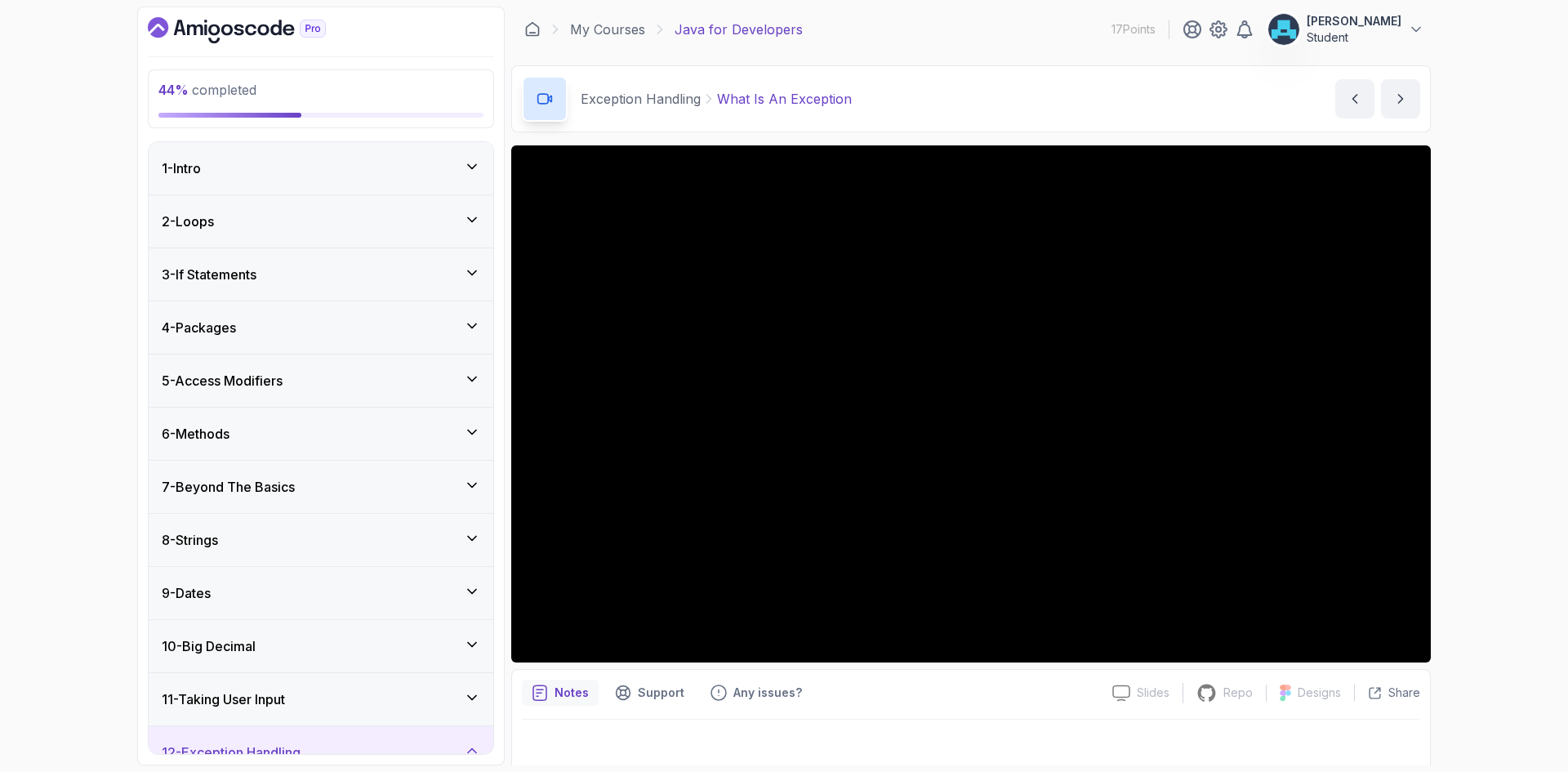
scroll to position [479, 0]
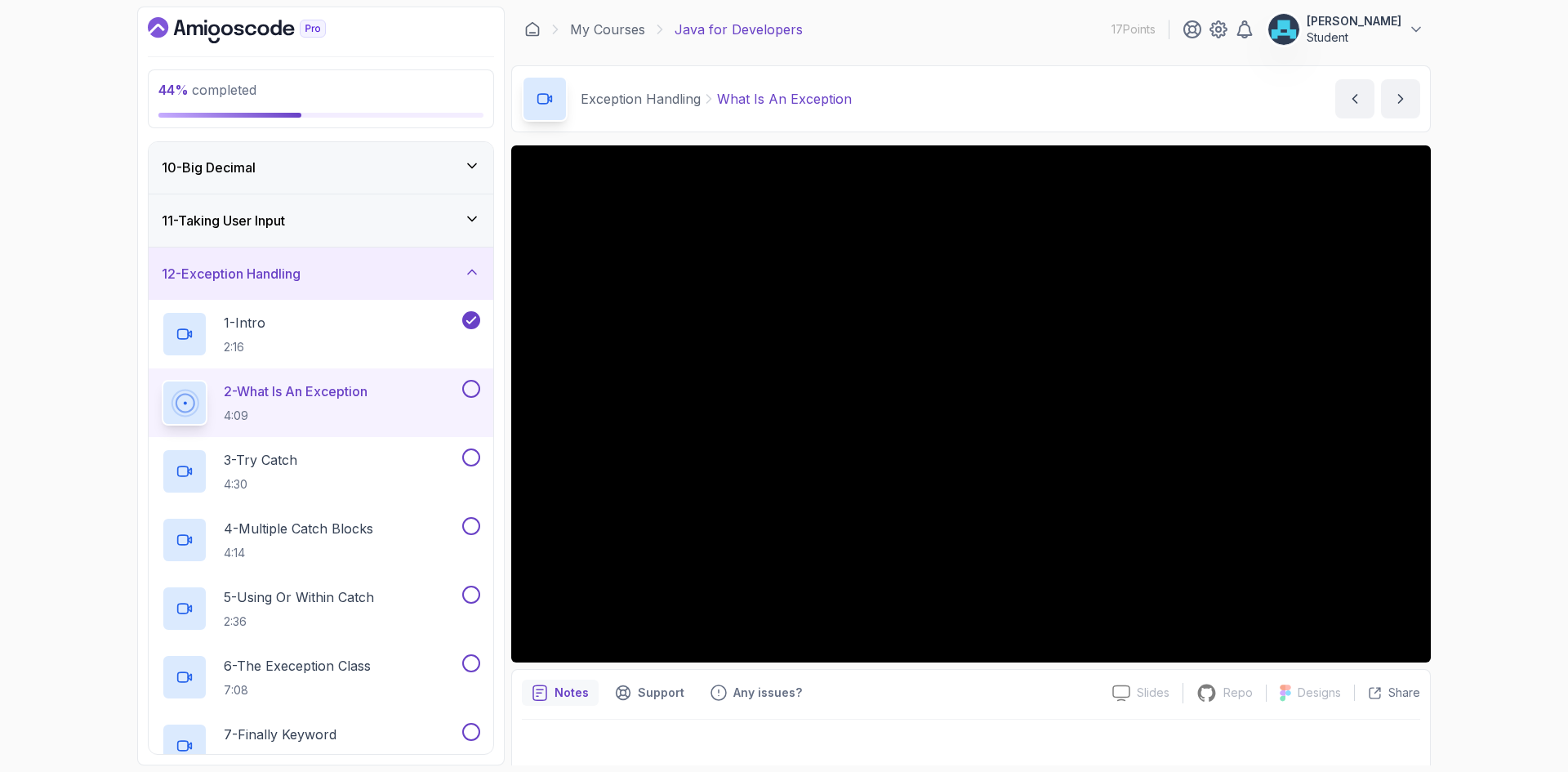
click at [188, 29] on icon "Dashboard" at bounding box center [195, 30] width 16 height 11
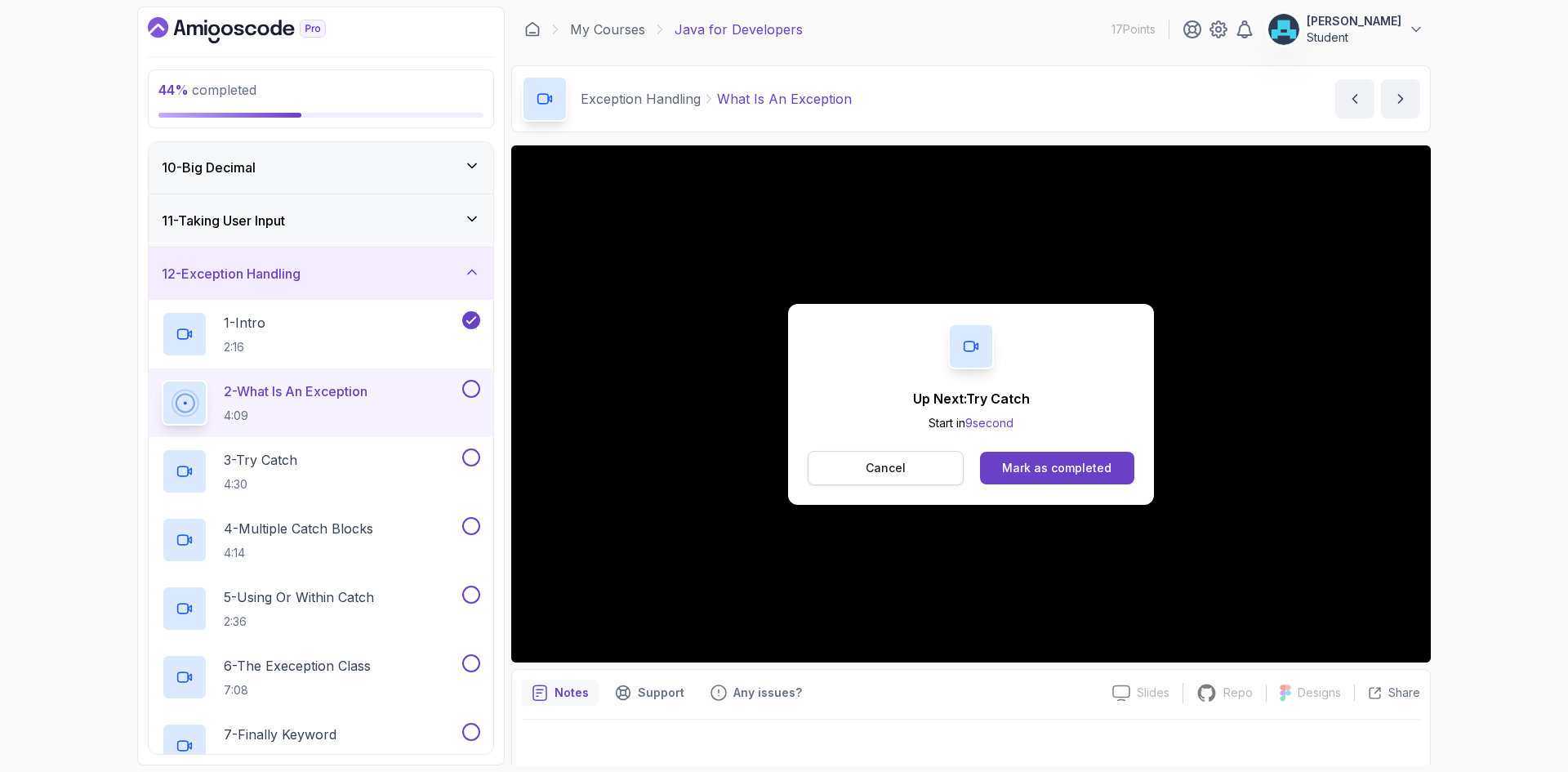
click at [913, 470] on button "Cancel" at bounding box center [886, 468] width 156 height 34
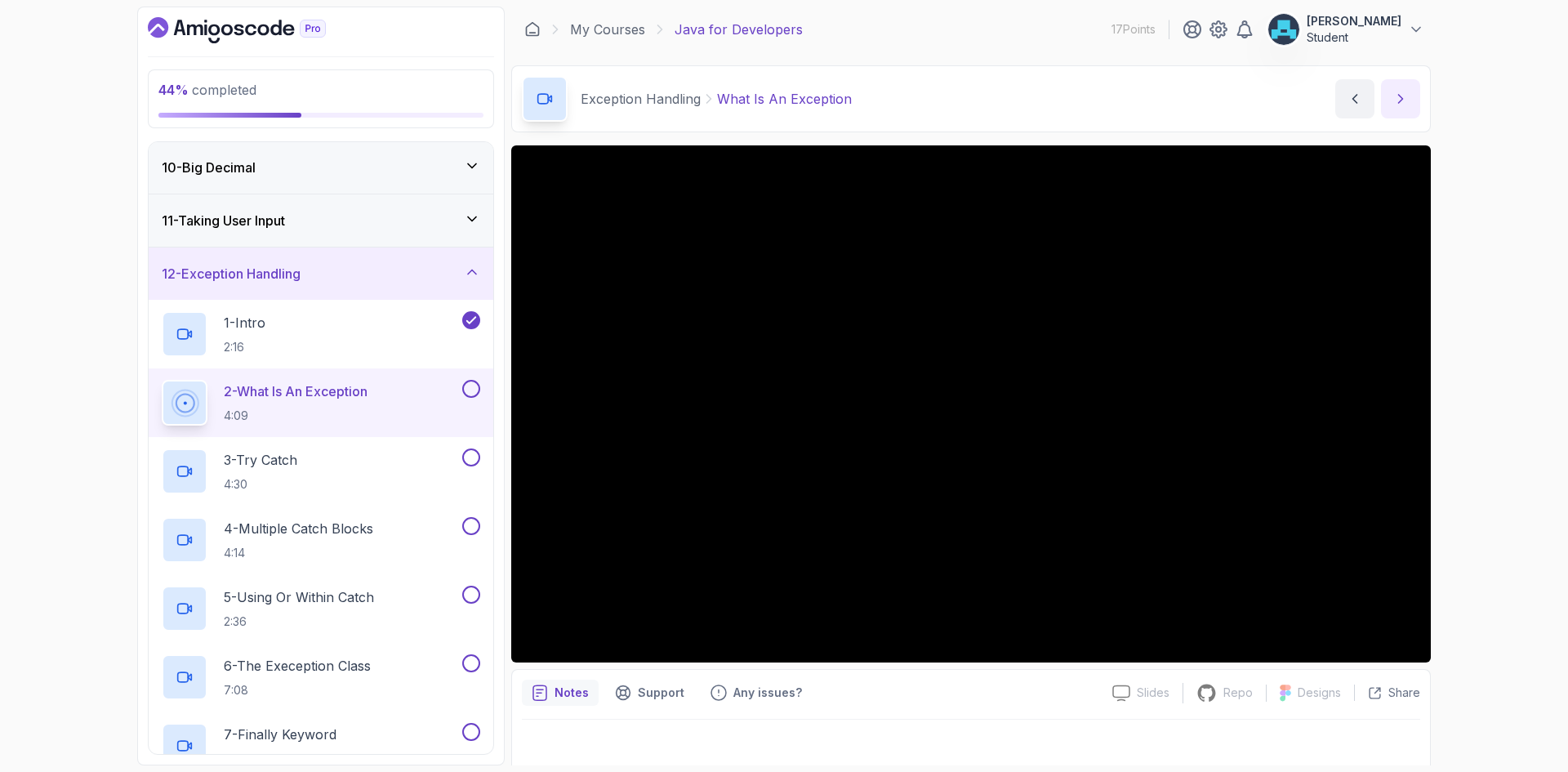
click at [1396, 106] on icon "next content" at bounding box center [1400, 99] width 16 height 16
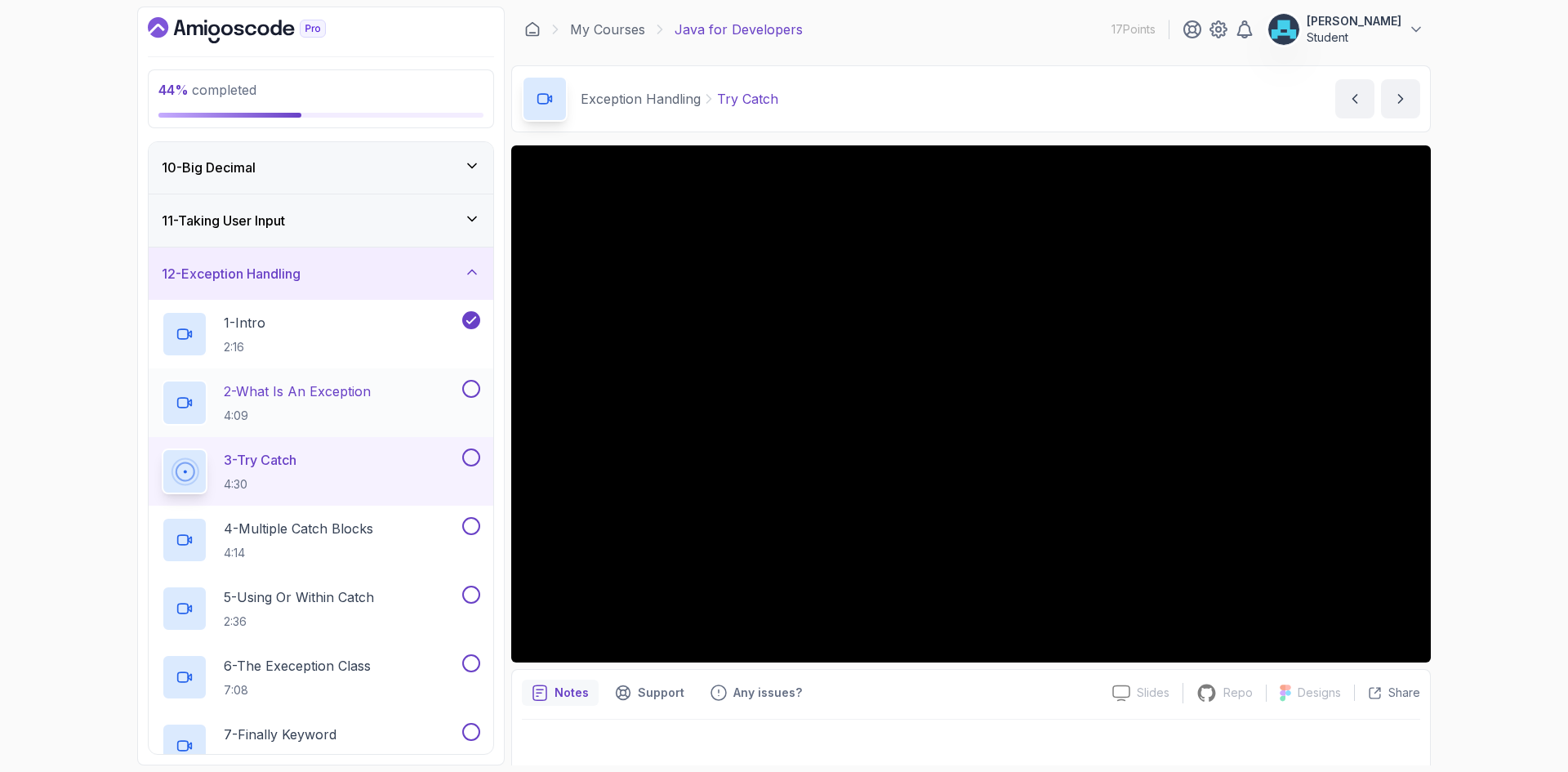
click at [470, 393] on button at bounding box center [471, 389] width 18 height 18
click at [470, 458] on button at bounding box center [471, 457] width 18 height 18
click at [373, 528] on p "4 - Multiple Catch Blocks" at bounding box center [298, 529] width 150 height 20
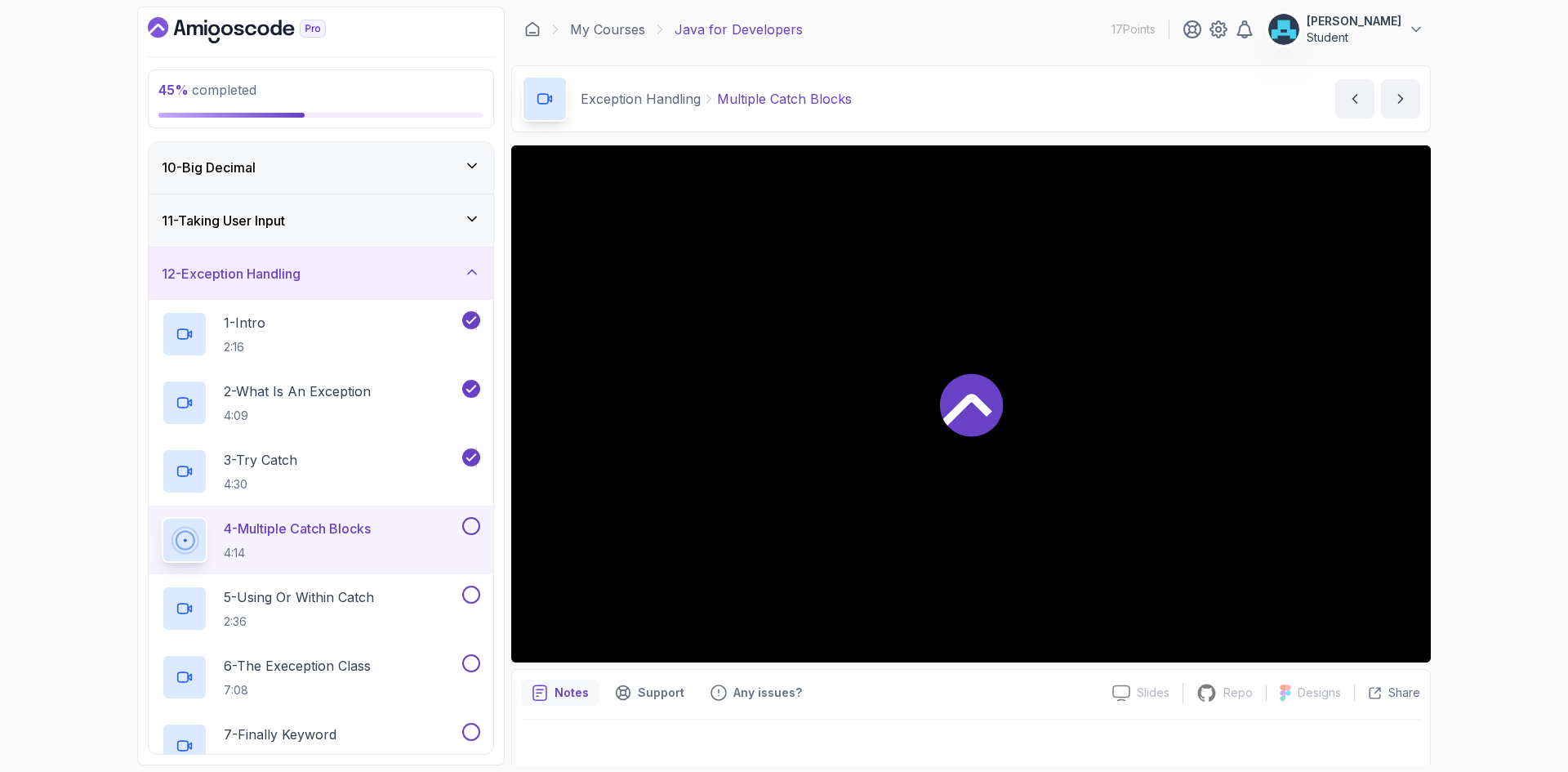
click at [471, 526] on button at bounding box center [471, 526] width 18 height 18
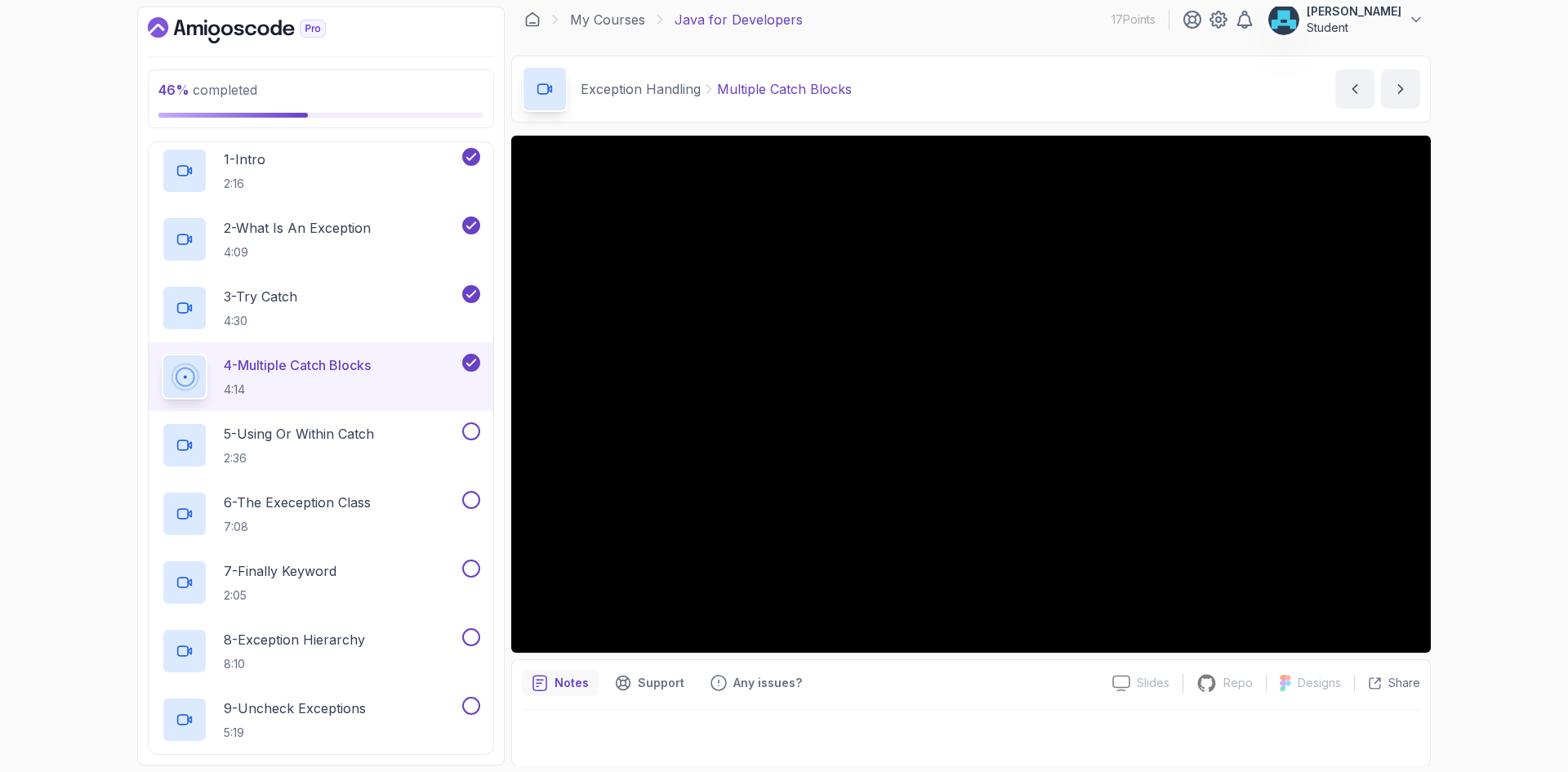
scroll to position [11, 0]
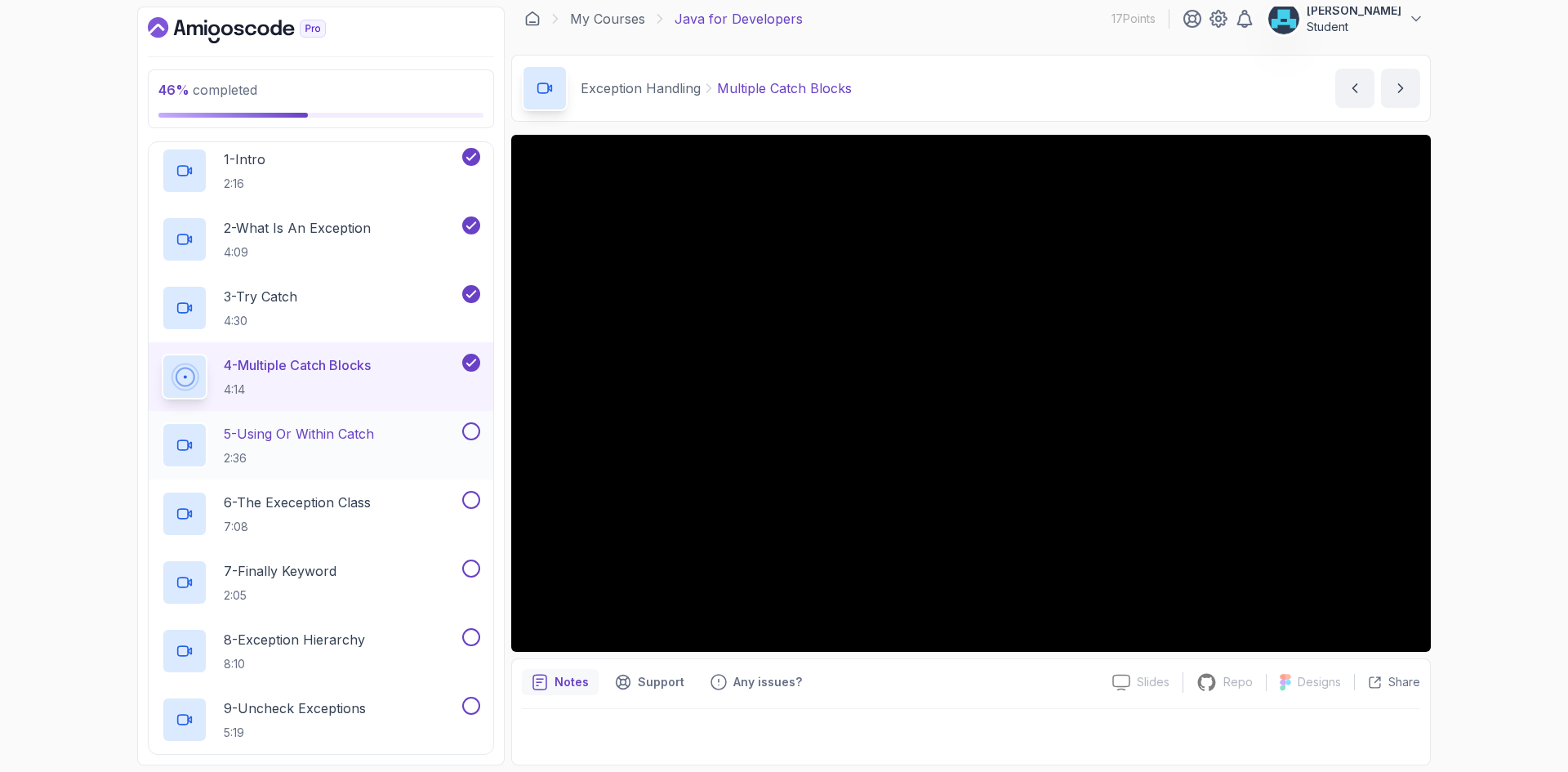
click at [334, 439] on p "5 - Using Or Within Catch" at bounding box center [298, 434] width 151 height 20
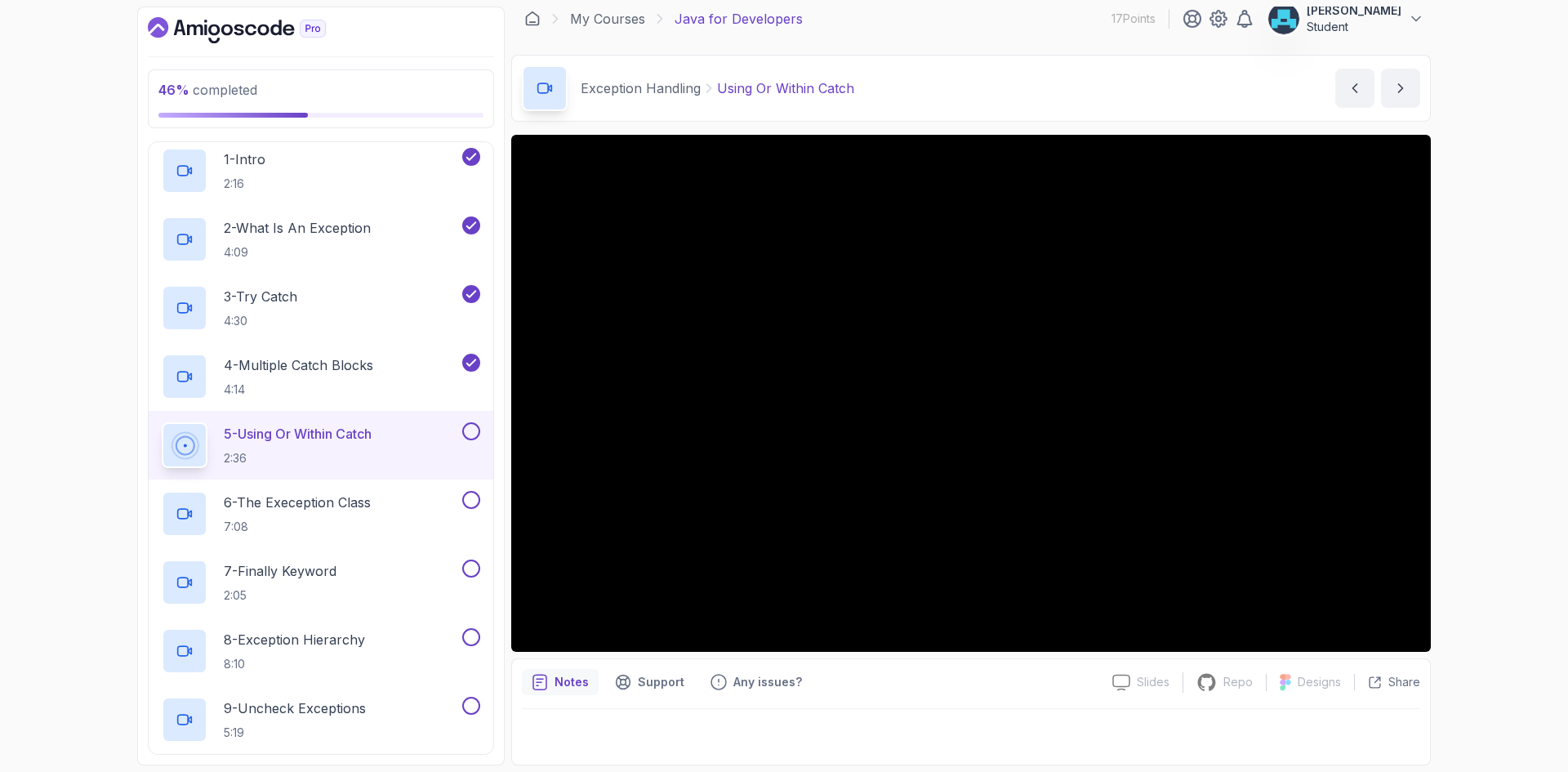
click at [471, 432] on button at bounding box center [471, 431] width 18 height 18
click at [430, 492] on div "6 - The Exeception Class 7:08" at bounding box center [310, 514] width 297 height 46
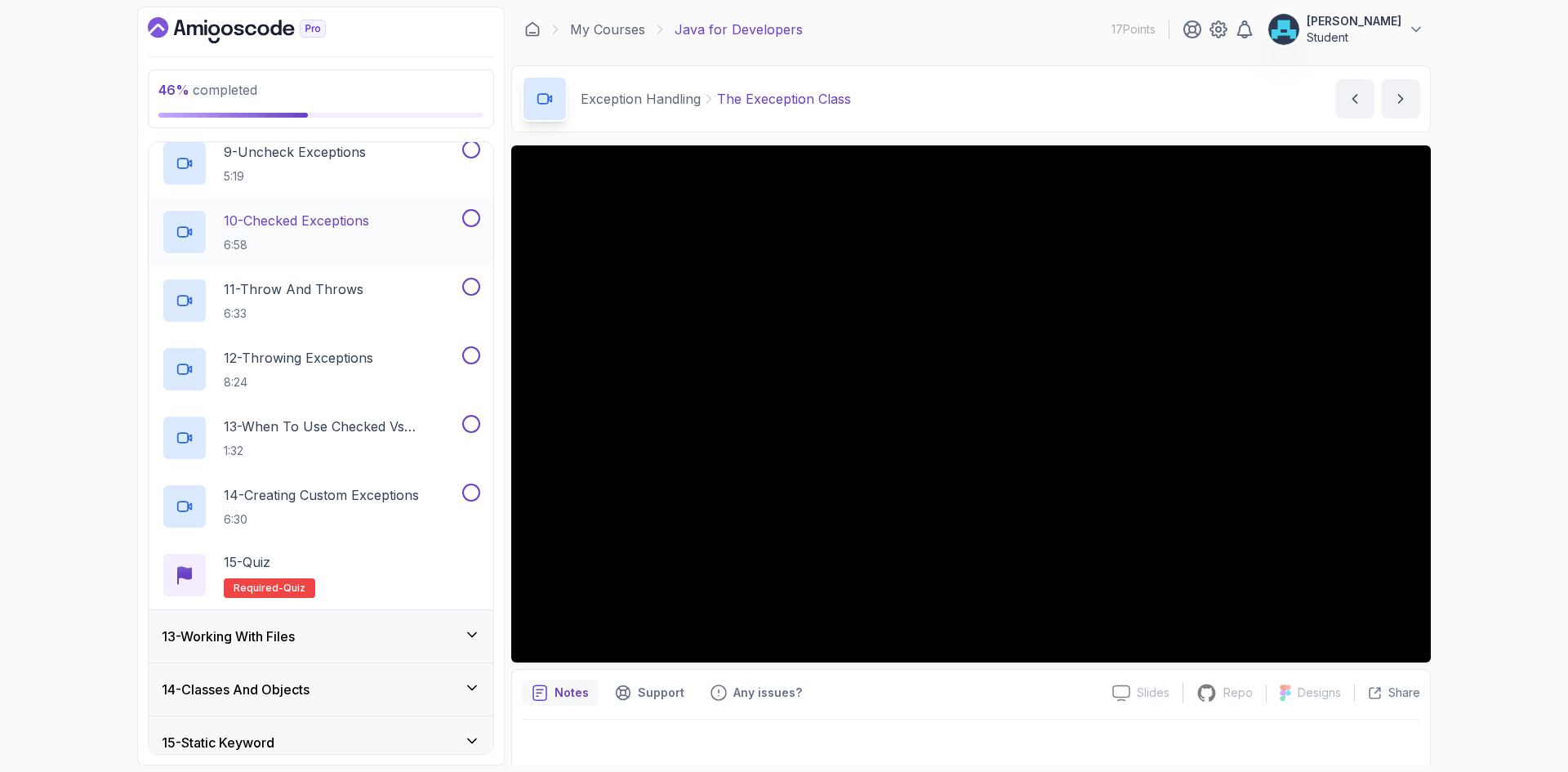
scroll to position [1213, 0]
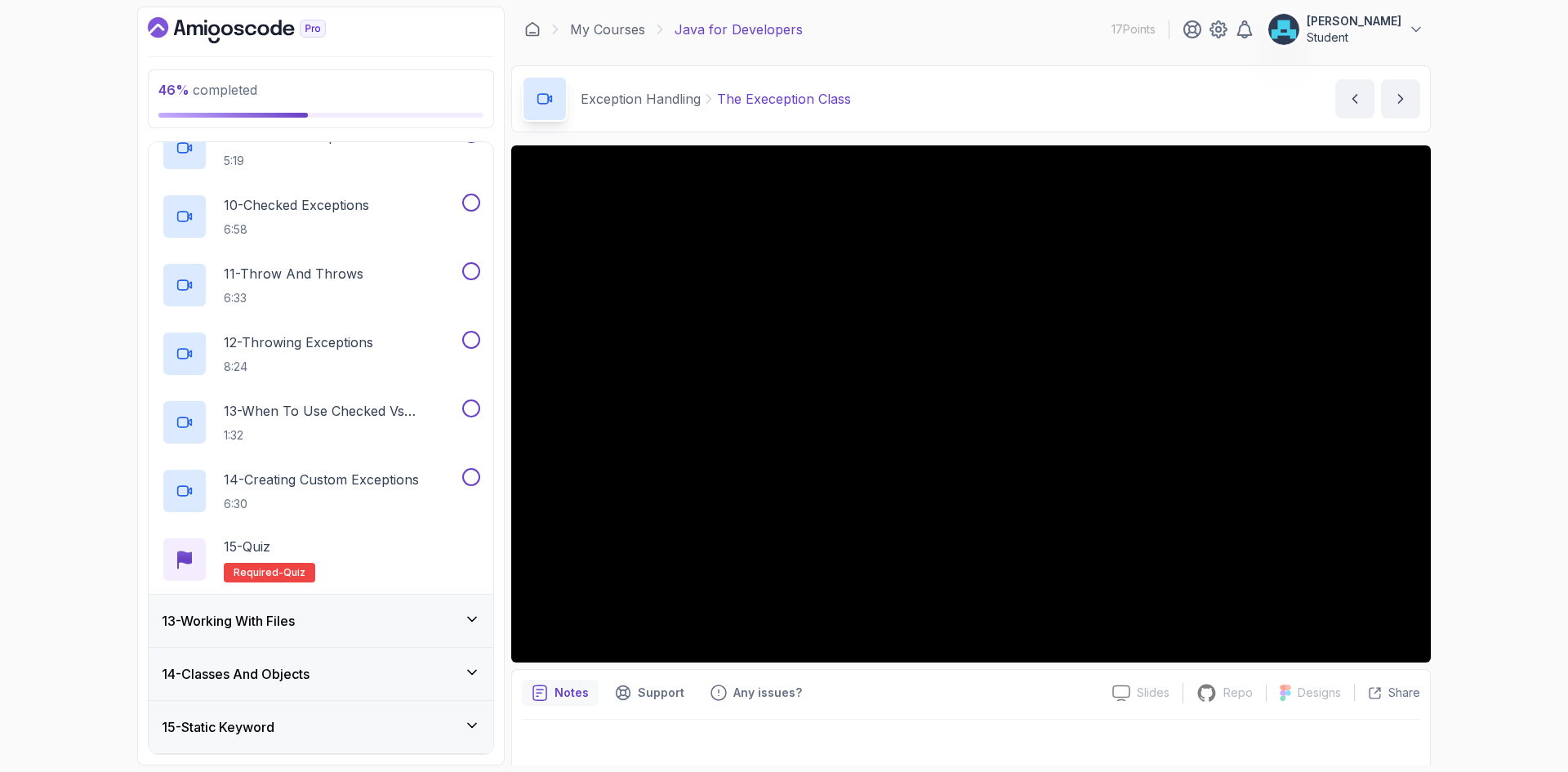
click at [352, 622] on div "13 - Working With Files" at bounding box center [320, 620] width 318 height 20
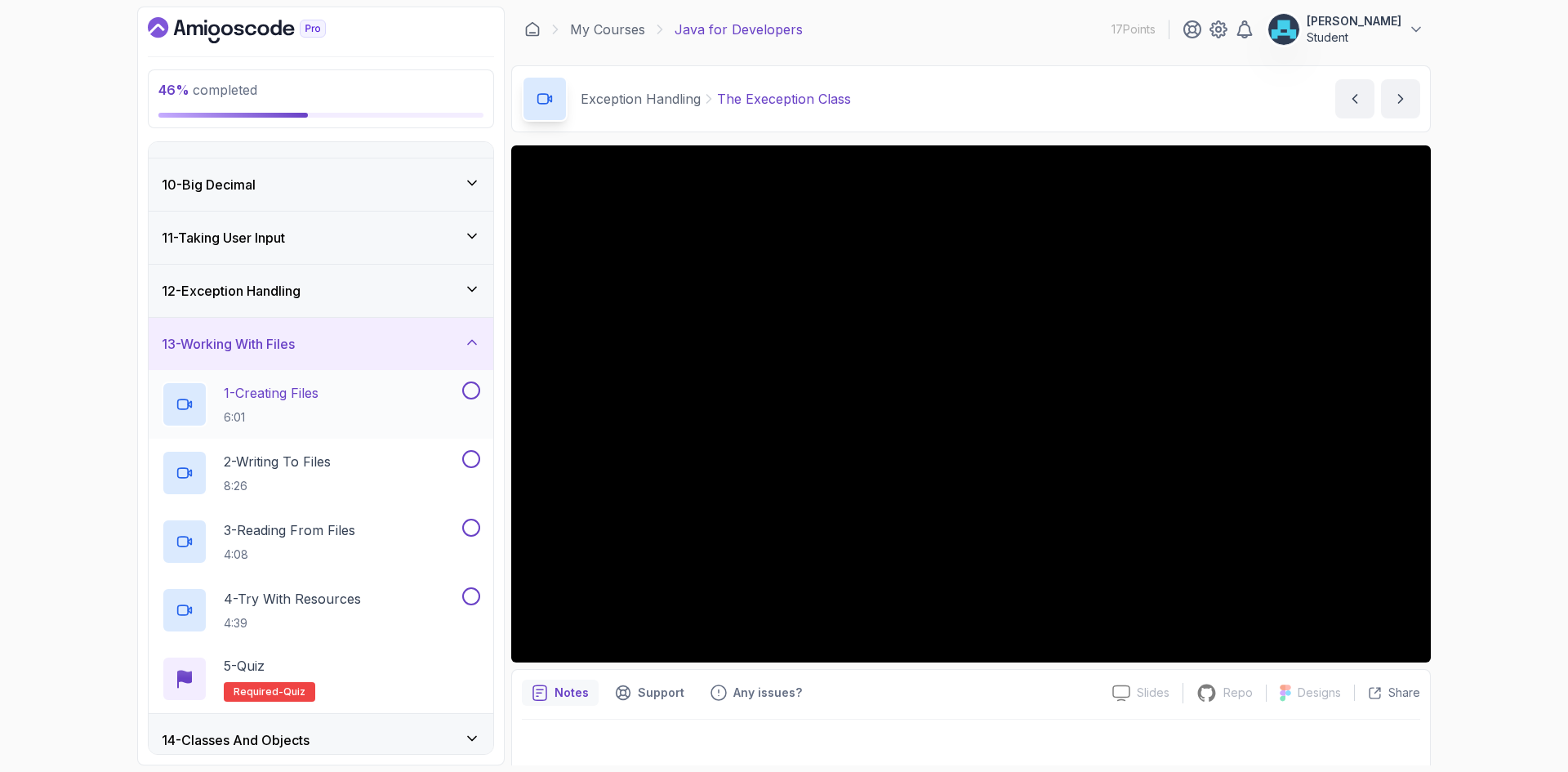
scroll to position [397, 0]
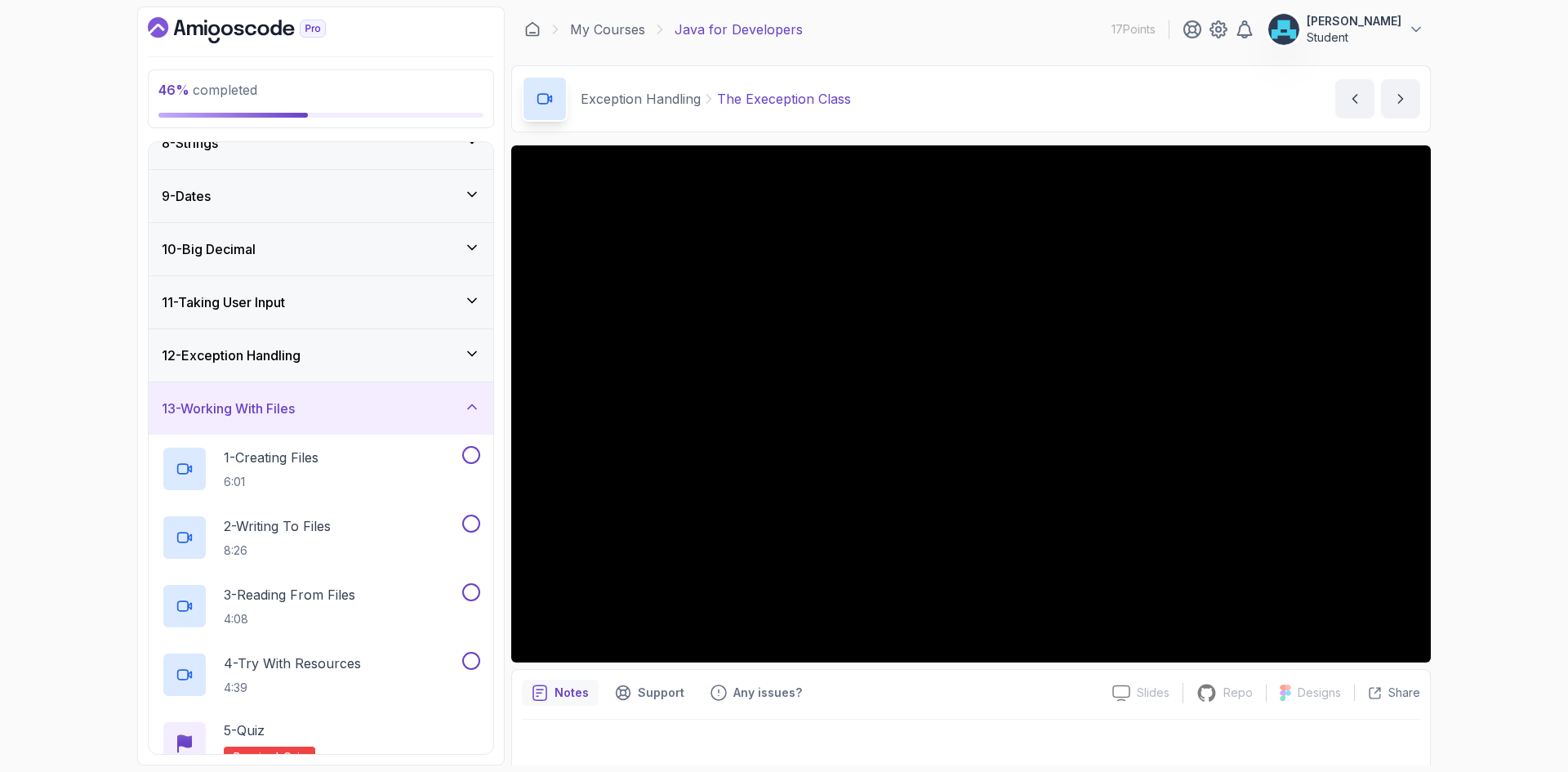
click at [357, 409] on div "13 - Working With Files" at bounding box center [320, 408] width 318 height 20
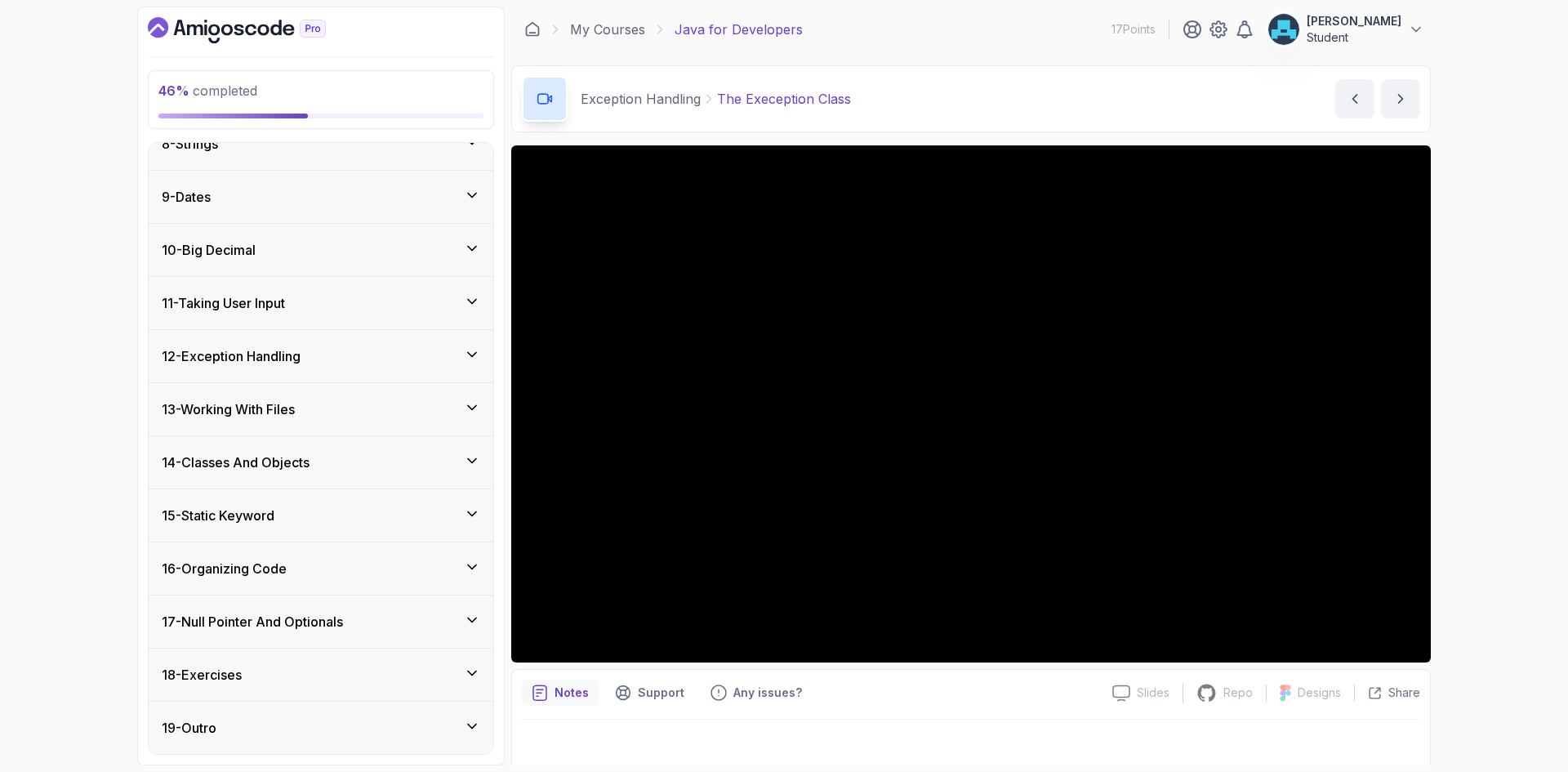
click at [357, 409] on div "13 - Working With Files" at bounding box center [320, 409] width 318 height 20
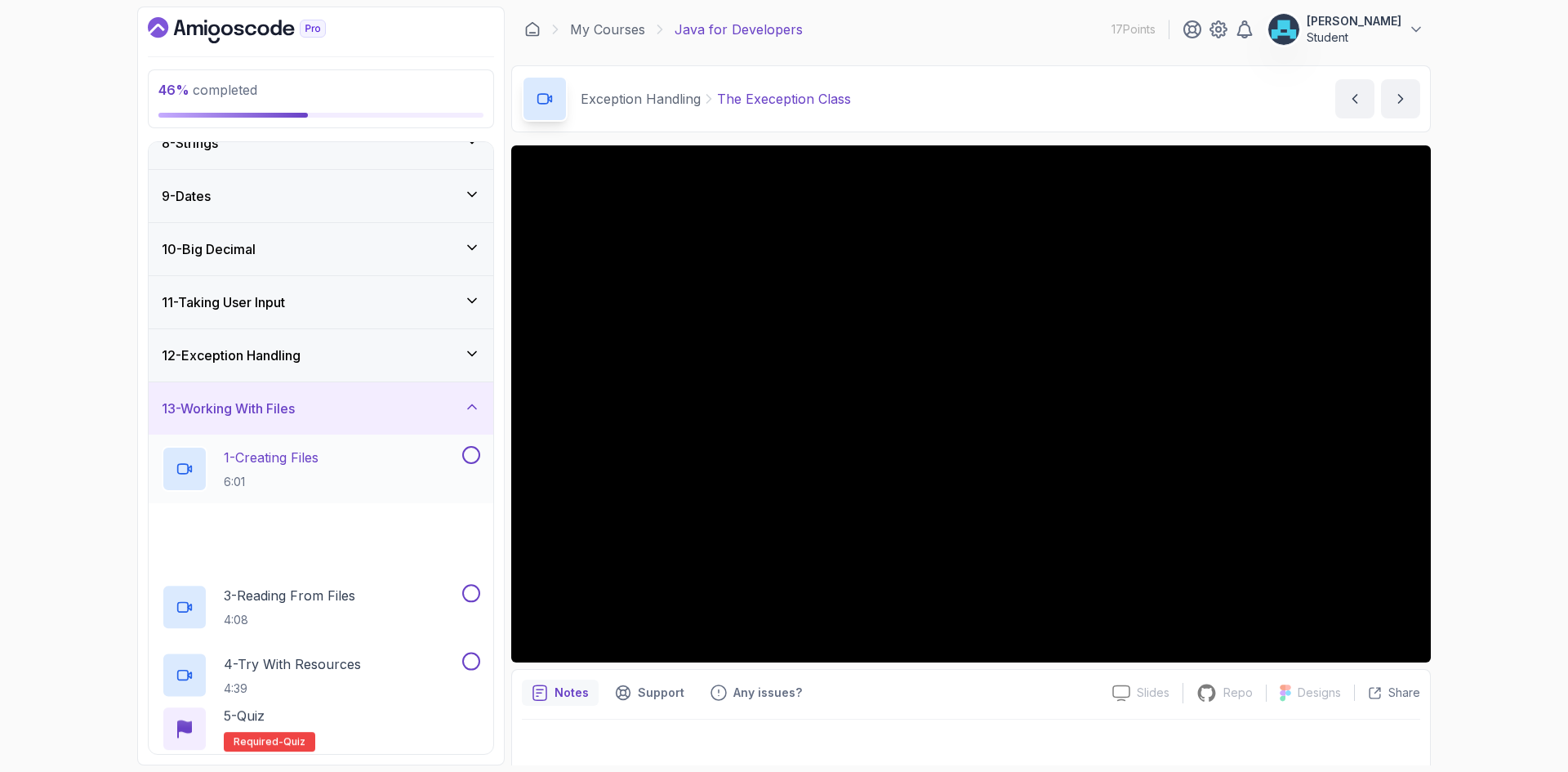
click at [350, 446] on div "1 - Creating Files 6:01" at bounding box center [310, 469] width 297 height 46
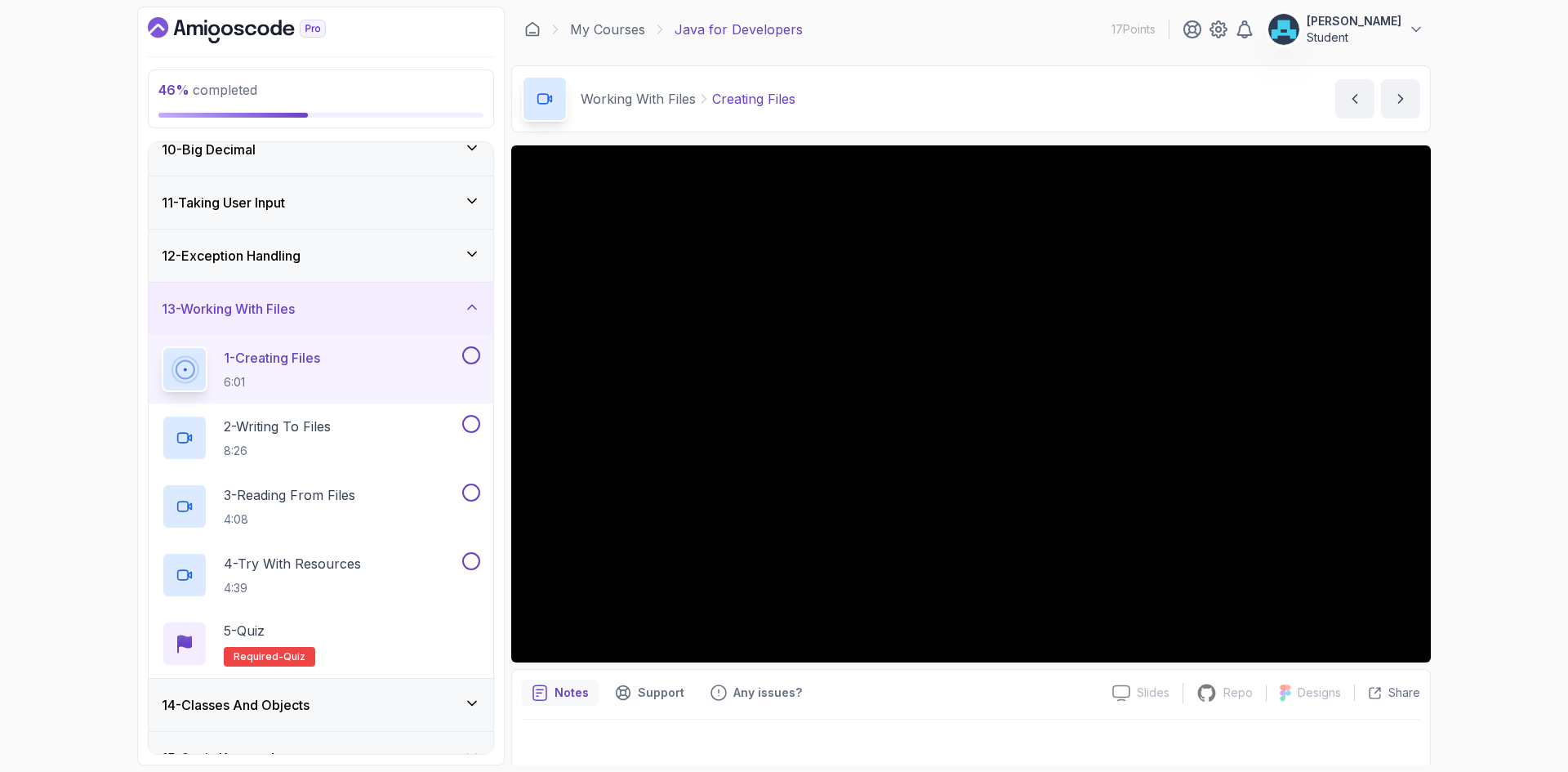
scroll to position [494, 0]
click at [162, 349] on button "1 - Creating Files 6:01" at bounding box center [320, 372] width 318 height 46
click at [928, 705] on div "Notes Support Any issues?" at bounding box center [810, 692] width 578 height 26
click at [413, 254] on div "12 - Exception Handling" at bounding box center [320, 258] width 318 height 20
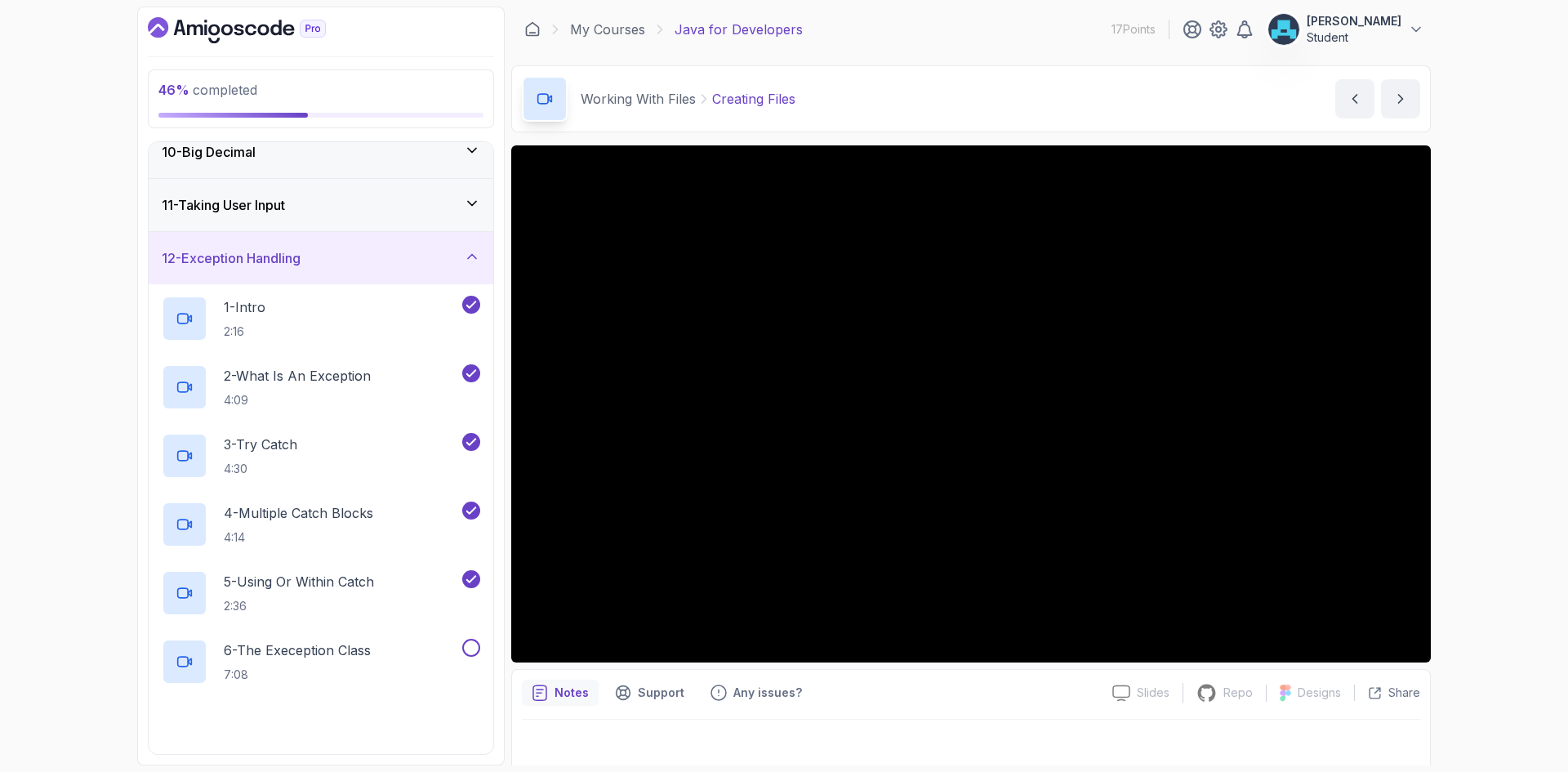
click at [413, 256] on div "12 - Exception Handling" at bounding box center [320, 258] width 318 height 20
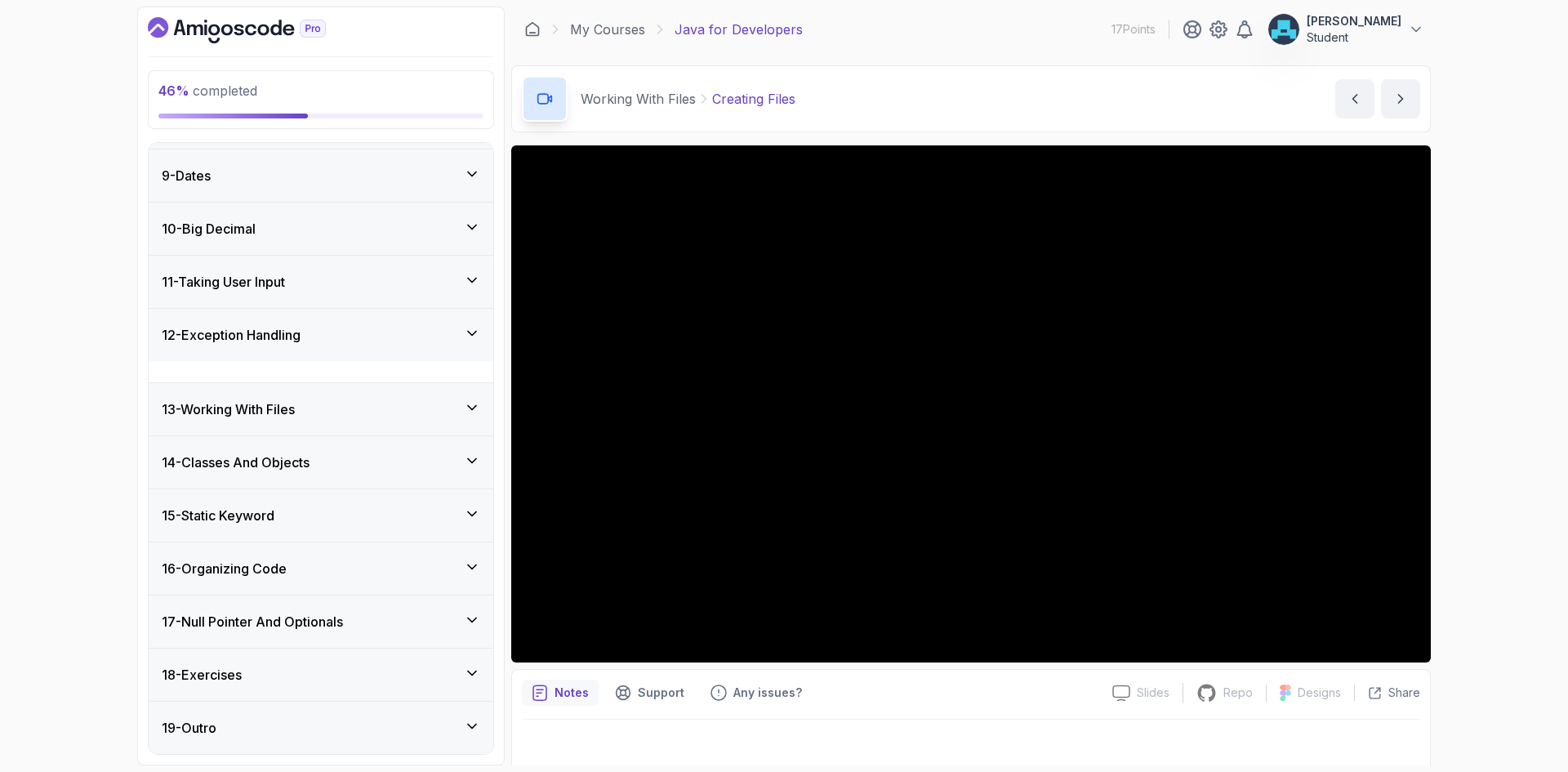
scroll to position [397, 0]
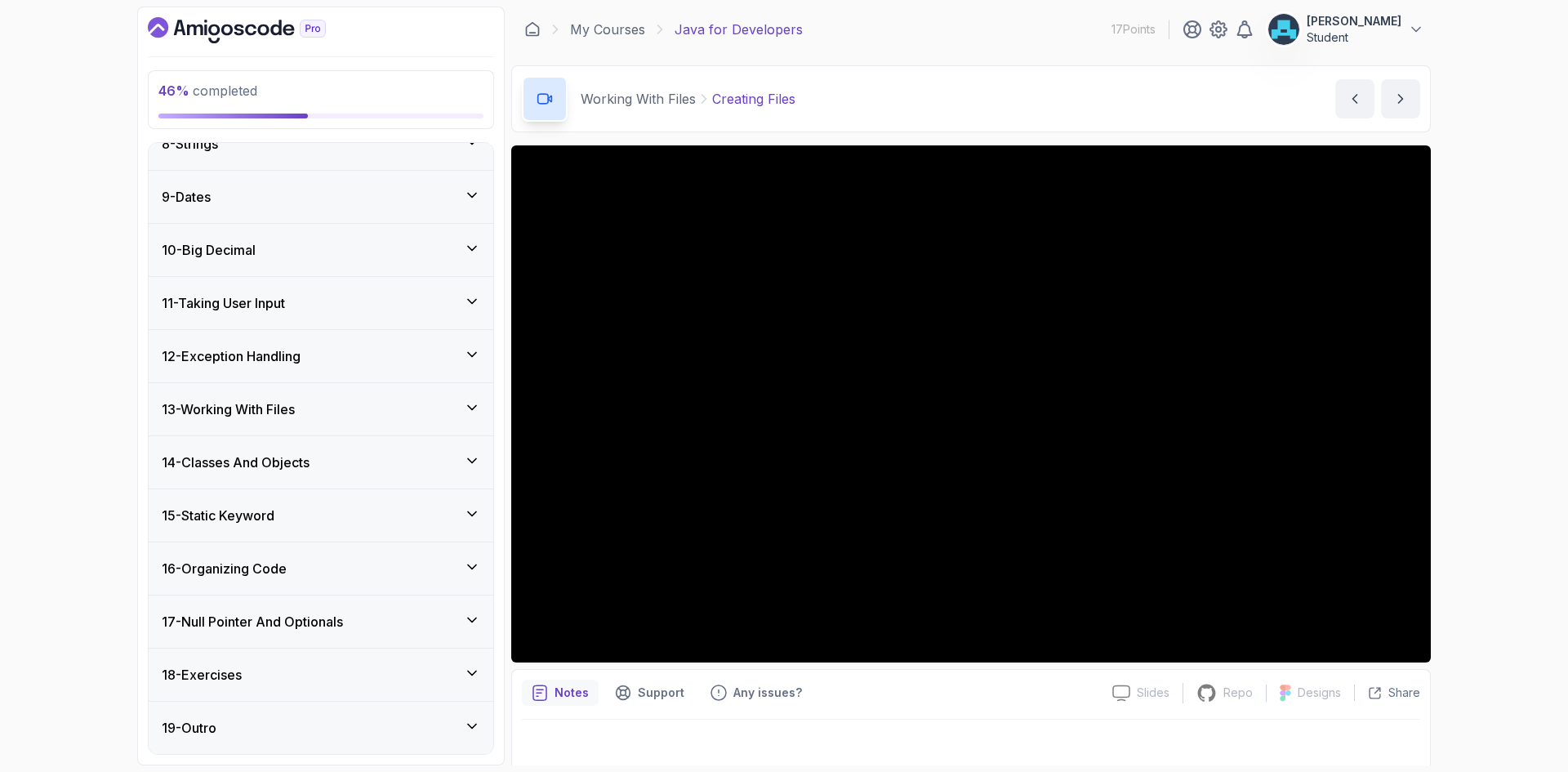
click at [365, 412] on div "13 - Working With Files" at bounding box center [320, 409] width 318 height 20
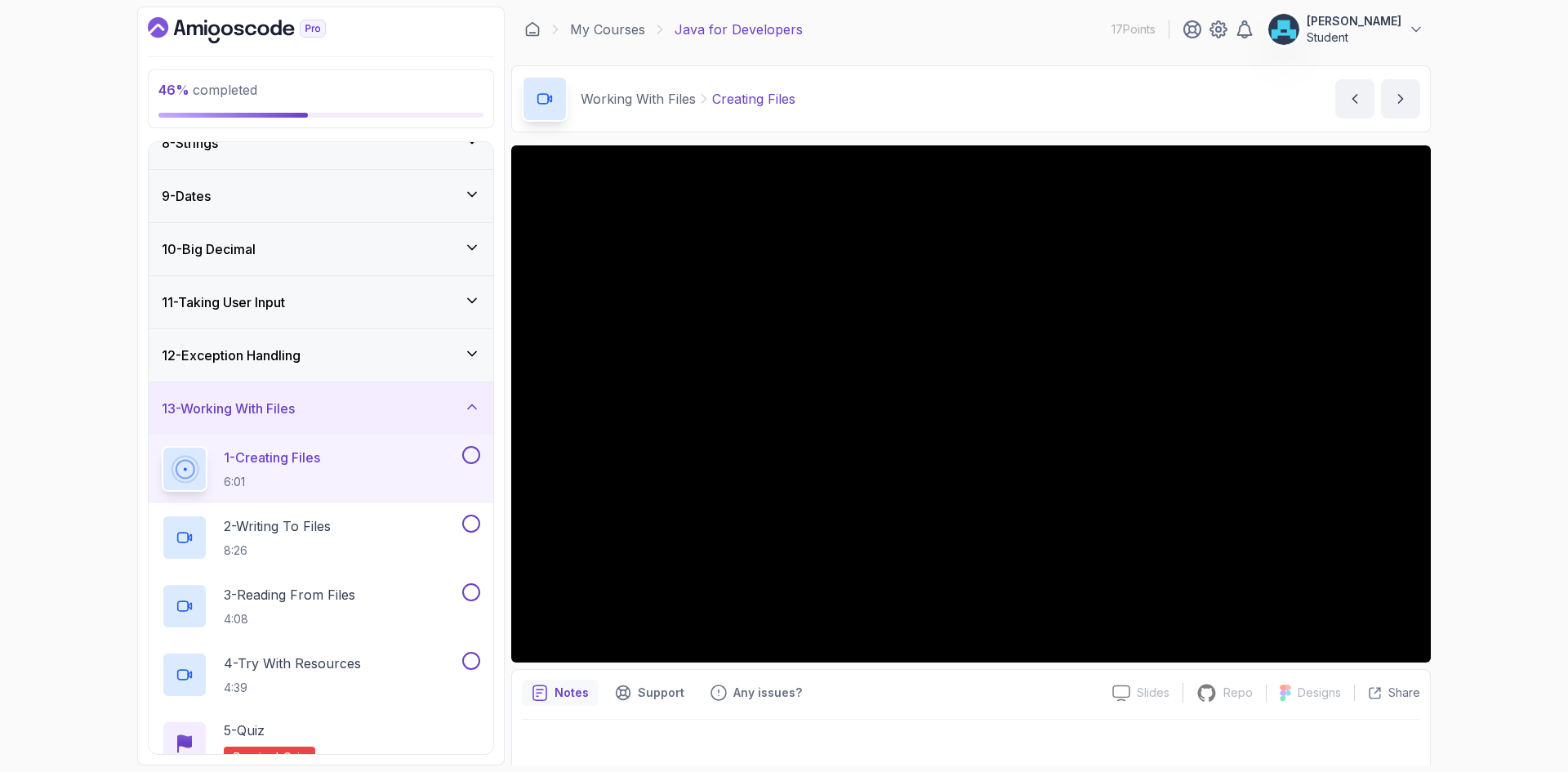
click at [477, 457] on button at bounding box center [471, 455] width 18 height 18
click at [462, 446] on button at bounding box center [471, 455] width 18 height 18
click at [354, 407] on div "13 - Working With Files" at bounding box center [320, 408] width 318 height 20
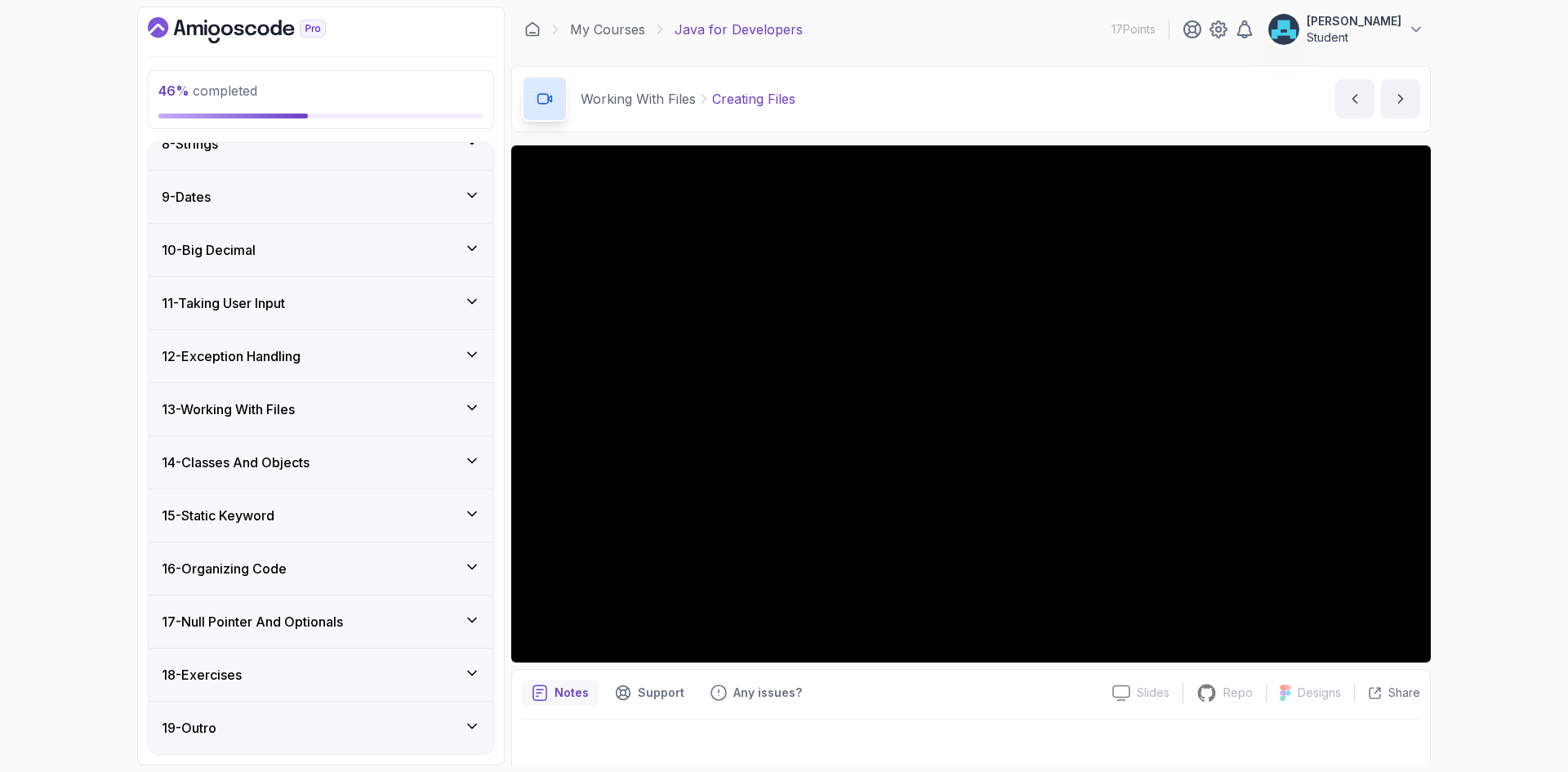
click at [350, 465] on div "14 - Classes And Objects" at bounding box center [320, 462] width 318 height 20
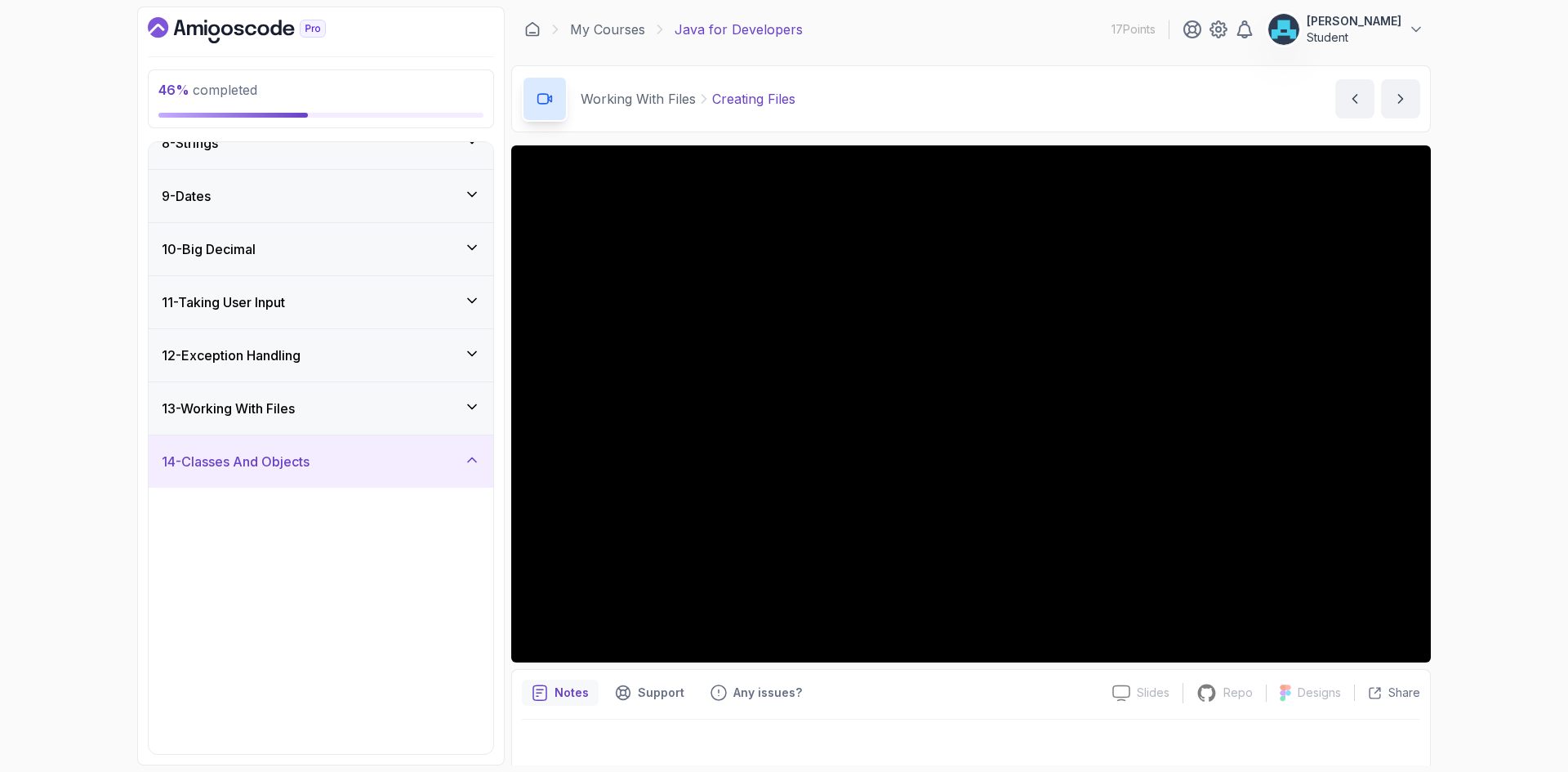
click at [350, 465] on div "14 - Classes And Objects" at bounding box center [320, 462] width 318 height 20
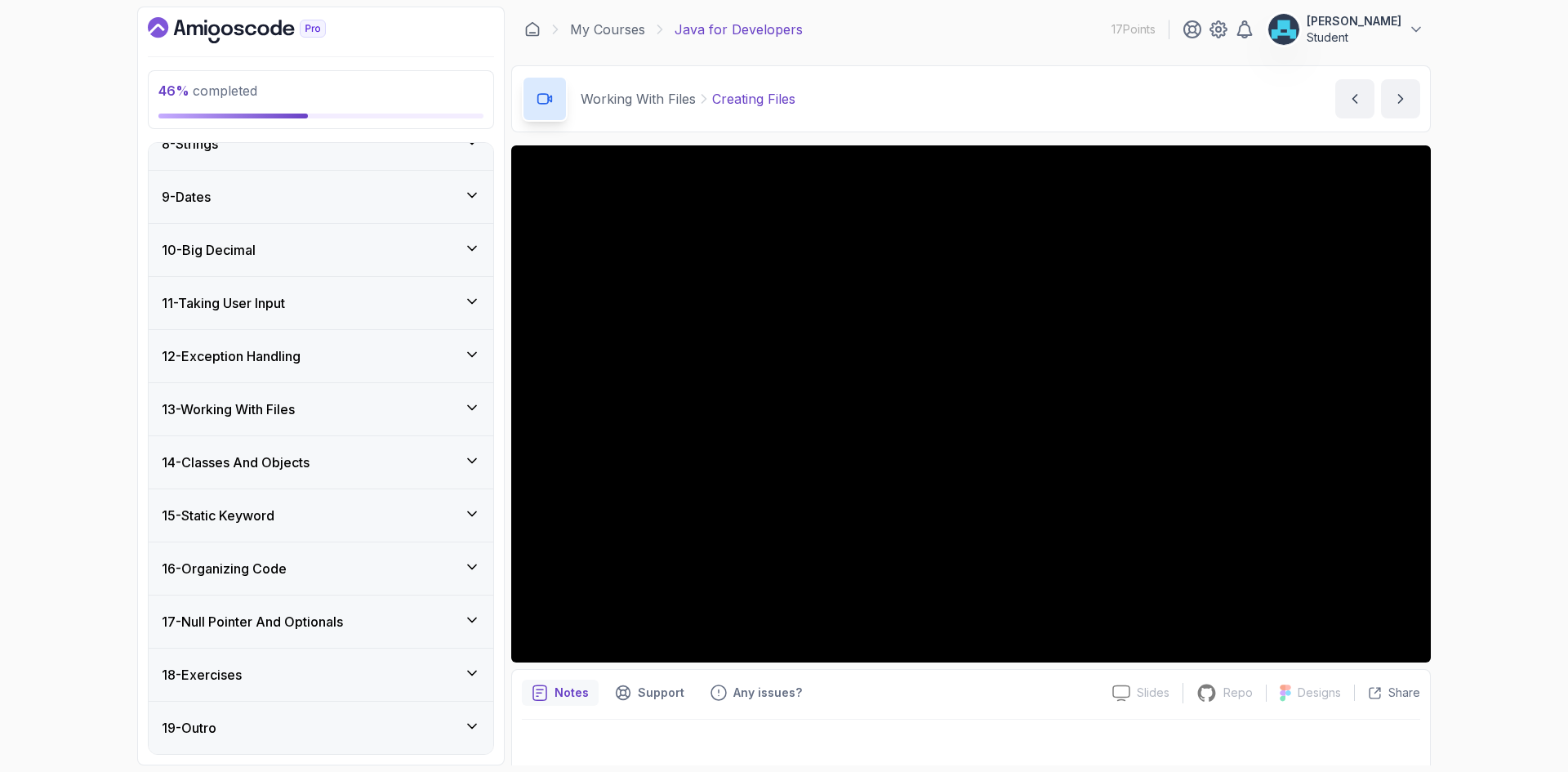
click at [350, 465] on div "14 - Classes And Objects" at bounding box center [320, 462] width 318 height 20
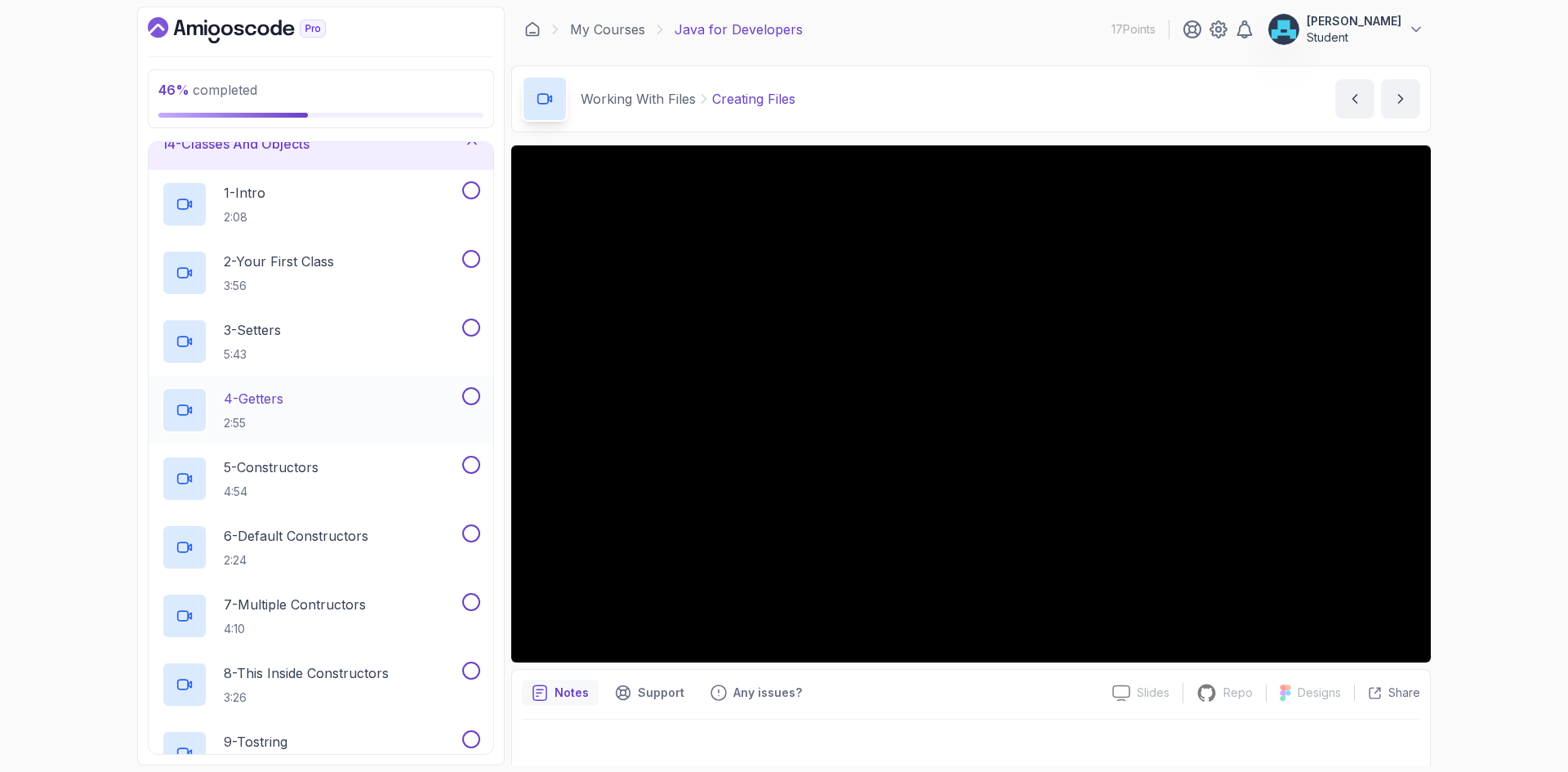
scroll to position [723, 0]
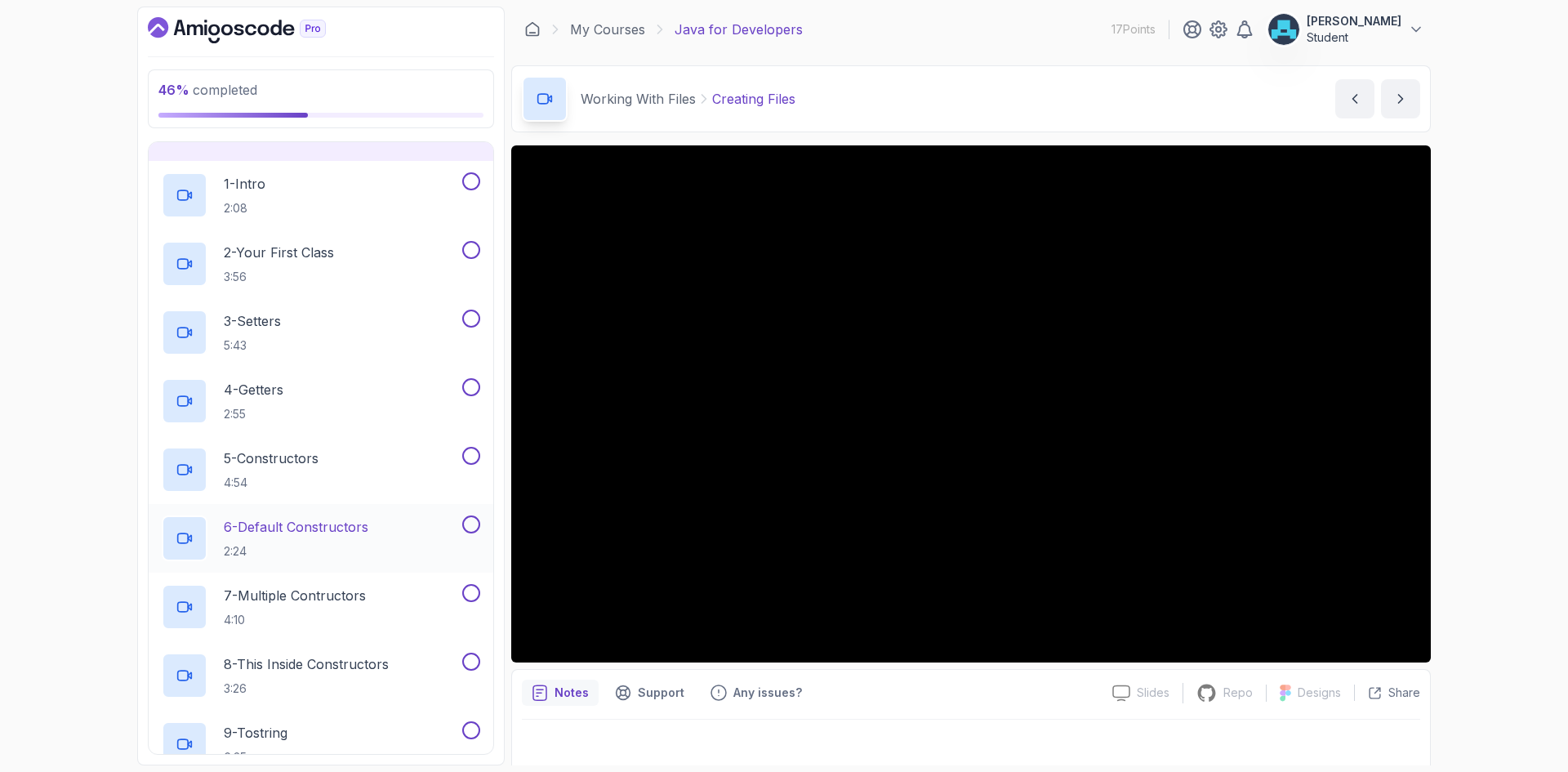
click at [356, 522] on p "6 - Default Constructors" at bounding box center [295, 527] width 145 height 20
drag, startPoint x: 881, startPoint y: 106, endPoint x: 774, endPoint y: 107, distance: 107.0
click at [774, 107] on div "Classes And Objects Default Constructors Default Constructors by nelson" at bounding box center [971, 98] width 920 height 67
copy p "Constructors"
drag, startPoint x: 727, startPoint y: 96, endPoint x: 874, endPoint y: 95, distance: 147.0
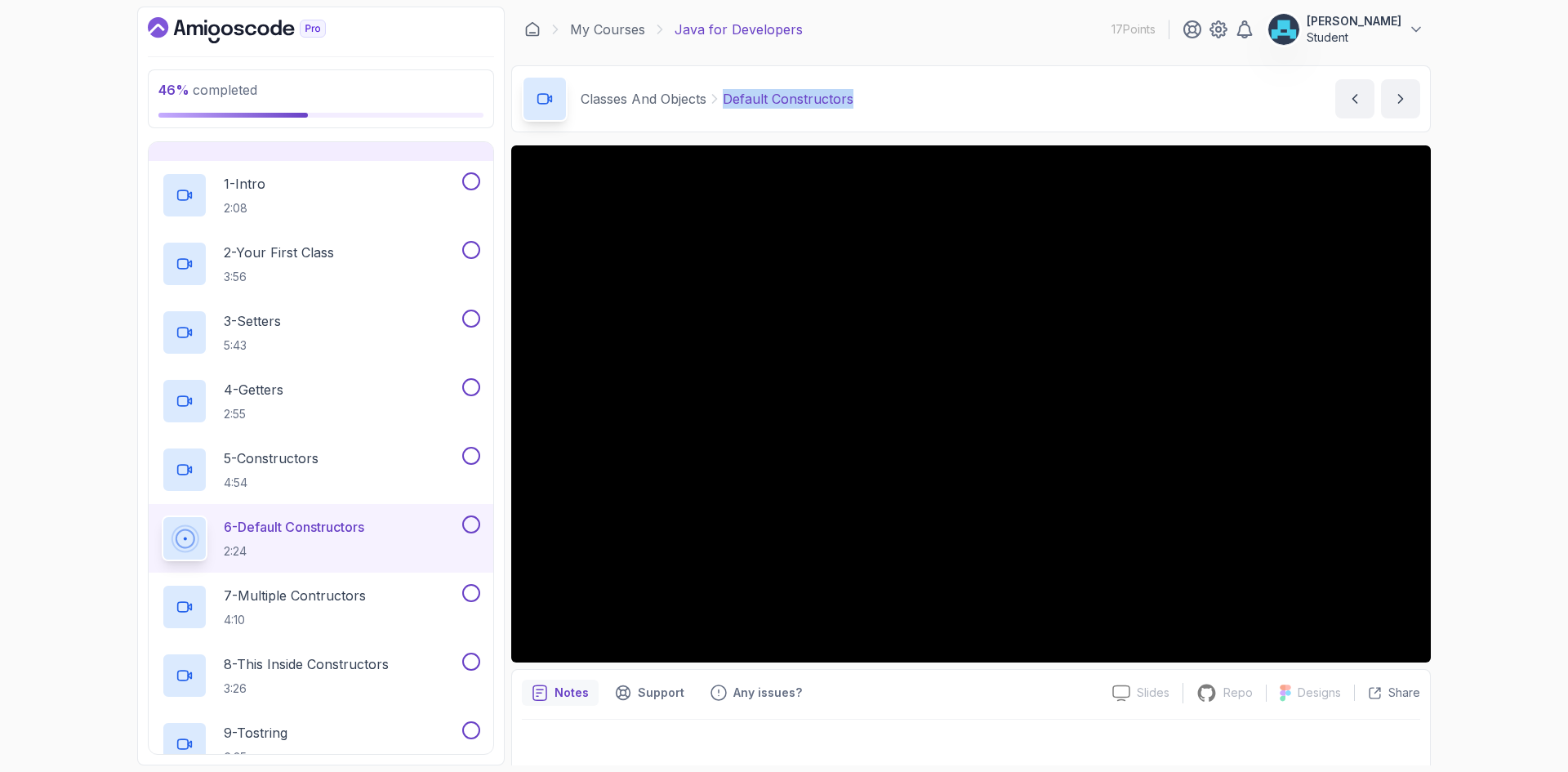
click at [874, 95] on div "Classes And Objects Default Constructors Default Constructors by nelson" at bounding box center [971, 98] width 920 height 67
copy p "Default Constructors"
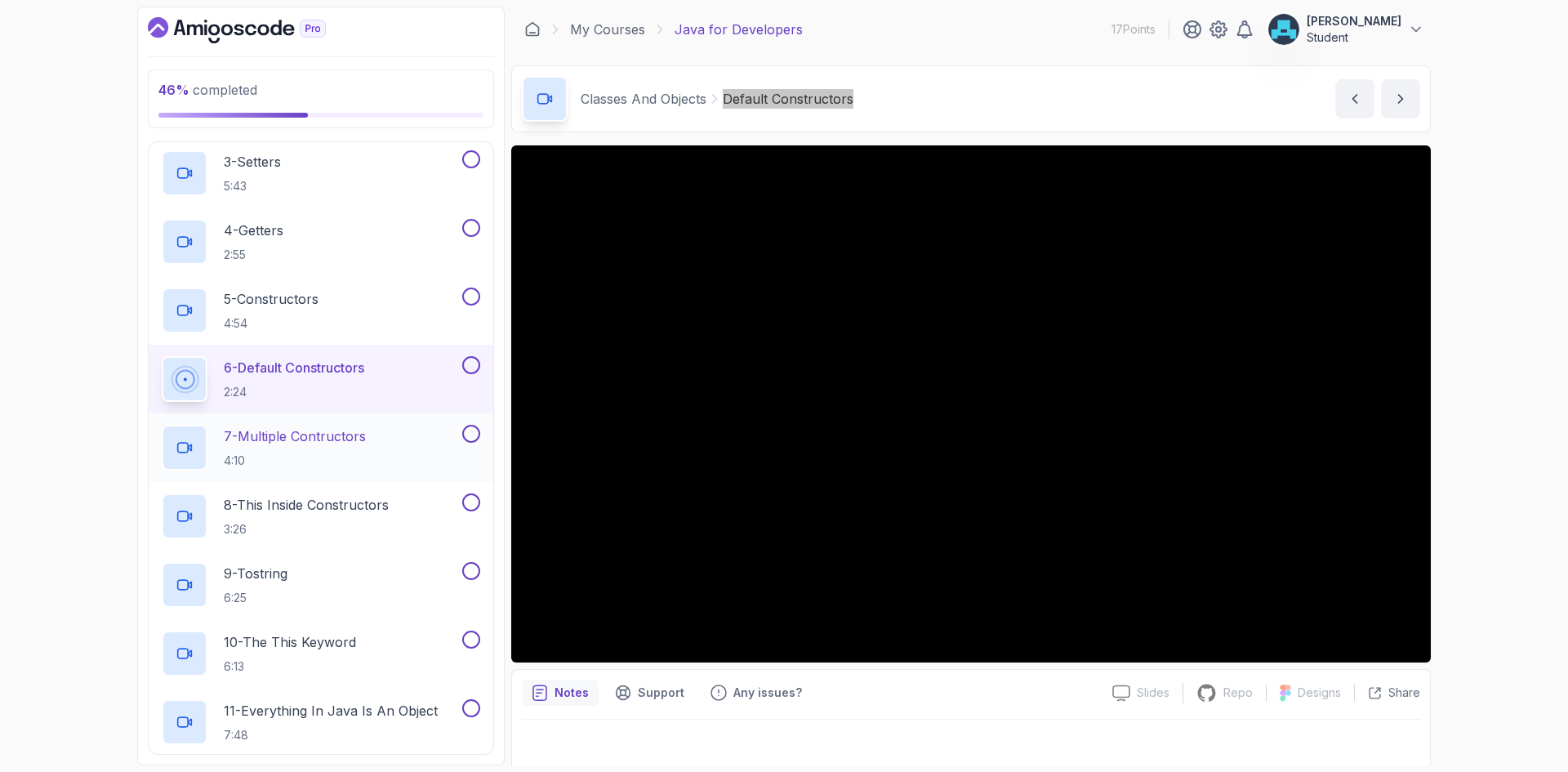
scroll to position [887, 0]
click at [349, 501] on p "8 - This Inside Constructors" at bounding box center [305, 501] width 165 height 20
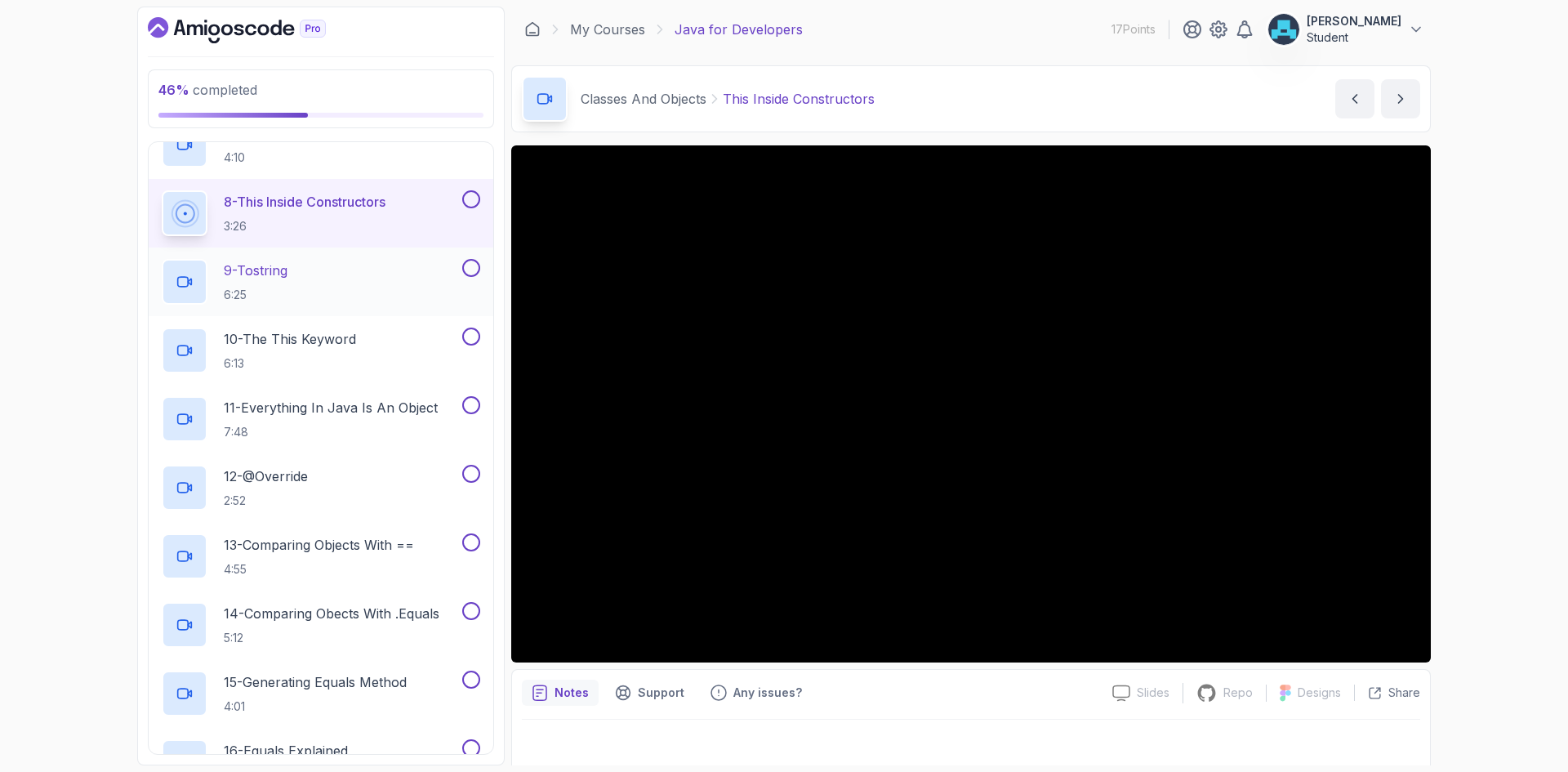
scroll to position [1213, 0]
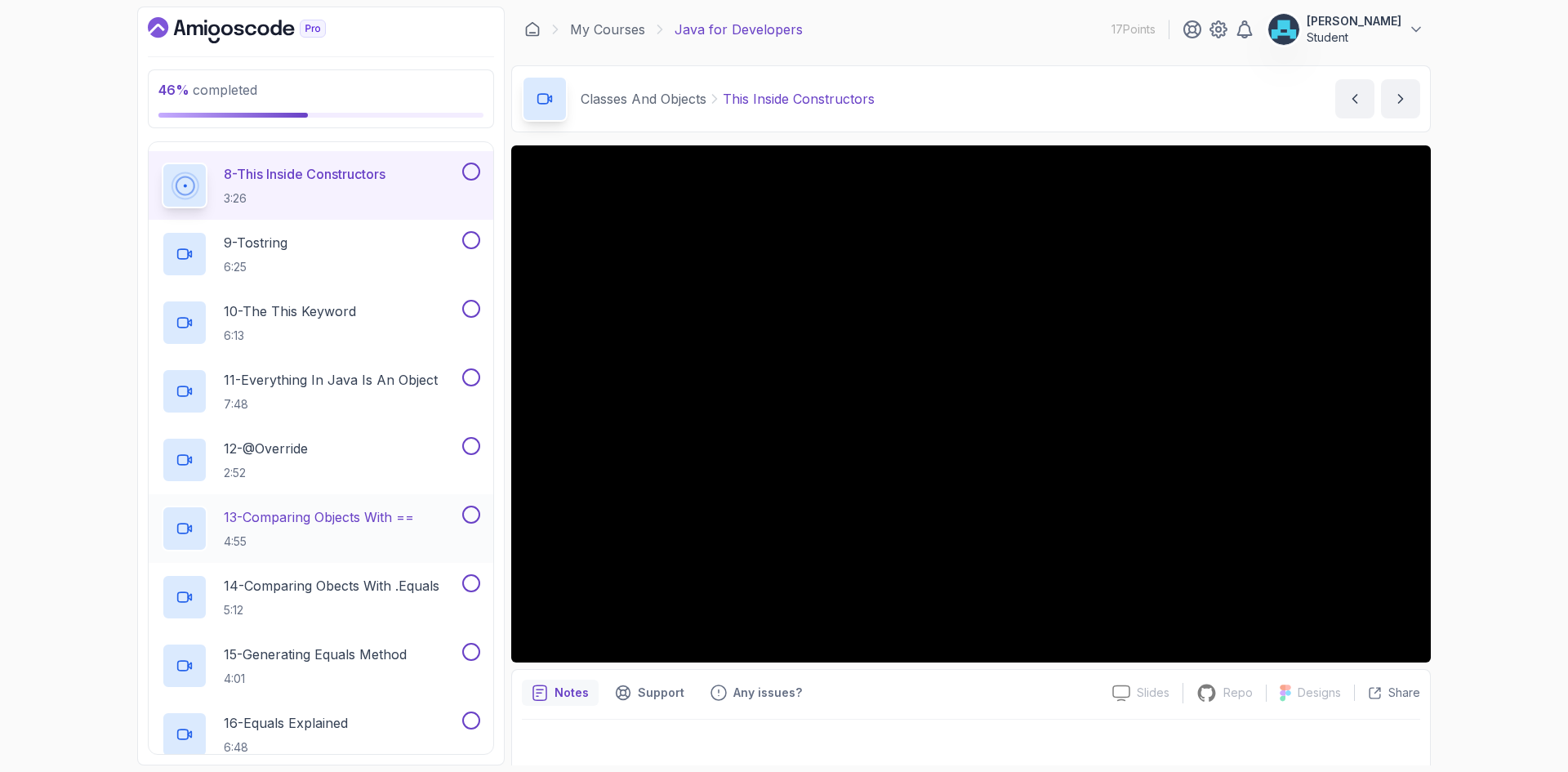
click at [334, 518] on p "13 - Comparing Objects With ==" at bounding box center [318, 517] width 191 height 20
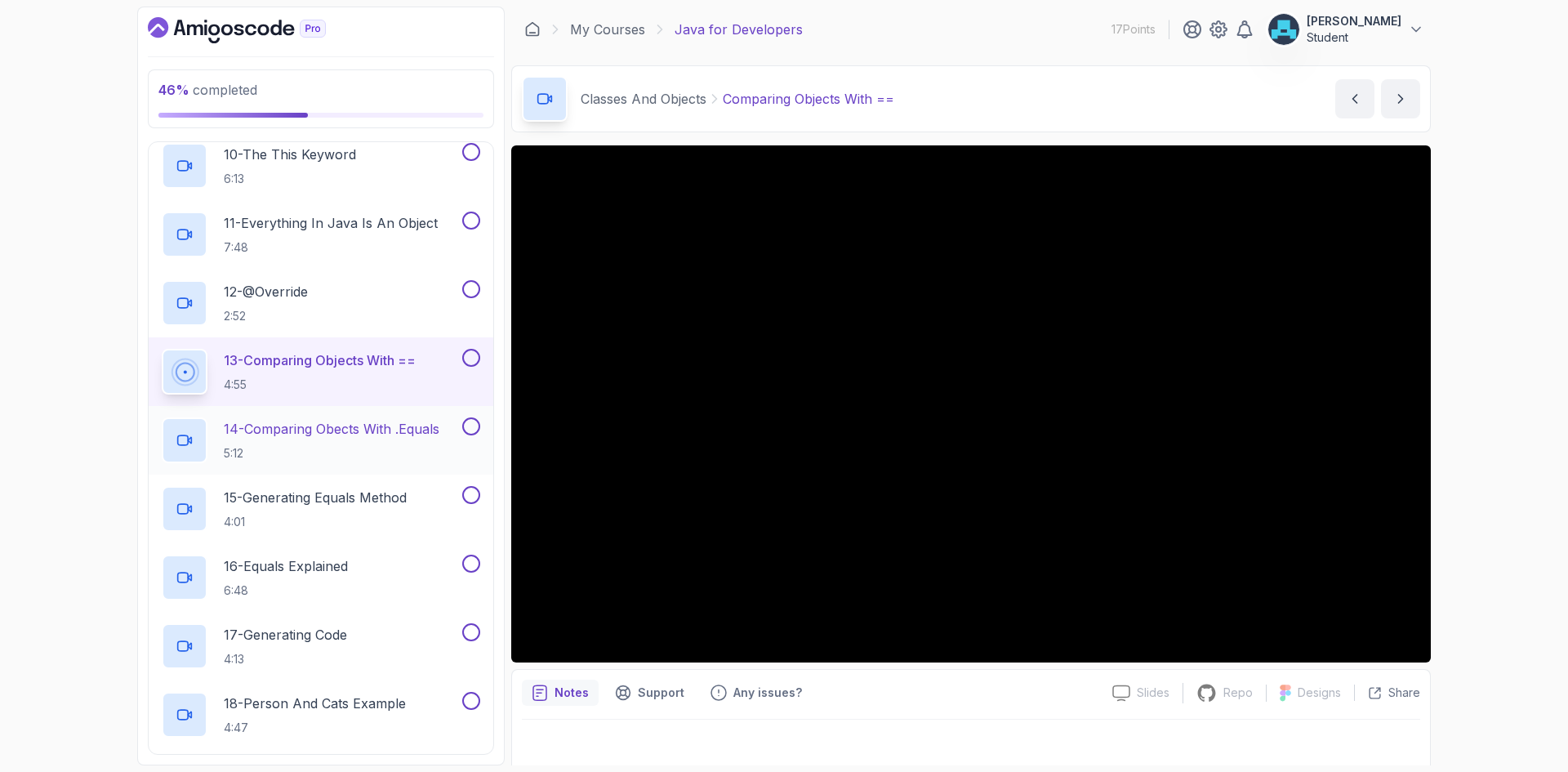
scroll to position [1376, 0]
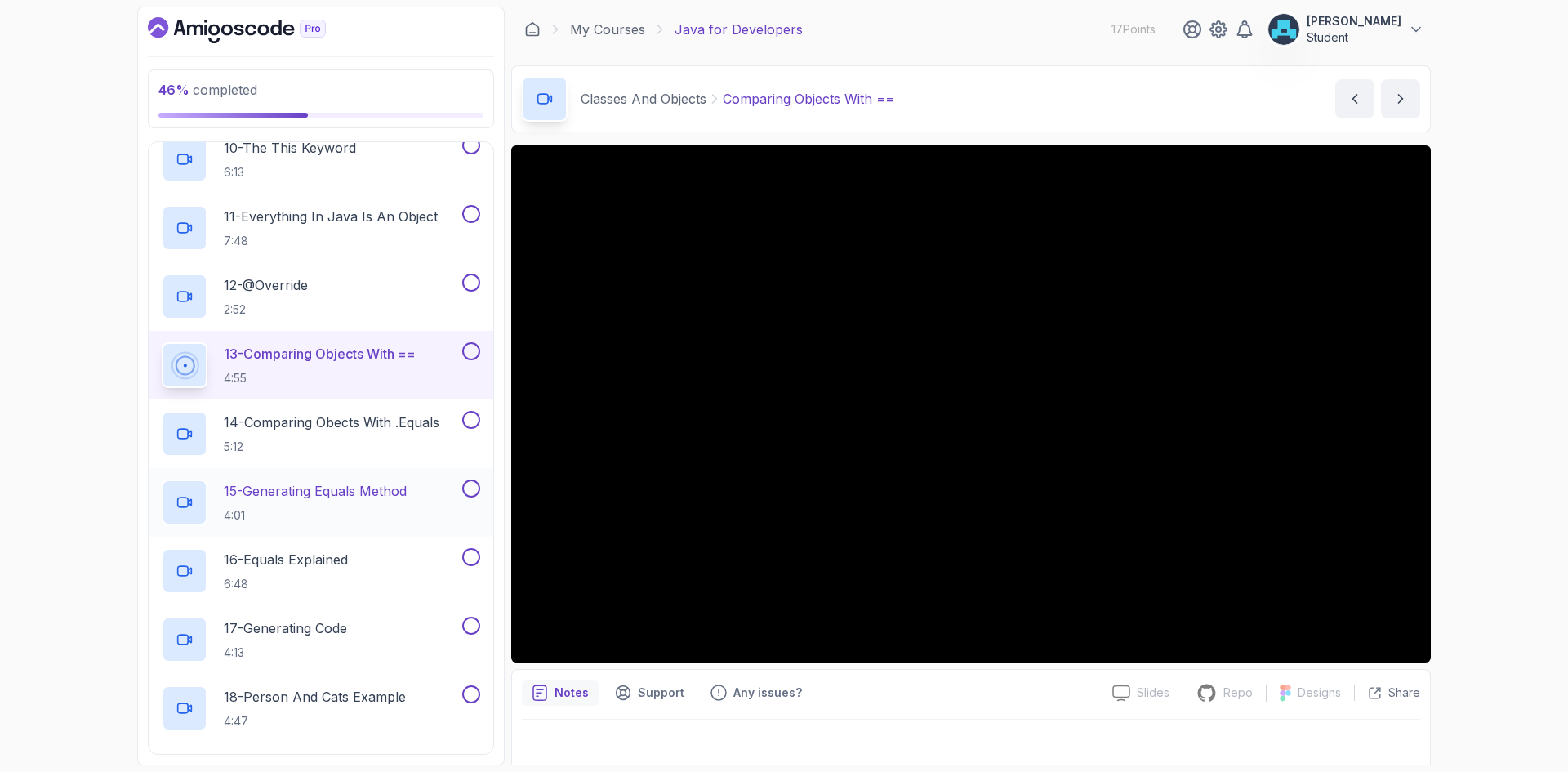
click at [376, 504] on h2 "15 - Generating Equals Method 4:01" at bounding box center [314, 502] width 183 height 43
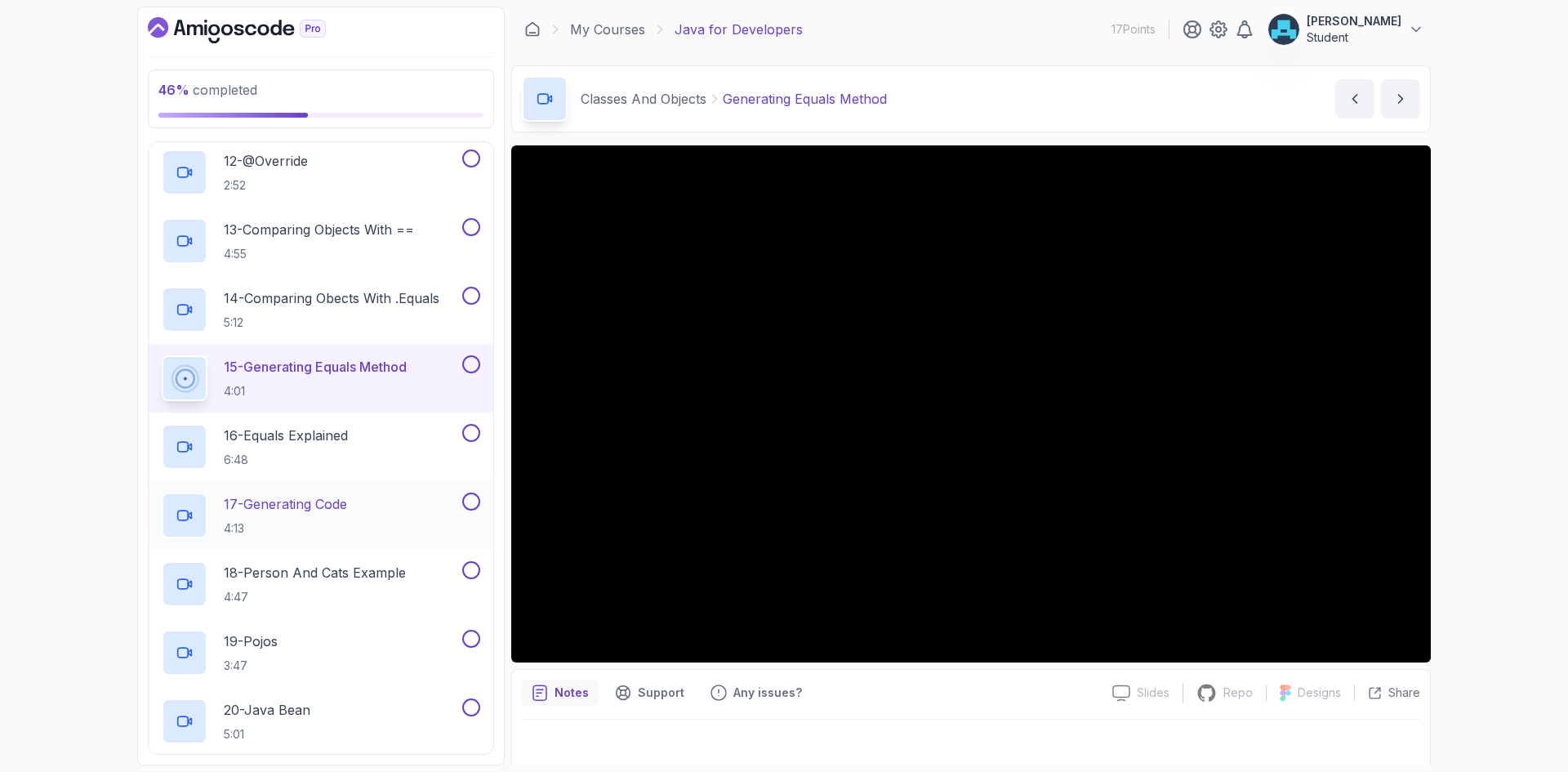
scroll to position [1540, 0]
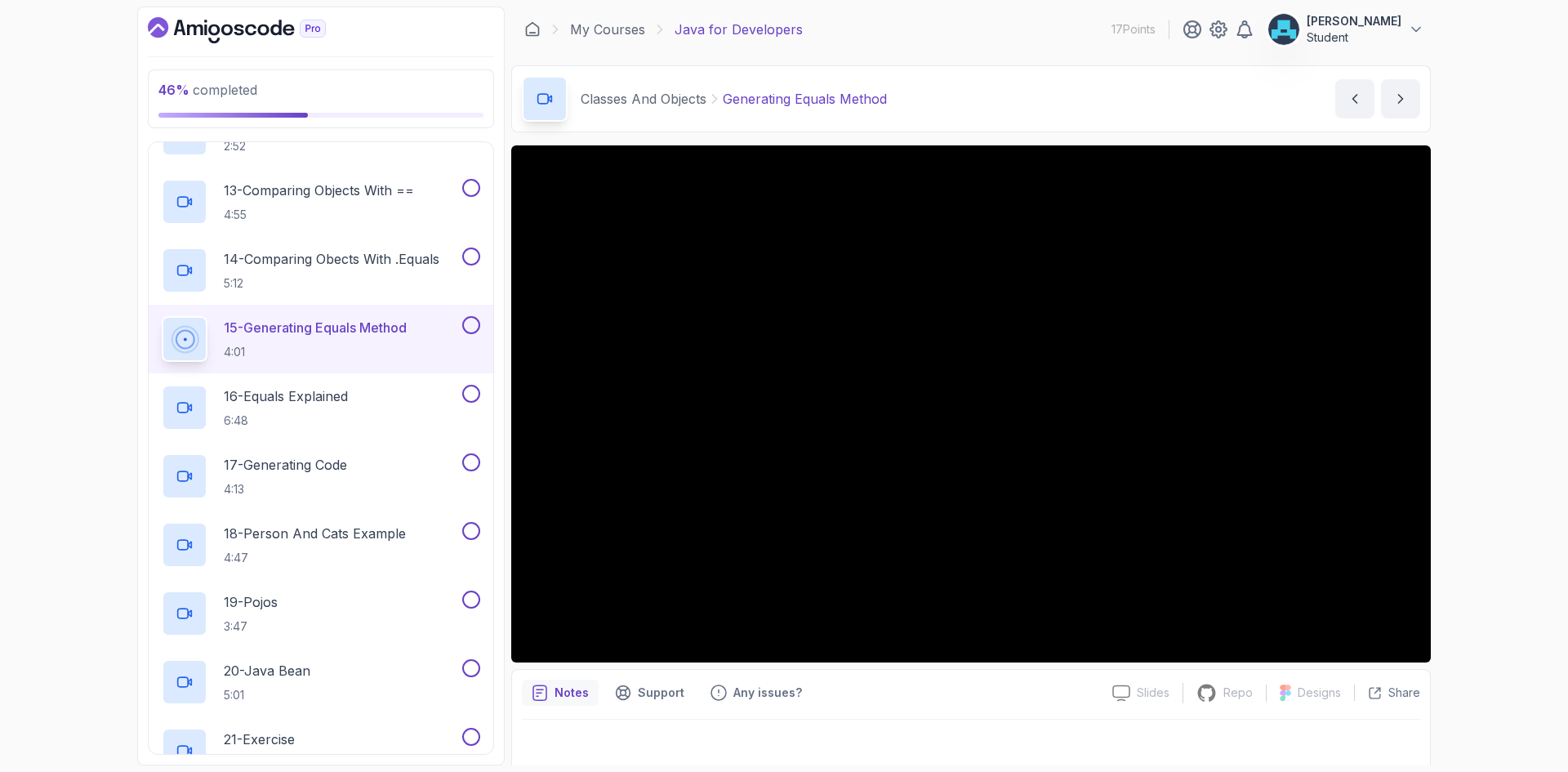
click at [964, 695] on div "Notes Support Any issues?" at bounding box center [810, 692] width 578 height 26
click at [293, 479] on h2 "17 - Generating Code 4:13" at bounding box center [285, 476] width 124 height 43
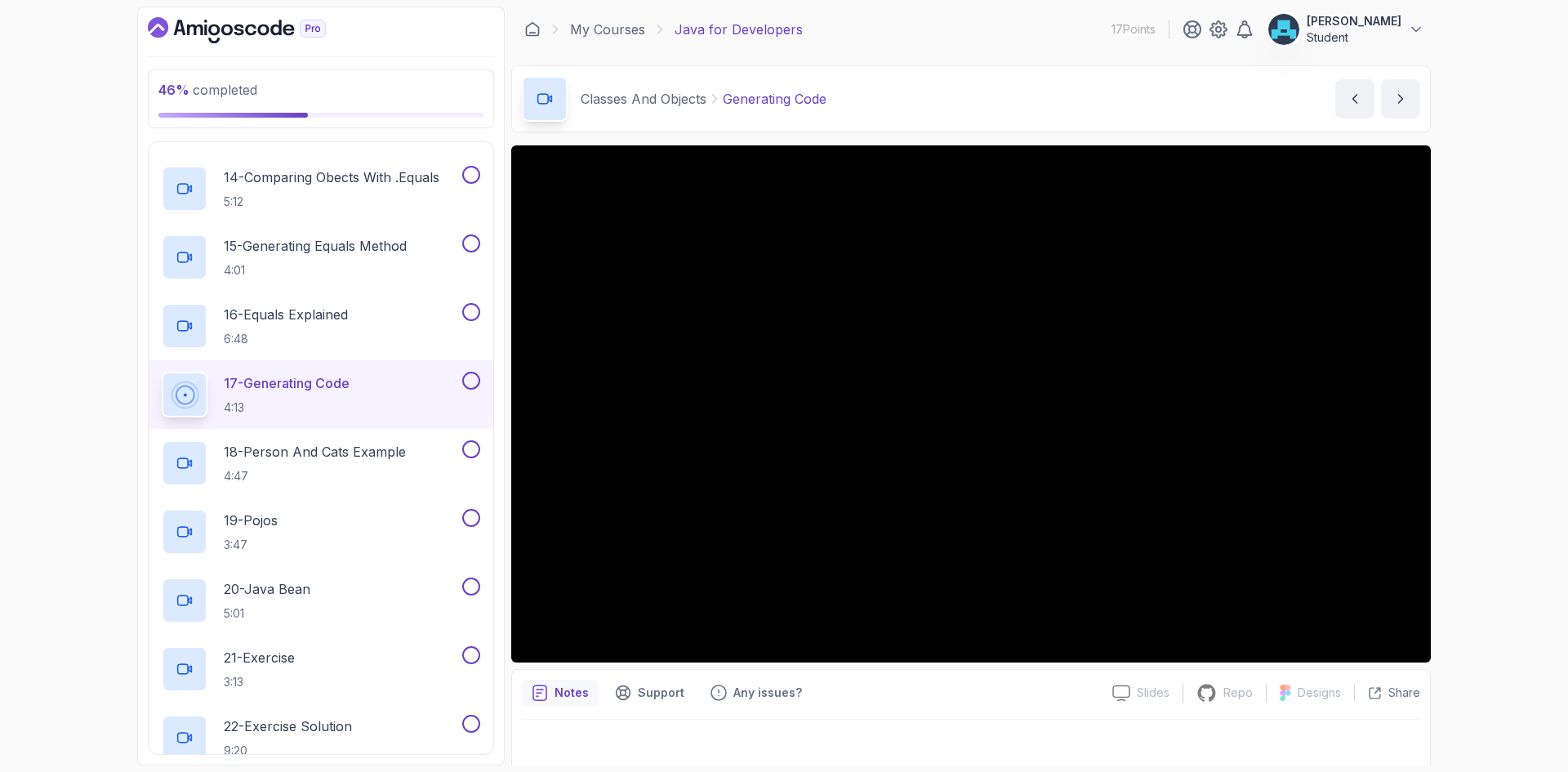
drag, startPoint x: 867, startPoint y: 682, endPoint x: 858, endPoint y: 686, distance: 9.8
click at [858, 686] on div "Notes Support Any issues?" at bounding box center [810, 692] width 578 height 26
click at [353, 461] on p "18 - Person And Cats Example" at bounding box center [314, 452] width 183 height 20
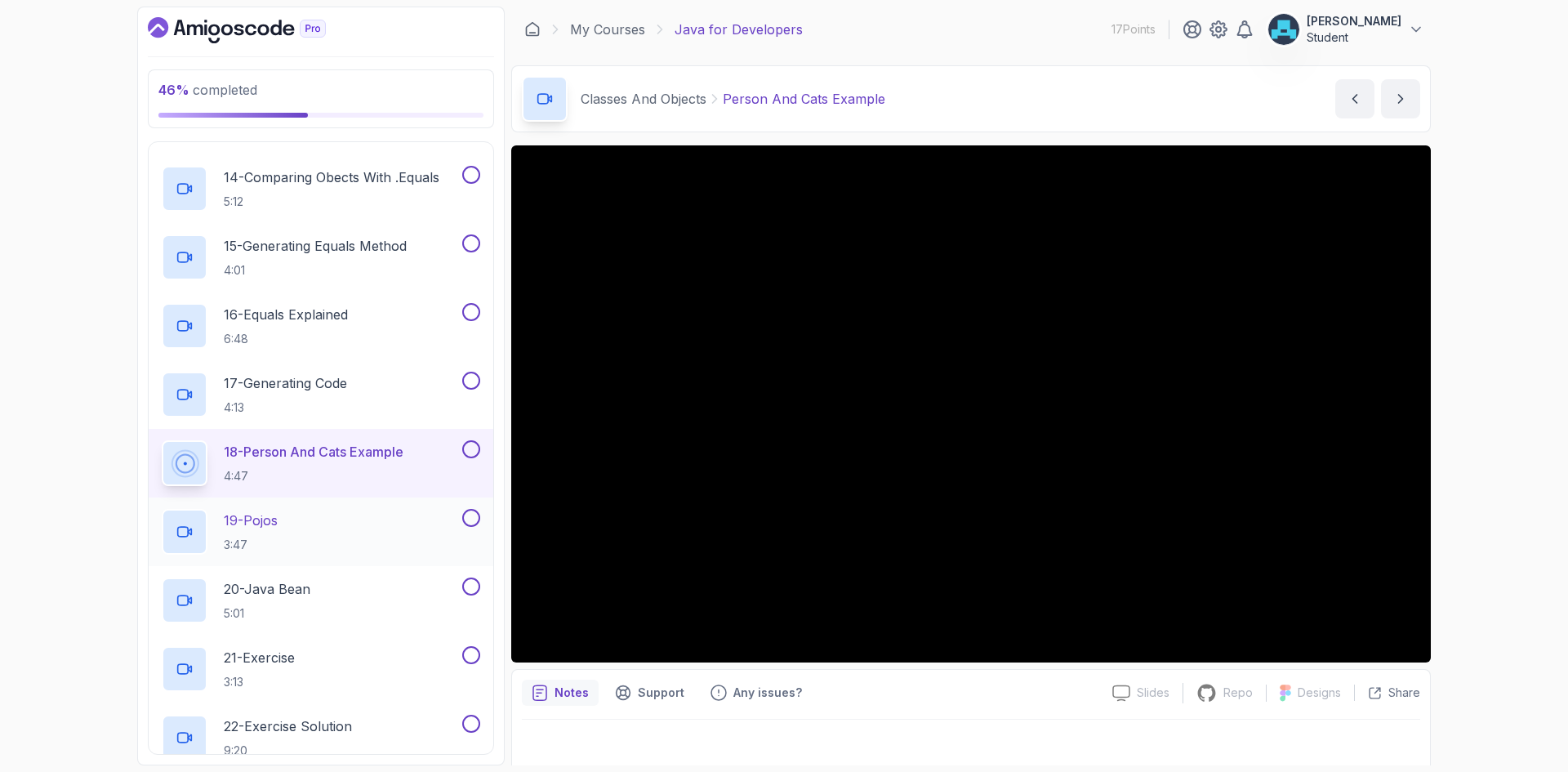
click at [319, 520] on div "19 - Pojos 3:47" at bounding box center [310, 532] width 297 height 46
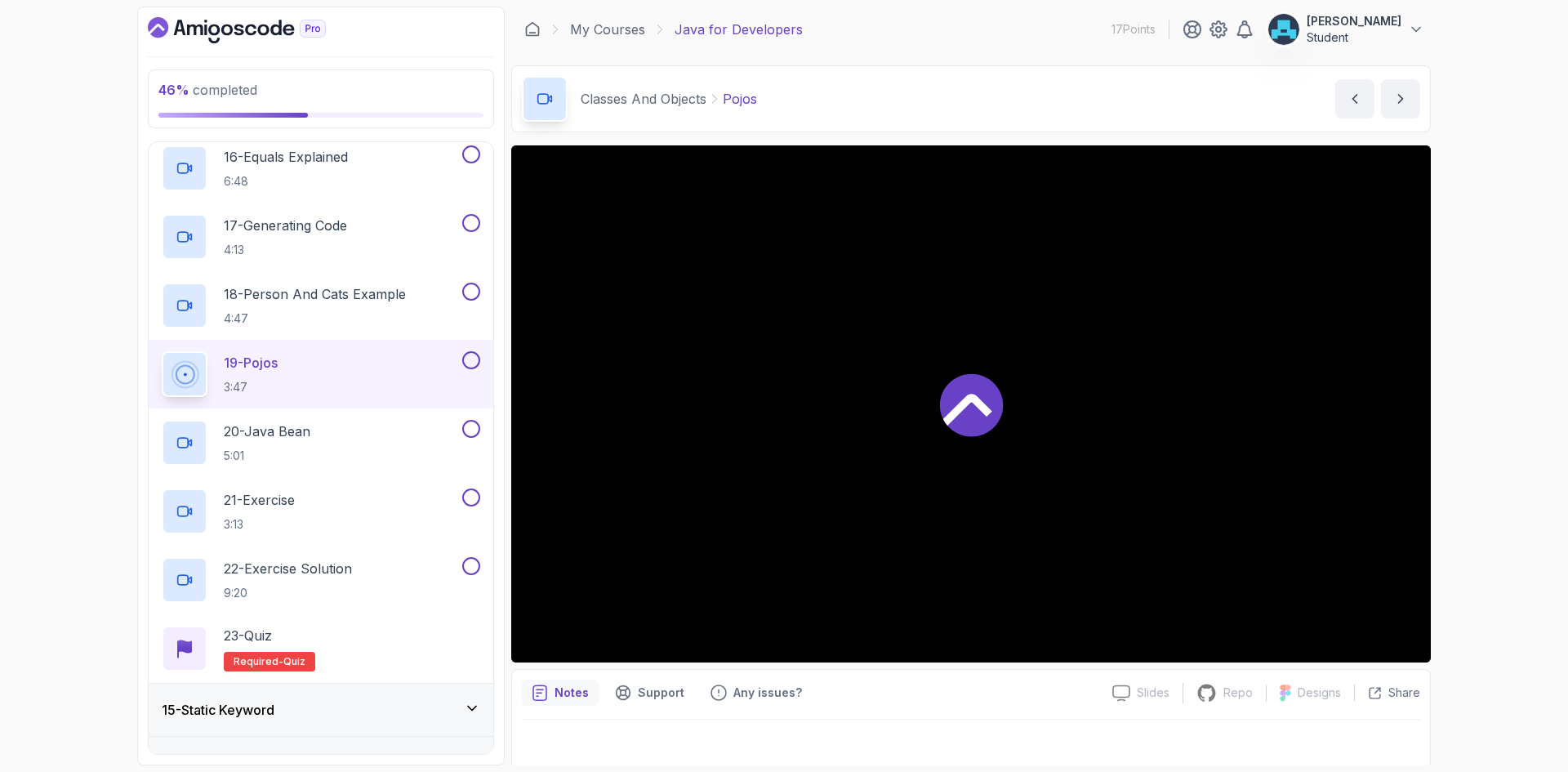
scroll to position [1784, 0]
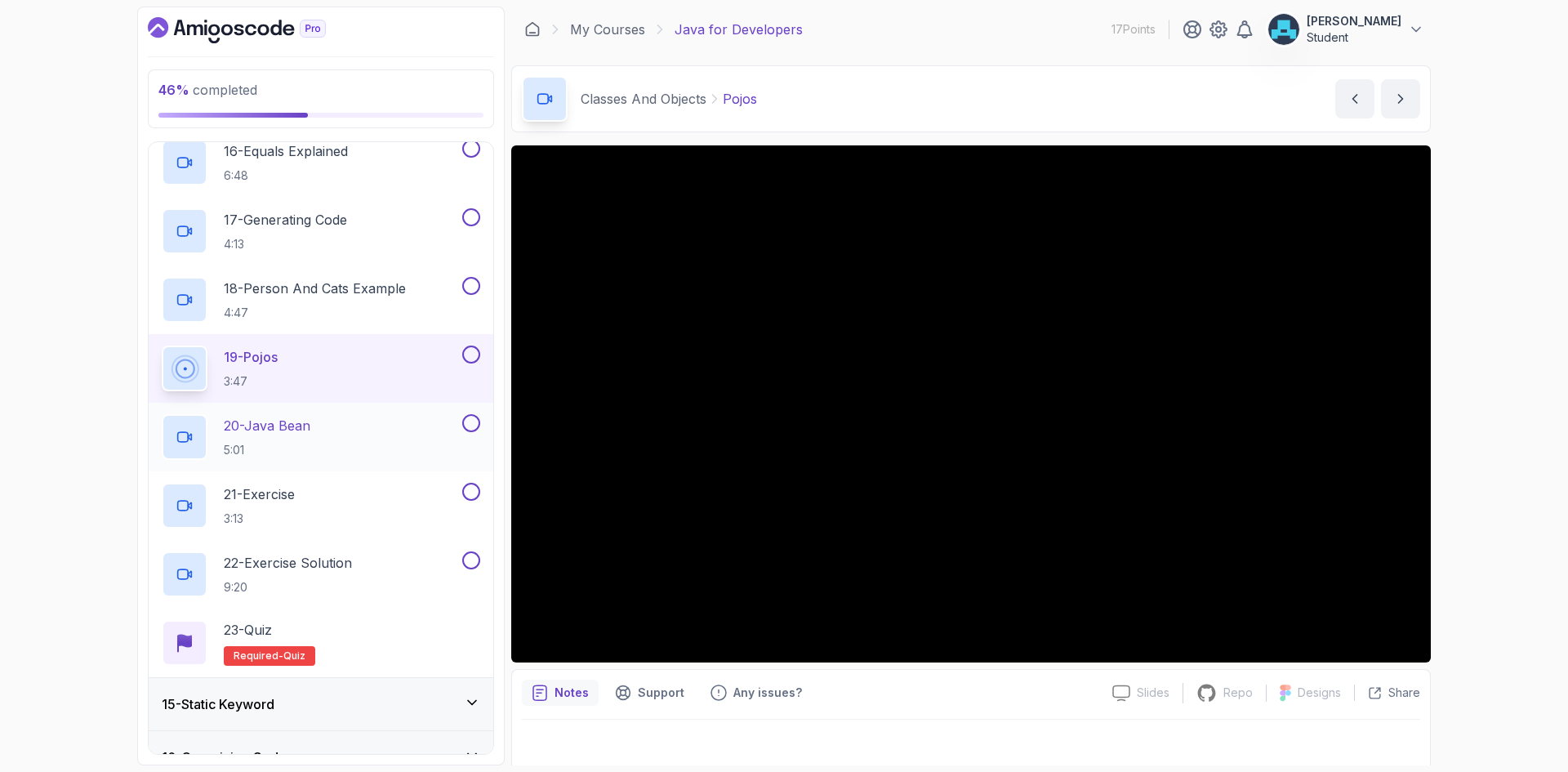
click at [353, 425] on div "20 - Java Bean 5:01" at bounding box center [310, 437] width 297 height 46
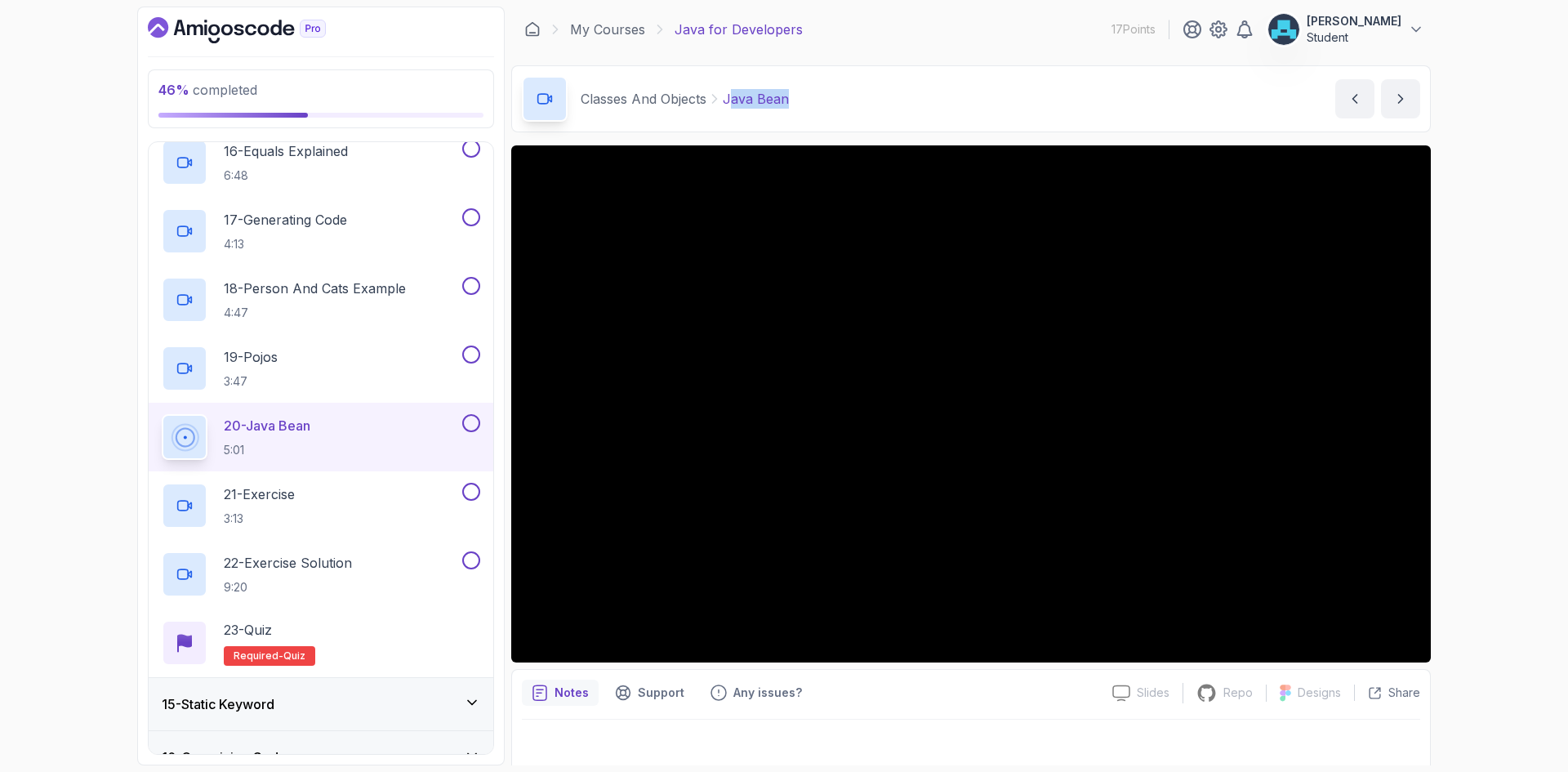
drag, startPoint x: 804, startPoint y: 106, endPoint x: 728, endPoint y: 106, distance: 76.0
click at [728, 106] on div "Classes And Objects Java Bean Java Bean by nelson" at bounding box center [971, 98] width 920 height 67
click at [863, 102] on div "Classes And Objects Java Bean Java Bean by nelson" at bounding box center [971, 98] width 920 height 67
drag, startPoint x: 817, startPoint y: 97, endPoint x: 726, endPoint y: 98, distance: 91.0
click at [726, 98] on div "Classes And Objects Java Bean Java Bean by nelson" at bounding box center [971, 98] width 920 height 67
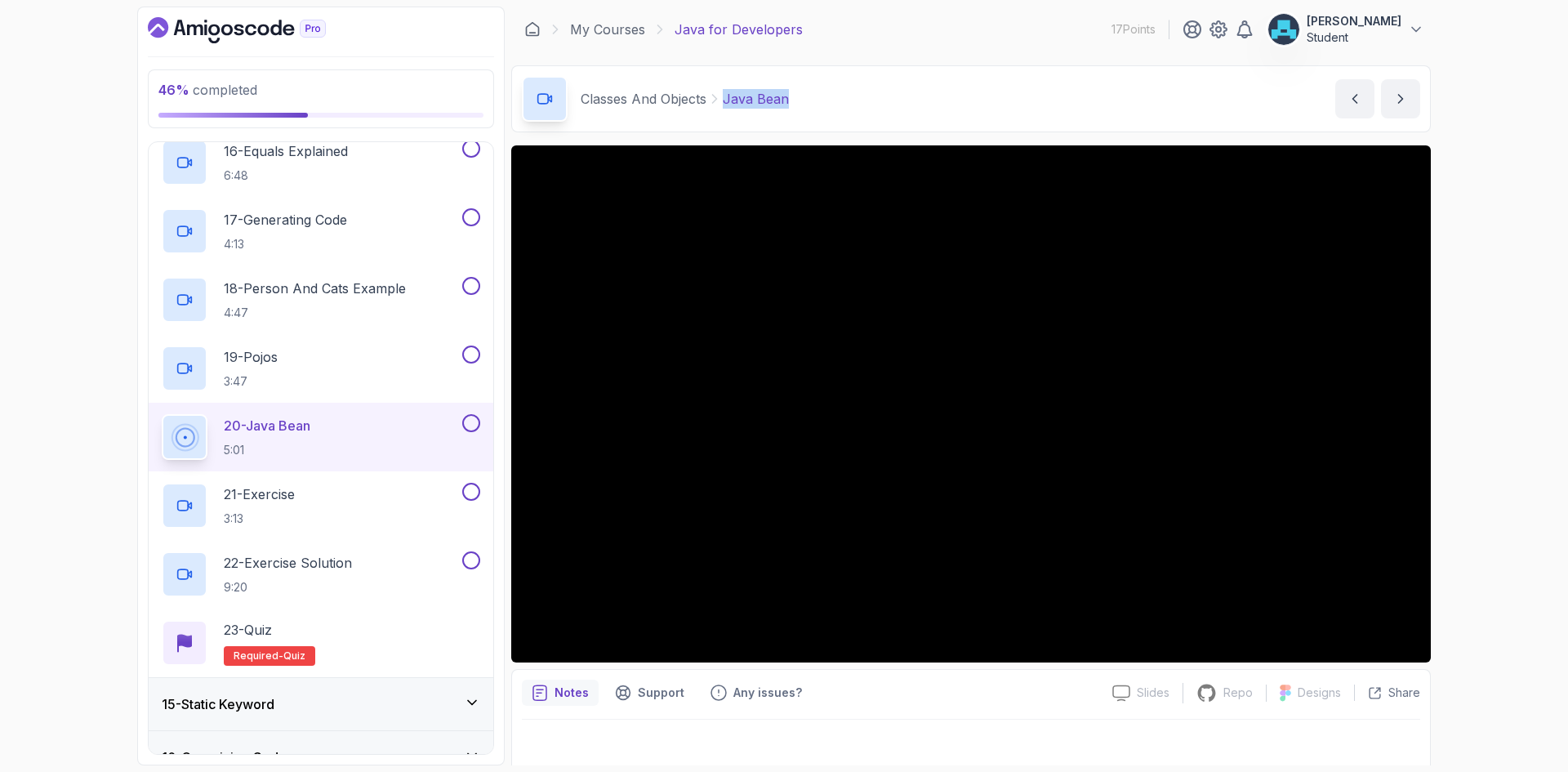
click at [817, 101] on div "Classes And Objects Java Bean Java Bean by nelson" at bounding box center [971, 98] width 920 height 67
click at [812, 99] on div "Classes And Objects Java Bean Java Bean by nelson" at bounding box center [971, 98] width 920 height 67
click at [801, 102] on div "Classes And Objects Java Bean Java Bean by nelson" at bounding box center [971, 98] width 920 height 67
drag, startPoint x: 826, startPoint y: 94, endPoint x: 725, endPoint y: 103, distance: 101.4
click at [725, 103] on div "Classes And Objects Java Bean Java Bean by nelson" at bounding box center [971, 98] width 920 height 67
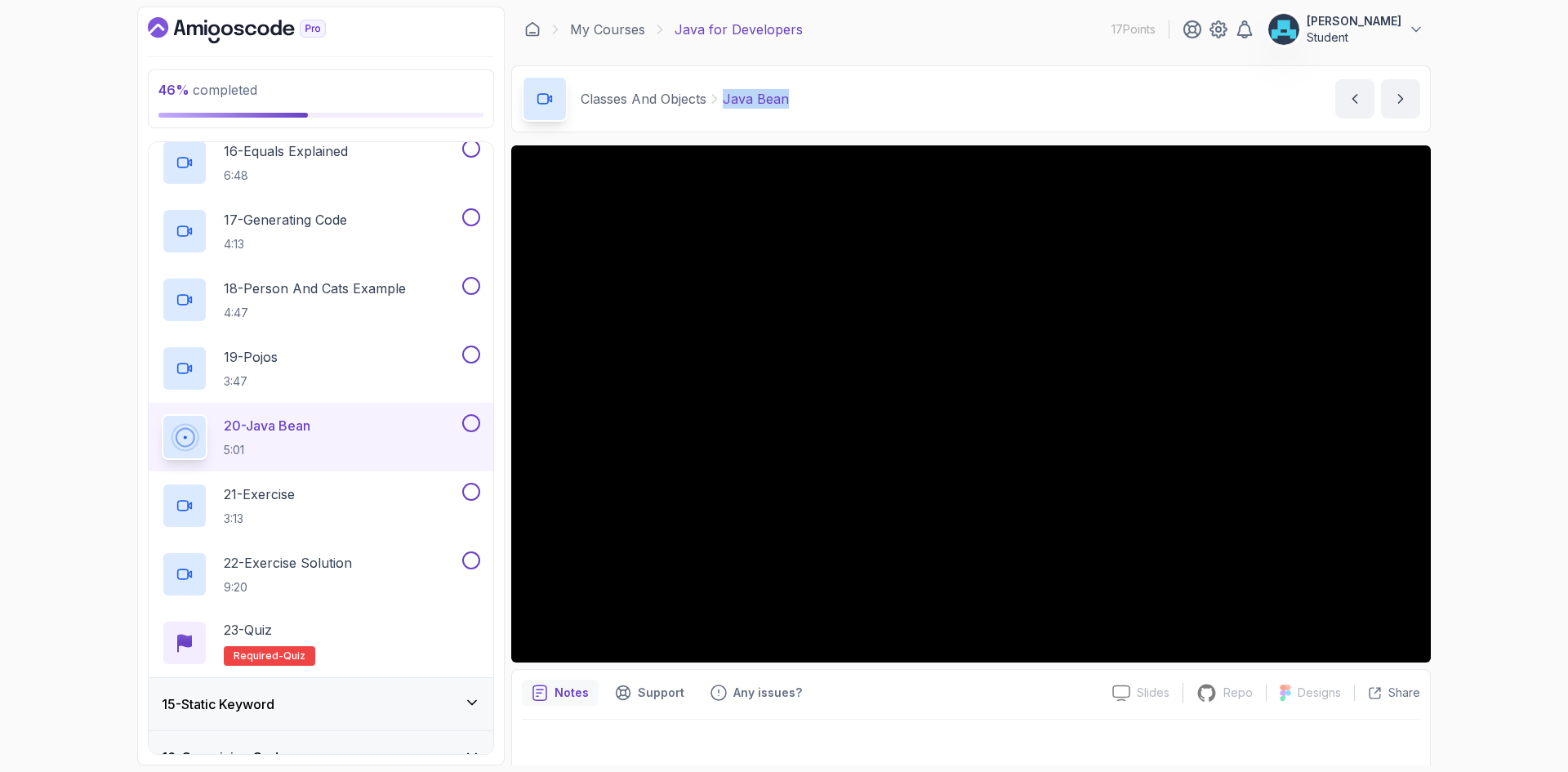
copy p "Java Bean"
click at [832, 109] on div "Classes And Objects Java Bean Java Bean by nelson" at bounding box center [971, 98] width 920 height 67
click at [1394, 101] on icon "next content" at bounding box center [1400, 99] width 16 height 16
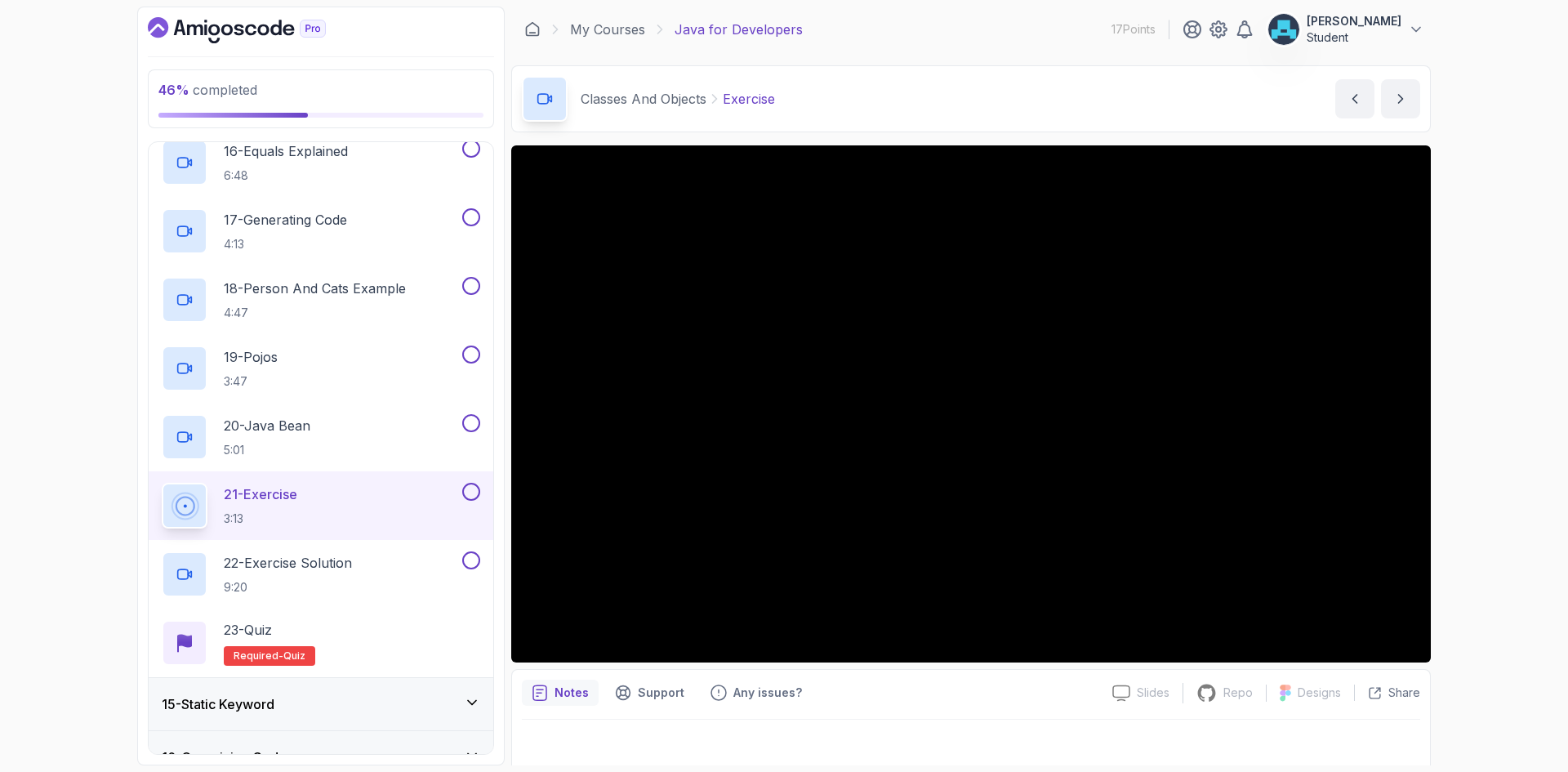
click at [814, 708] on div "Notes Support Any issues? Slides Slides not available Repo Repository not avail…" at bounding box center [971, 721] width 920 height 107
click at [1406, 92] on icon "next content" at bounding box center [1400, 99] width 16 height 16
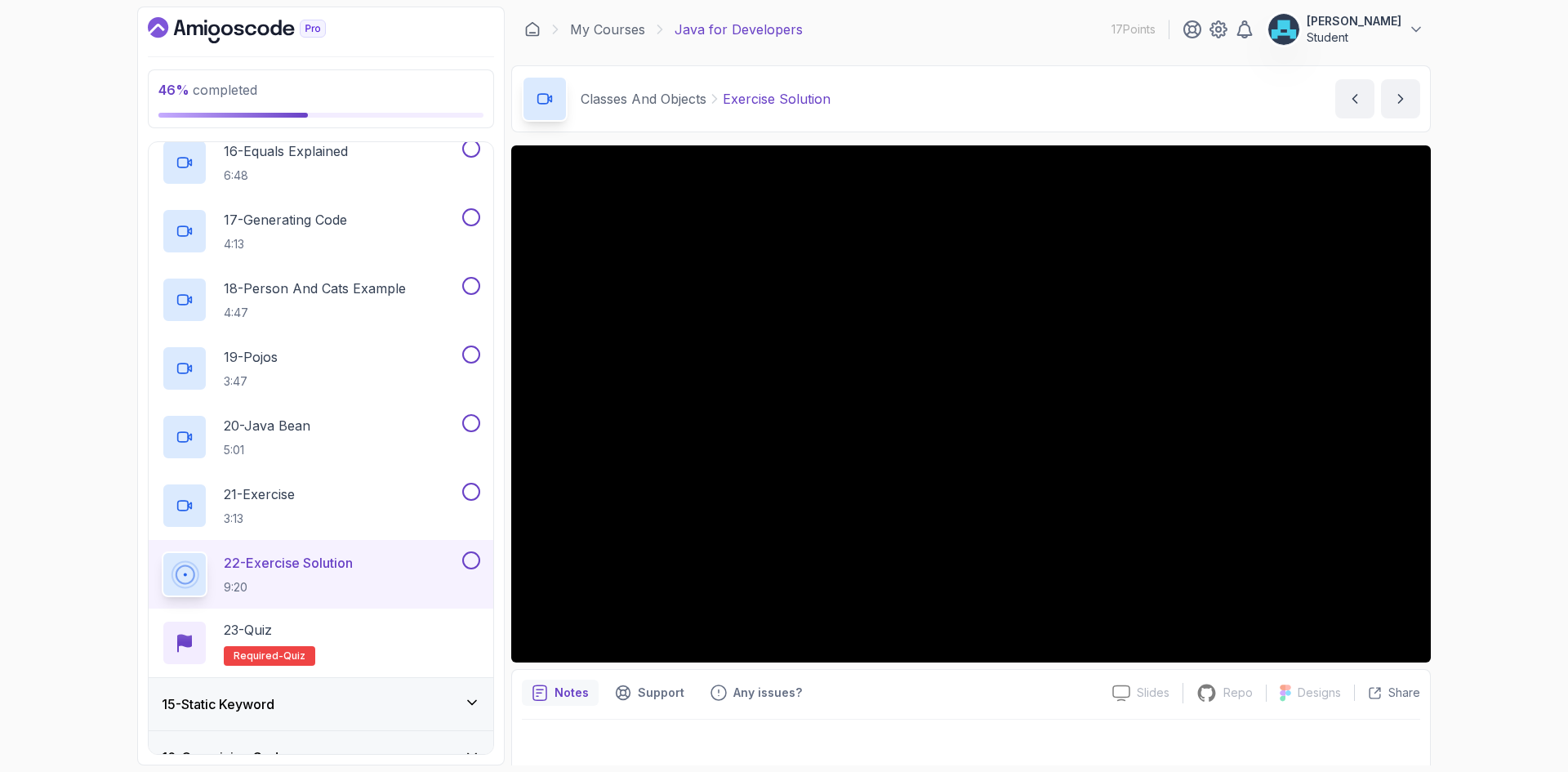
click at [993, 690] on div "Notes Support Any issues?" at bounding box center [810, 692] width 578 height 26
click at [1409, 93] on button "next content" at bounding box center [1399, 98] width 39 height 39
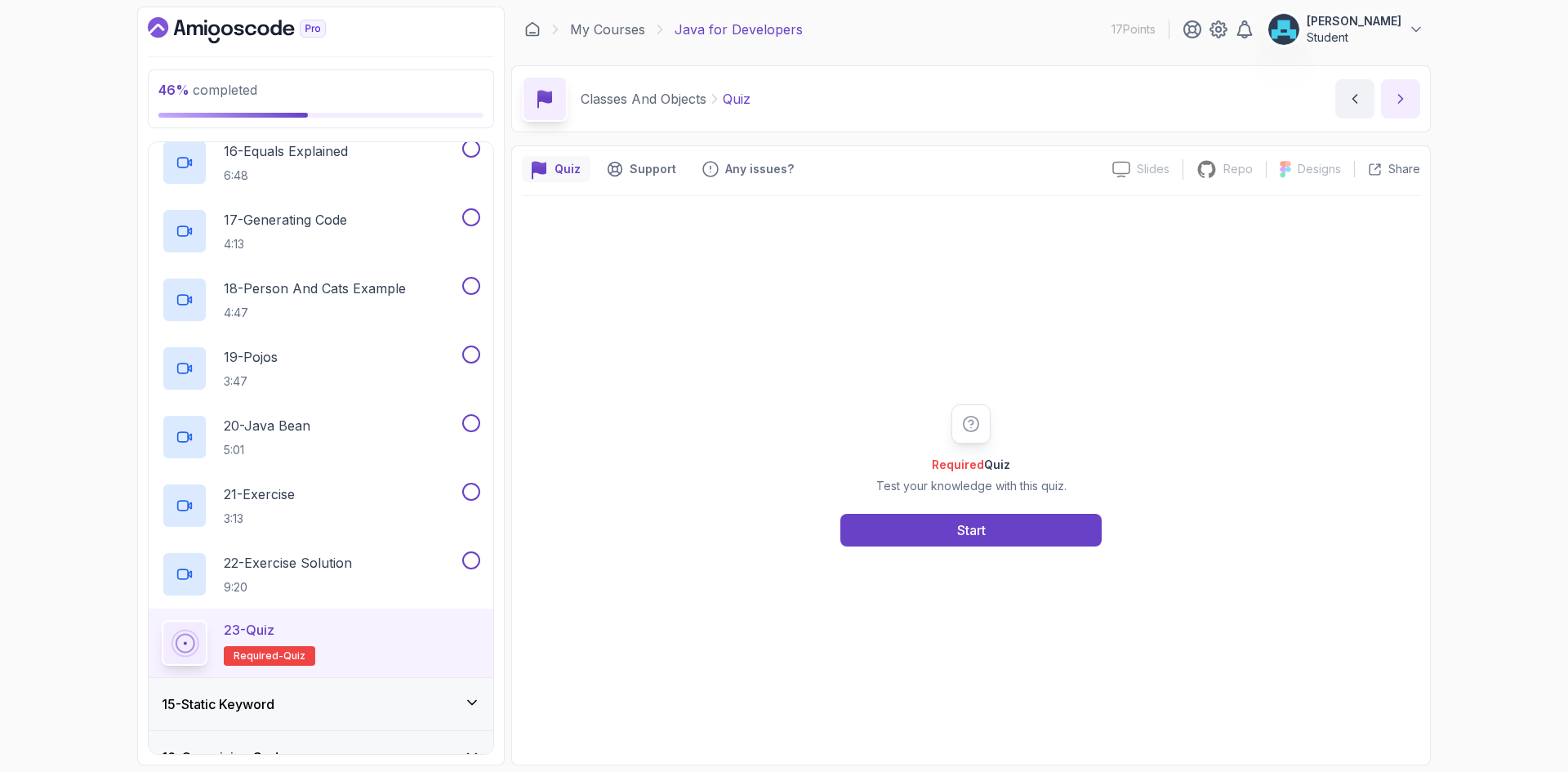
click at [1407, 93] on icon "next content" at bounding box center [1400, 99] width 16 height 16
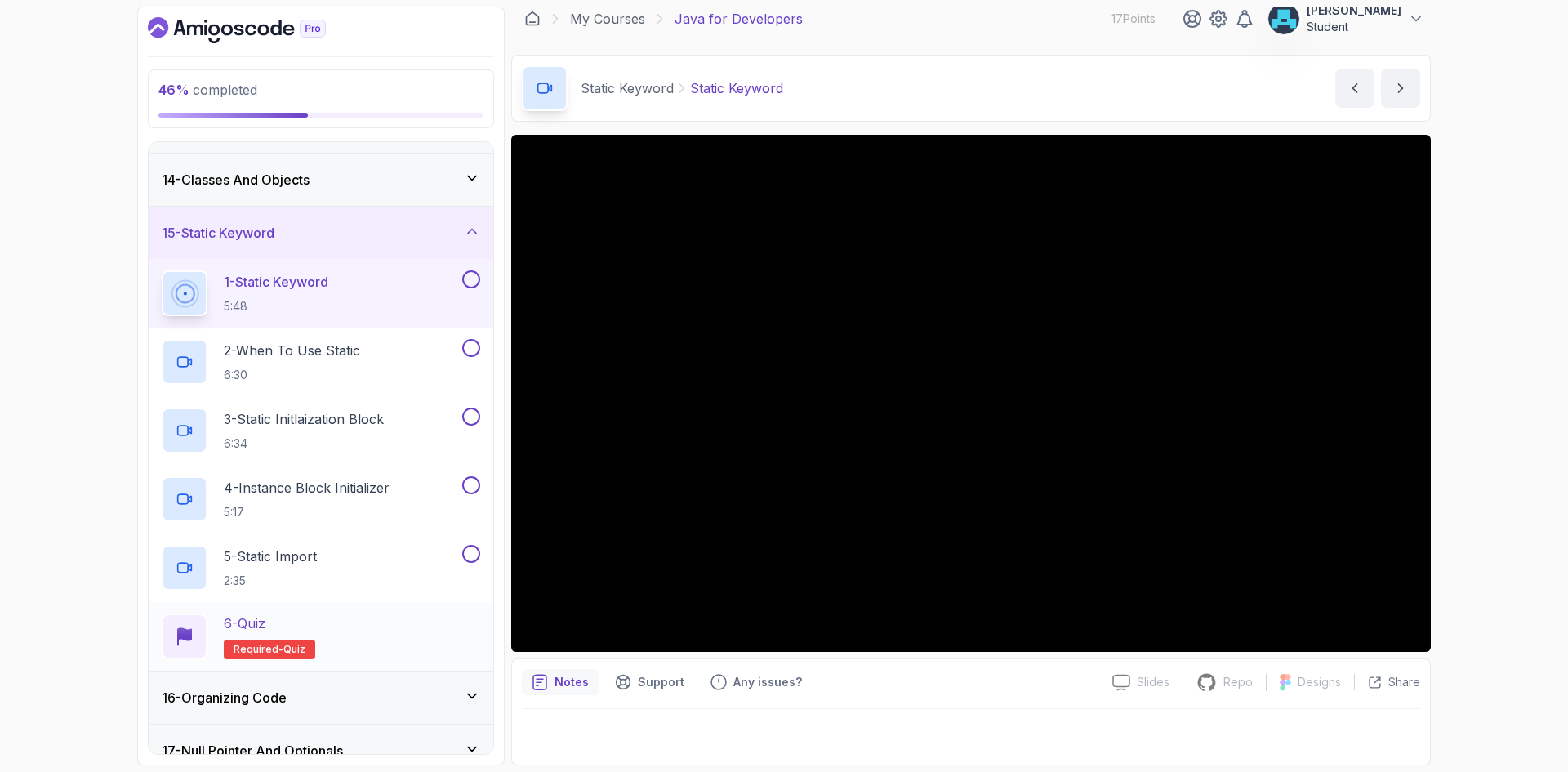
scroll to position [808, 0]
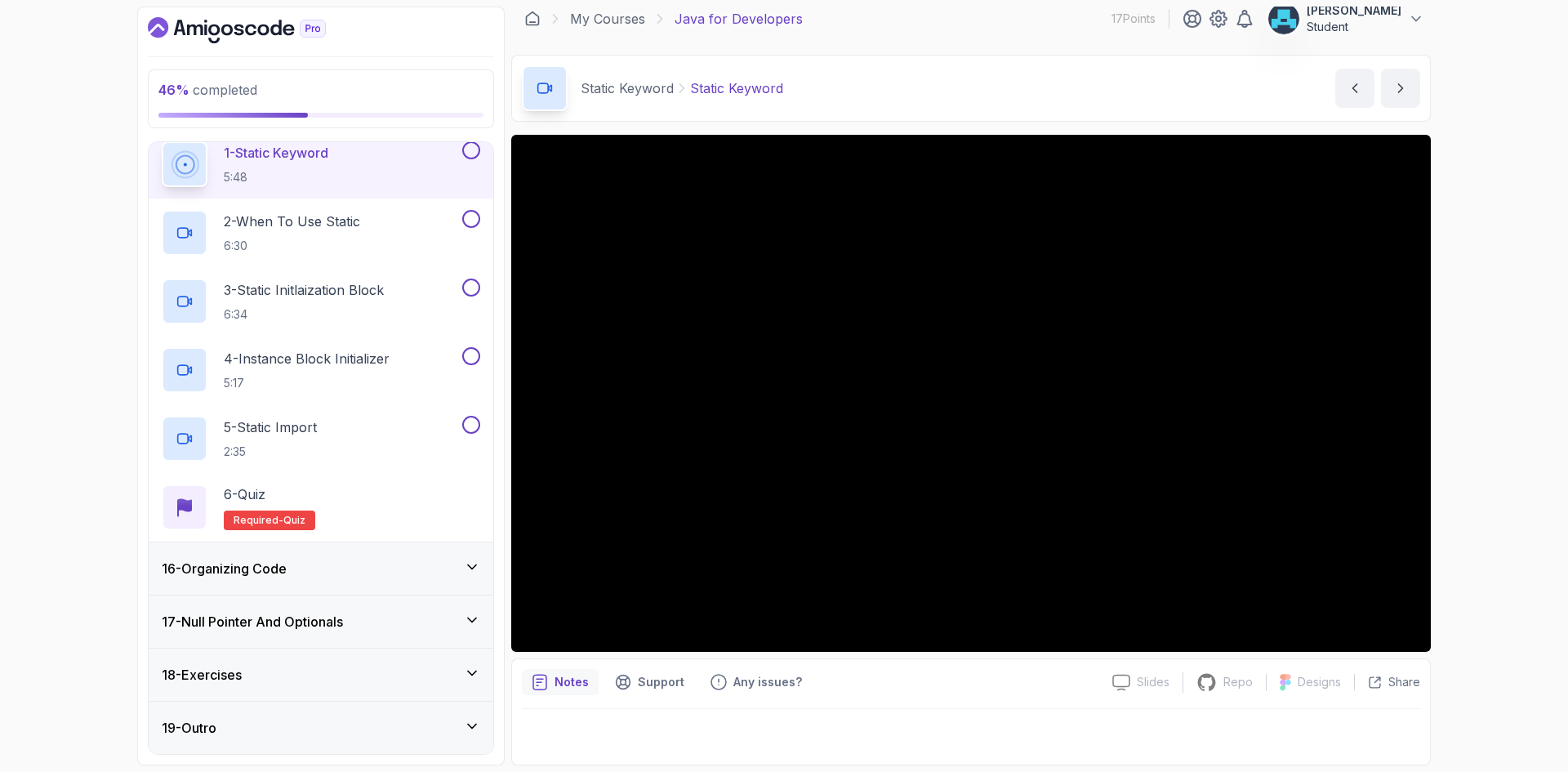
click at [412, 564] on div "16 - Organizing Code" at bounding box center [320, 569] width 318 height 20
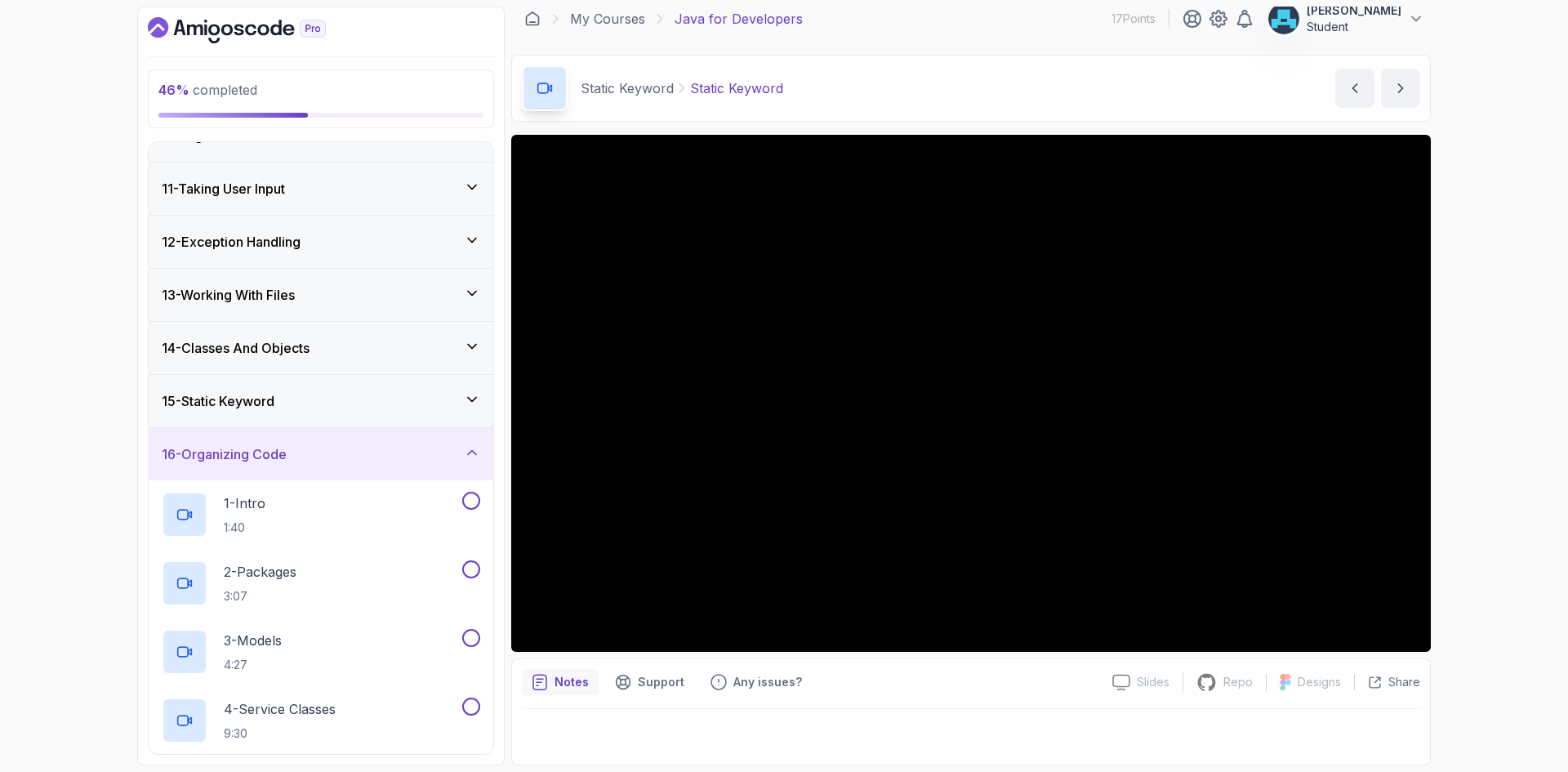
scroll to position [561, 0]
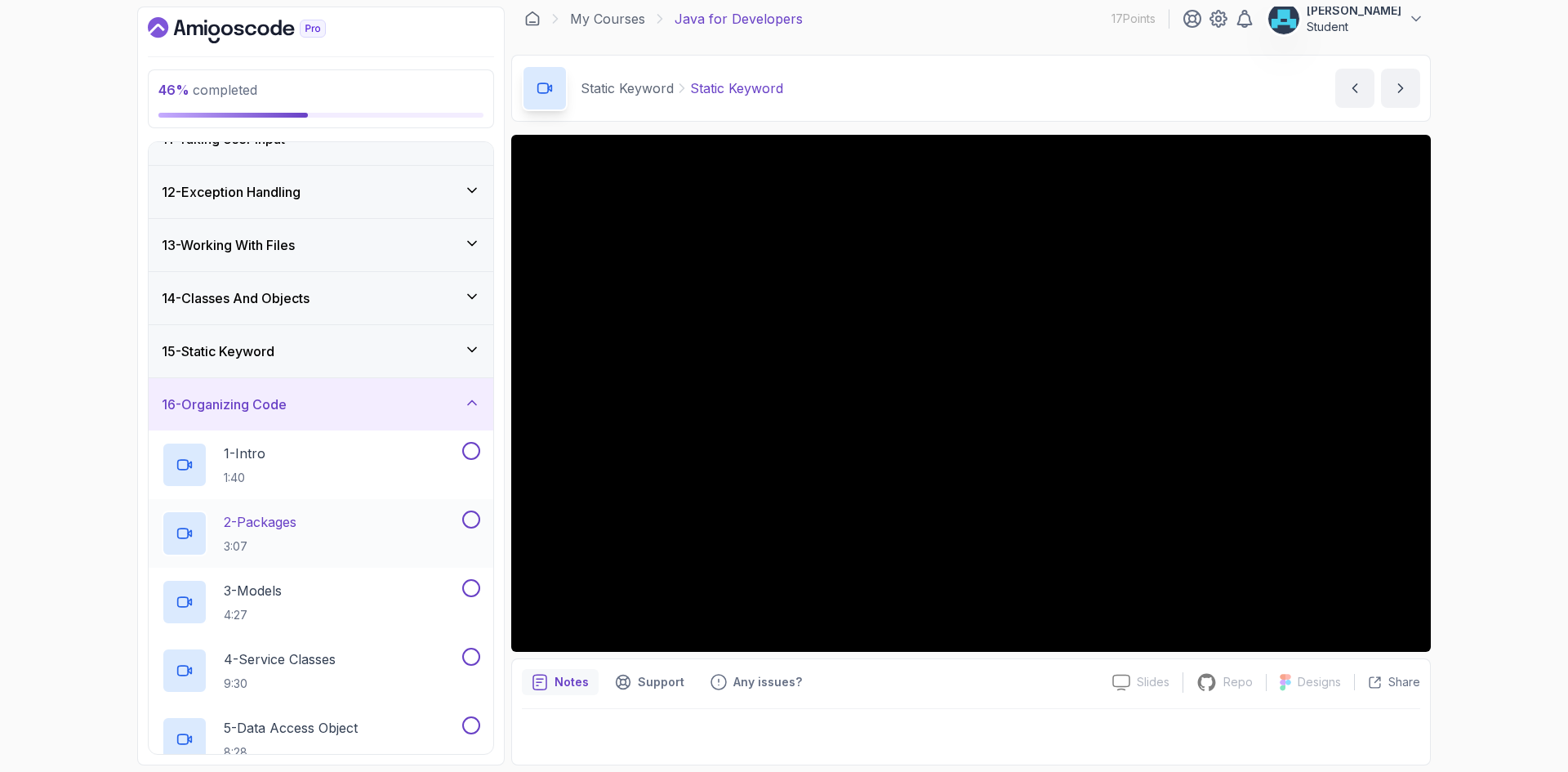
click at [371, 538] on div "2 - Packages 3:07" at bounding box center [310, 534] width 297 height 46
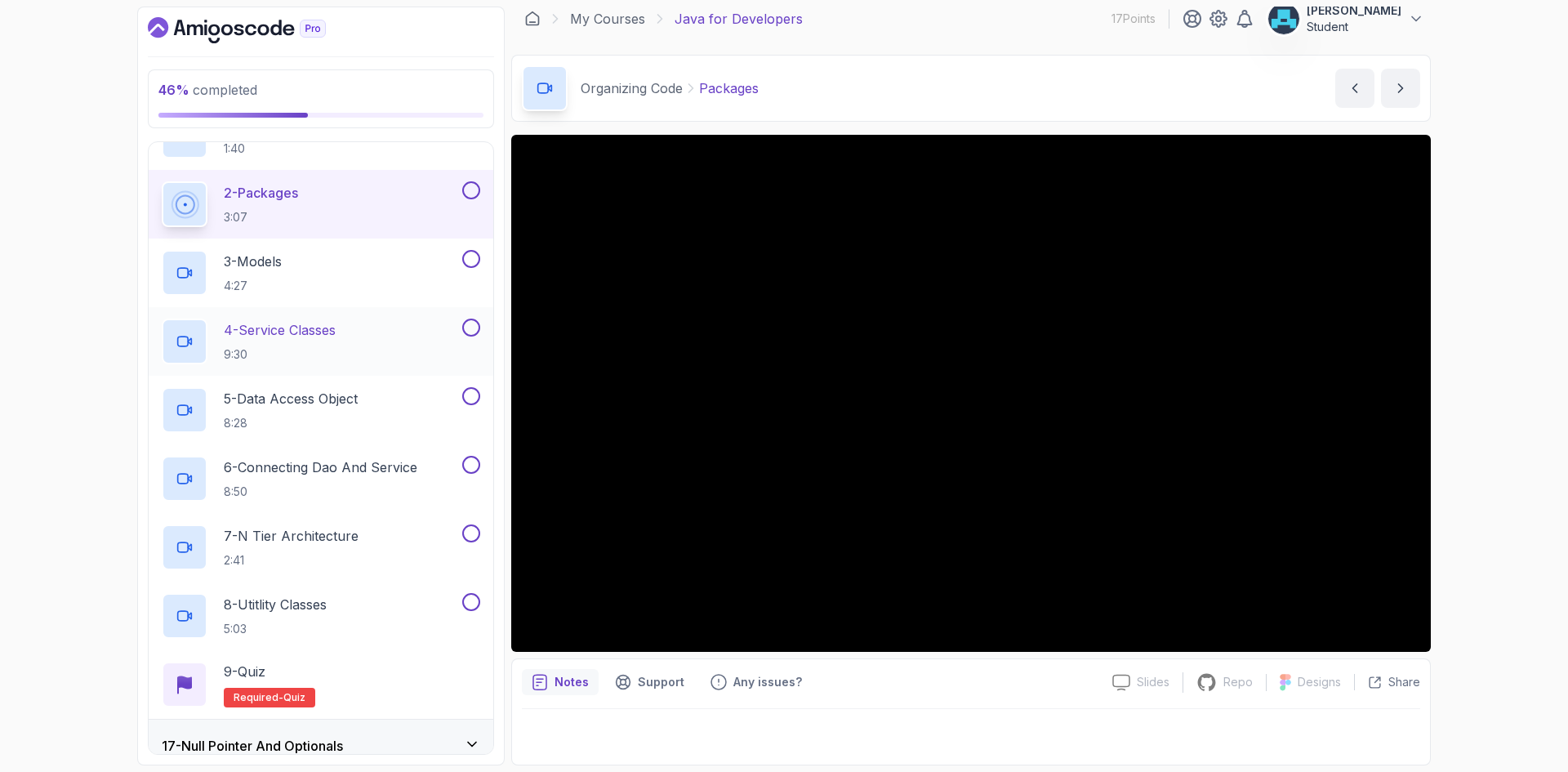
scroll to position [1013, 0]
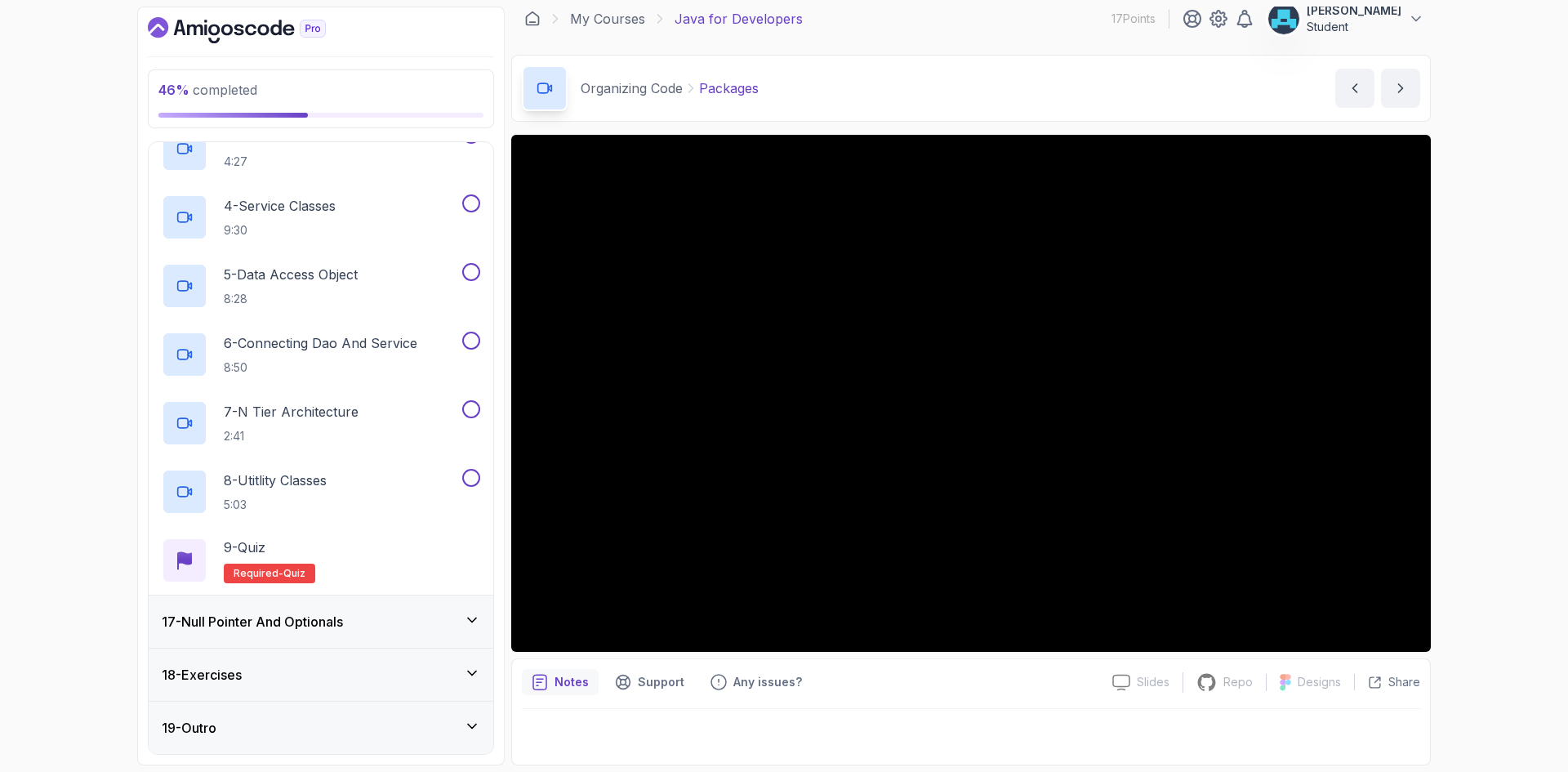
click at [822, 655] on div "Slides Slides not available Repo Repository not available Designs Design not av…" at bounding box center [971, 450] width 920 height 630
drag, startPoint x: 907, startPoint y: 666, endPoint x: 899, endPoint y: 654, distance: 14.4
click at [907, 666] on div "Notes Support Any issues? Slides Slides not available Repo Repository not avail…" at bounding box center [971, 711] width 920 height 107
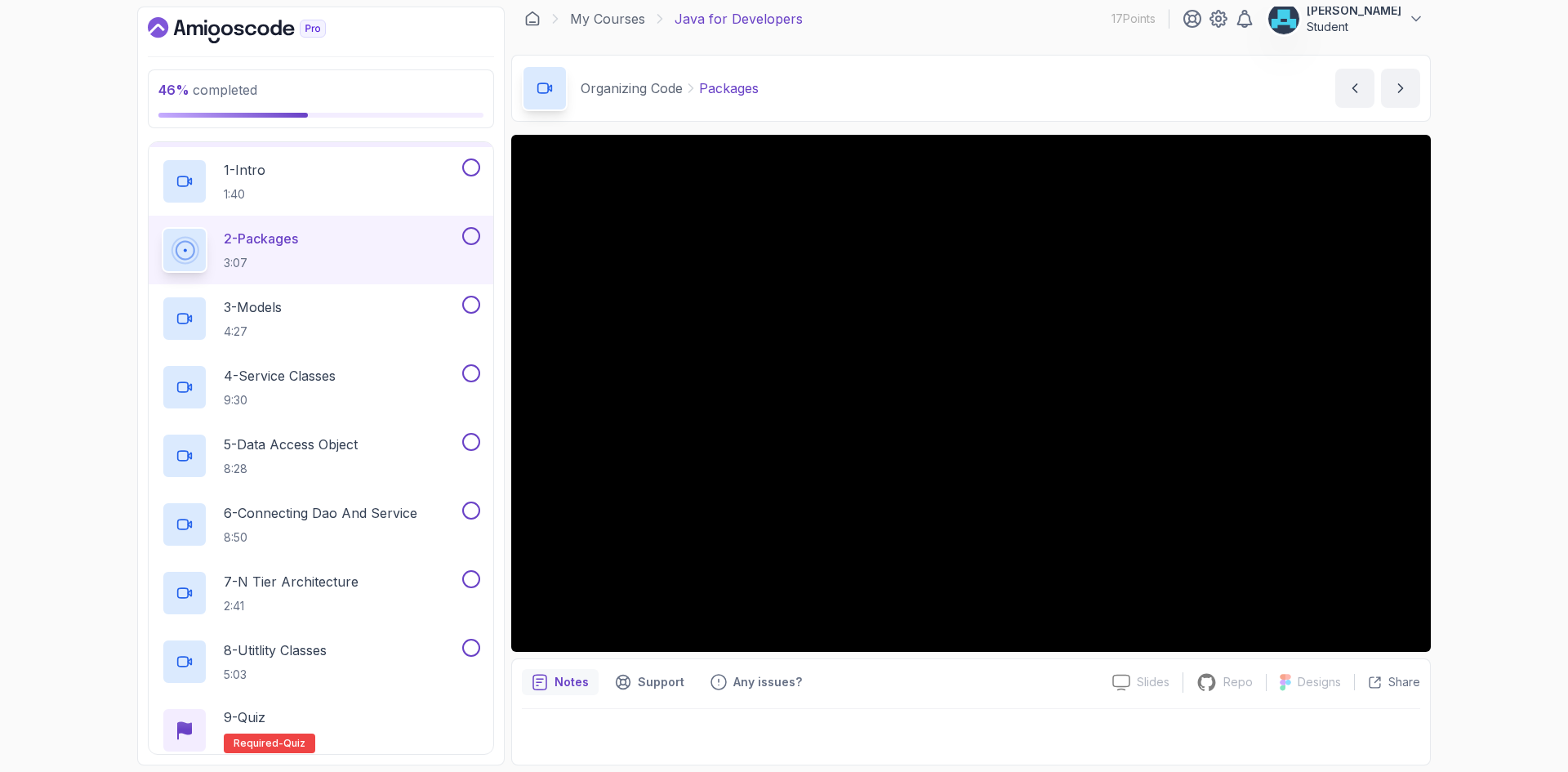
scroll to position [850, 0]
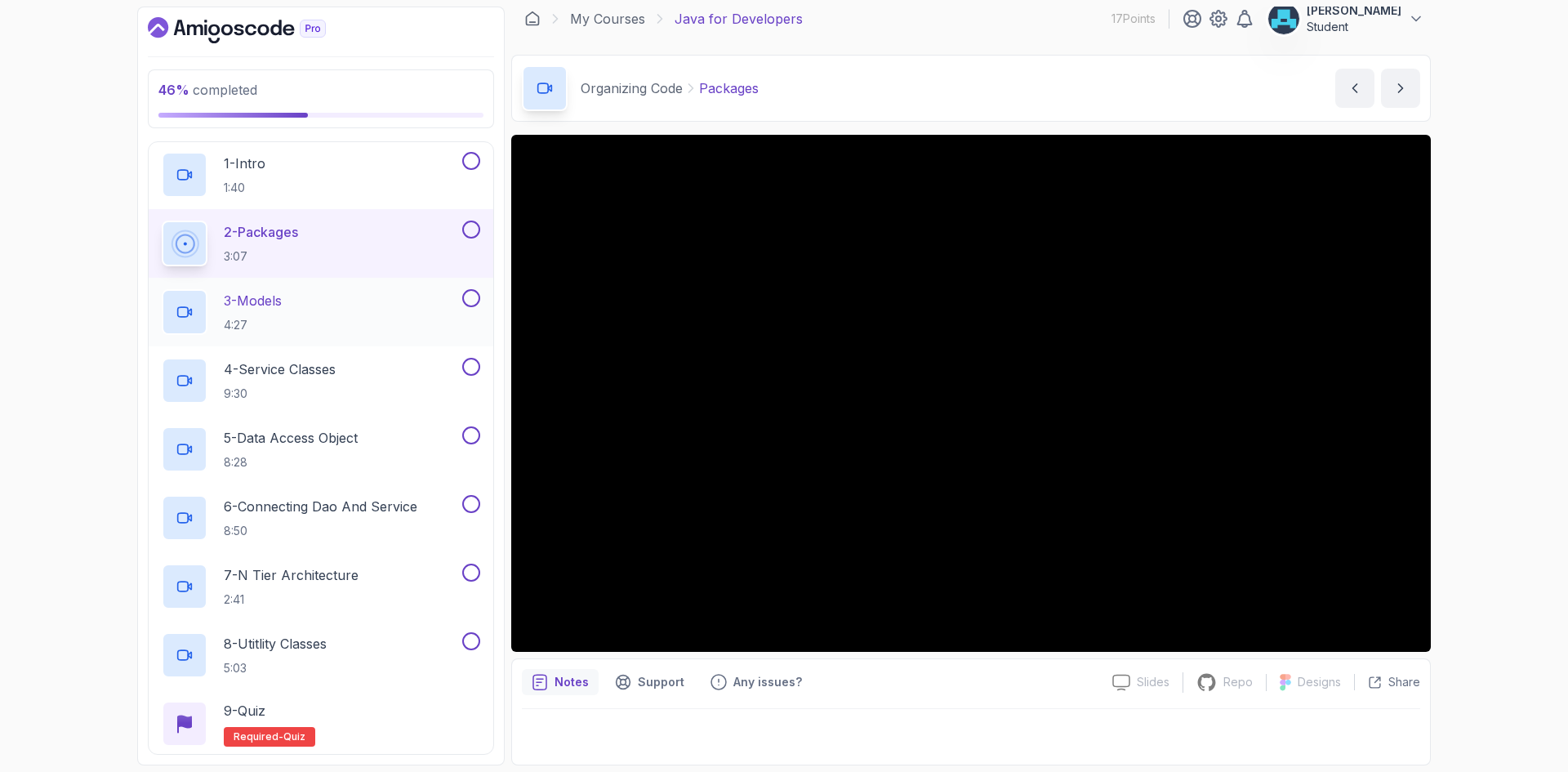
click at [312, 298] on div "3 - Models 4:27" at bounding box center [310, 312] width 297 height 46
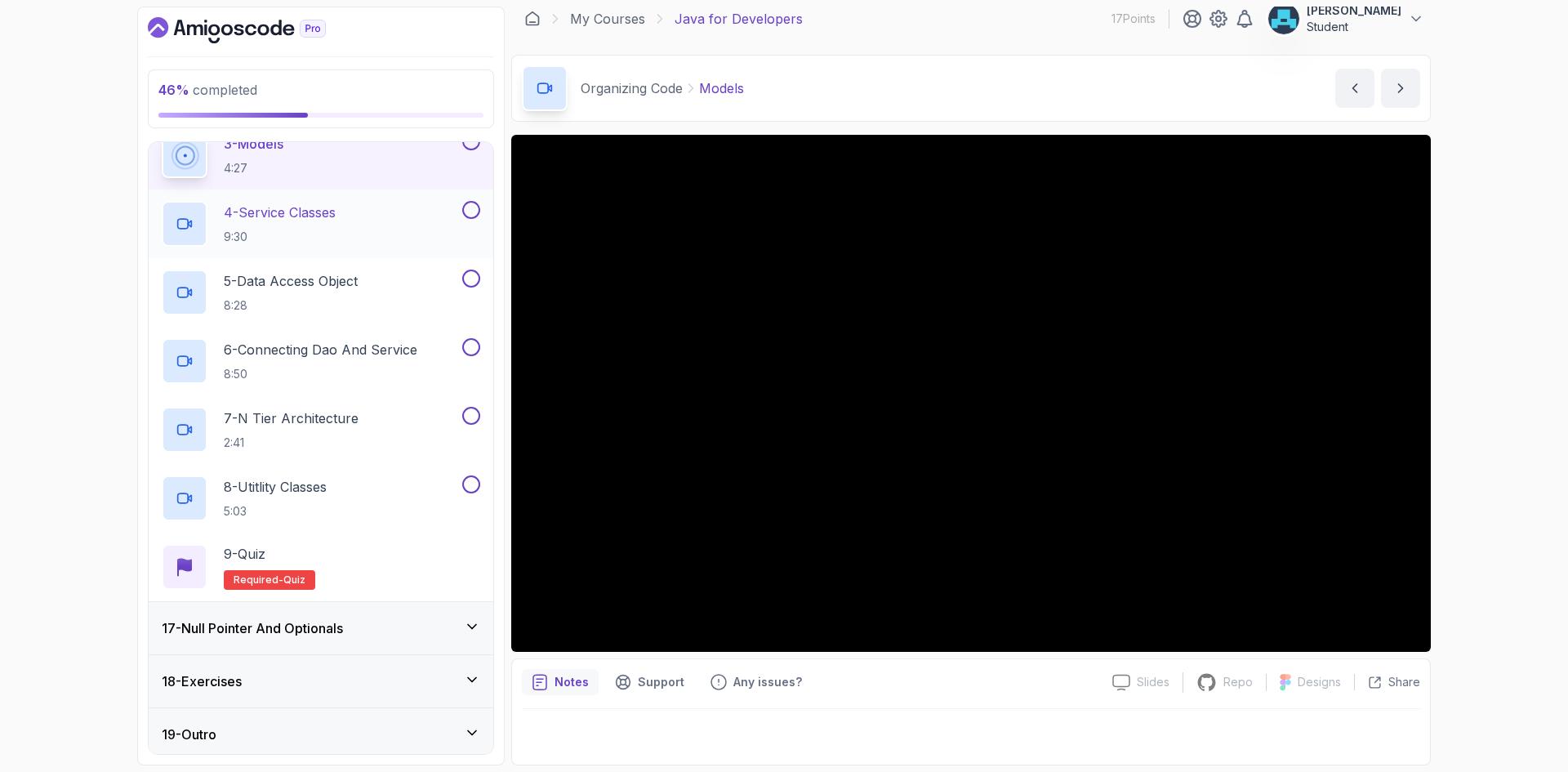
scroll to position [1013, 0]
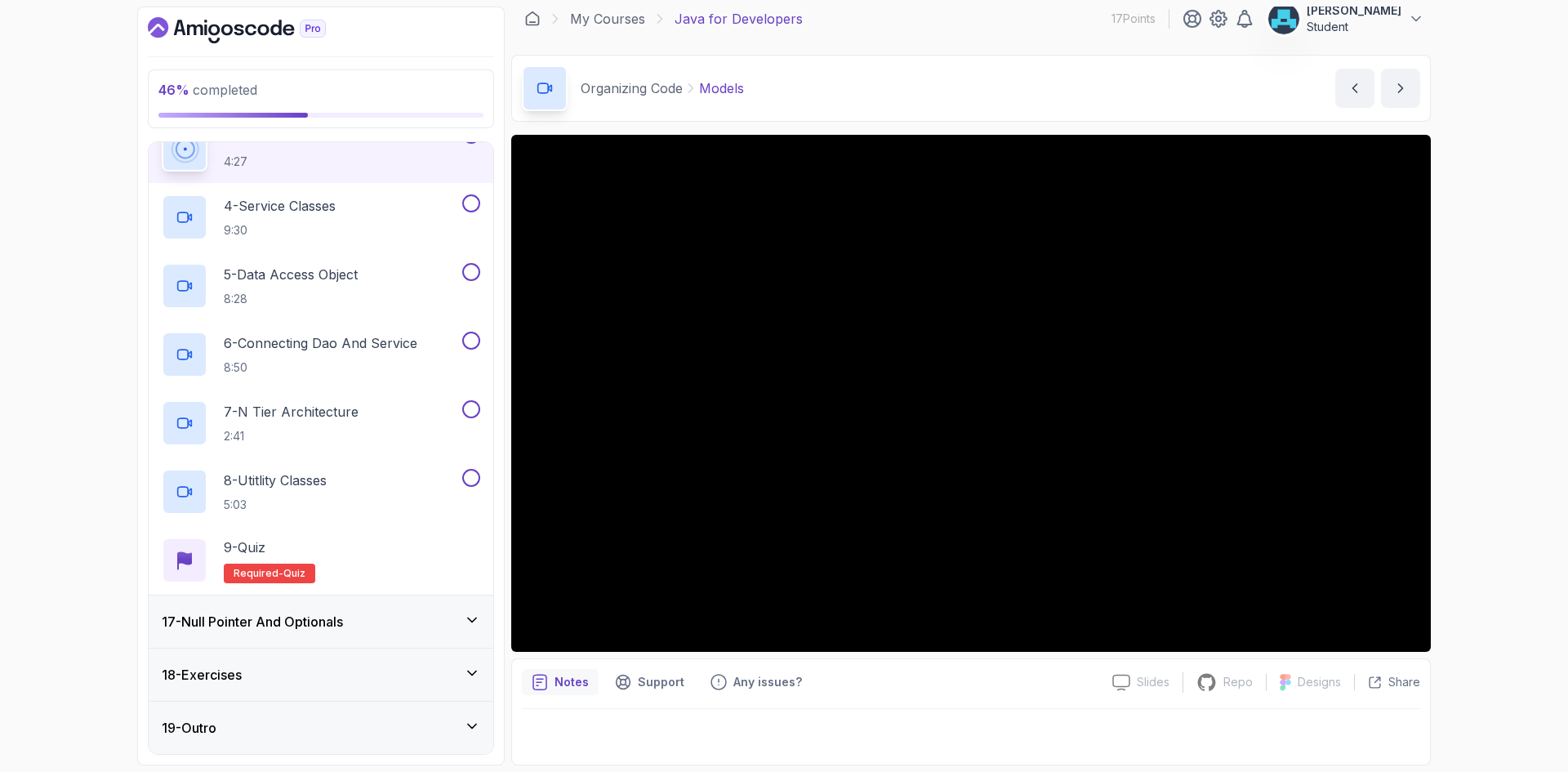
click at [880, 680] on div "Notes Support Any issues?" at bounding box center [810, 681] width 578 height 26
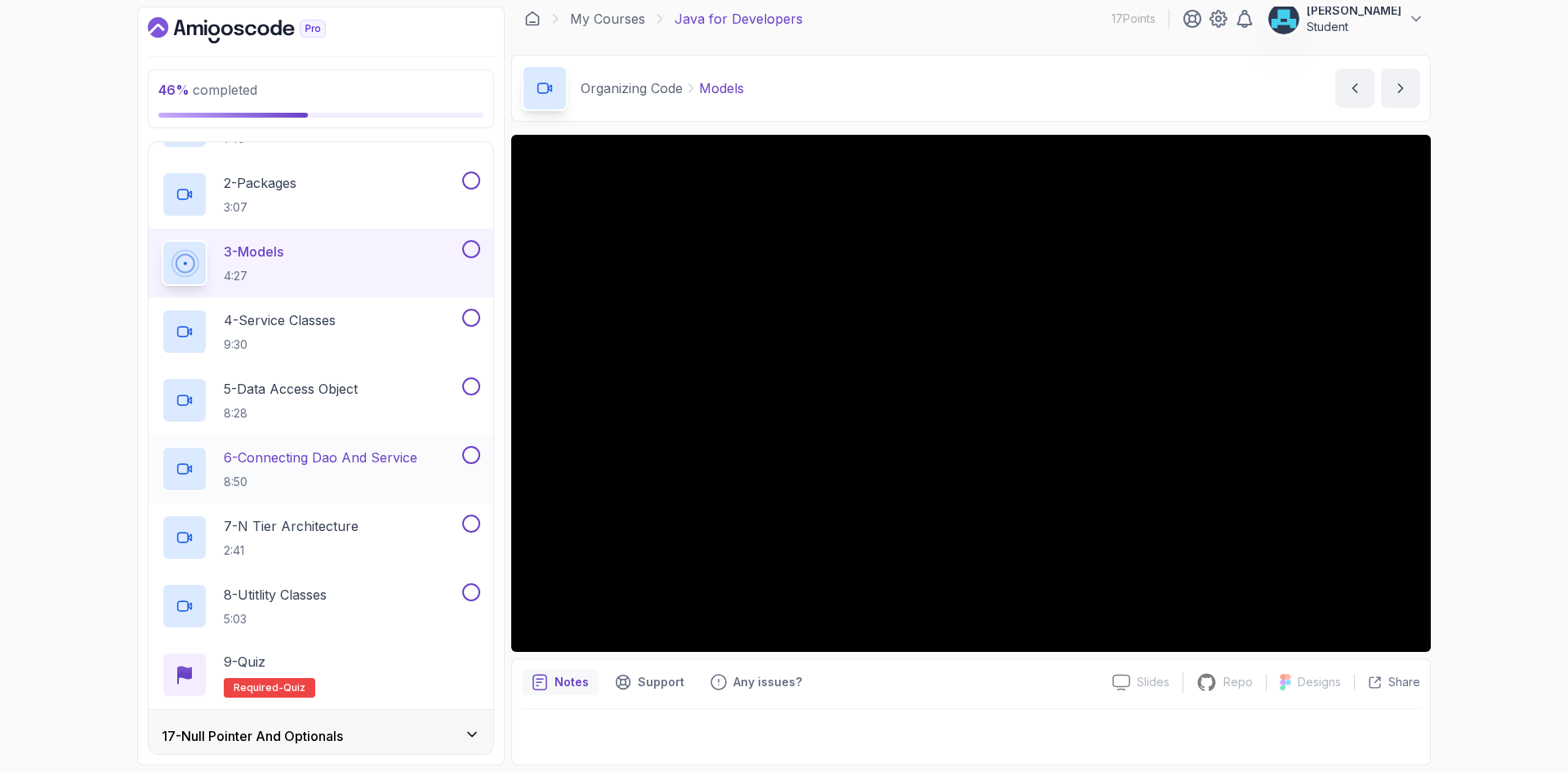
scroll to position [850, 0]
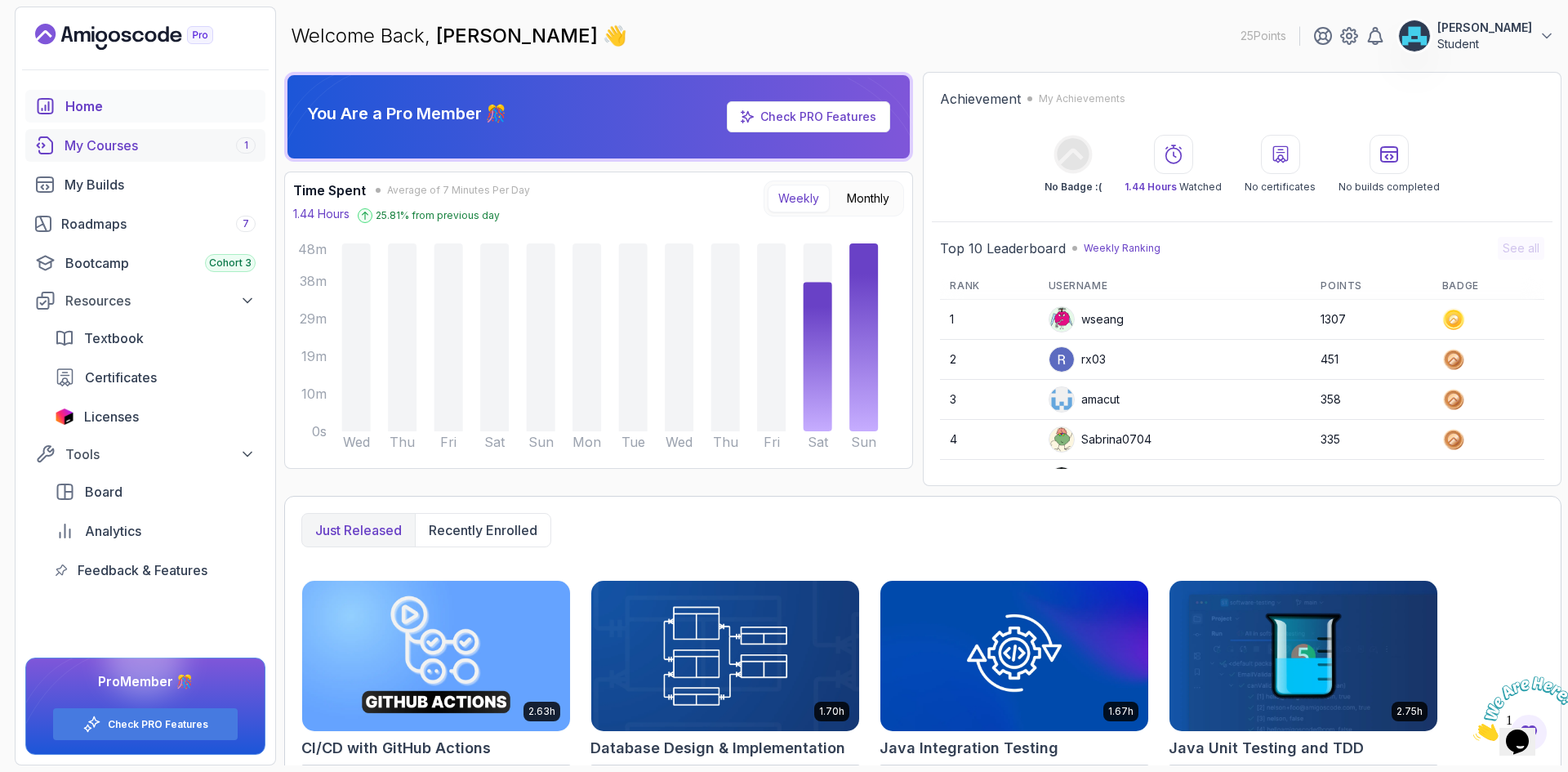
click at [165, 149] on div "My Courses 1" at bounding box center [161, 146] width 192 height 20
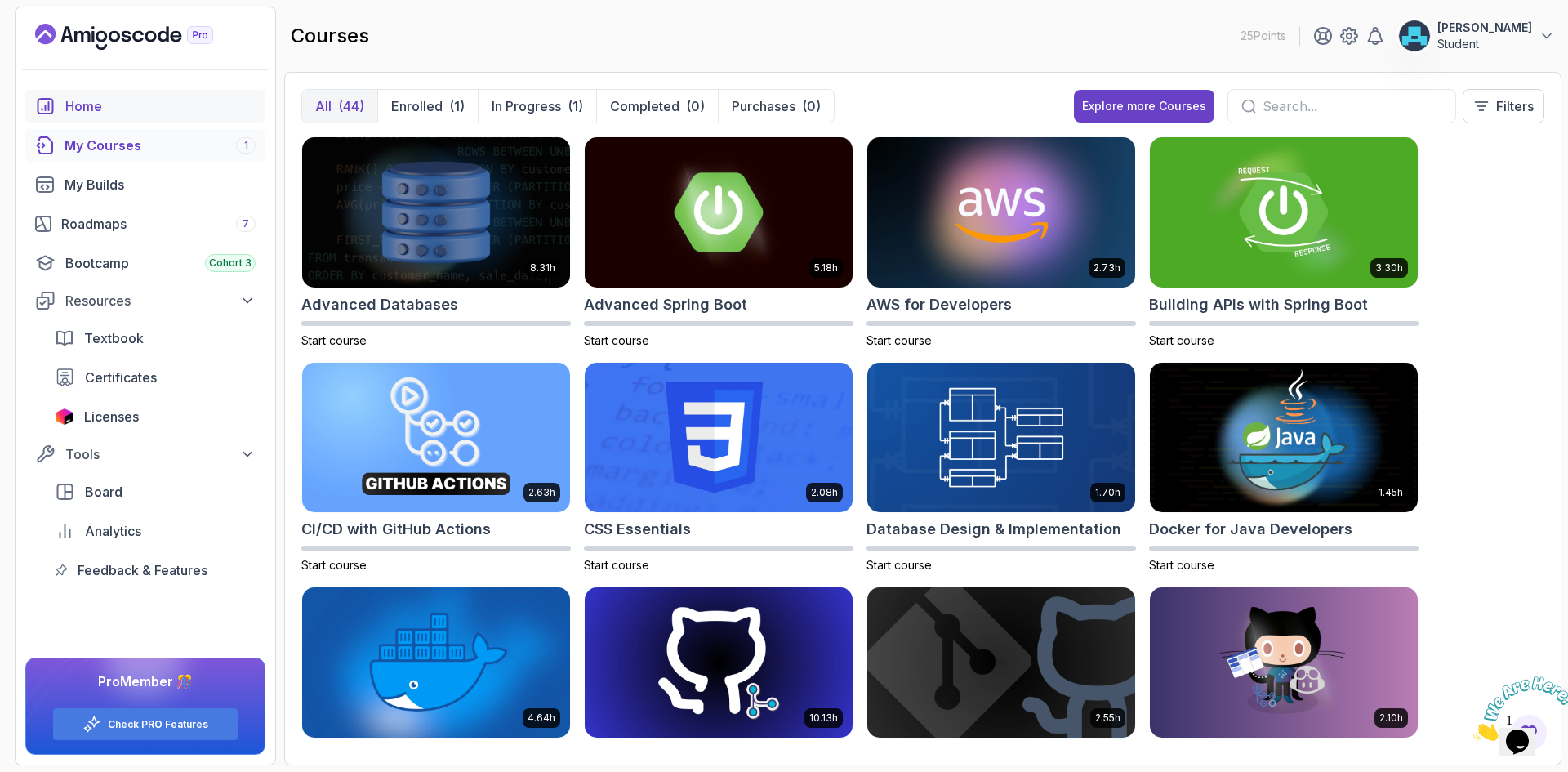
click at [142, 110] on div "Home" at bounding box center [160, 107] width 191 height 20
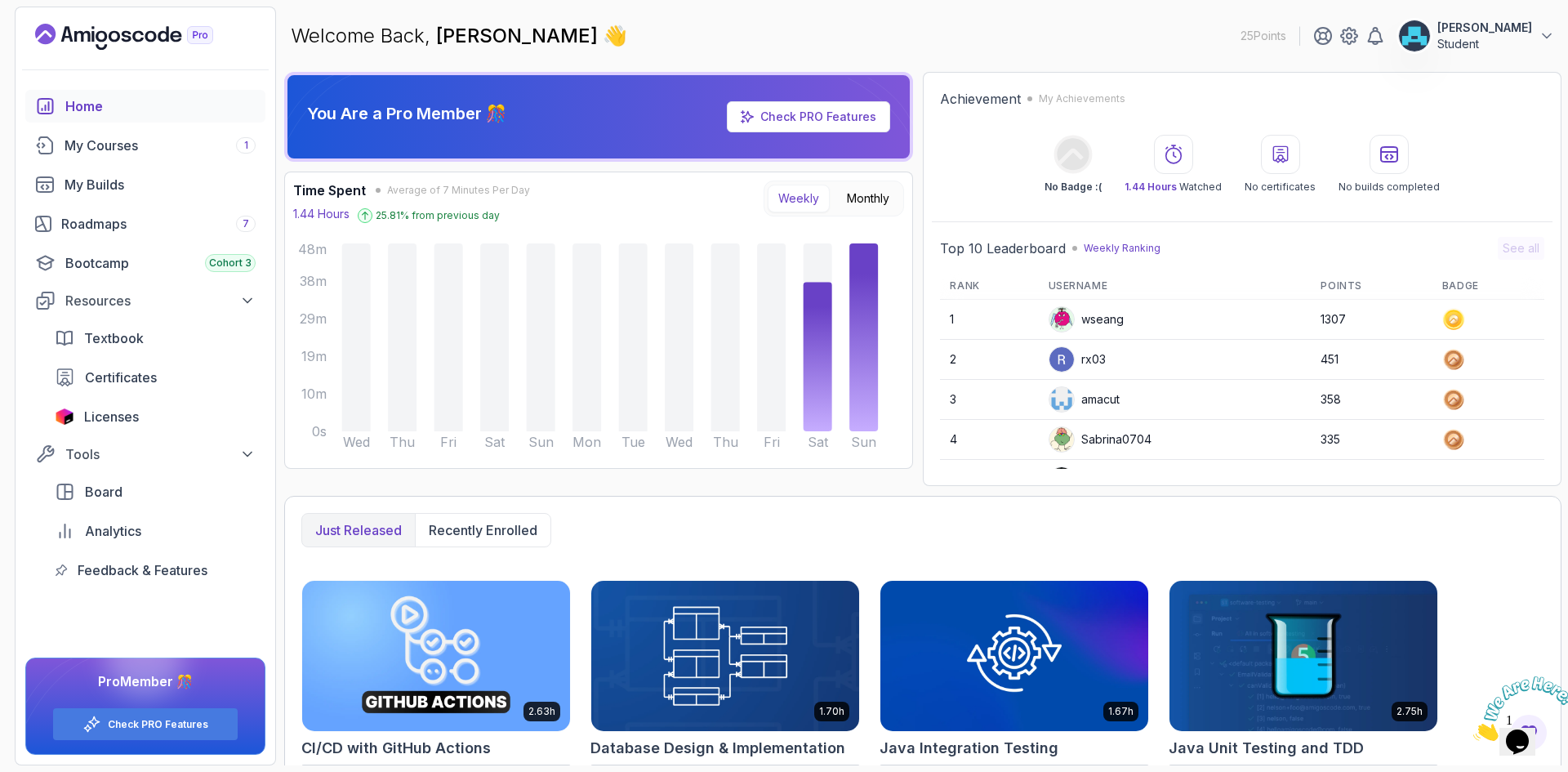
scroll to position [275, 0]
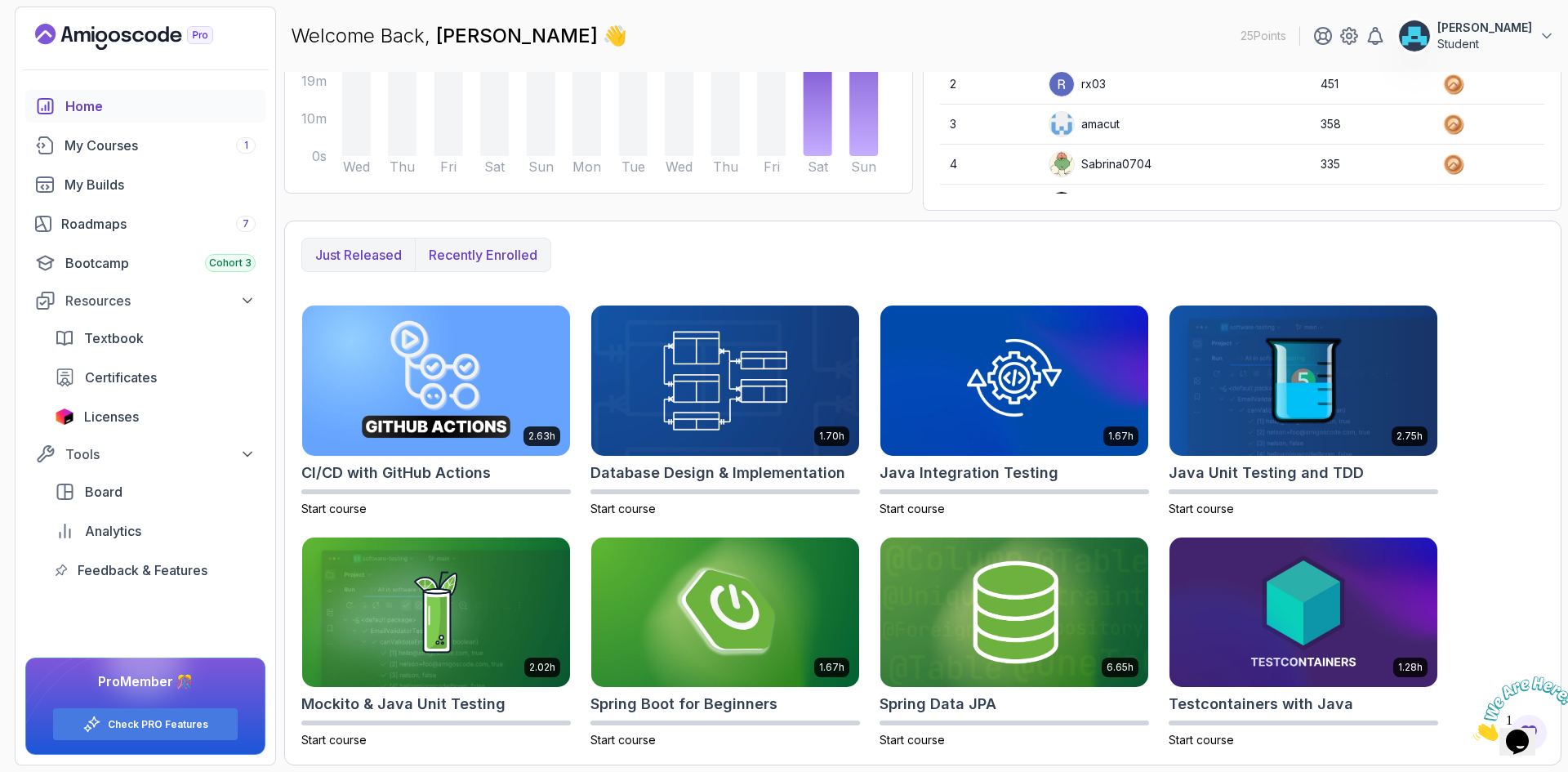
click at [471, 243] on button "Recently enrolled" at bounding box center [483, 254] width 136 height 33
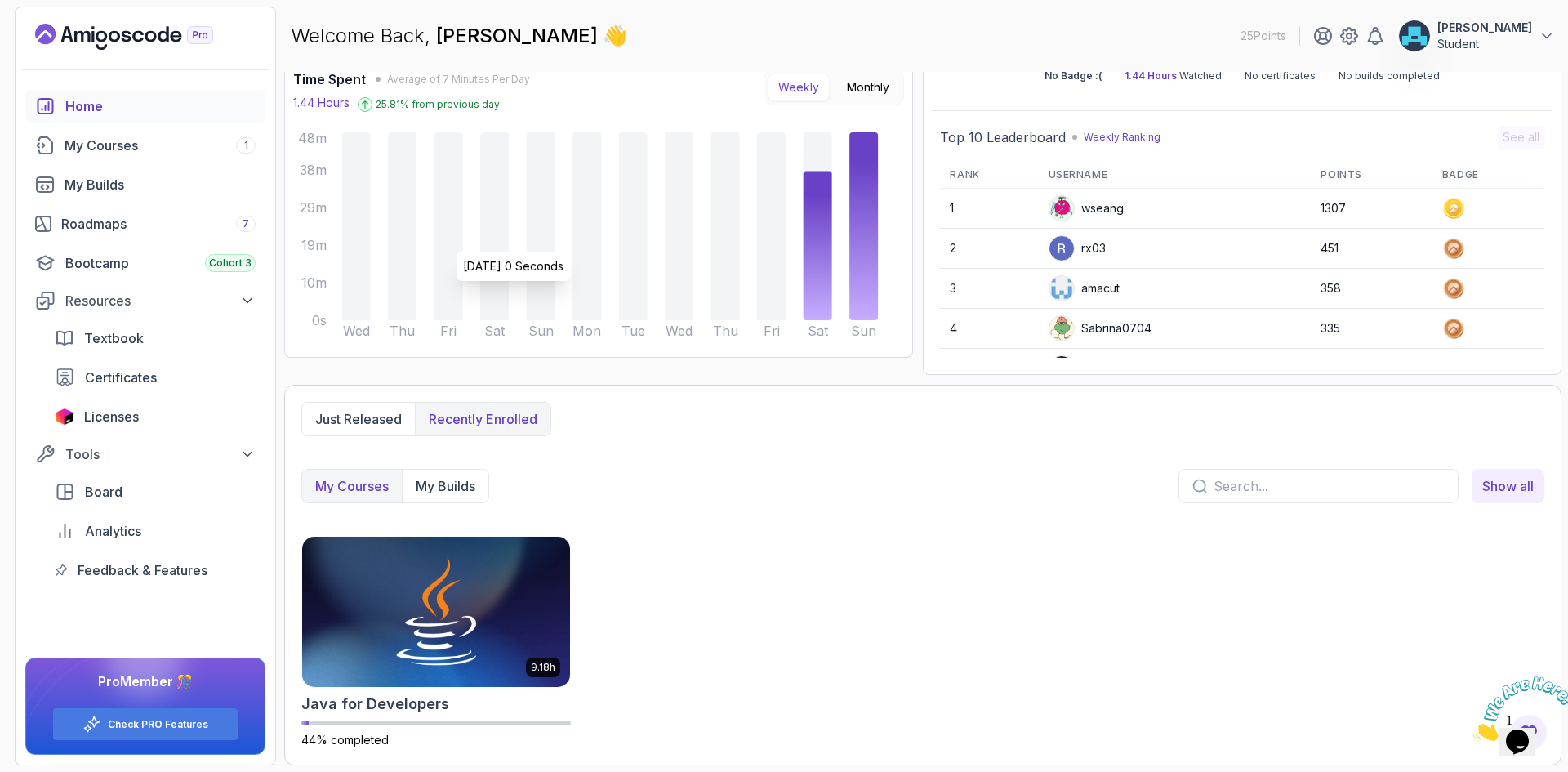
scroll to position [111, 0]
click at [379, 429] on button "Just released" at bounding box center [358, 419] width 113 height 33
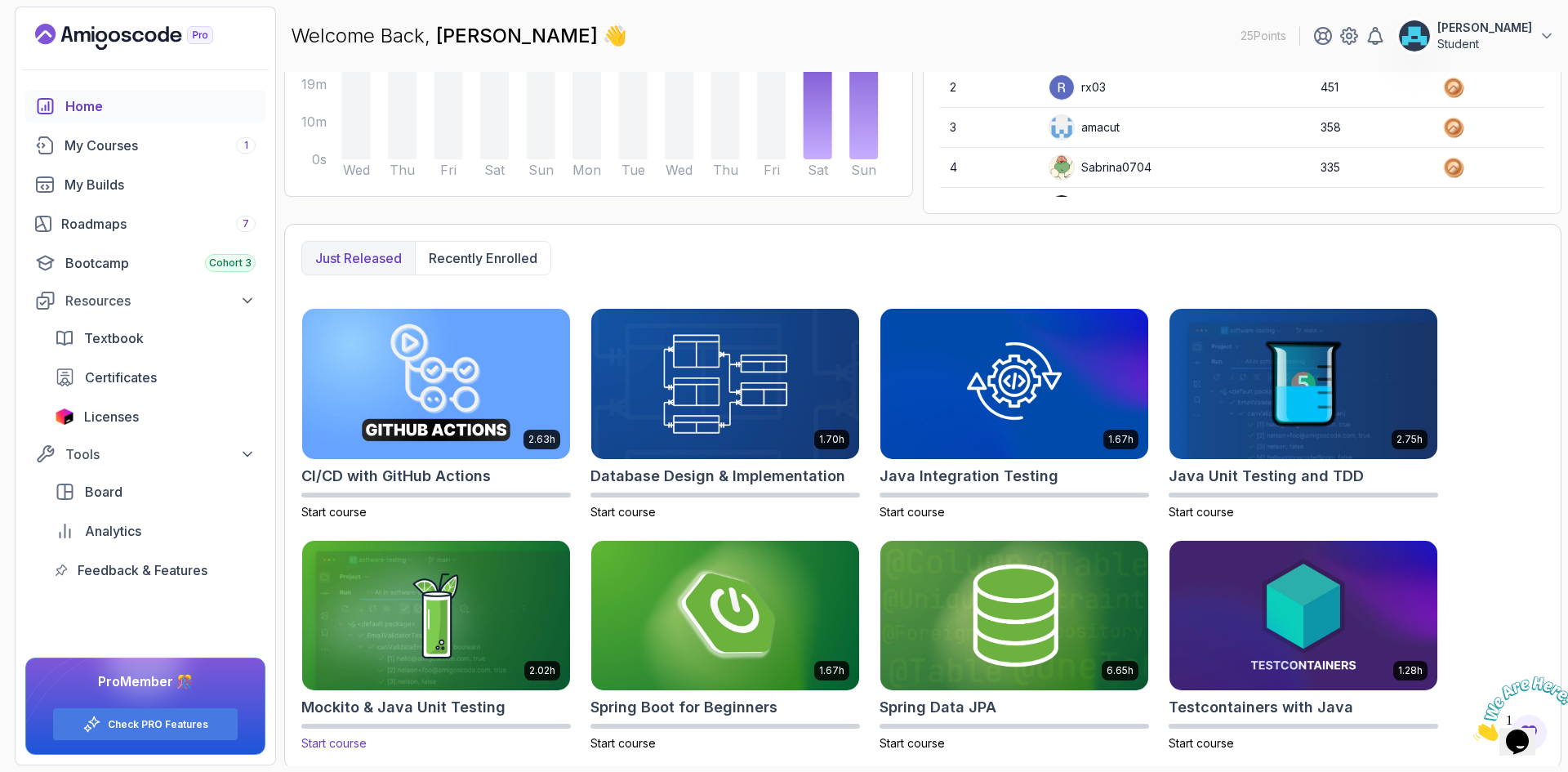
scroll to position [275, 0]
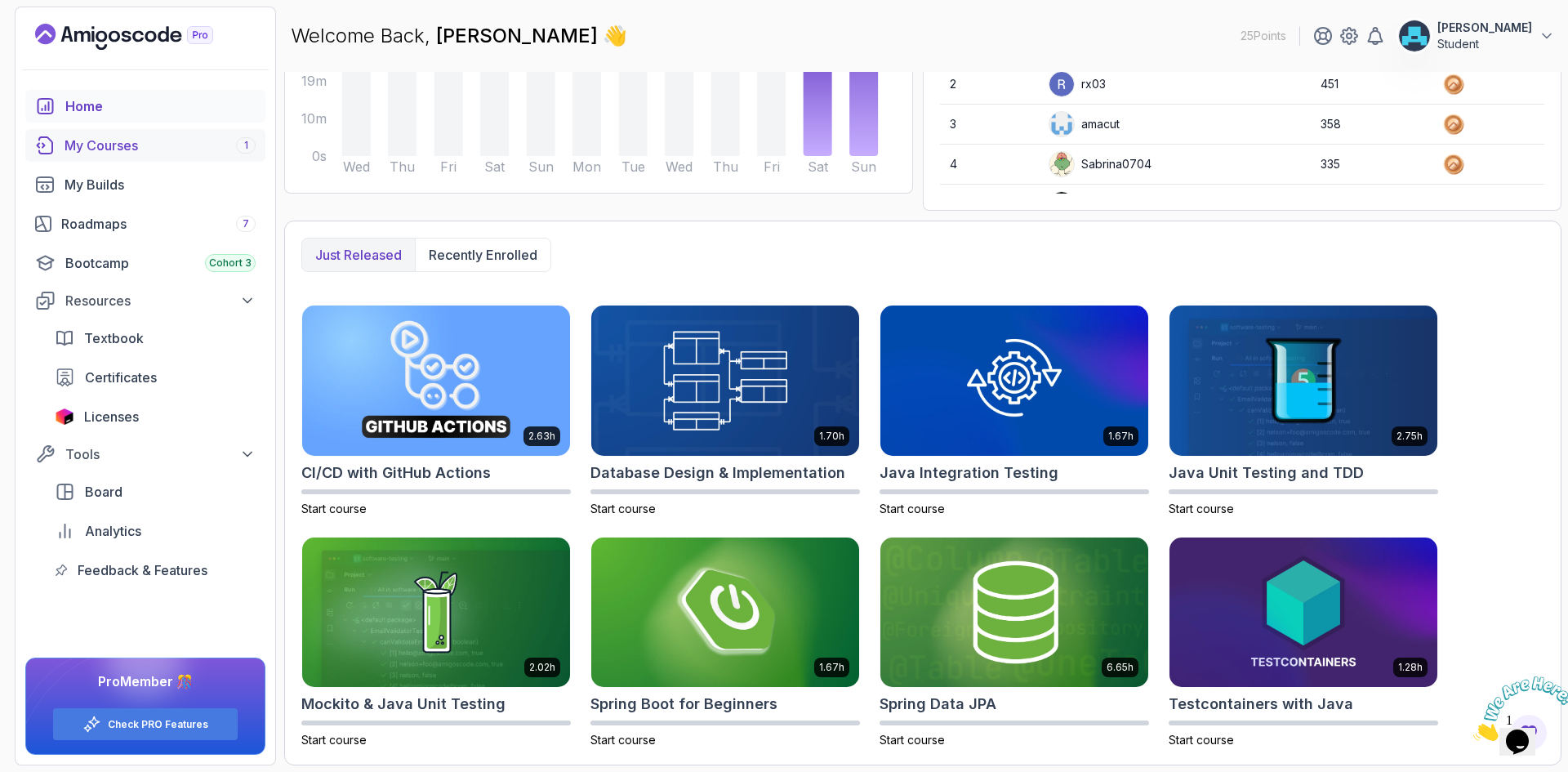
click at [146, 156] on link "My Courses 1" at bounding box center [145, 145] width 240 height 33
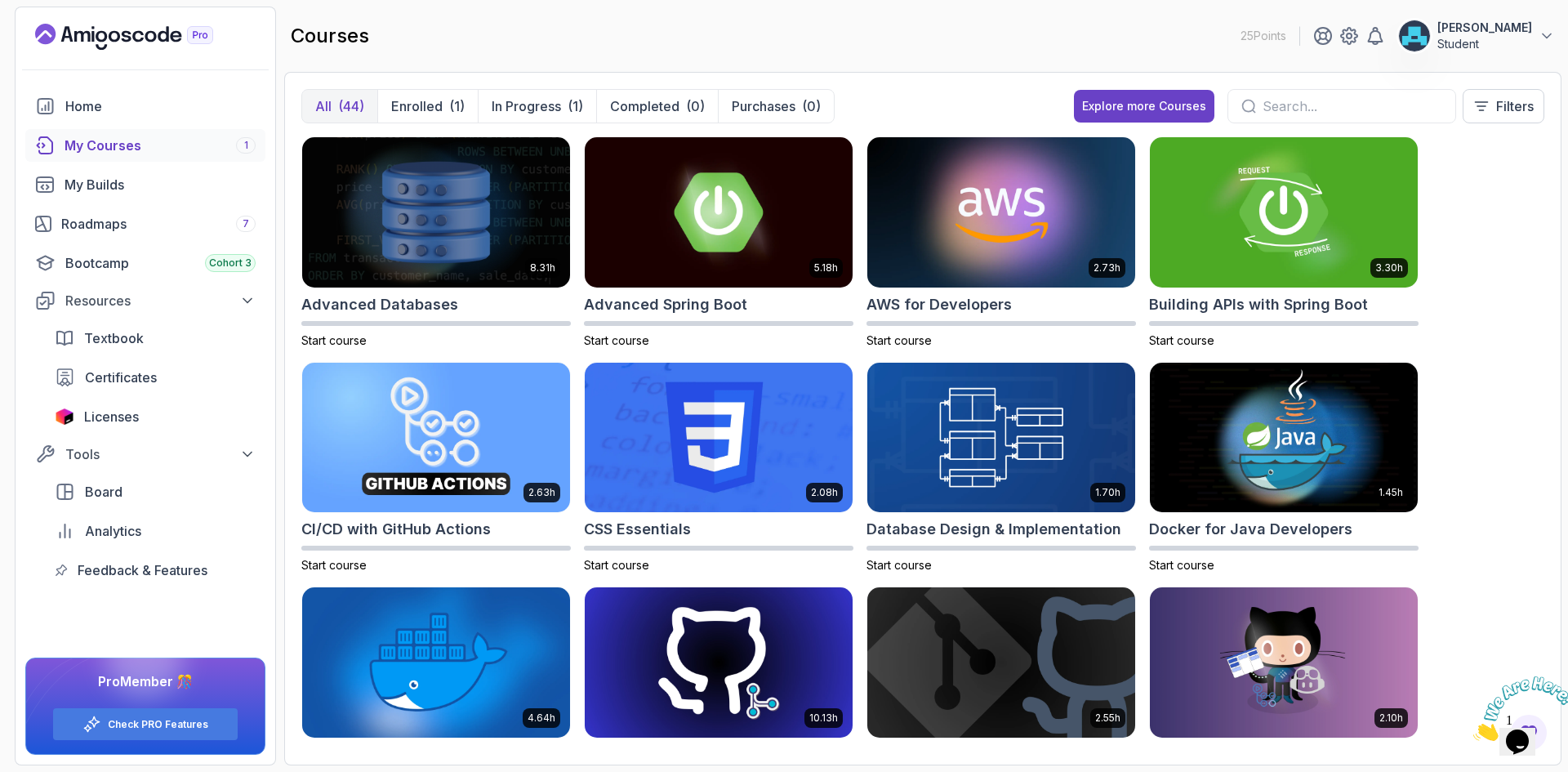
click at [1281, 105] on input "text" at bounding box center [1352, 107] width 180 height 20
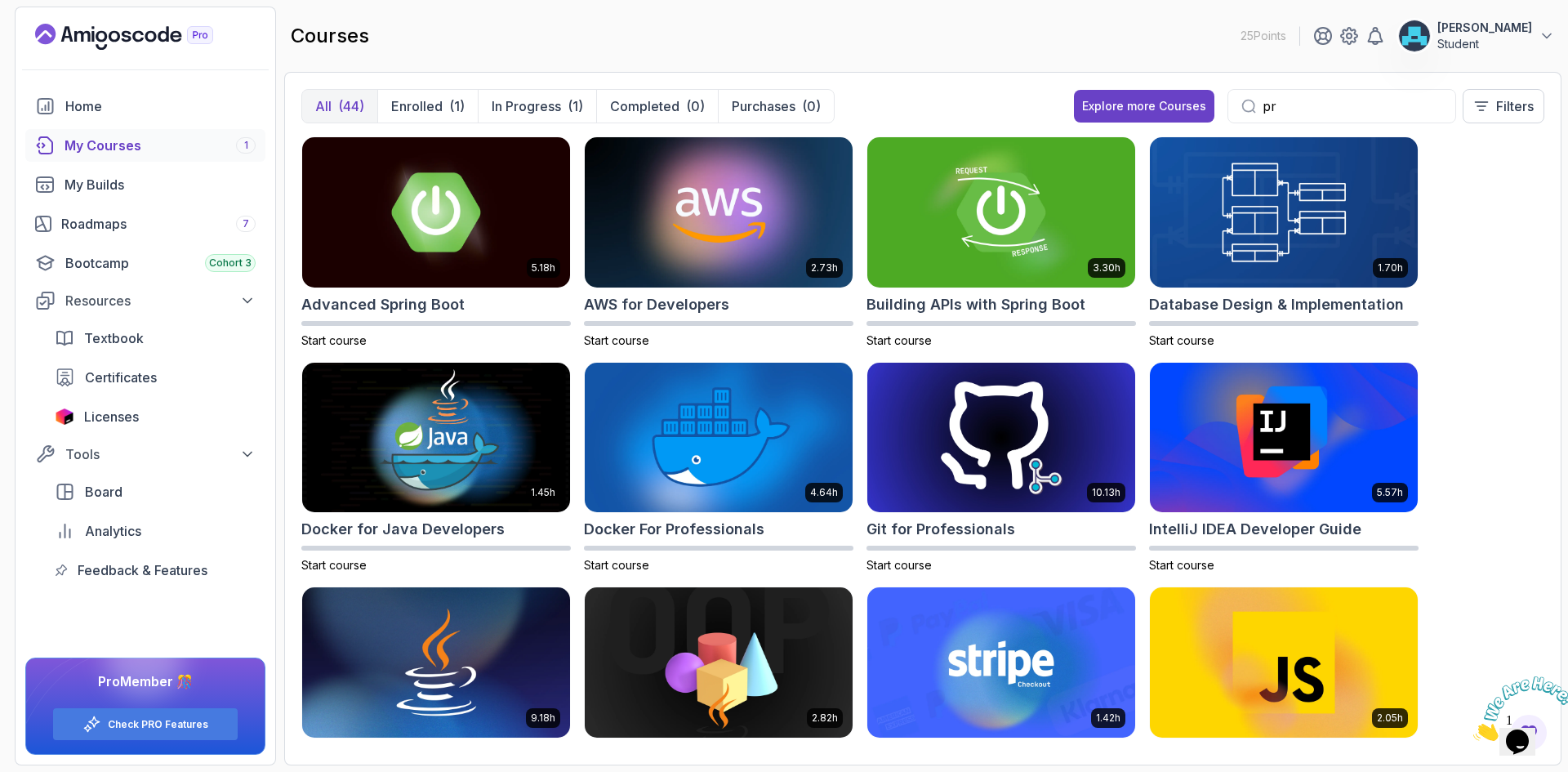
type input "pro"
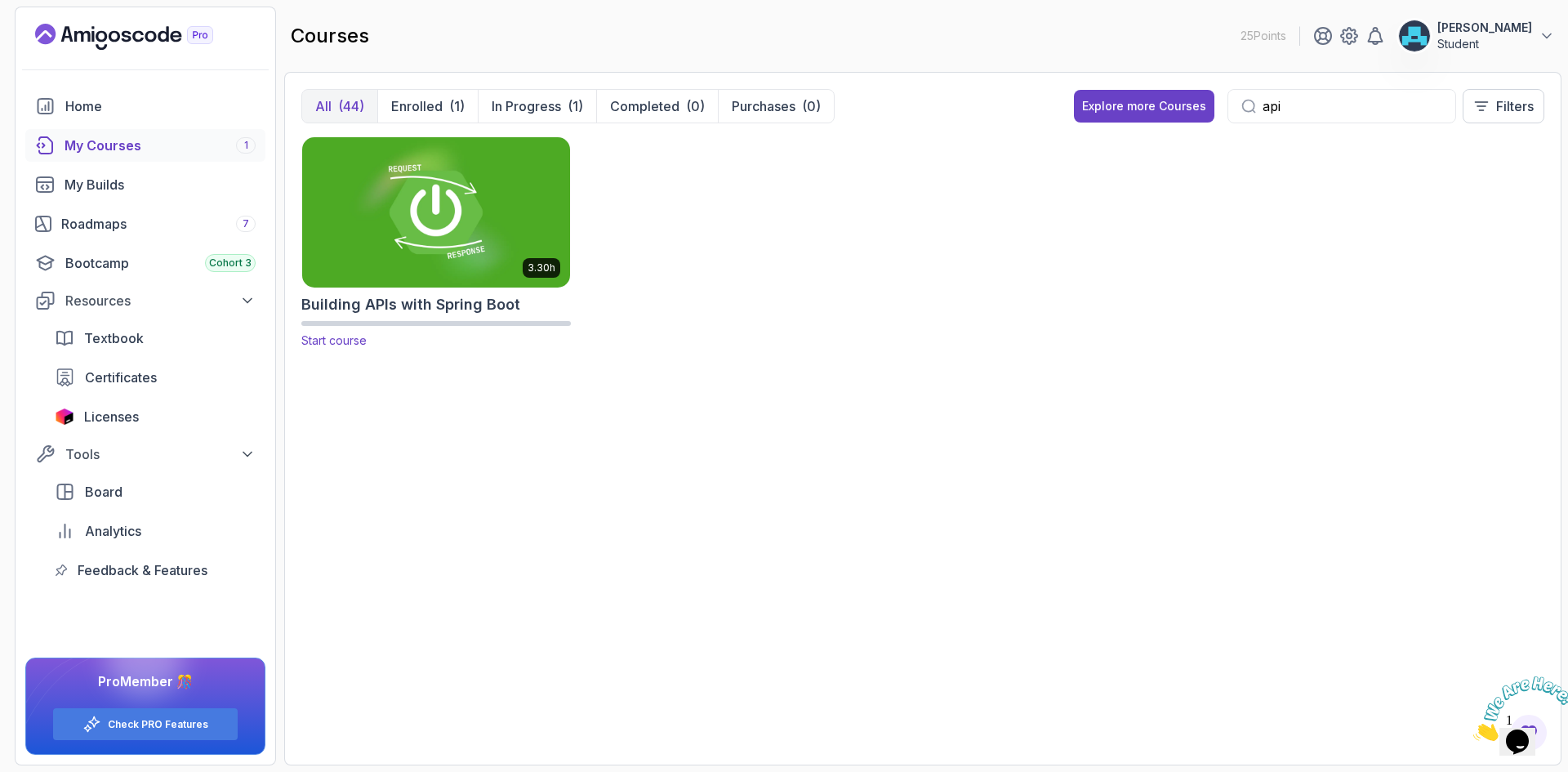
type input "api"
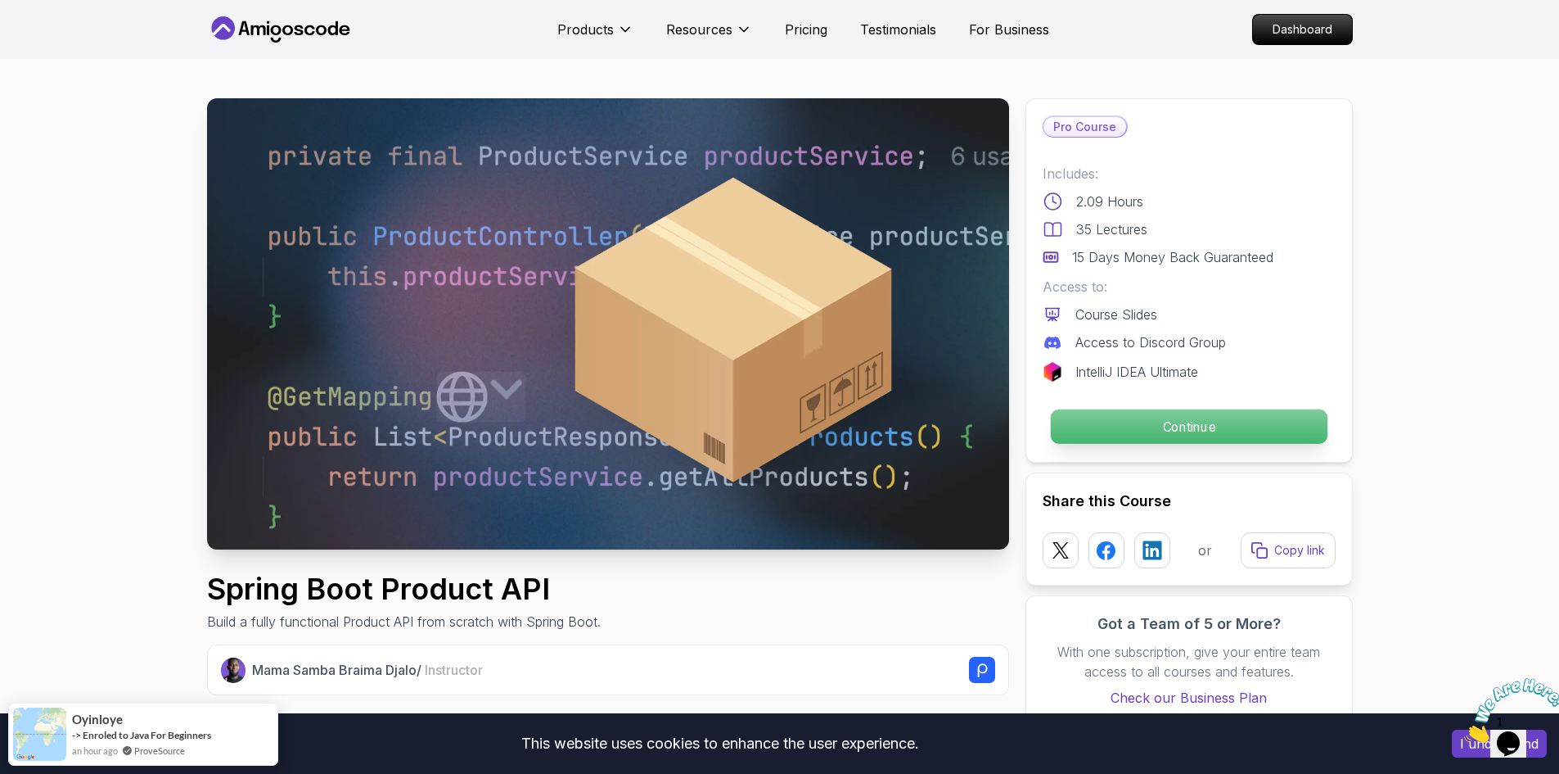
click at [1150, 424] on p "Continue" at bounding box center [1188, 426] width 277 height 34
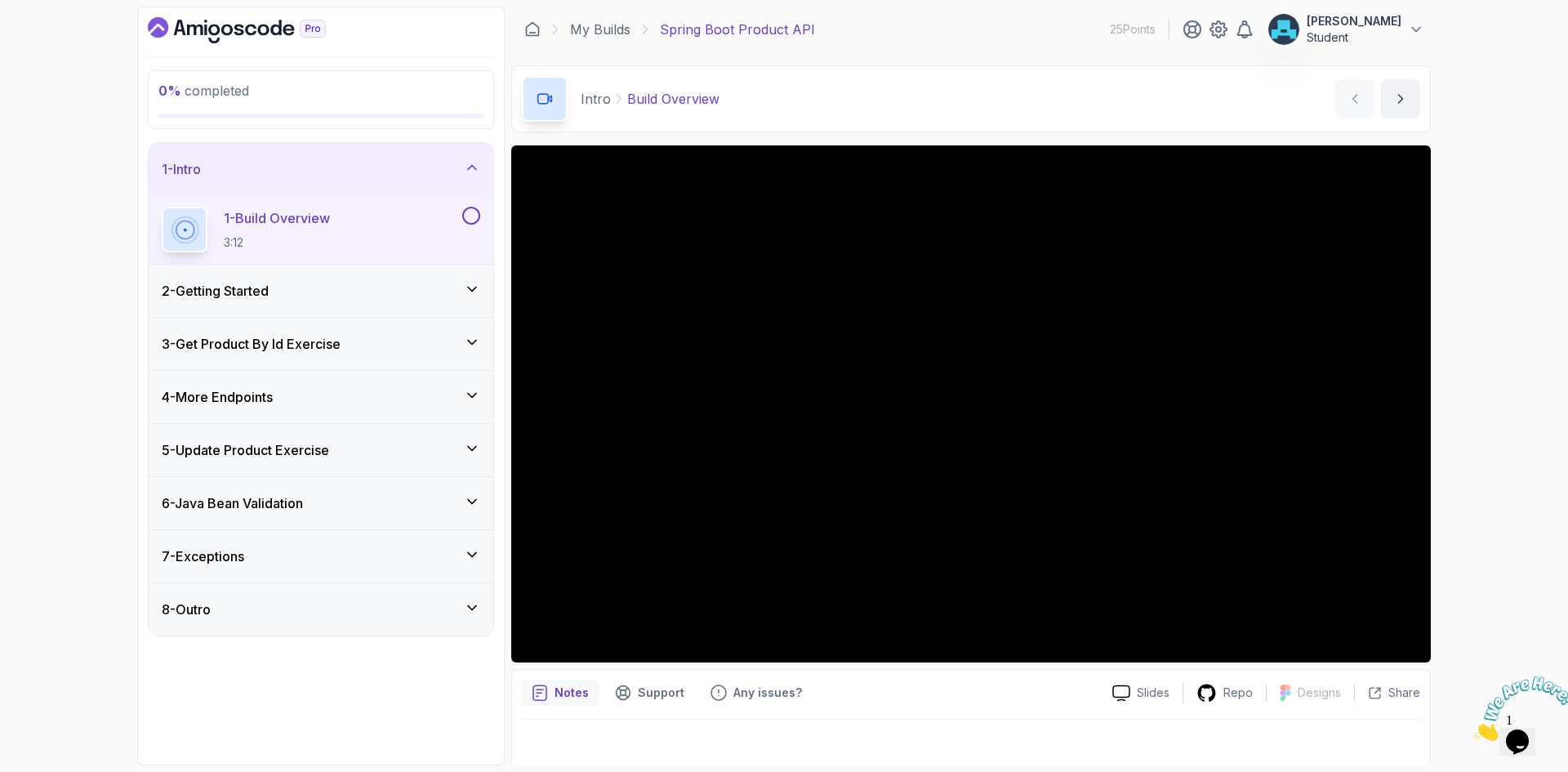
click at [170, 24] on icon "Dashboard" at bounding box center [236, 30] width 178 height 26
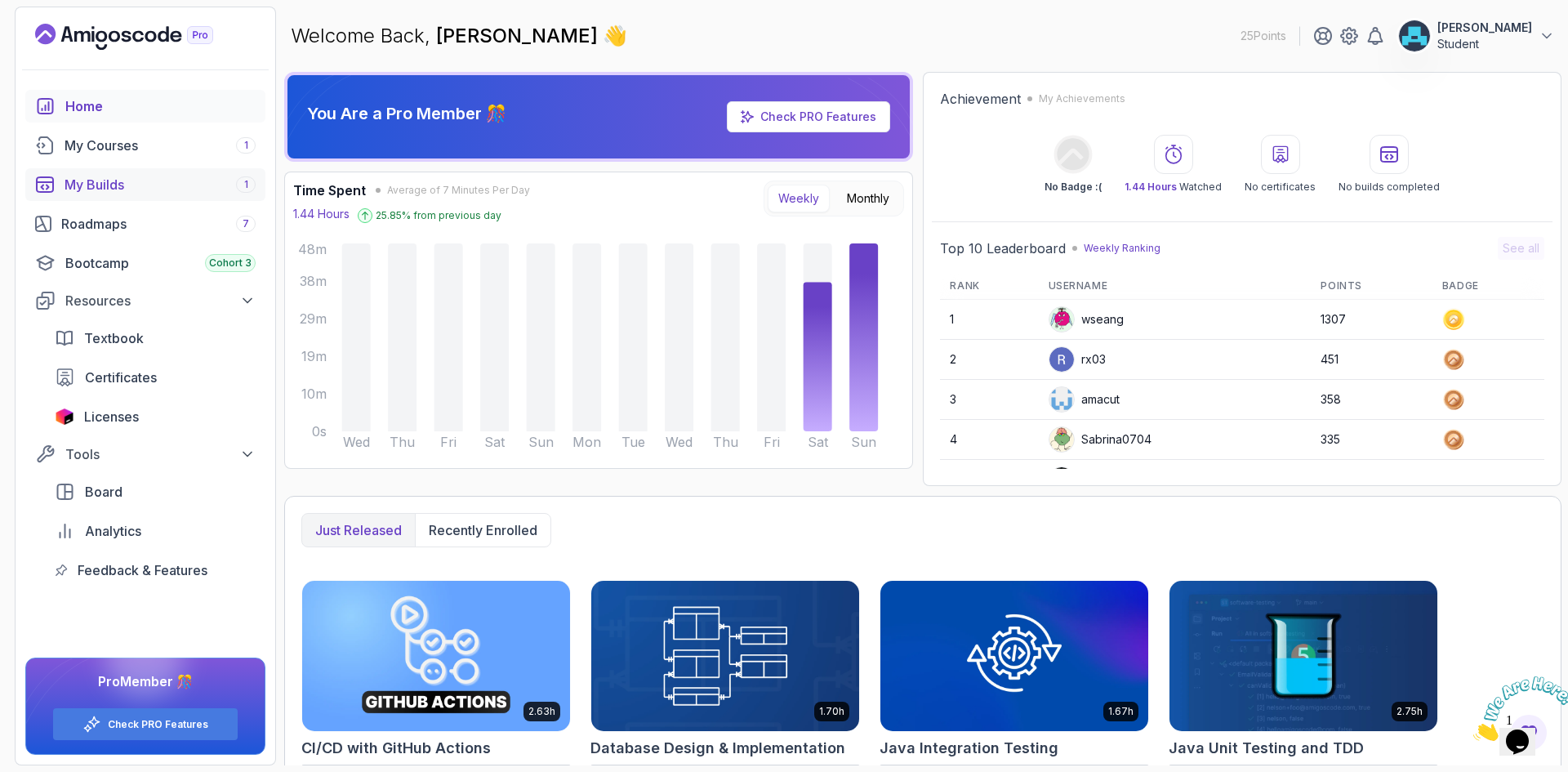
click at [120, 188] on div "My Builds 1" at bounding box center [161, 185] width 192 height 20
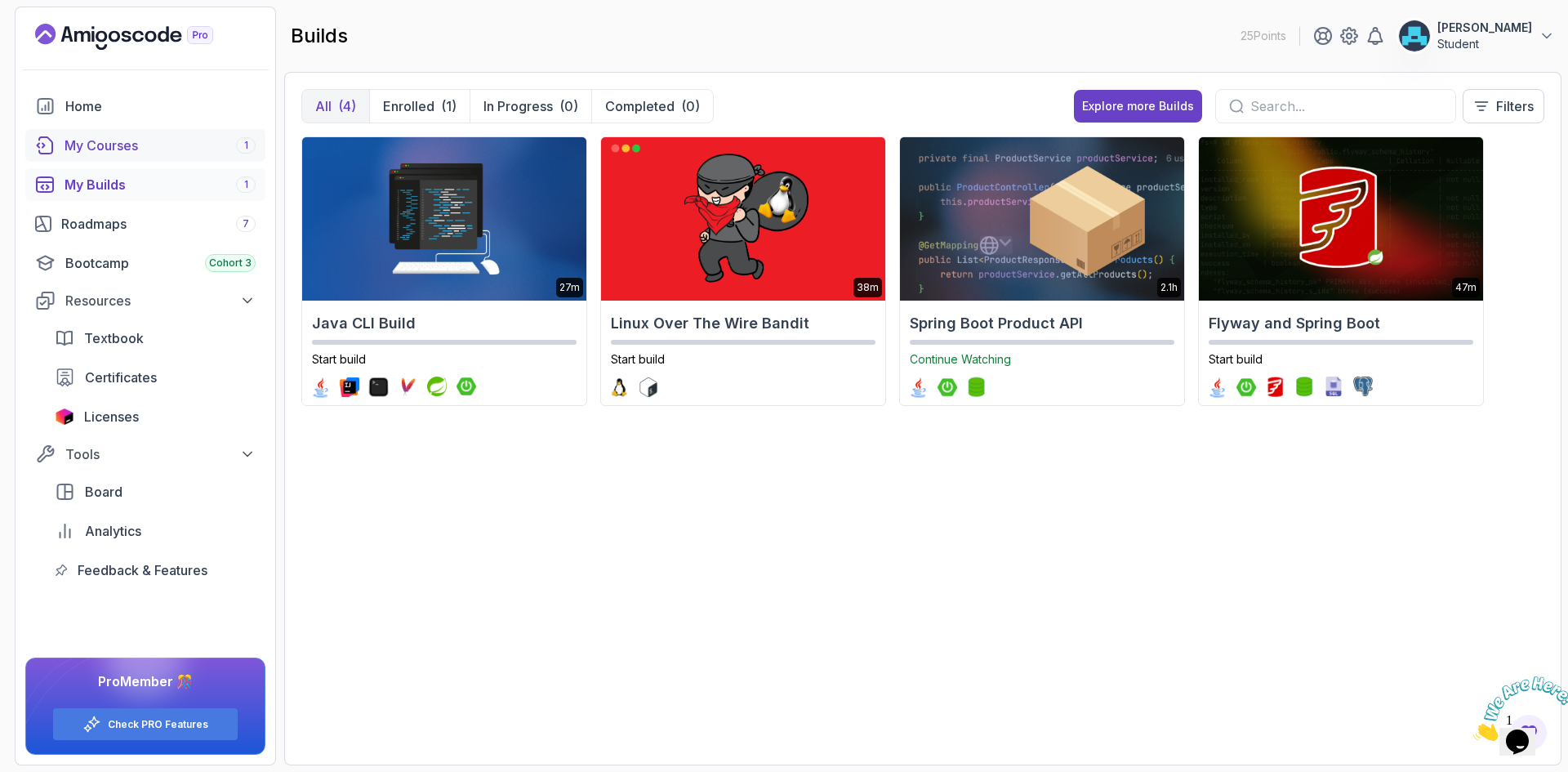
click at [120, 134] on link "My Courses 1" at bounding box center [145, 145] width 240 height 33
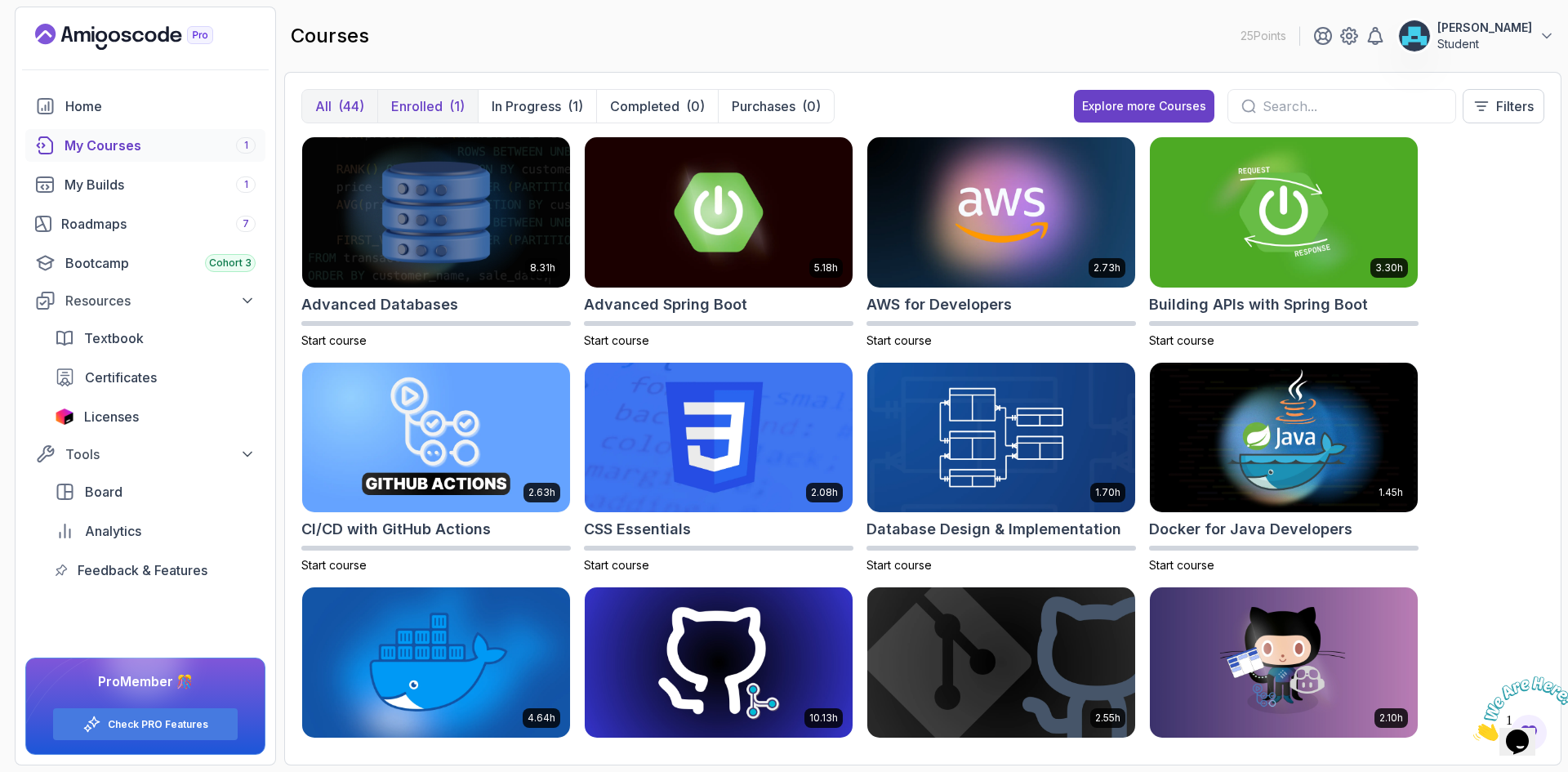
click at [440, 110] on p "Enrolled" at bounding box center [417, 107] width 52 height 20
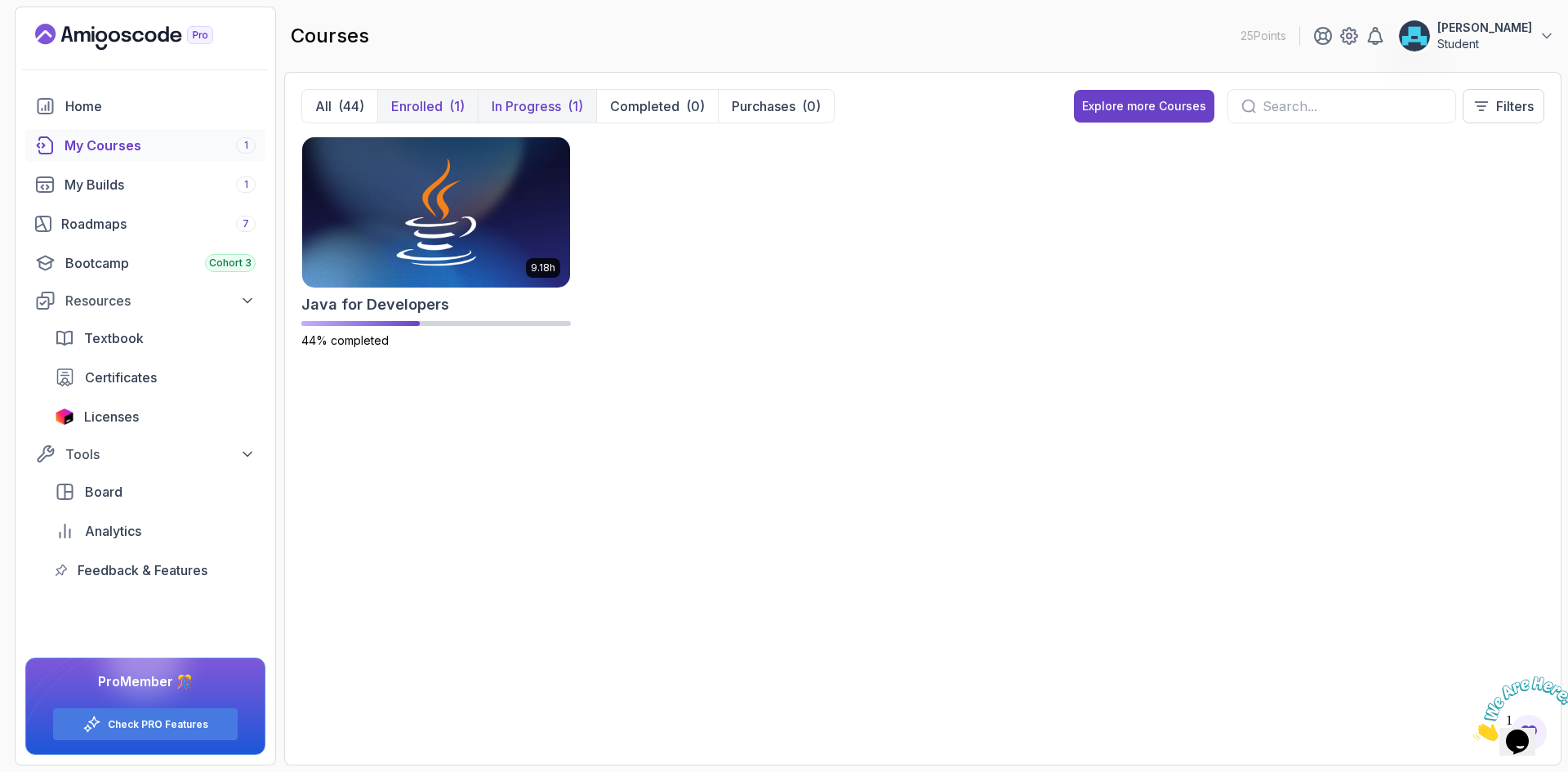
click at [529, 112] on p "In Progress" at bounding box center [527, 107] width 70 height 20
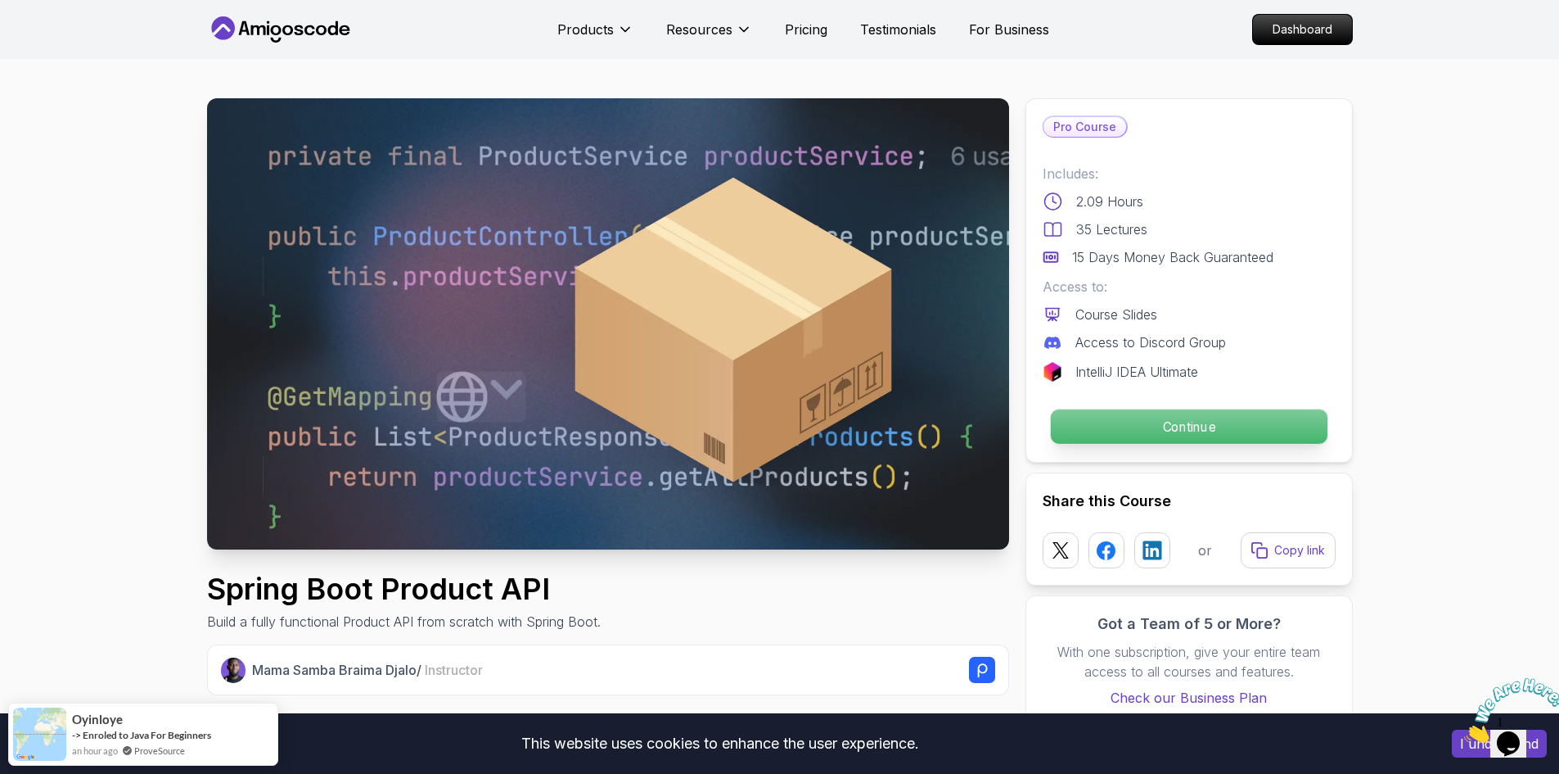
click at [1189, 423] on p "Continue" at bounding box center [1188, 426] width 277 height 34
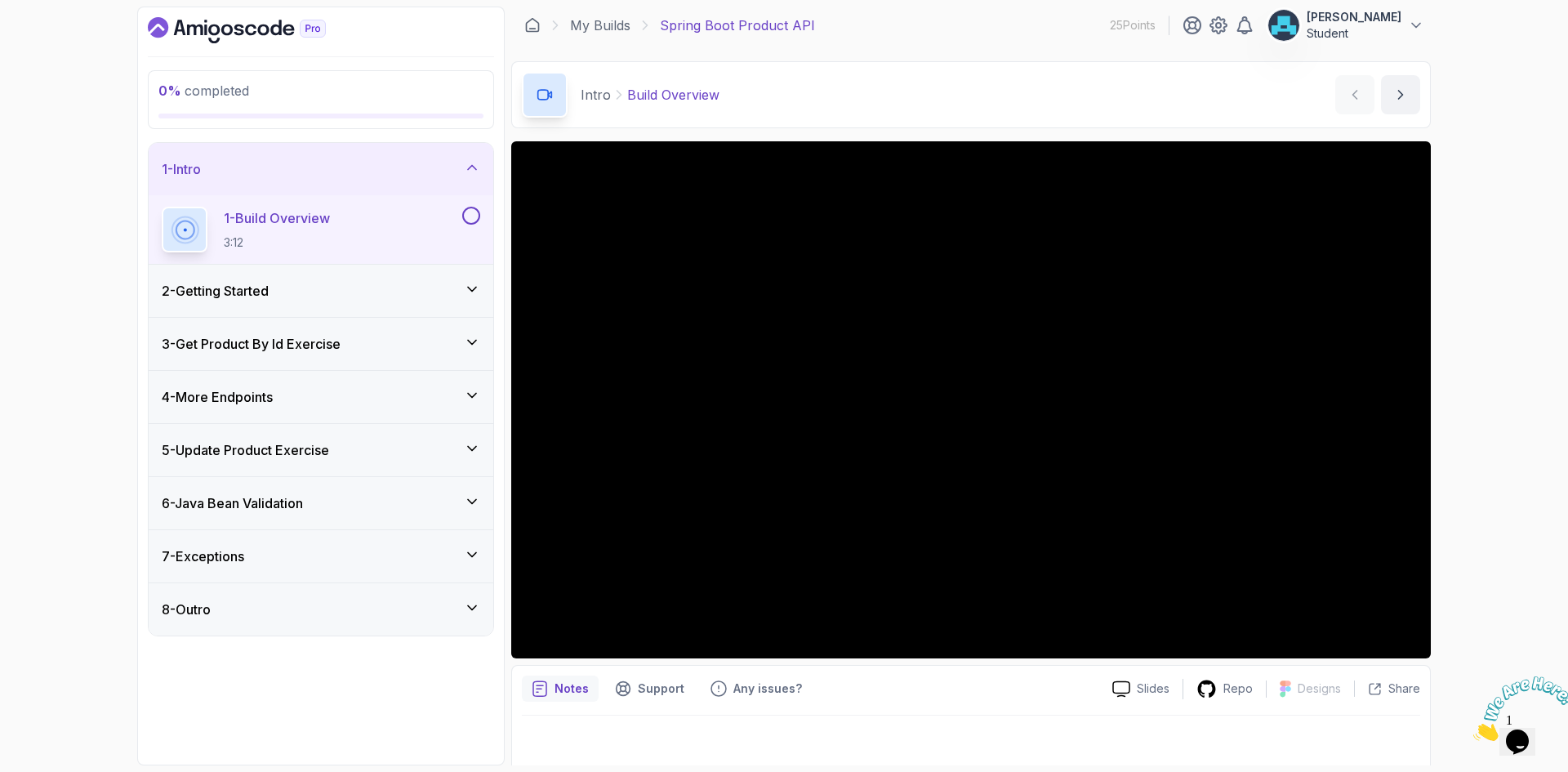
scroll to position [11, 0]
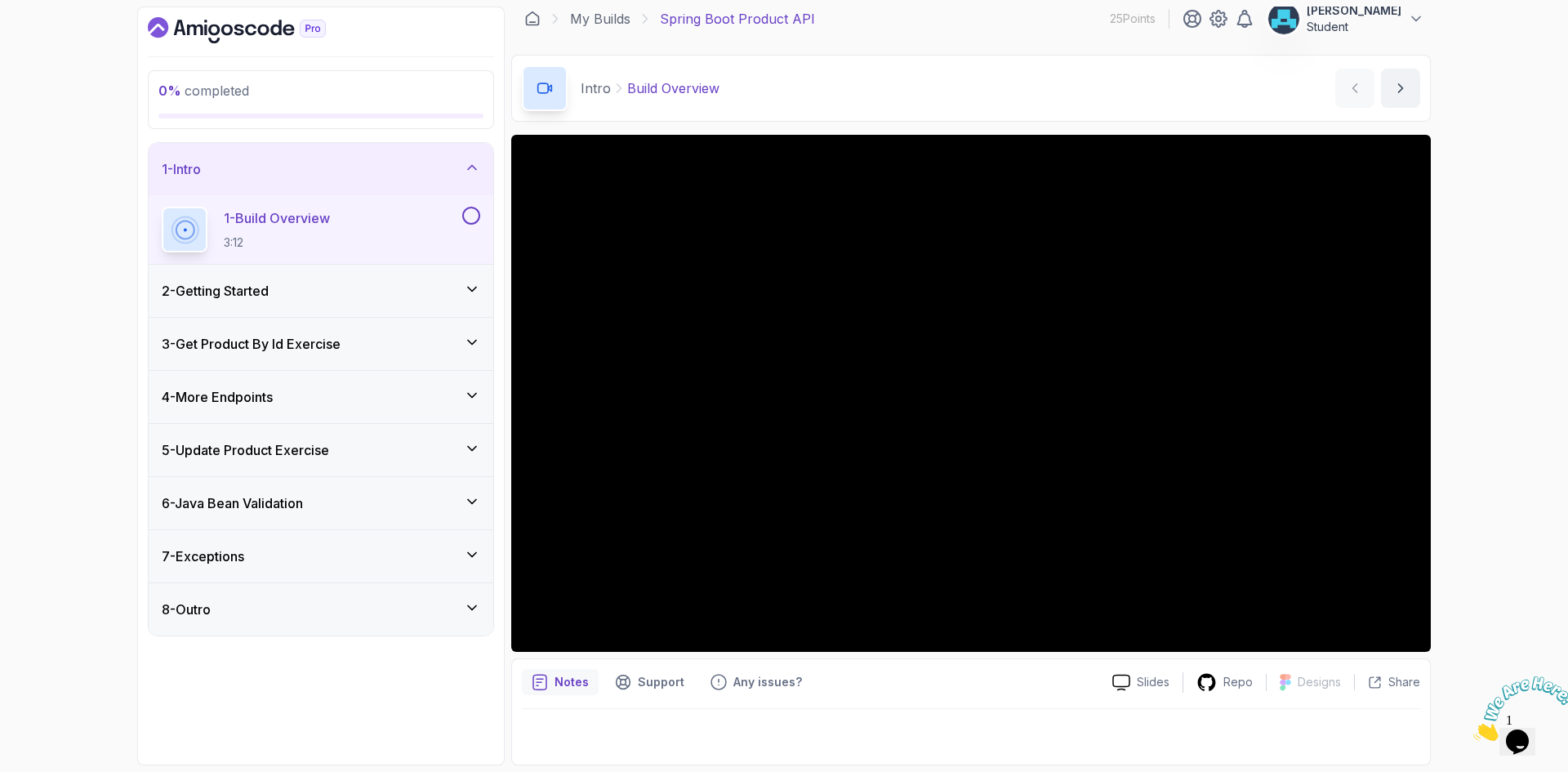
click at [477, 218] on button at bounding box center [471, 215] width 18 height 18
click at [1396, 85] on icon "next content" at bounding box center [1400, 88] width 16 height 16
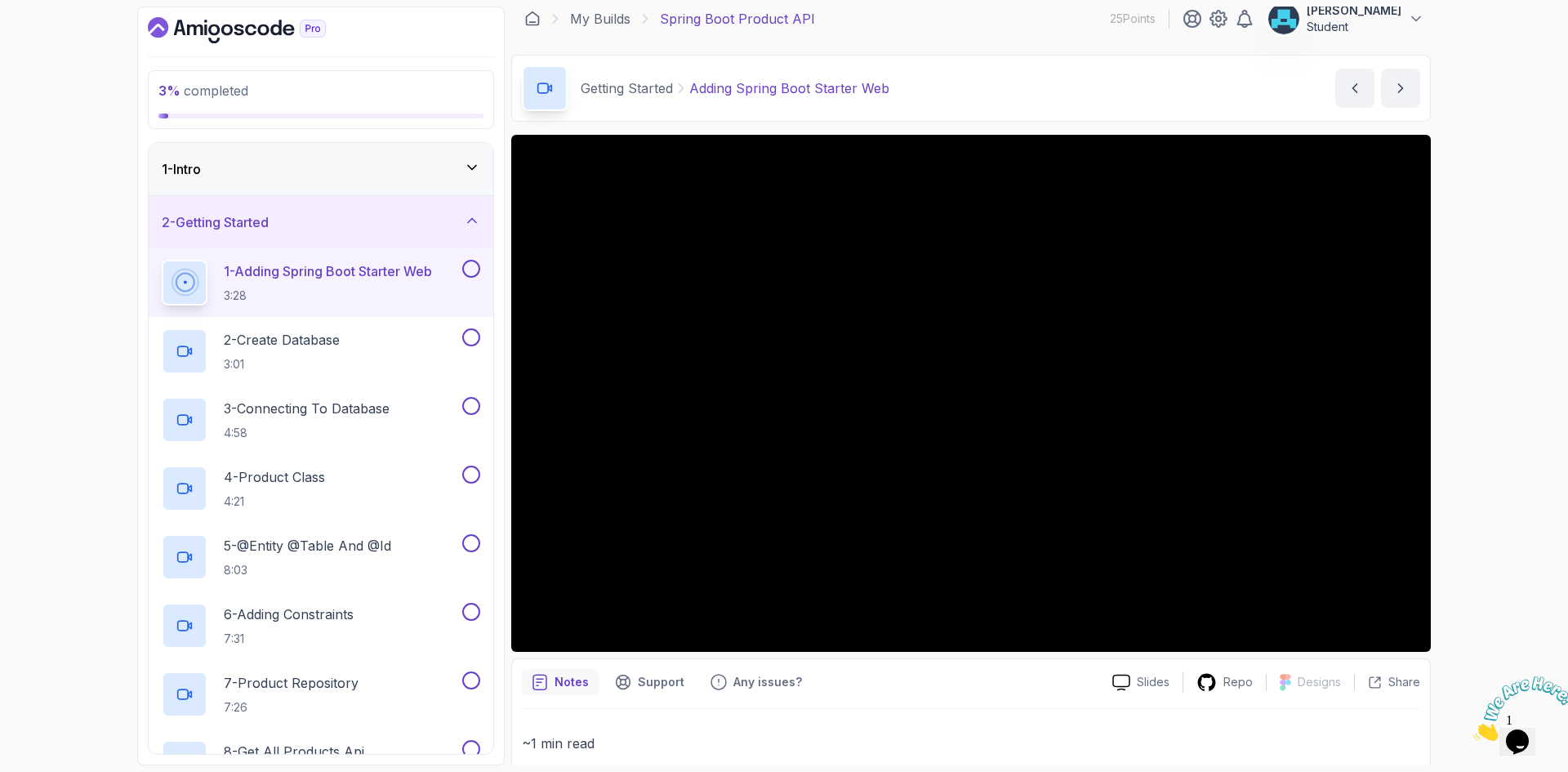
click at [344, 227] on div "2 - Getting Started" at bounding box center [320, 222] width 318 height 20
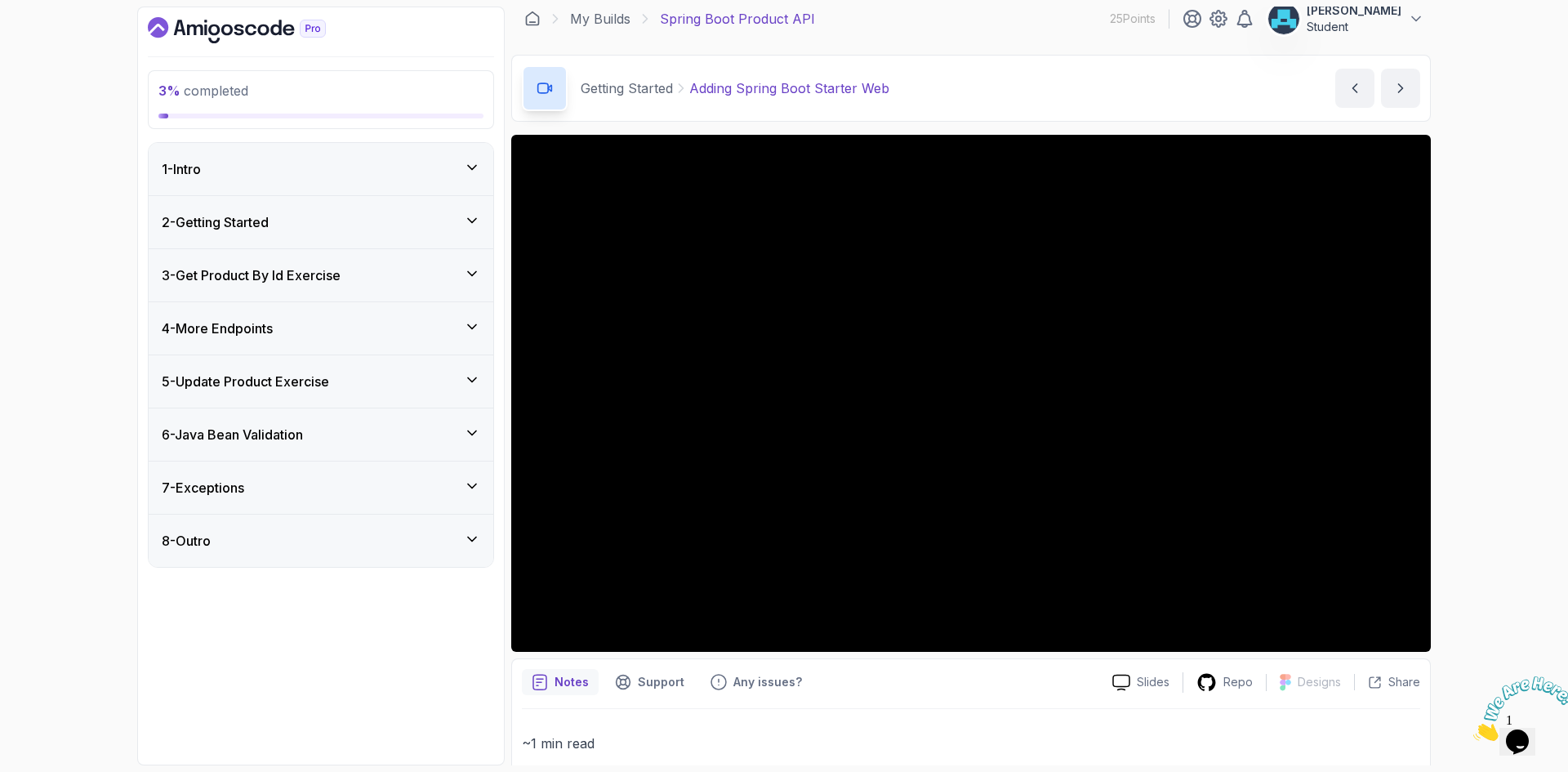
click at [363, 272] on div "3 - Get Product By Id Exercise" at bounding box center [320, 275] width 318 height 20
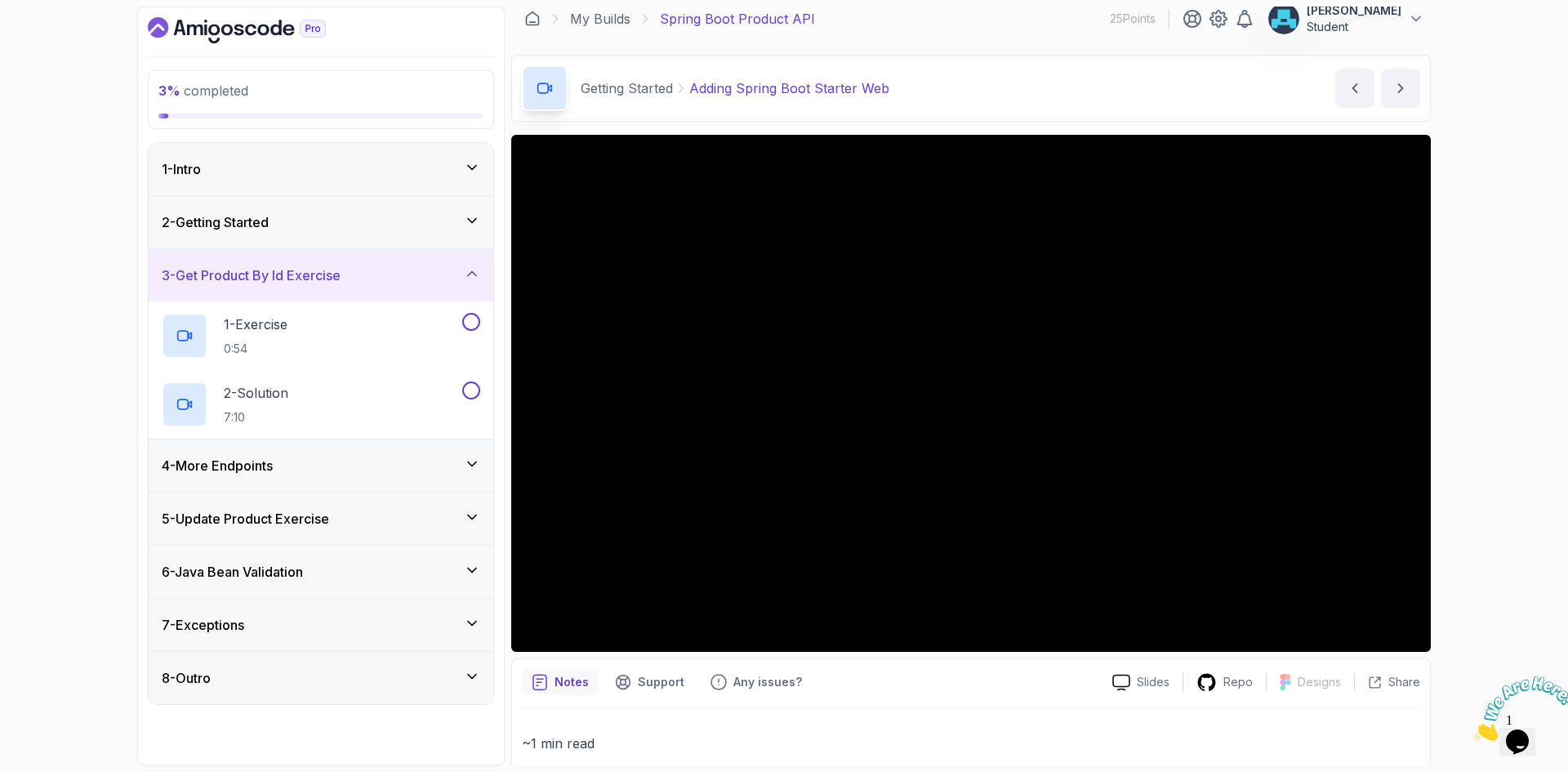
click at [363, 272] on div "3 - Get Product By Id Exercise" at bounding box center [320, 275] width 318 height 20
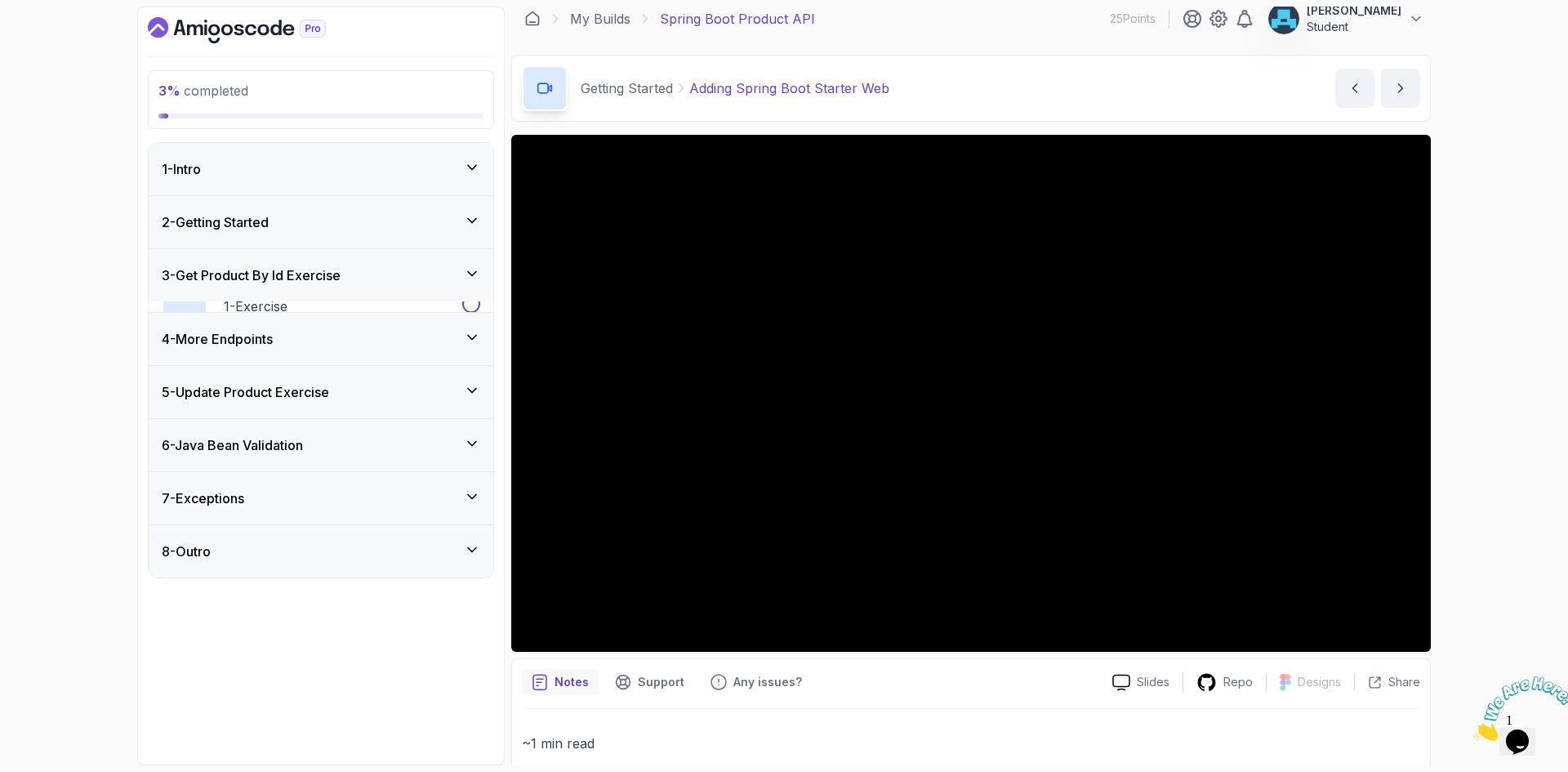
click at [363, 272] on div "3 - Get Product By Id Exercise" at bounding box center [320, 275] width 318 height 20
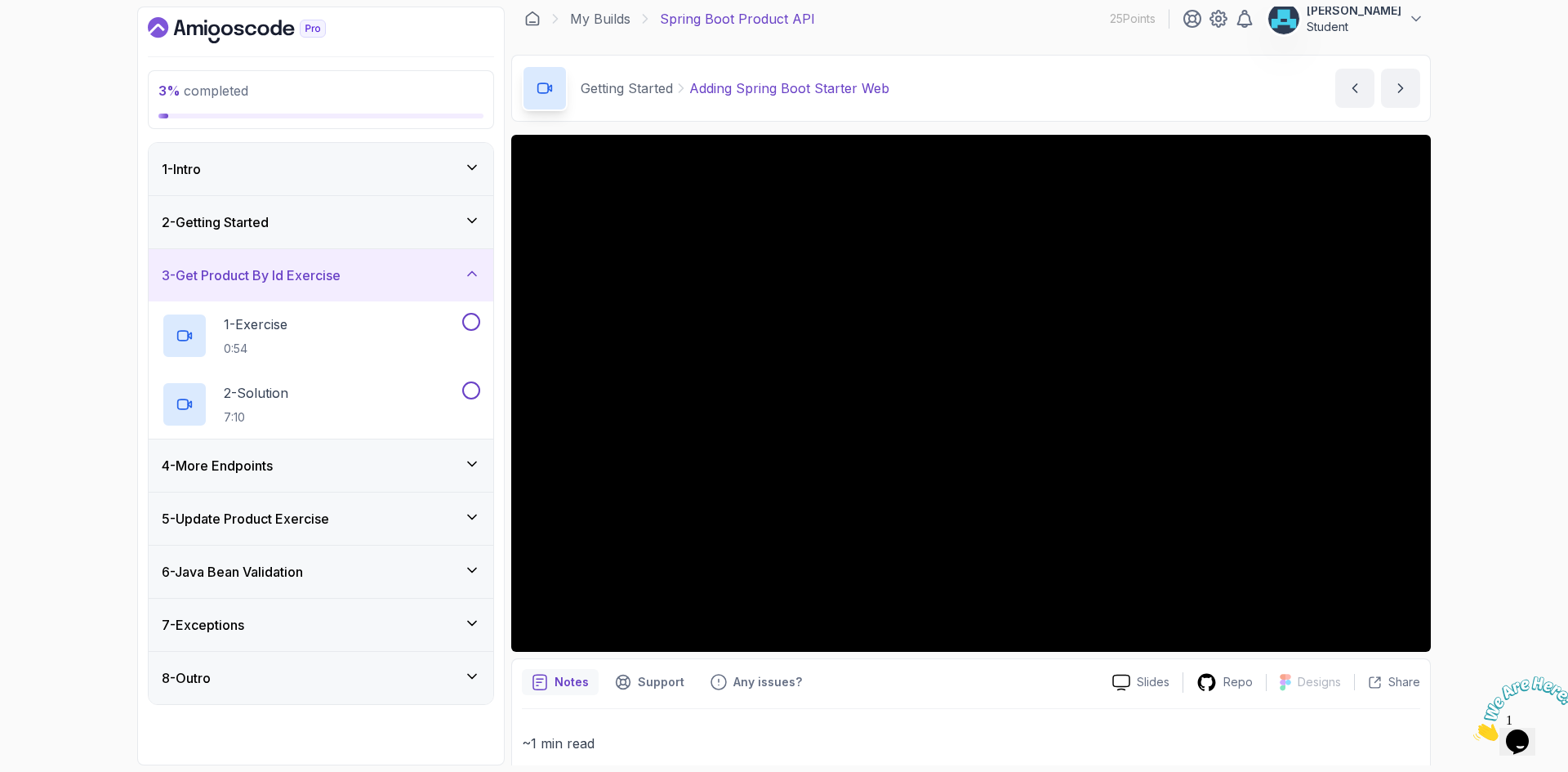
click at [363, 272] on div "3 - Get Product By Id Exercise" at bounding box center [320, 275] width 318 height 20
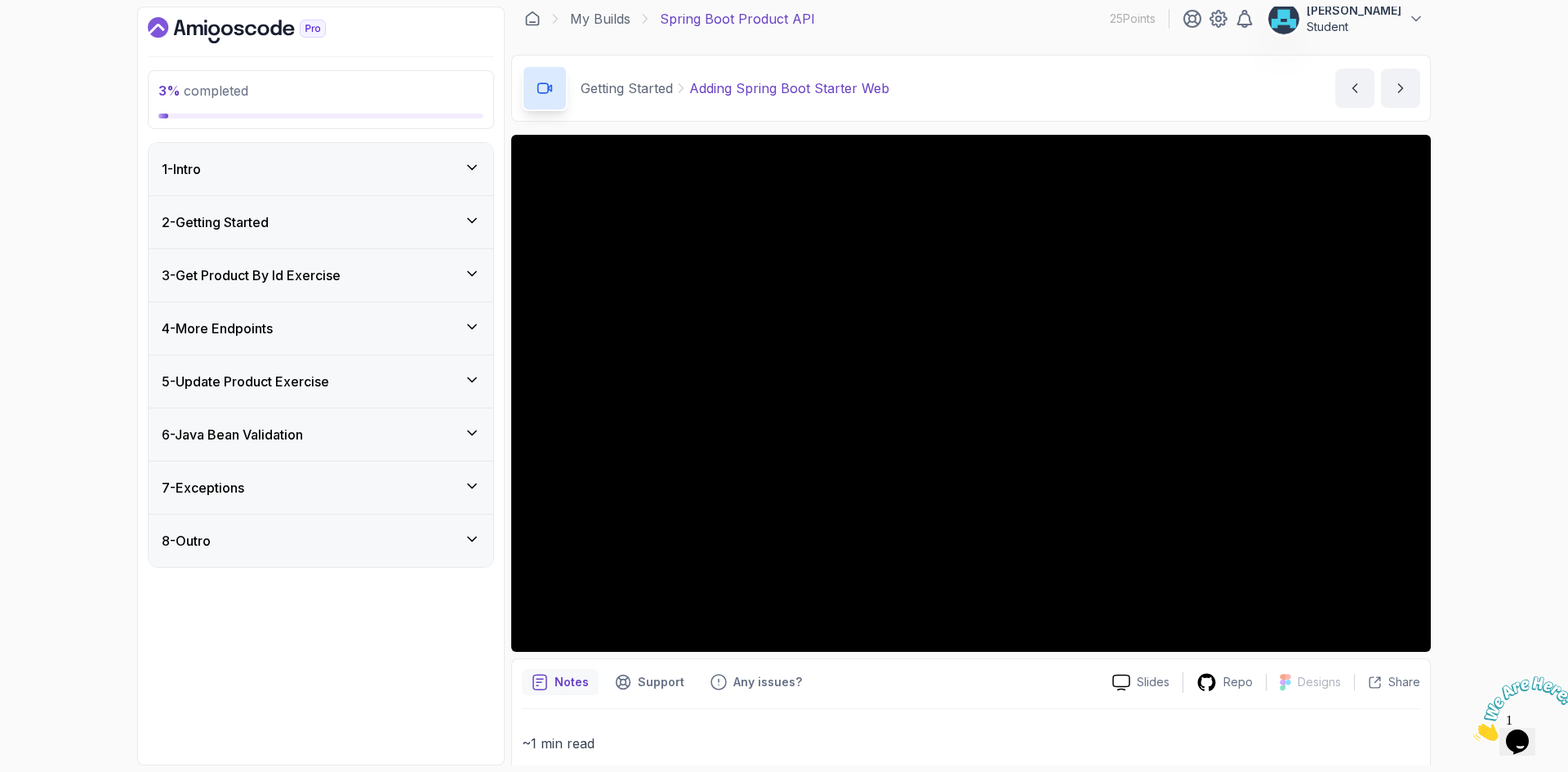
click at [383, 326] on div "4 - More Endpoints" at bounding box center [320, 328] width 318 height 20
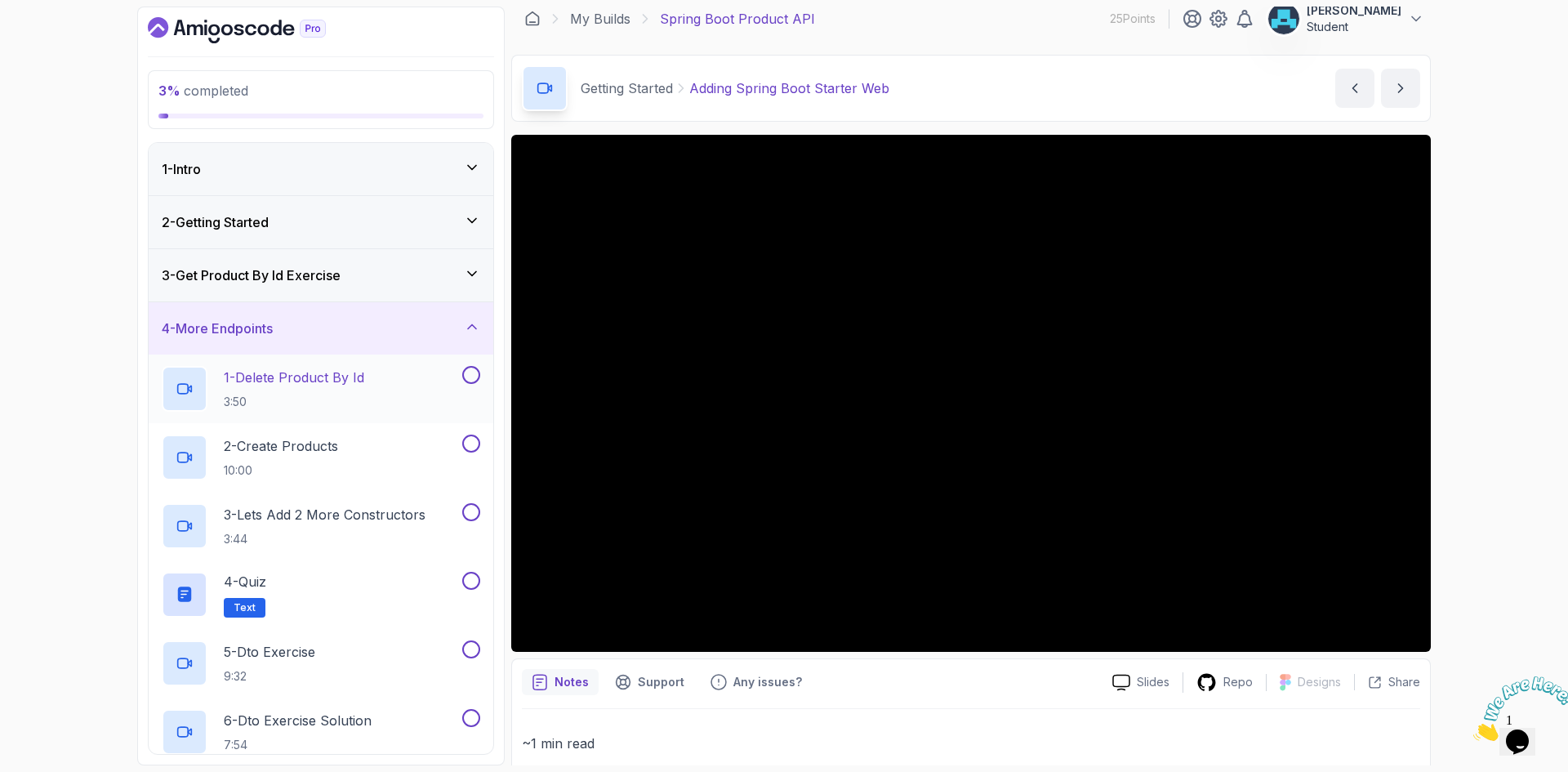
click at [371, 381] on div "1 - Delete Product By Id 3:50" at bounding box center [310, 389] width 297 height 46
click at [469, 326] on icon at bounding box center [472, 326] width 16 height 16
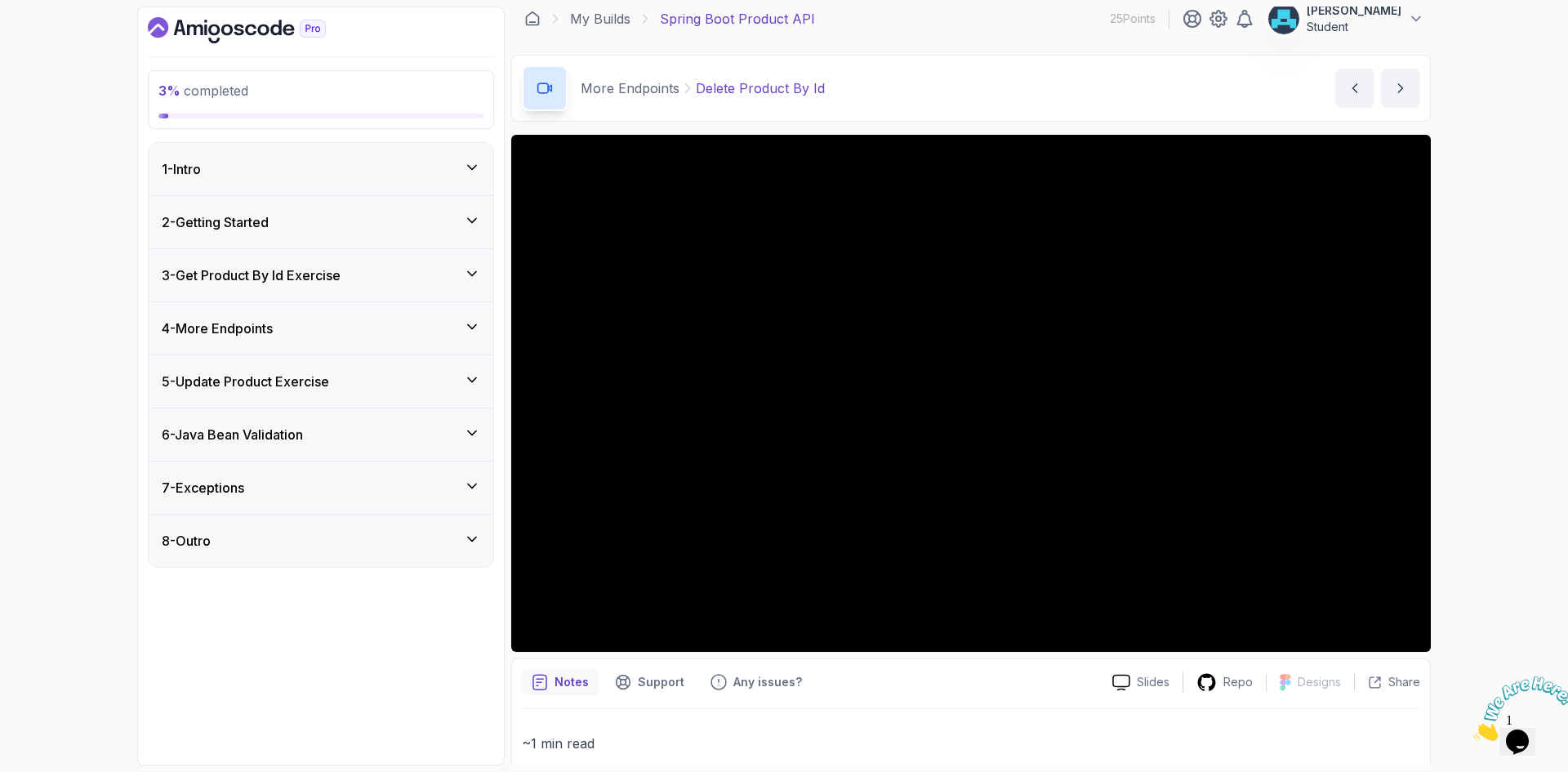
click at [458, 311] on div "4 - More Endpoints" at bounding box center [320, 328] width 344 height 52
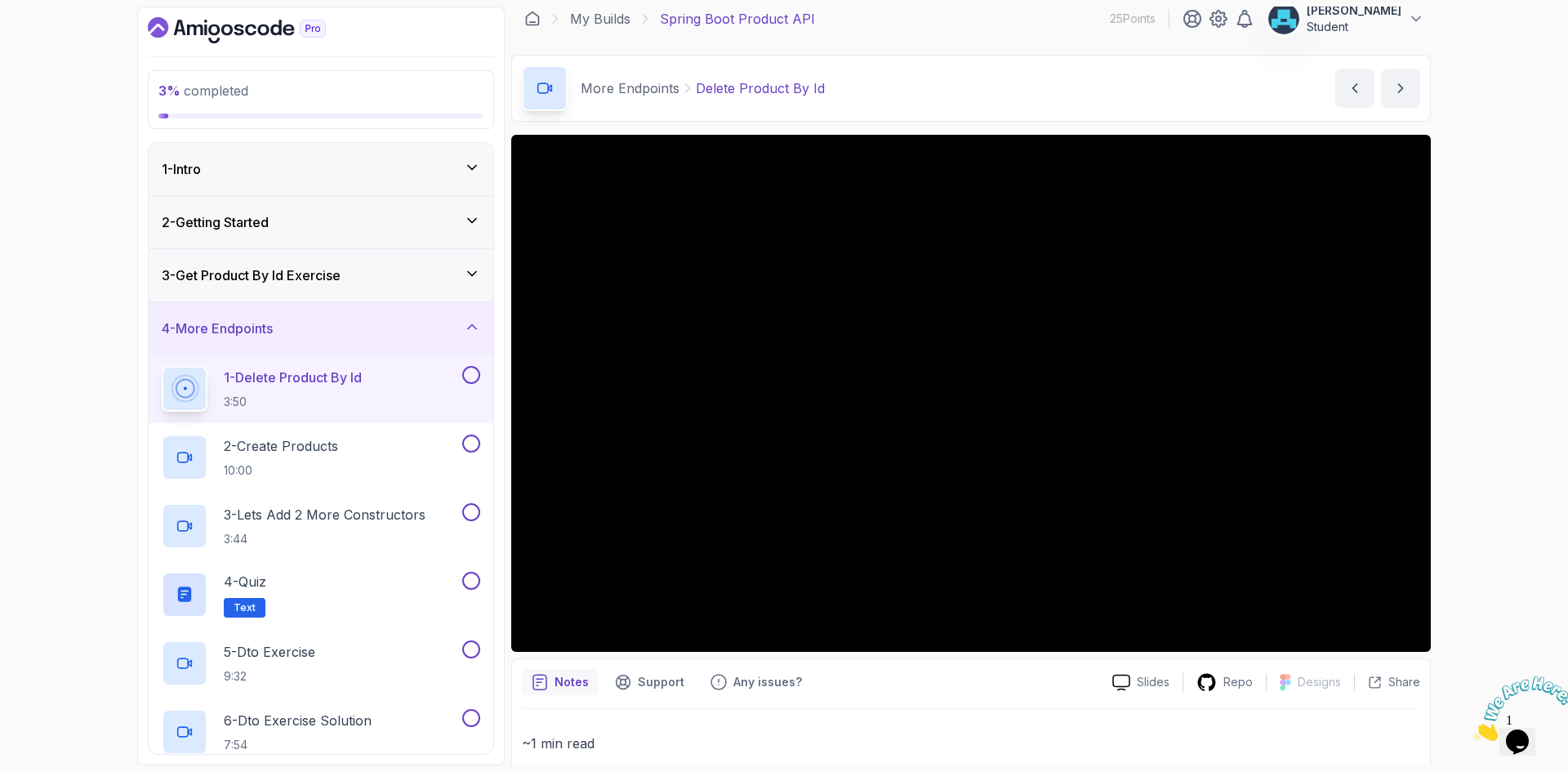
click at [460, 313] on div "4 - More Endpoints" at bounding box center [320, 328] width 344 height 52
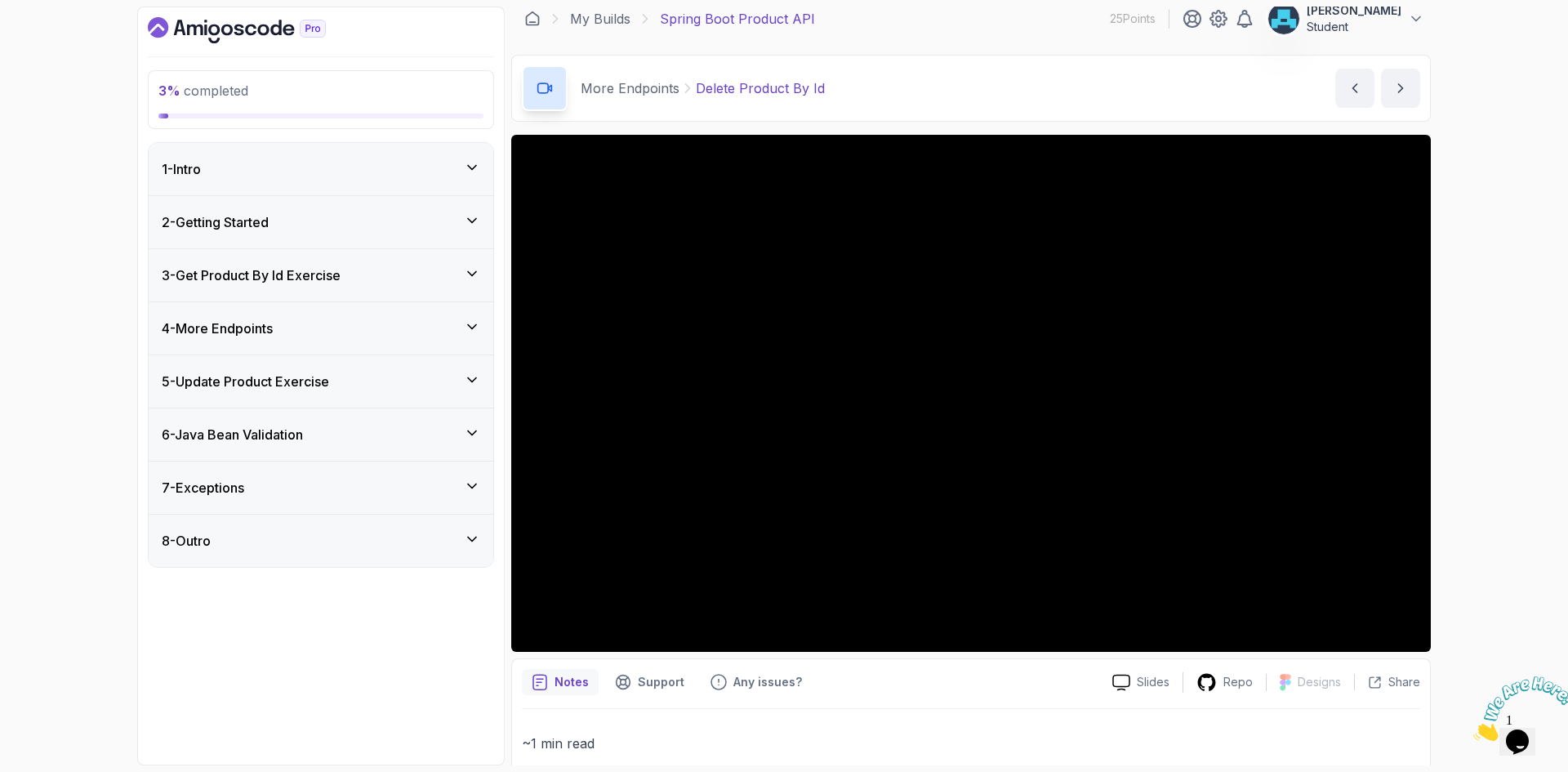
click at [466, 387] on icon at bounding box center [472, 379] width 16 height 16
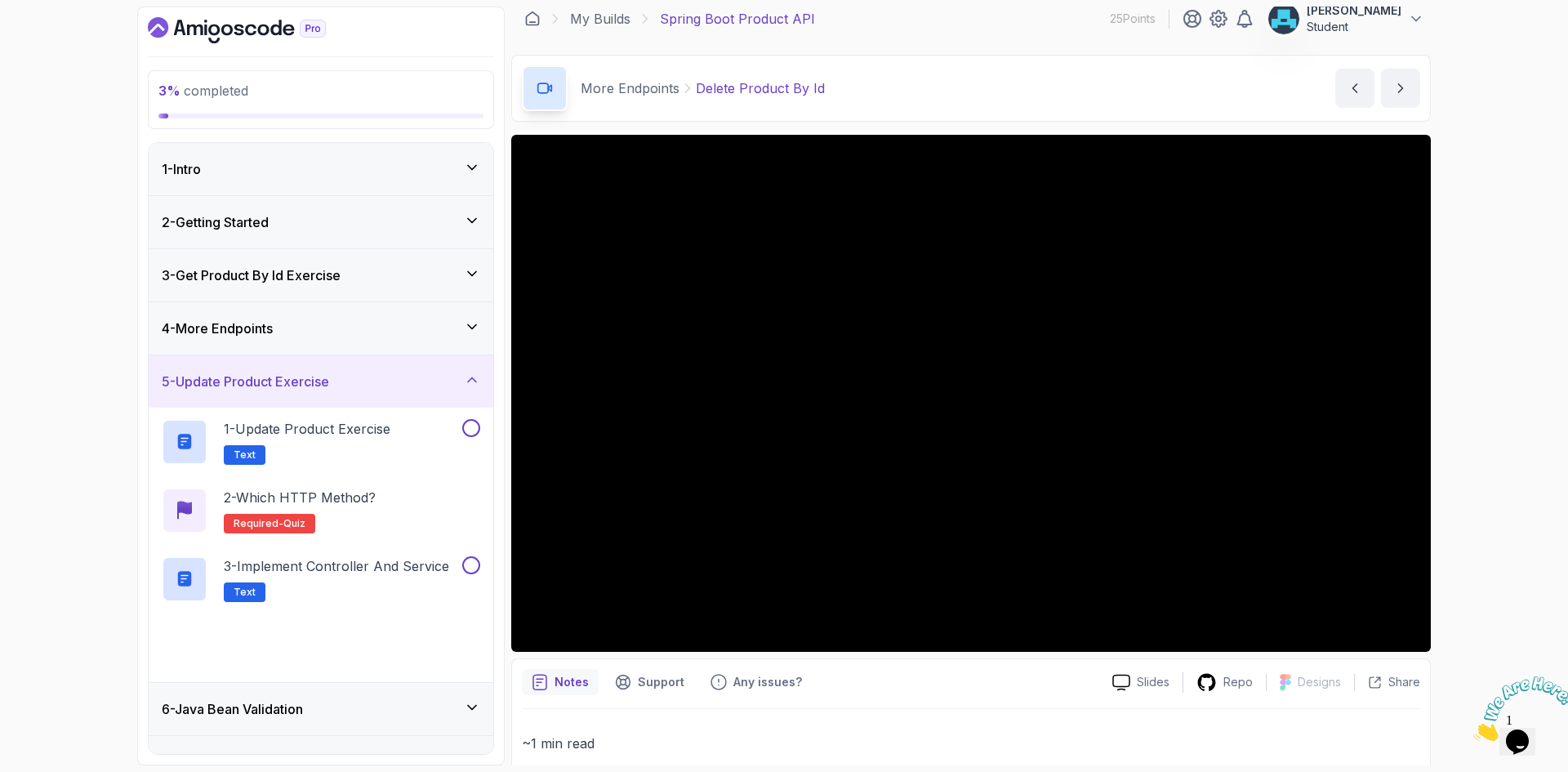
click at [466, 385] on icon at bounding box center [472, 379] width 16 height 16
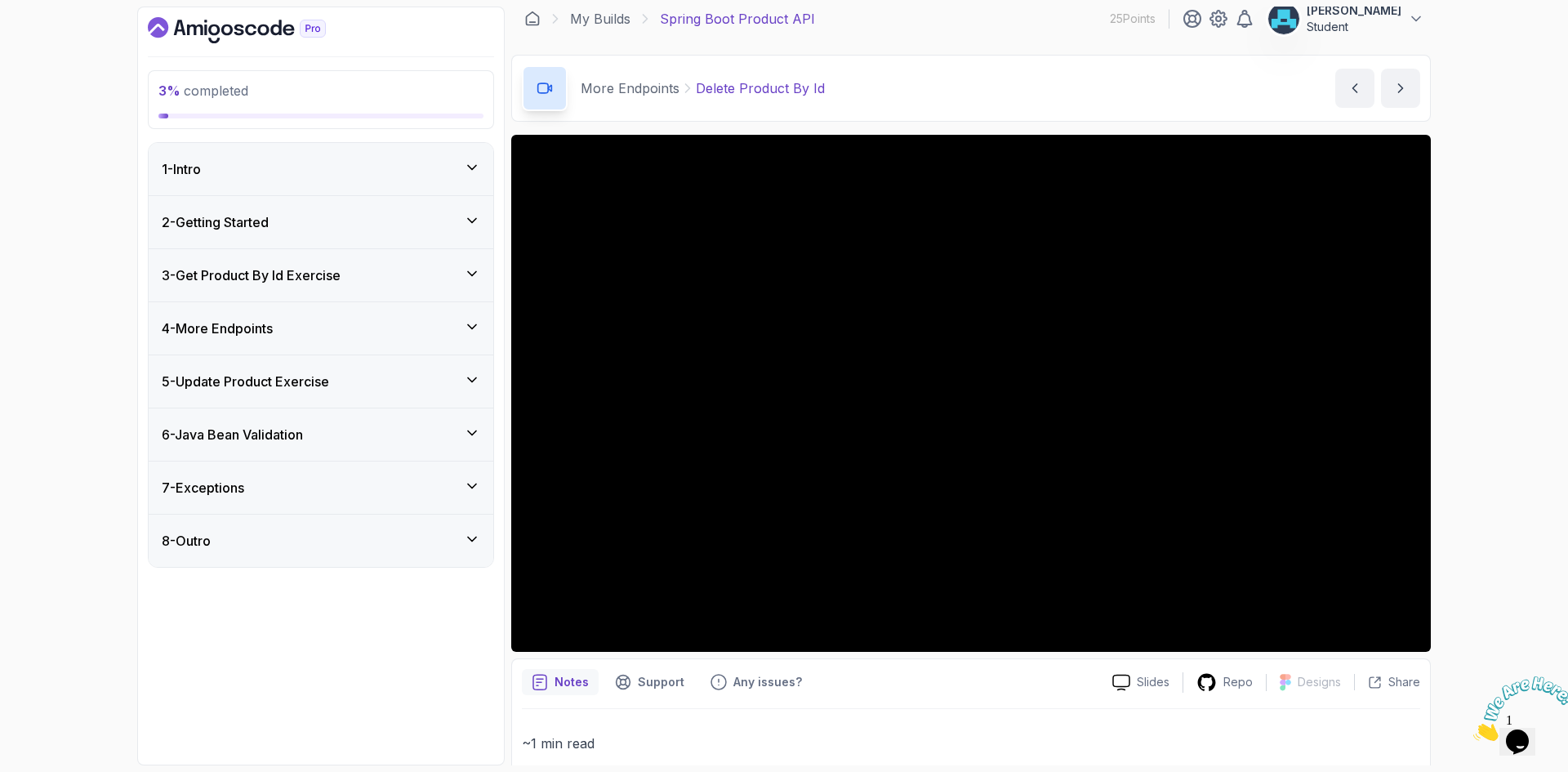
click at [461, 435] on div "6 - Java Bean Validation" at bounding box center [320, 435] width 318 height 20
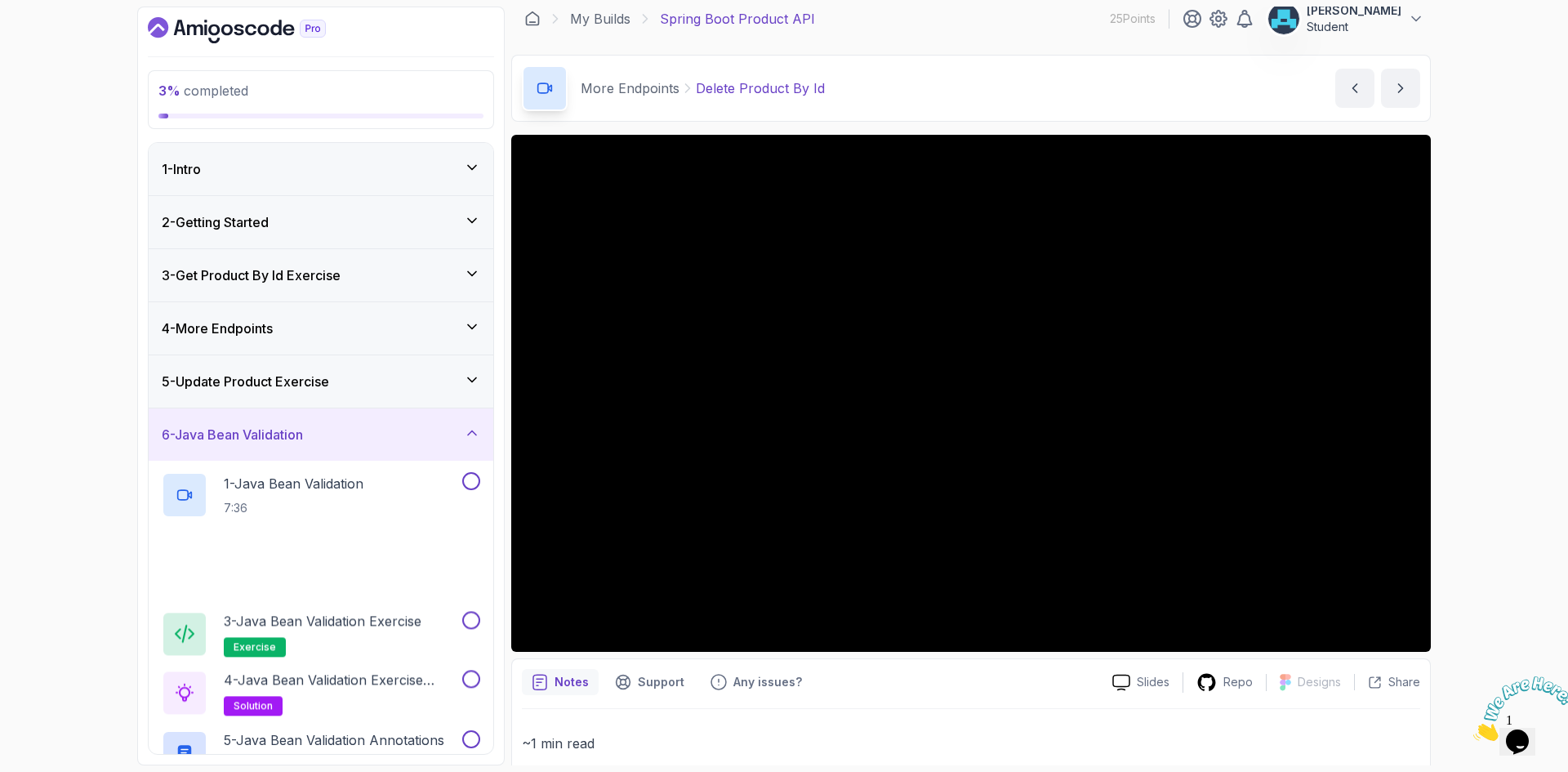
click at [461, 435] on div "6 - Java Bean Validation" at bounding box center [320, 435] width 318 height 20
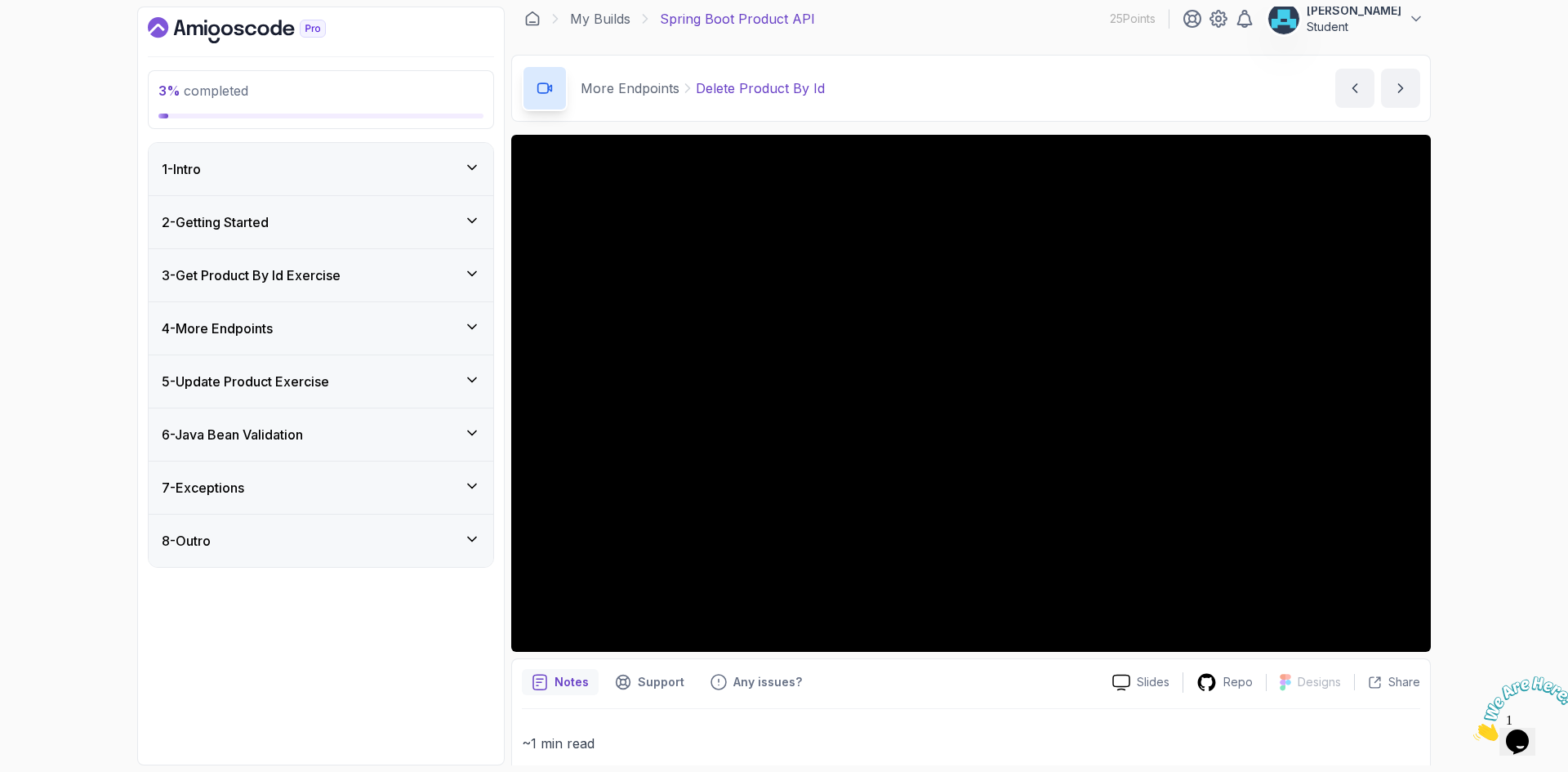
click at [461, 470] on div "7 - Exceptions" at bounding box center [320, 487] width 344 height 52
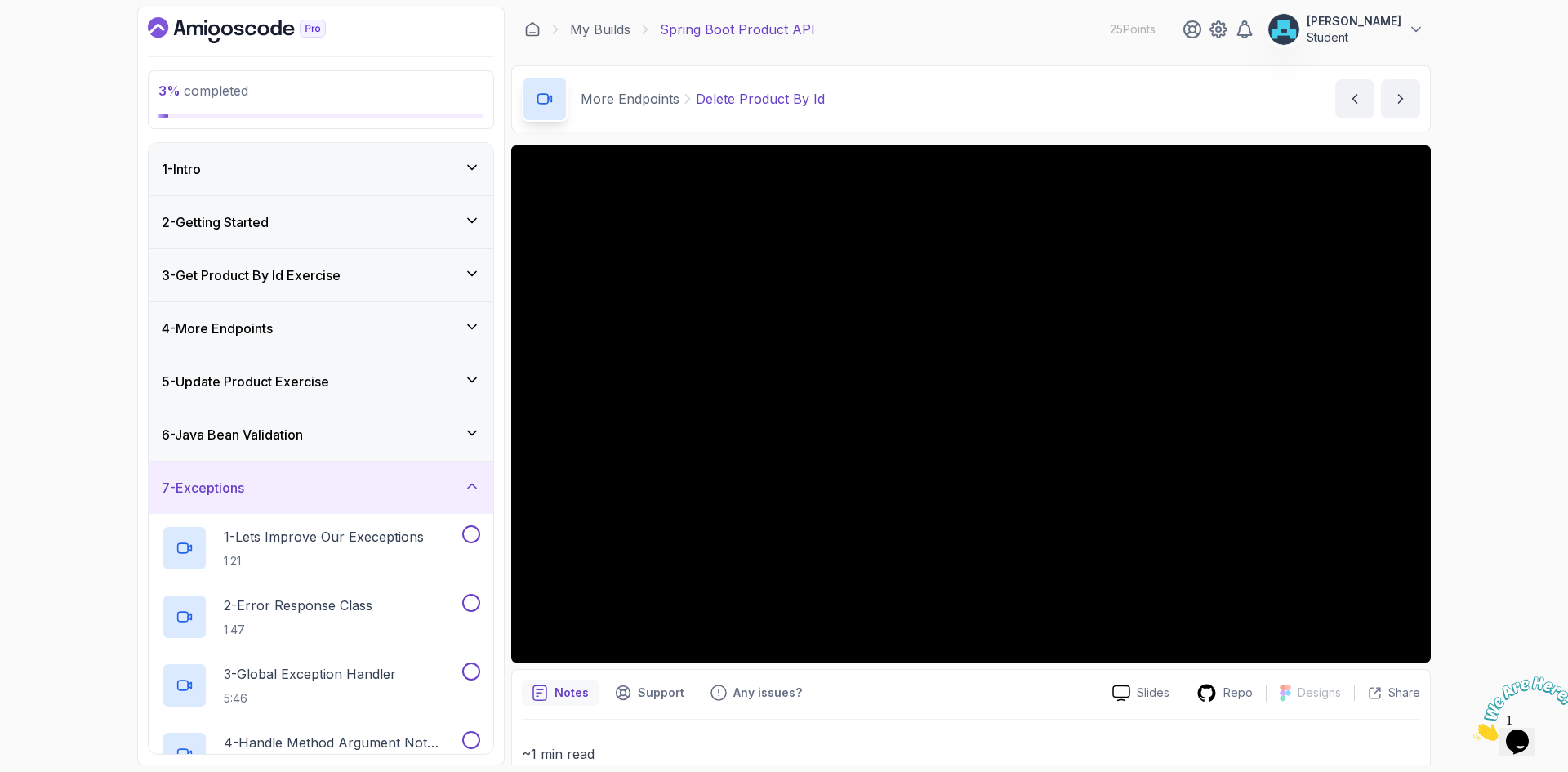
click at [249, 28] on icon "Dashboard" at bounding box center [236, 30] width 178 height 26
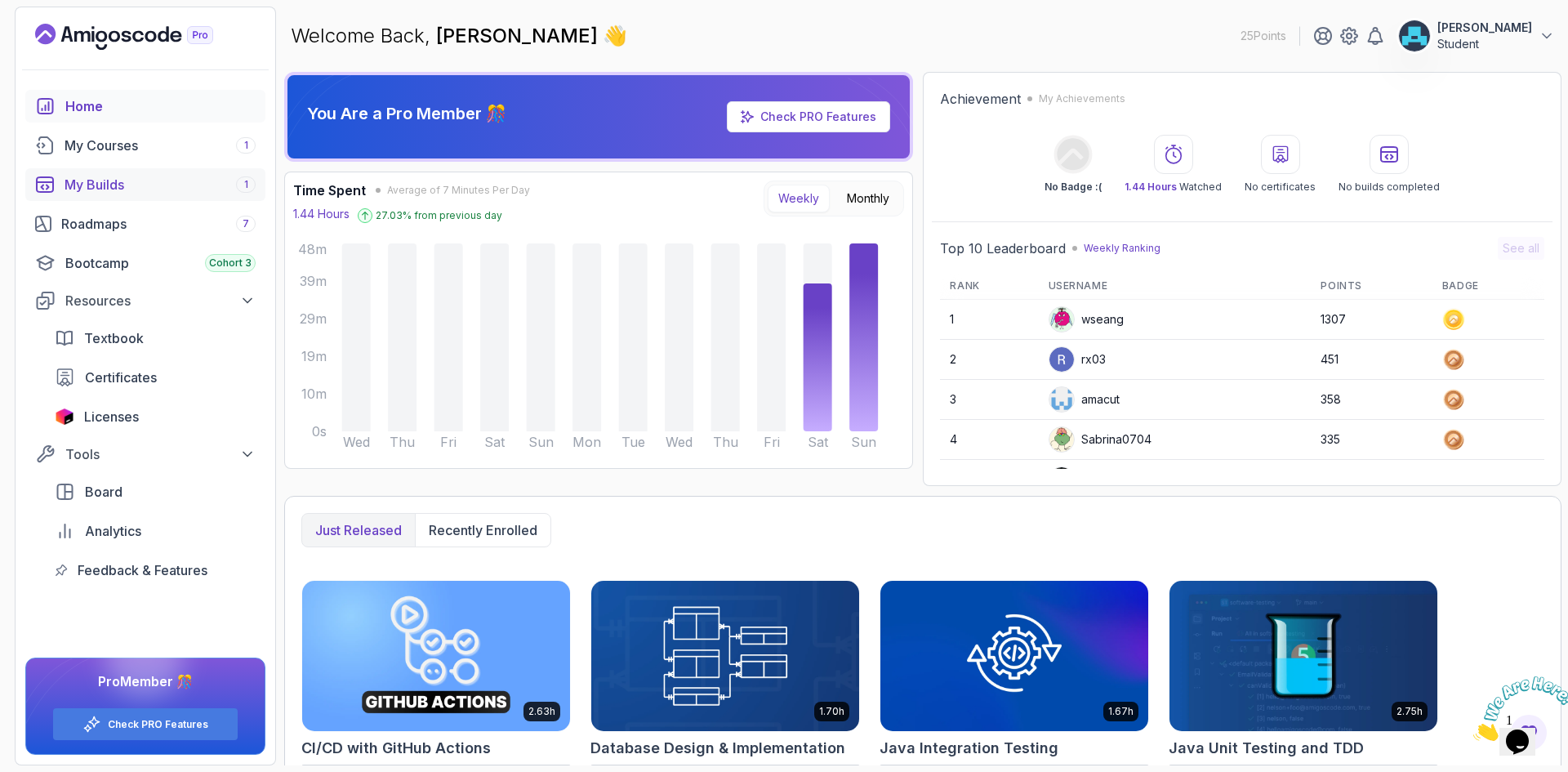
click at [151, 169] on link "My Builds 1" at bounding box center [145, 185] width 240 height 33
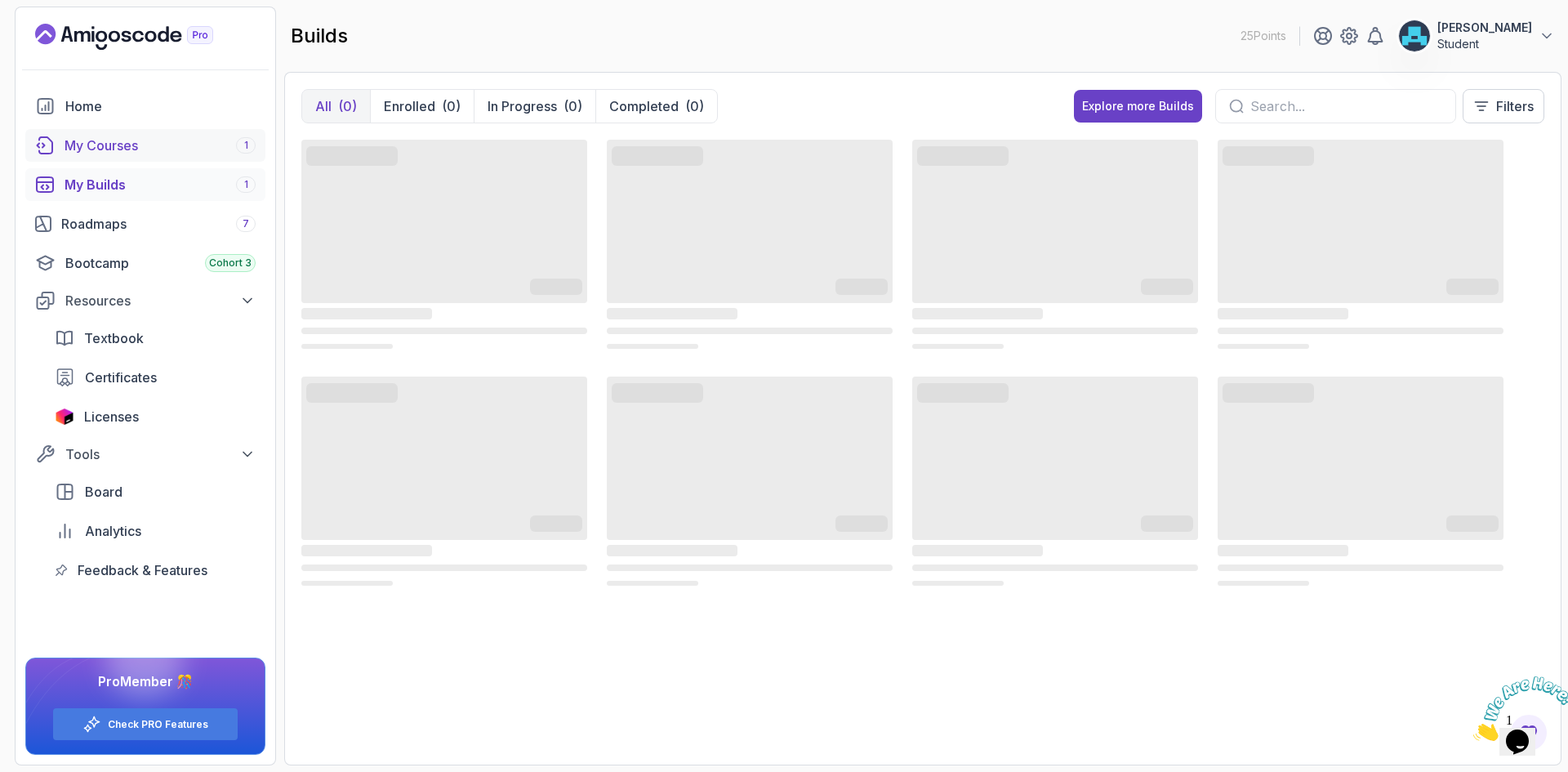
click at [152, 151] on div "My Courses 1" at bounding box center [161, 146] width 192 height 20
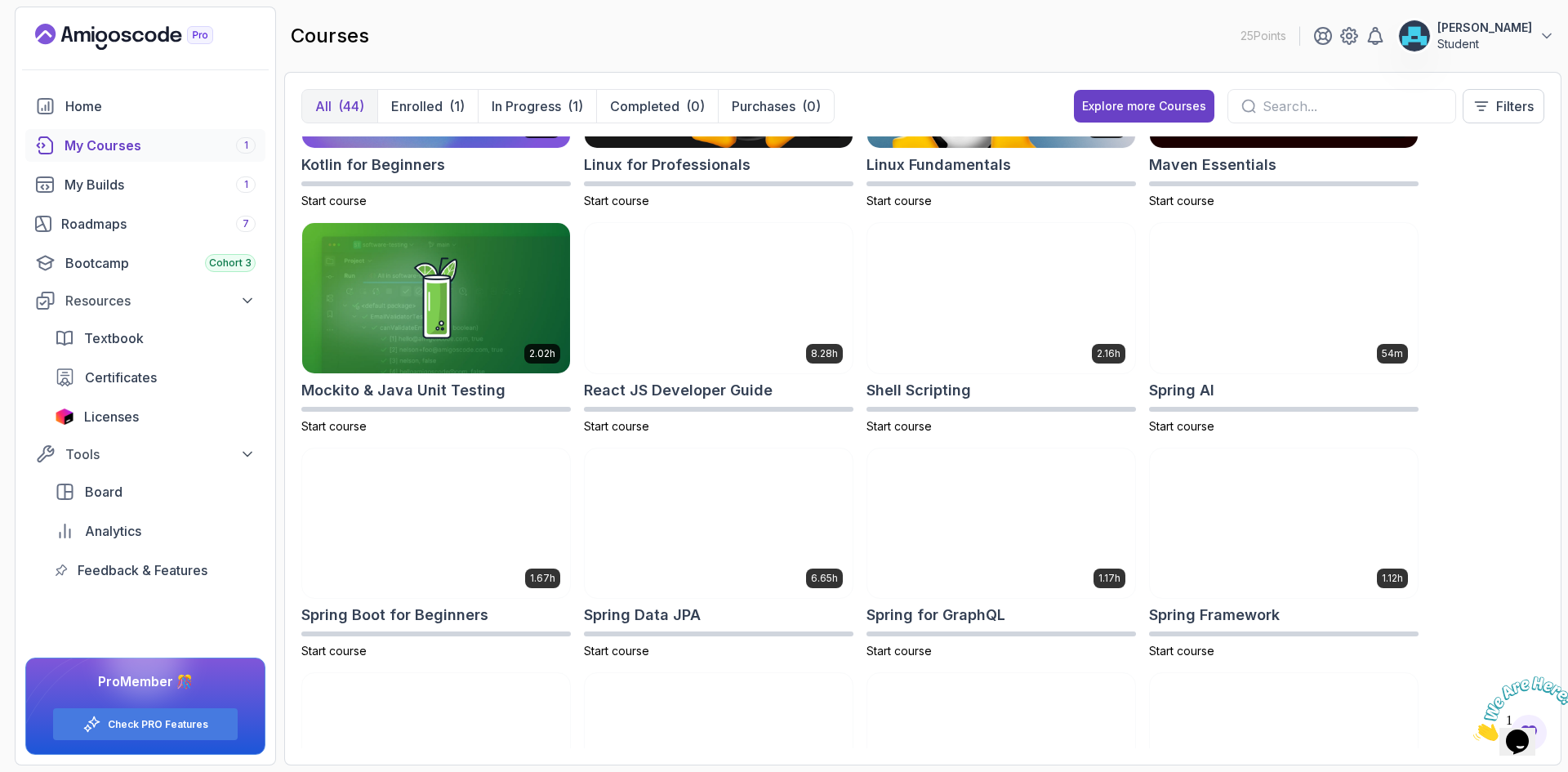
scroll to position [873, 0]
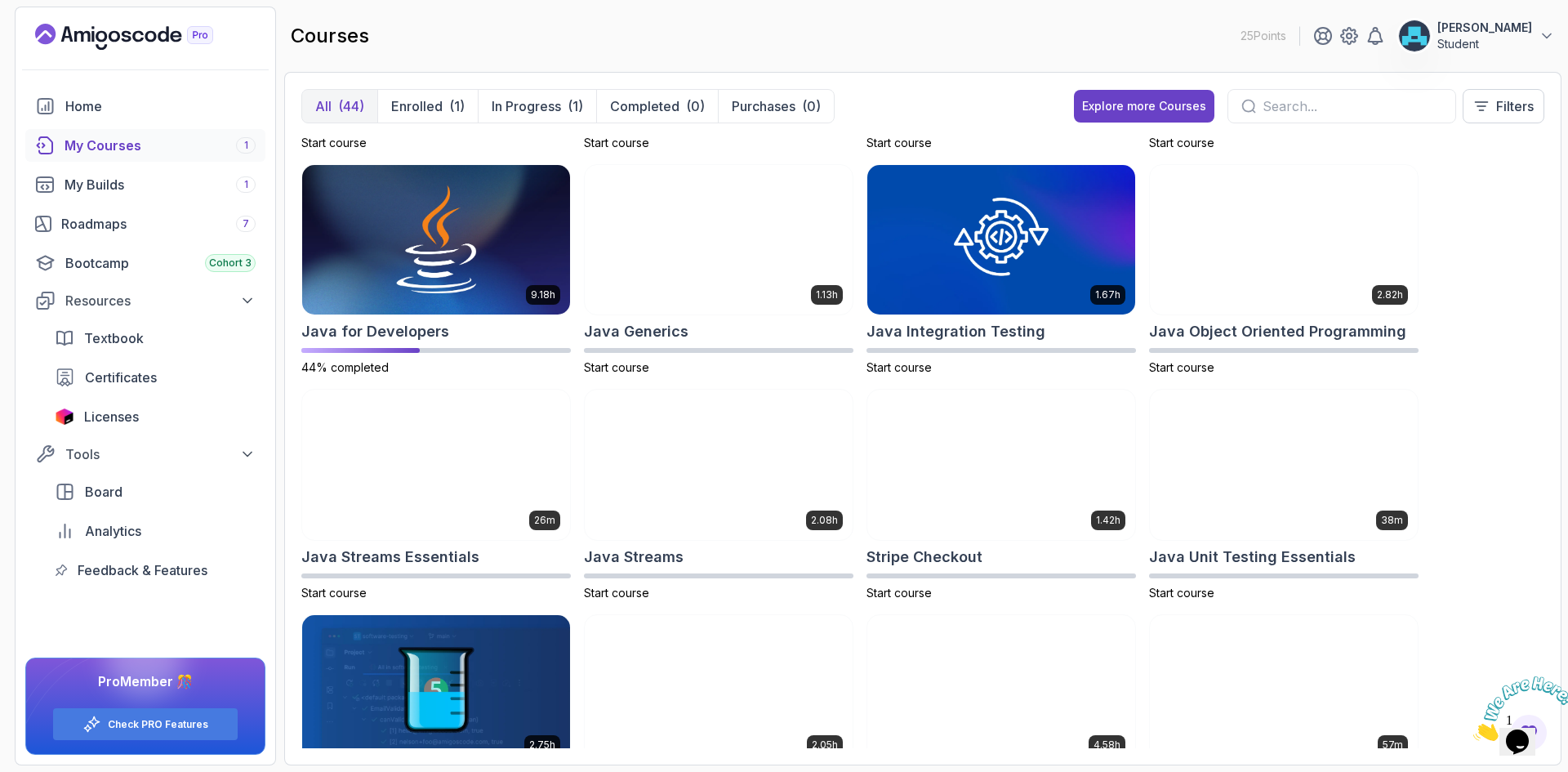
drag, startPoint x: 1454, startPoint y: 607, endPoint x: 618, endPoint y: 151, distance: 952.3
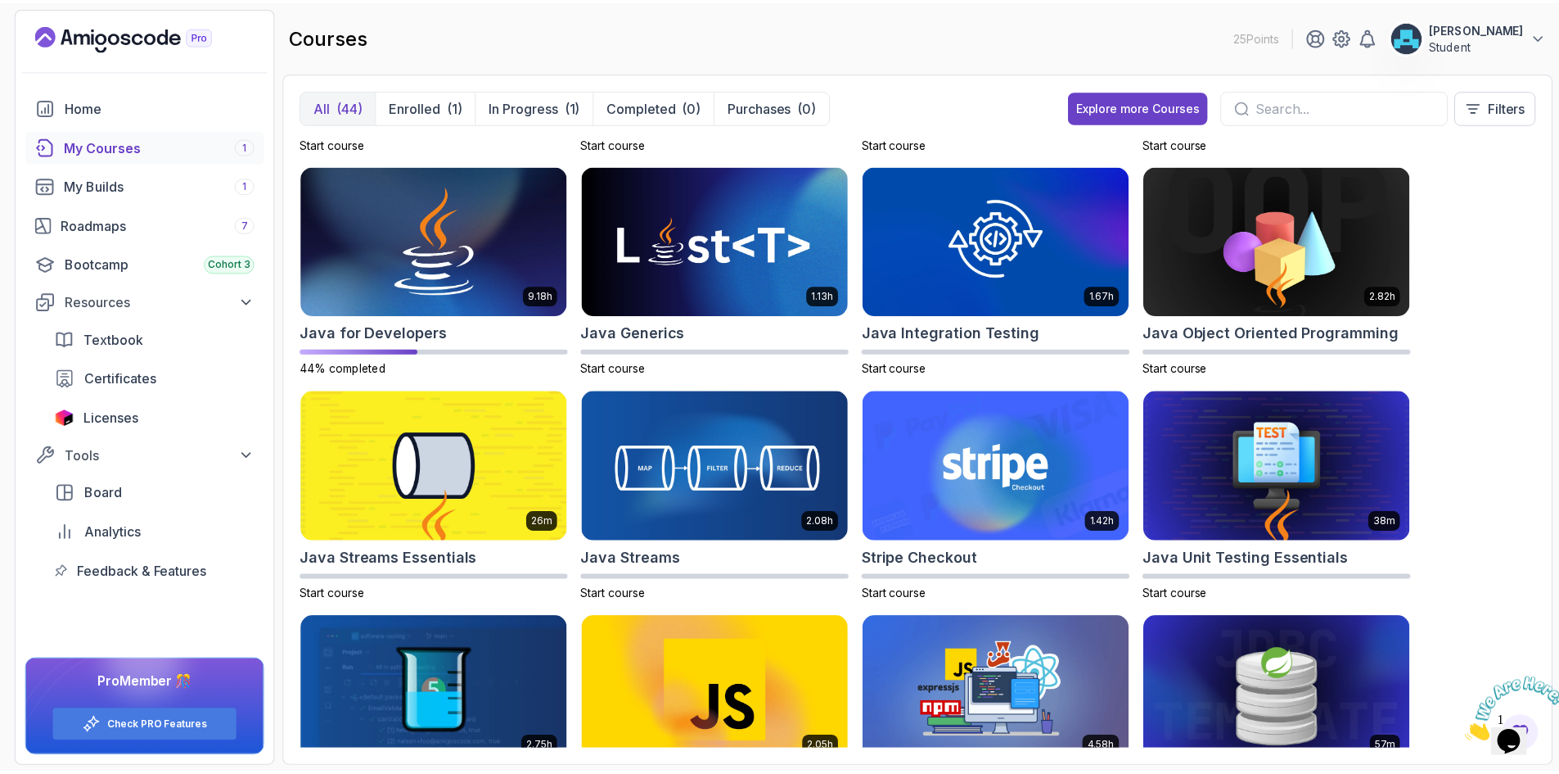
scroll to position [0, 0]
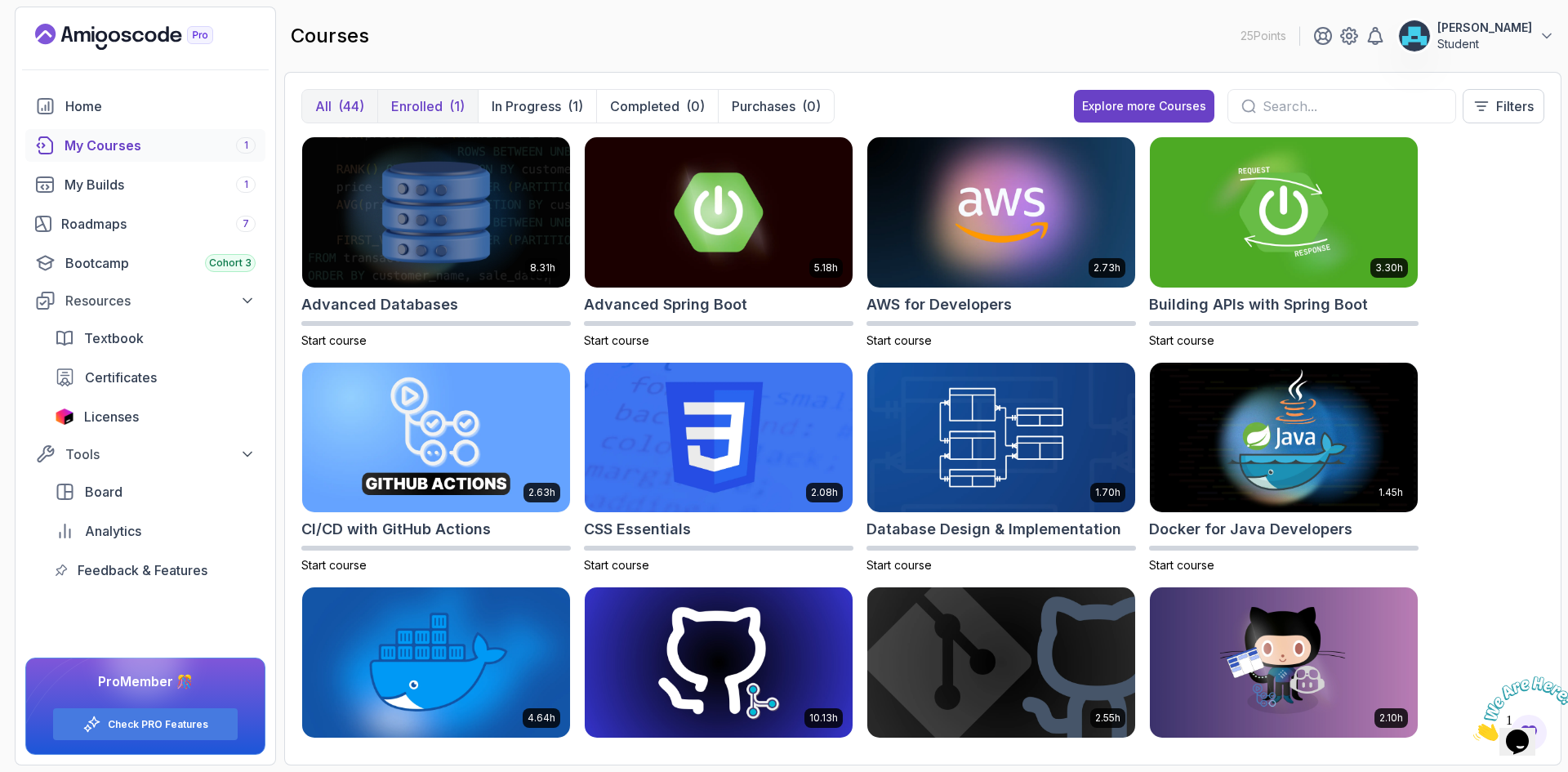
click at [453, 96] on button "Enrolled (1)" at bounding box center [427, 106] width 101 height 33
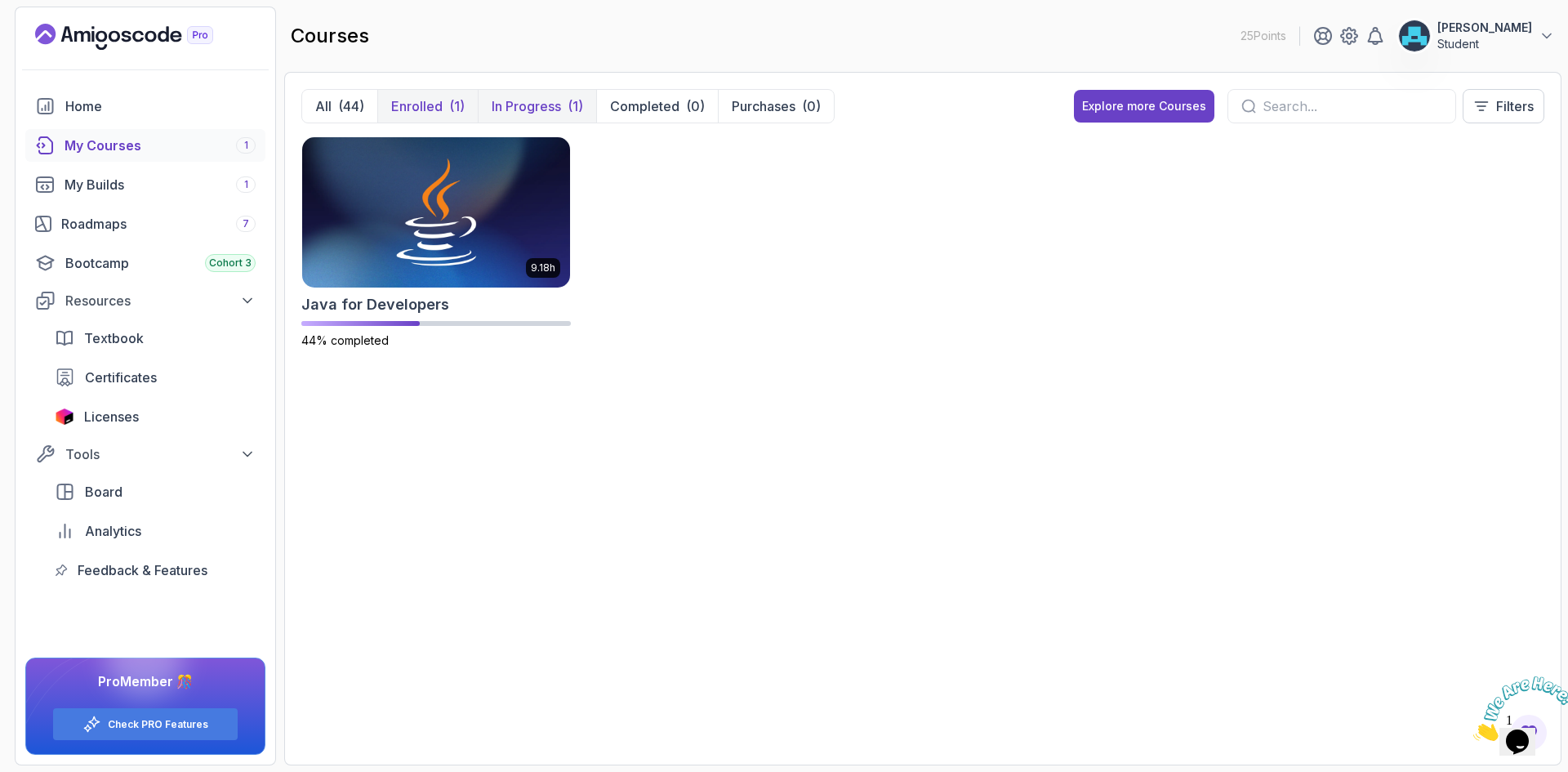
click at [511, 106] on p "In Progress" at bounding box center [527, 107] width 70 height 20
click at [1129, 106] on div "Explore more Courses" at bounding box center [1144, 106] width 124 height 16
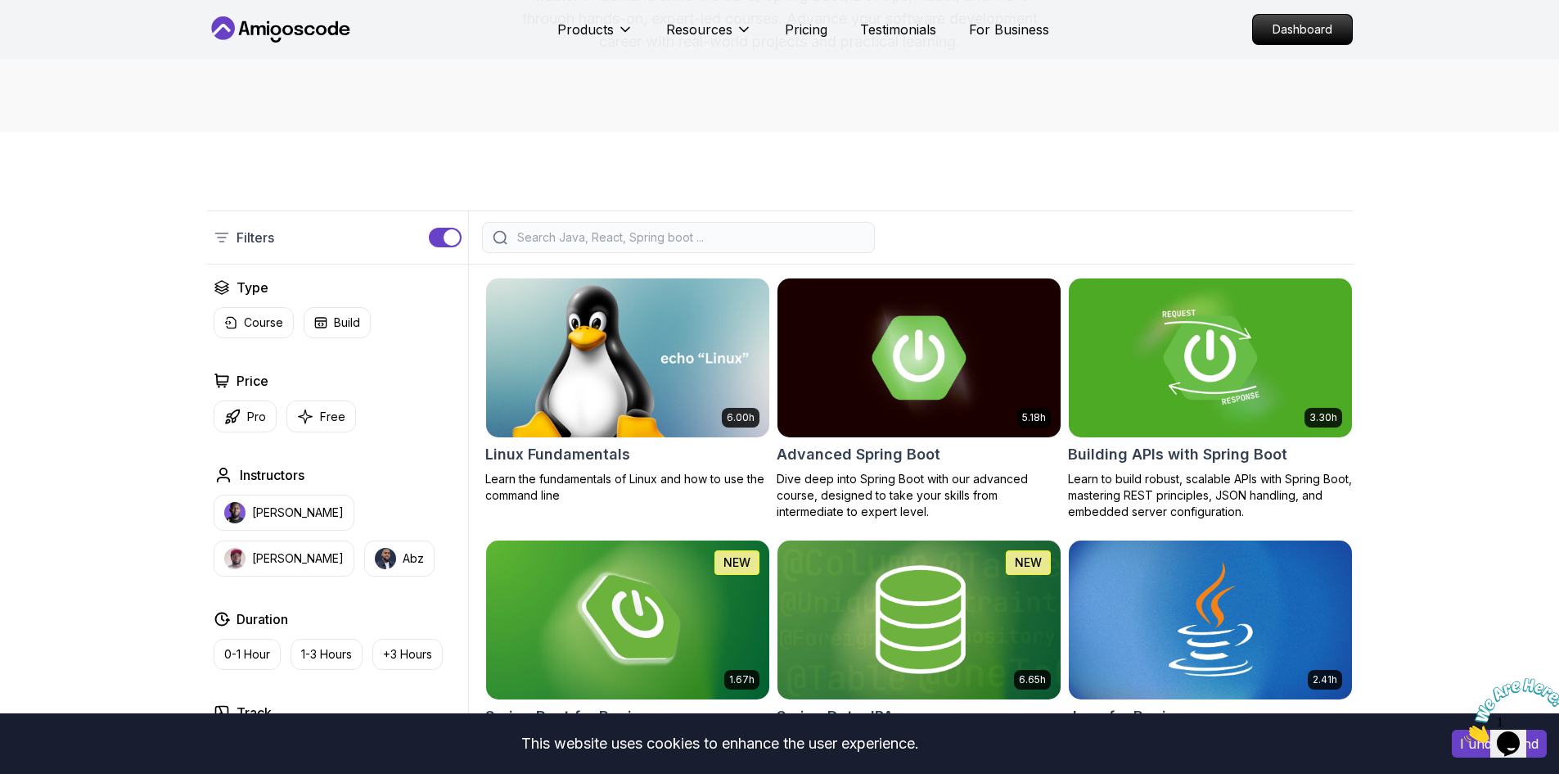
scroll to position [246, 0]
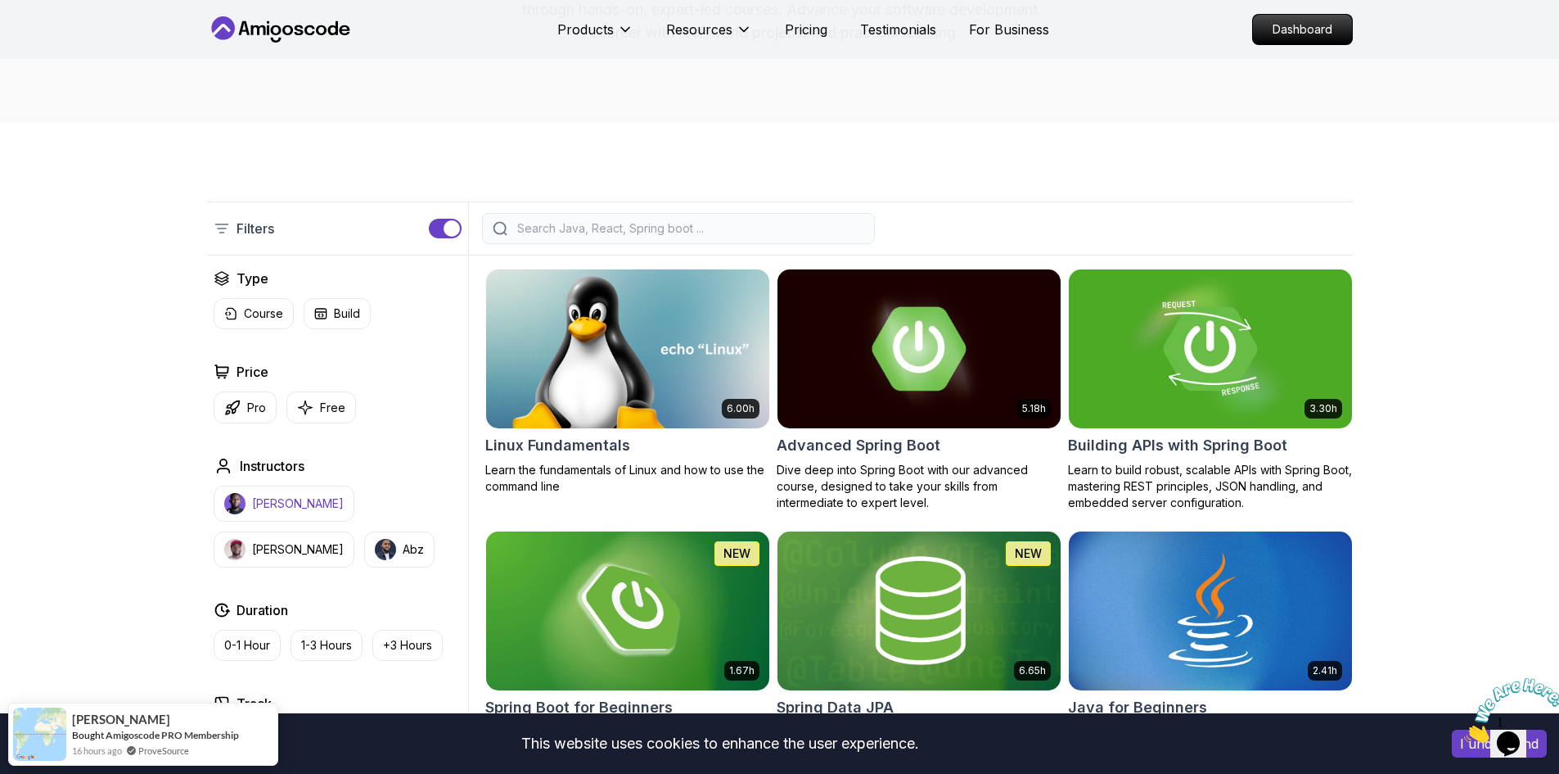
click at [272, 503] on p "Nelson Djalo" at bounding box center [298, 503] width 92 height 16
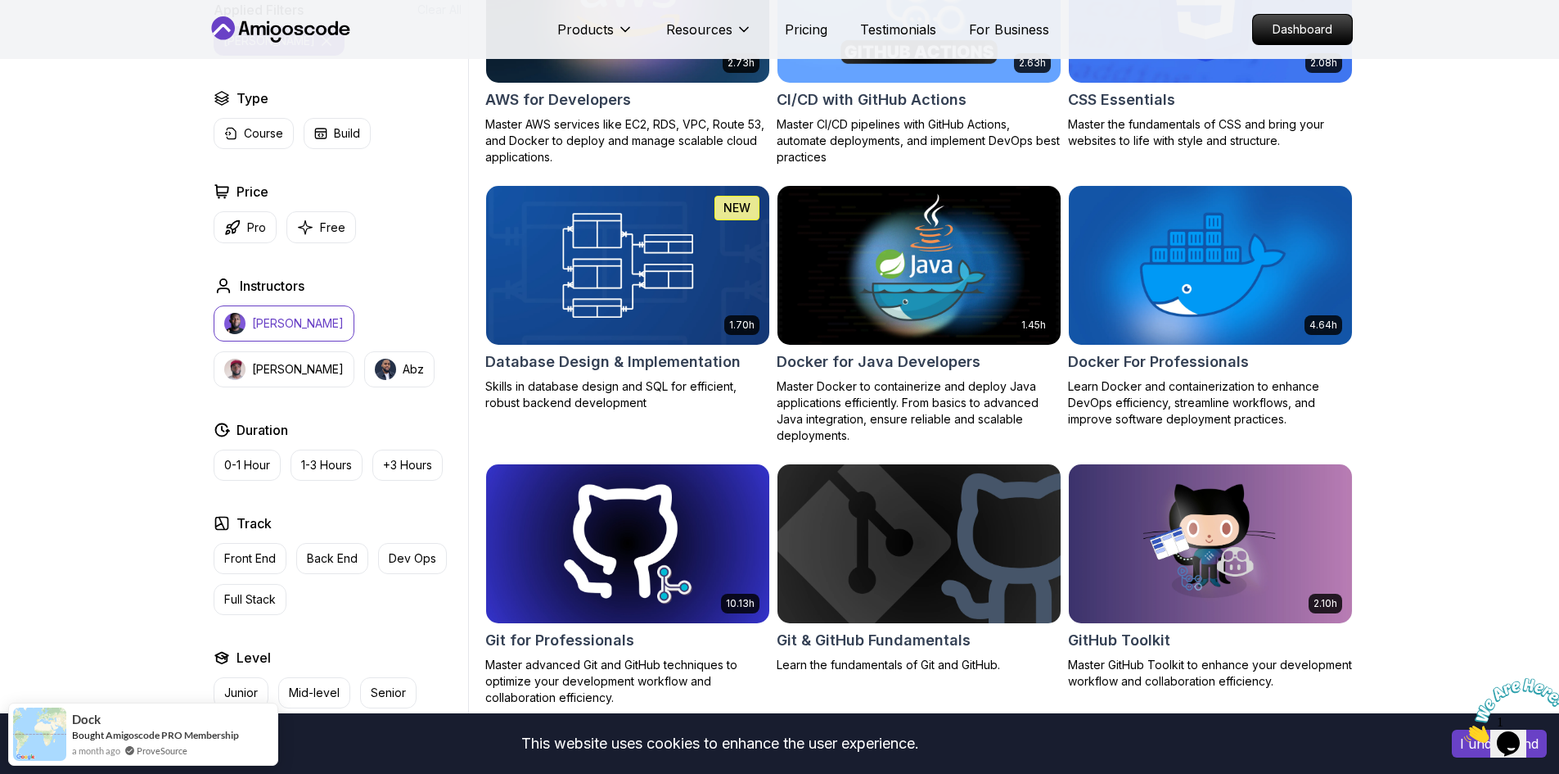
scroll to position [1392, 0]
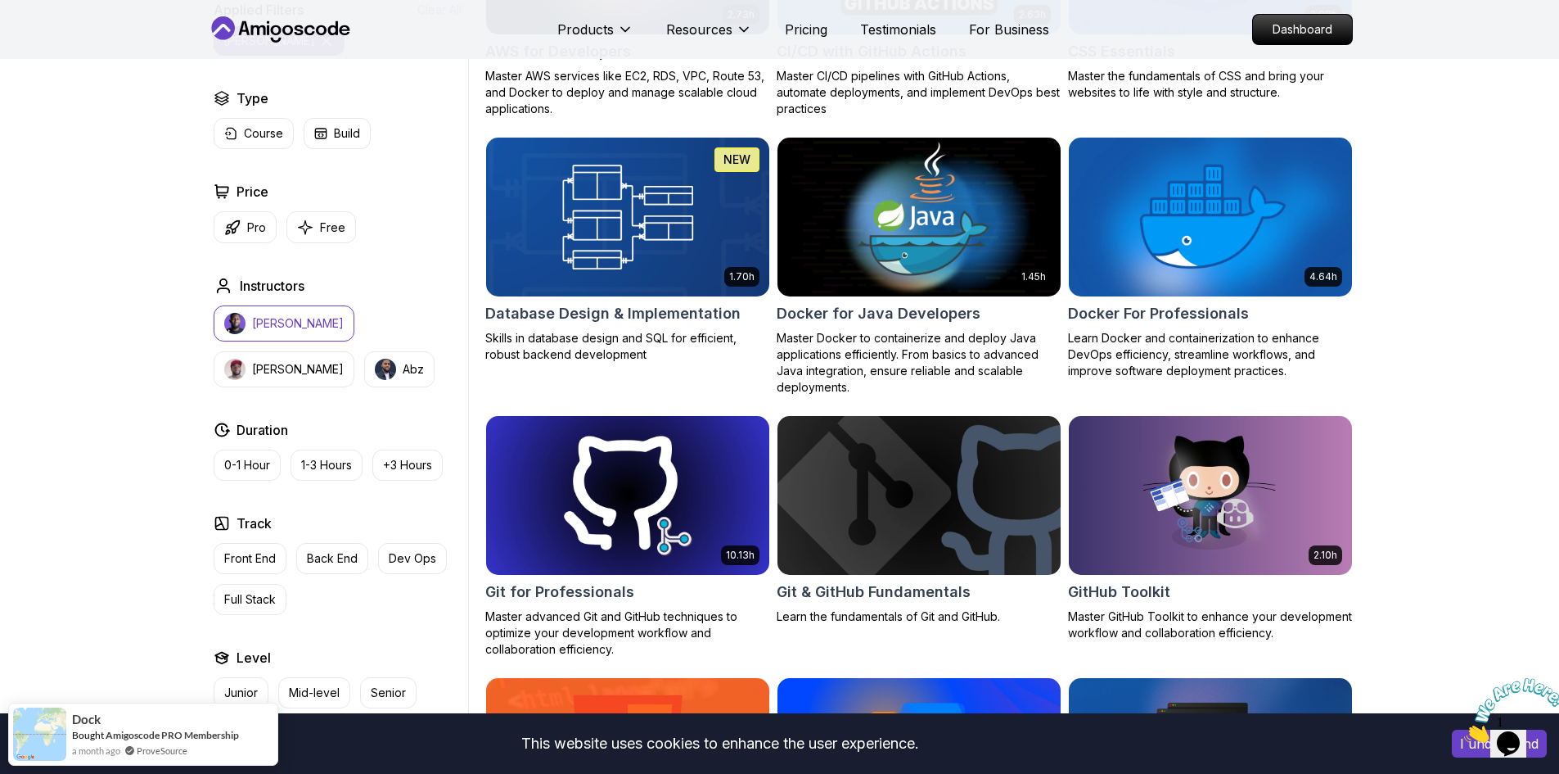
drag, startPoint x: 1015, startPoint y: 247, endPoint x: 1035, endPoint y: 255, distance: 21.3
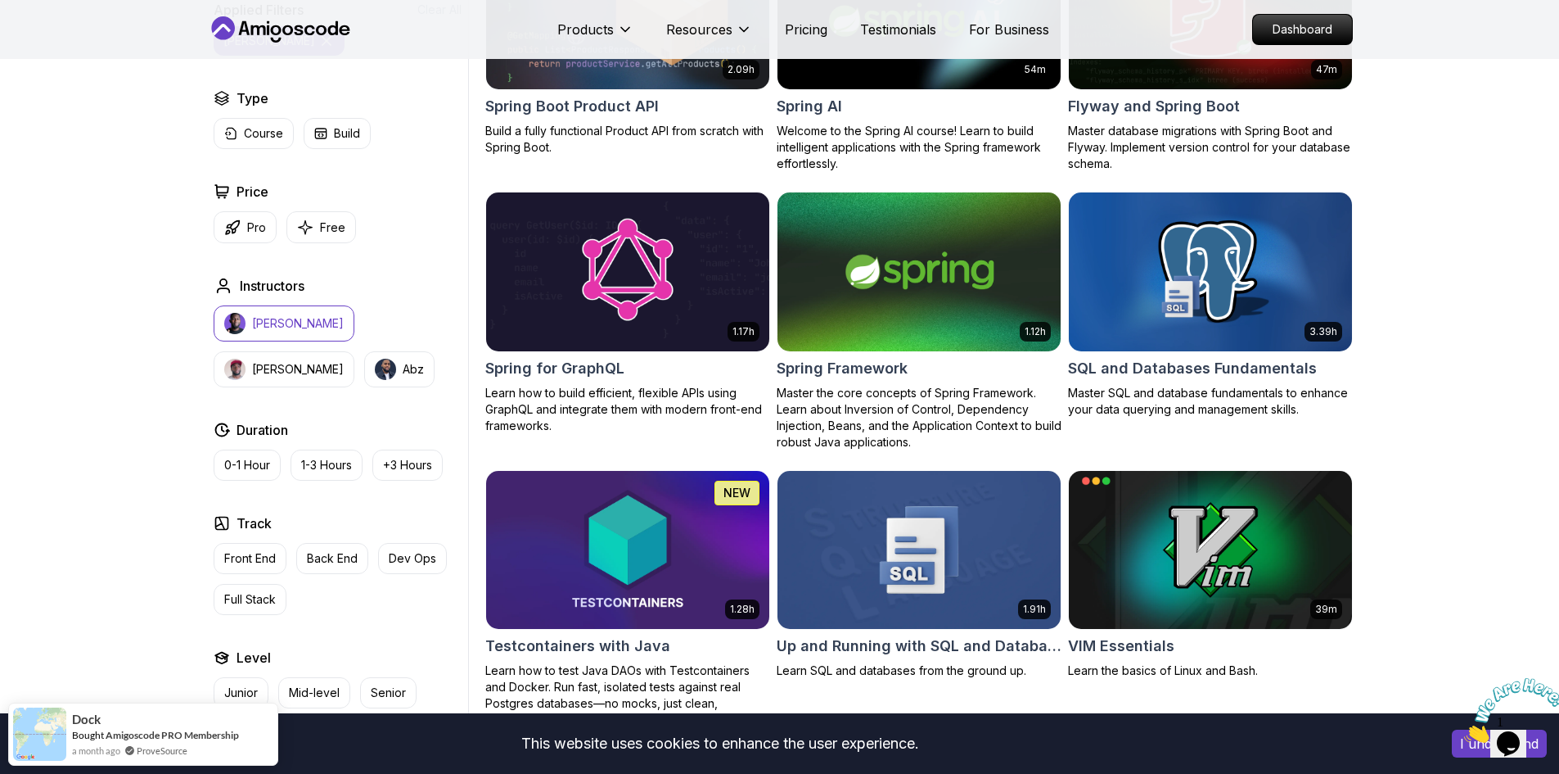
scroll to position [4093, 0]
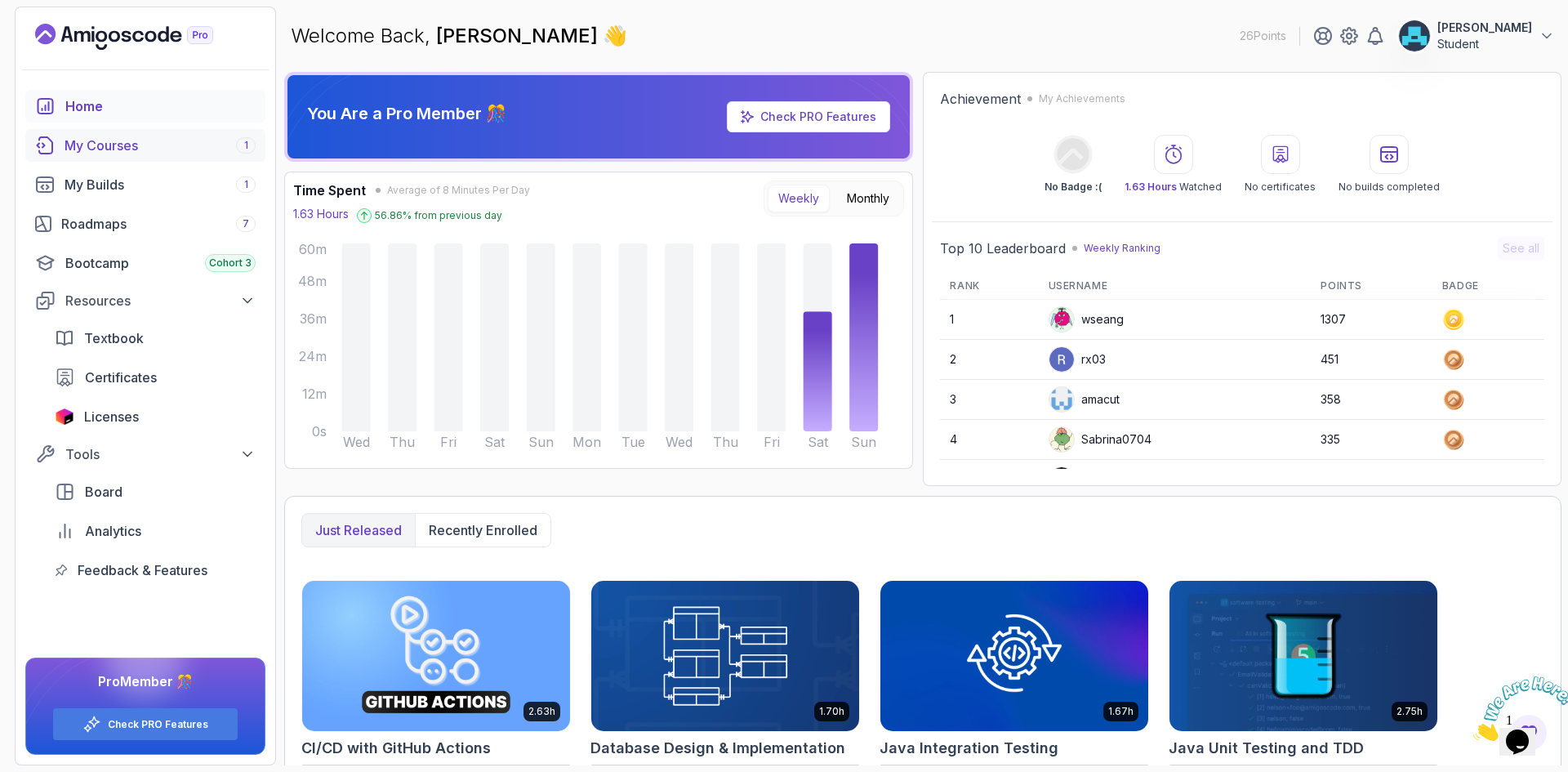
click at [121, 151] on div "My Courses 1" at bounding box center [161, 146] width 192 height 20
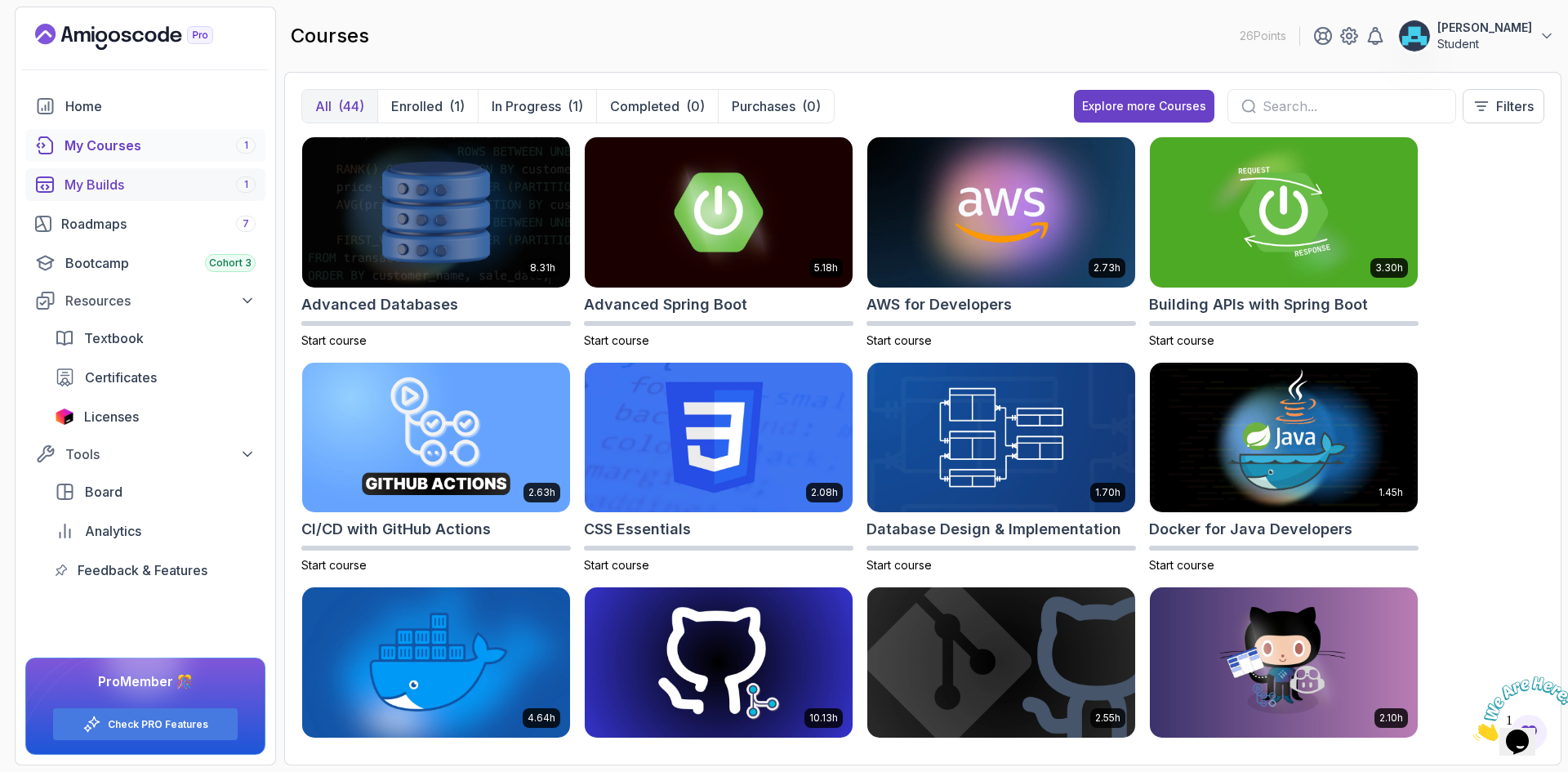
click at [109, 192] on div "My Builds 1" at bounding box center [161, 185] width 192 height 20
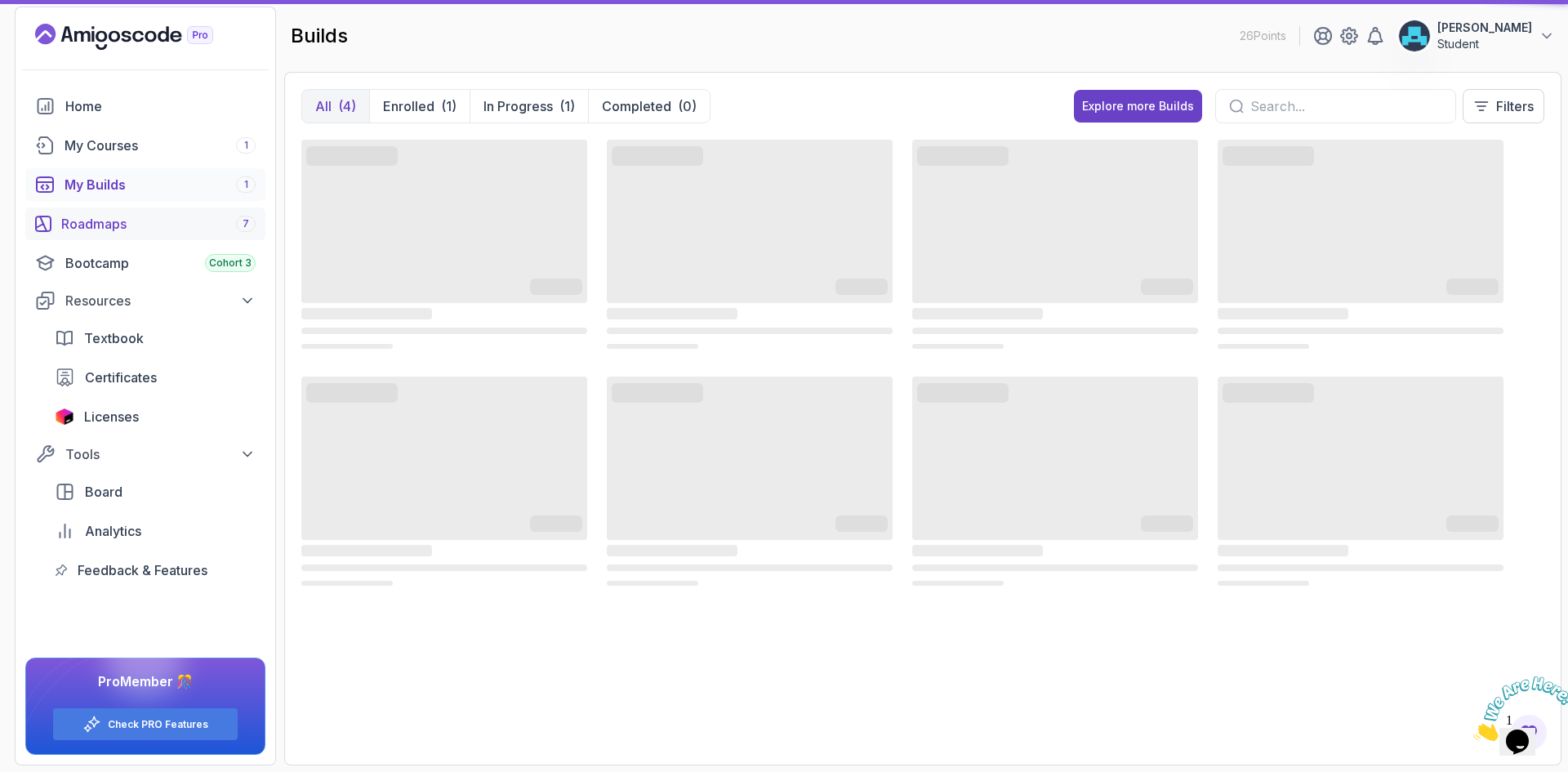
click at [115, 215] on div "Roadmaps 7" at bounding box center [158, 223] width 195 height 20
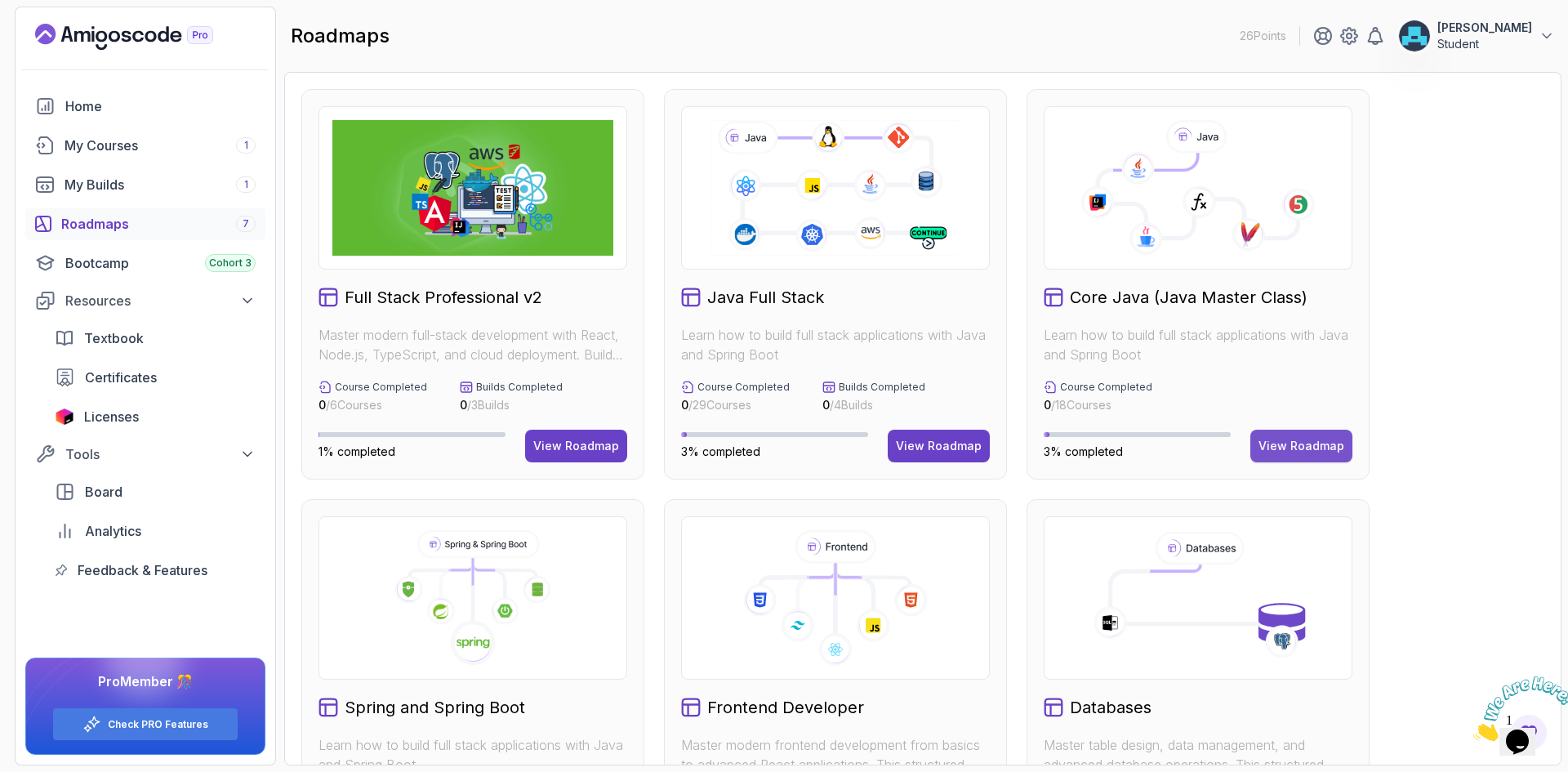
click at [1296, 455] on button "View Roadmap" at bounding box center [1301, 446] width 102 height 33
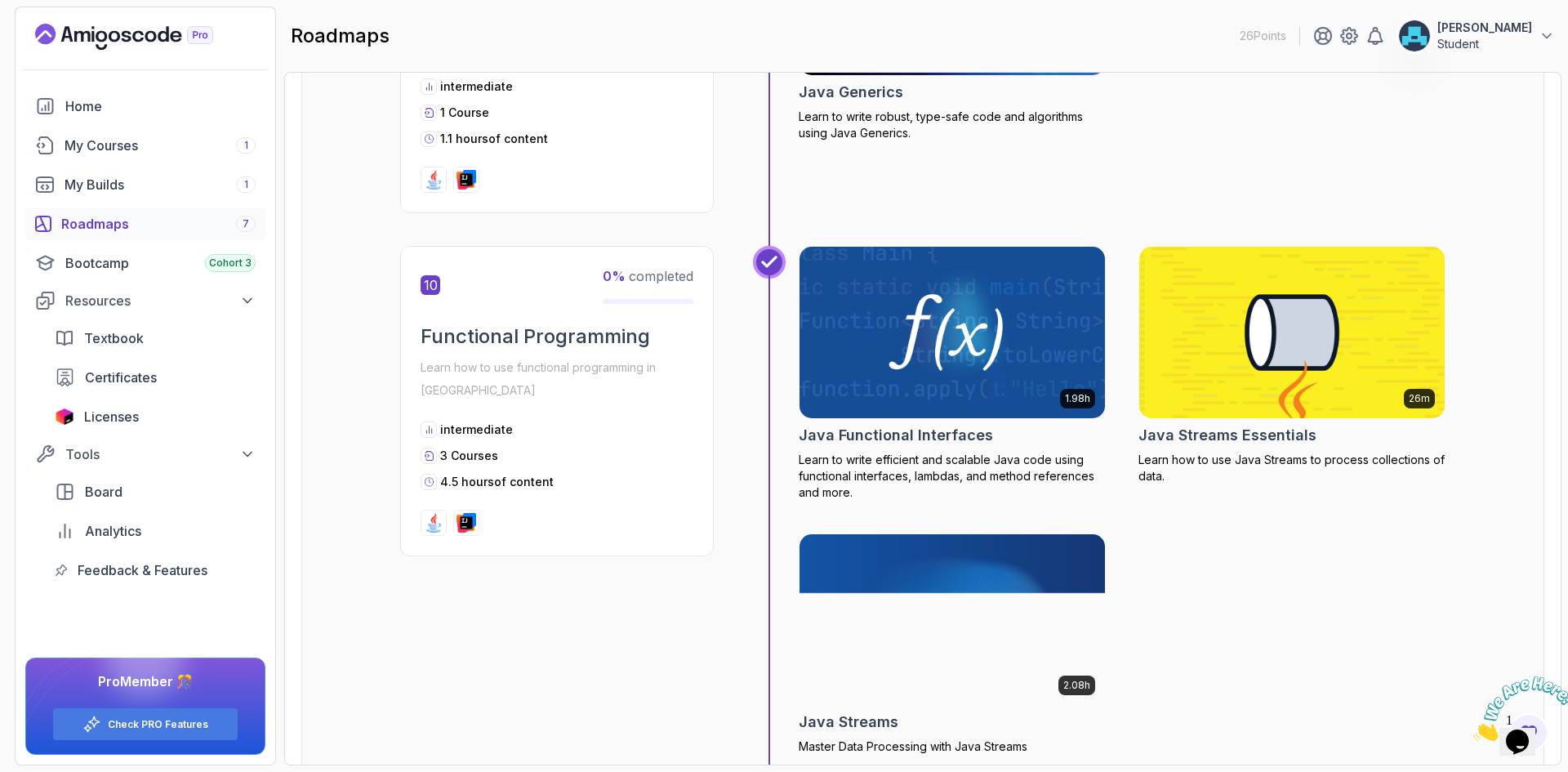
scroll to position [3266, 0]
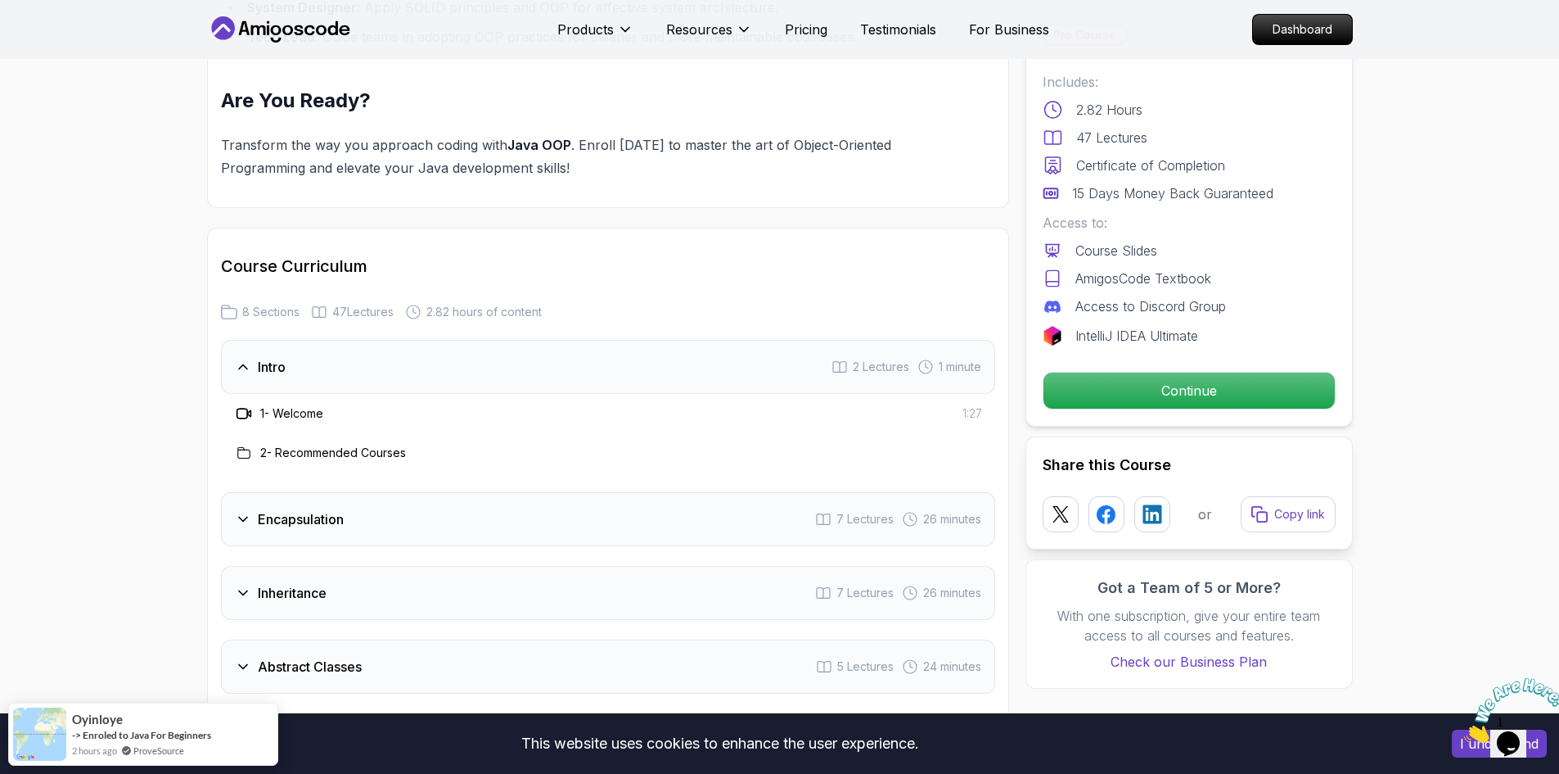
scroll to position [1883, 0]
click at [297, 339] on div "Intro 2 Lectures 1 minute" at bounding box center [608, 366] width 774 height 54
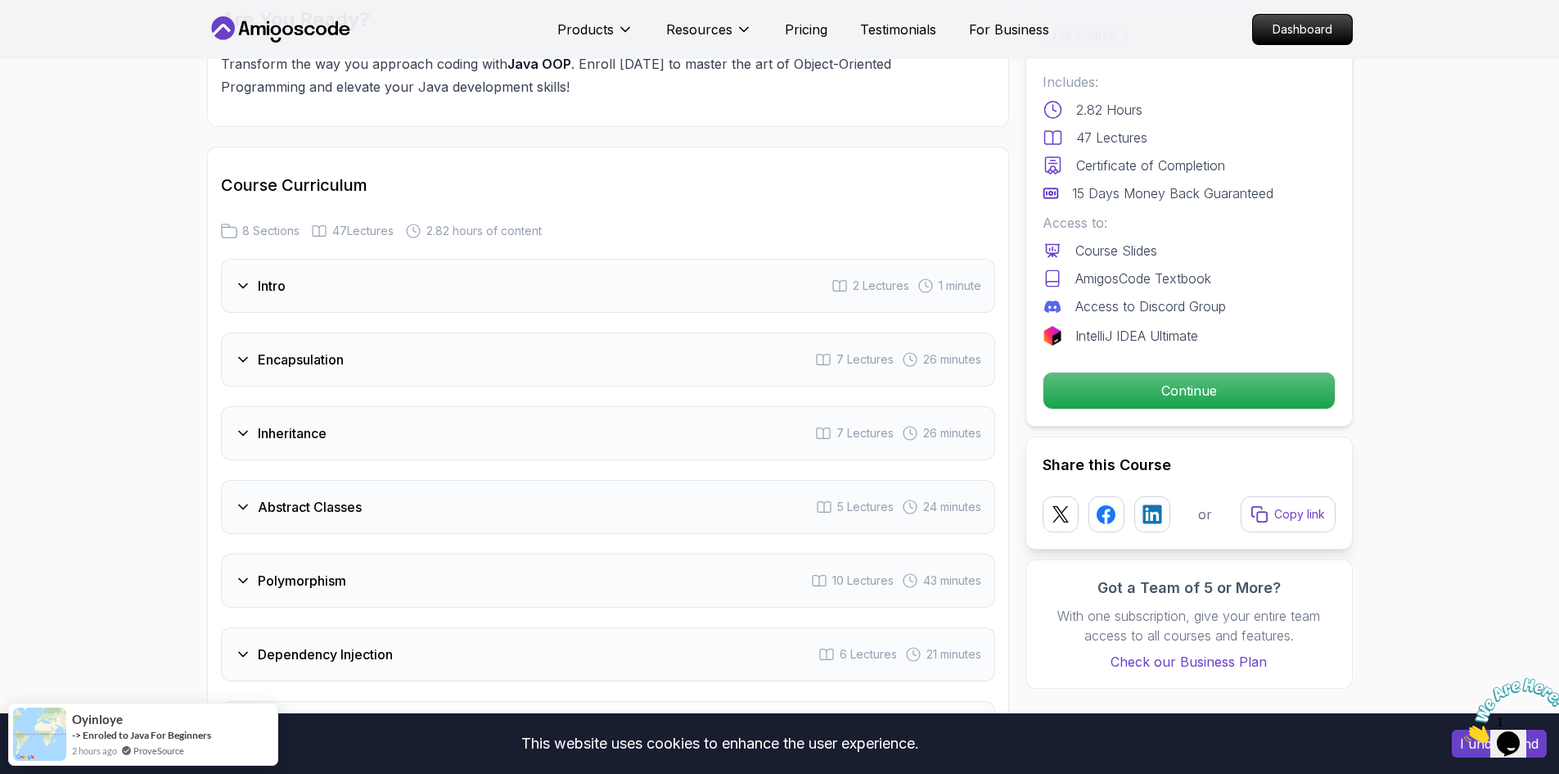
scroll to position [1965, 0]
click at [266, 348] on h3 "Encapsulation" at bounding box center [301, 358] width 86 height 20
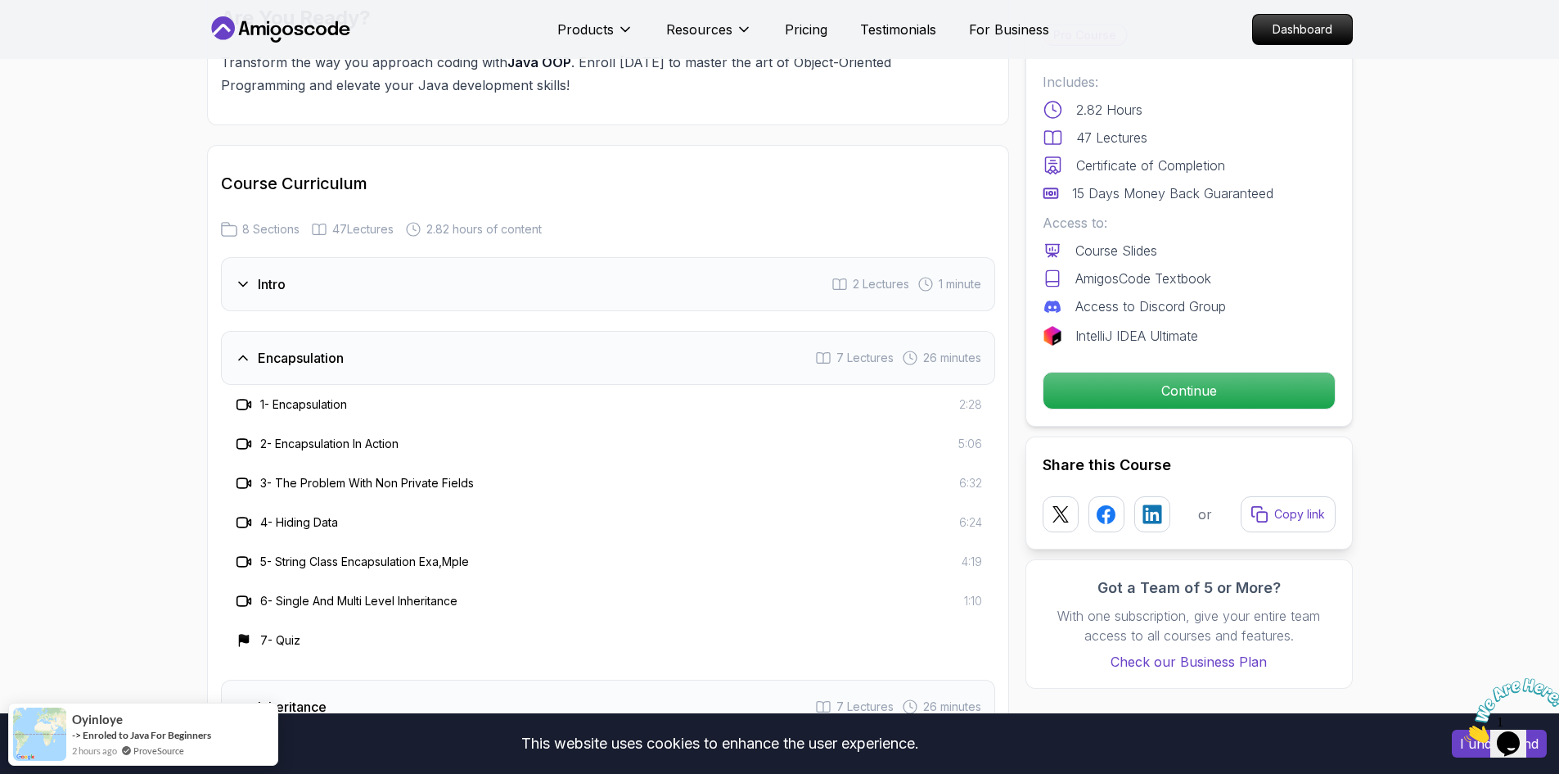
click at [390, 331] on div "Encapsulation 7 Lectures 26 minutes" at bounding box center [608, 358] width 774 height 54
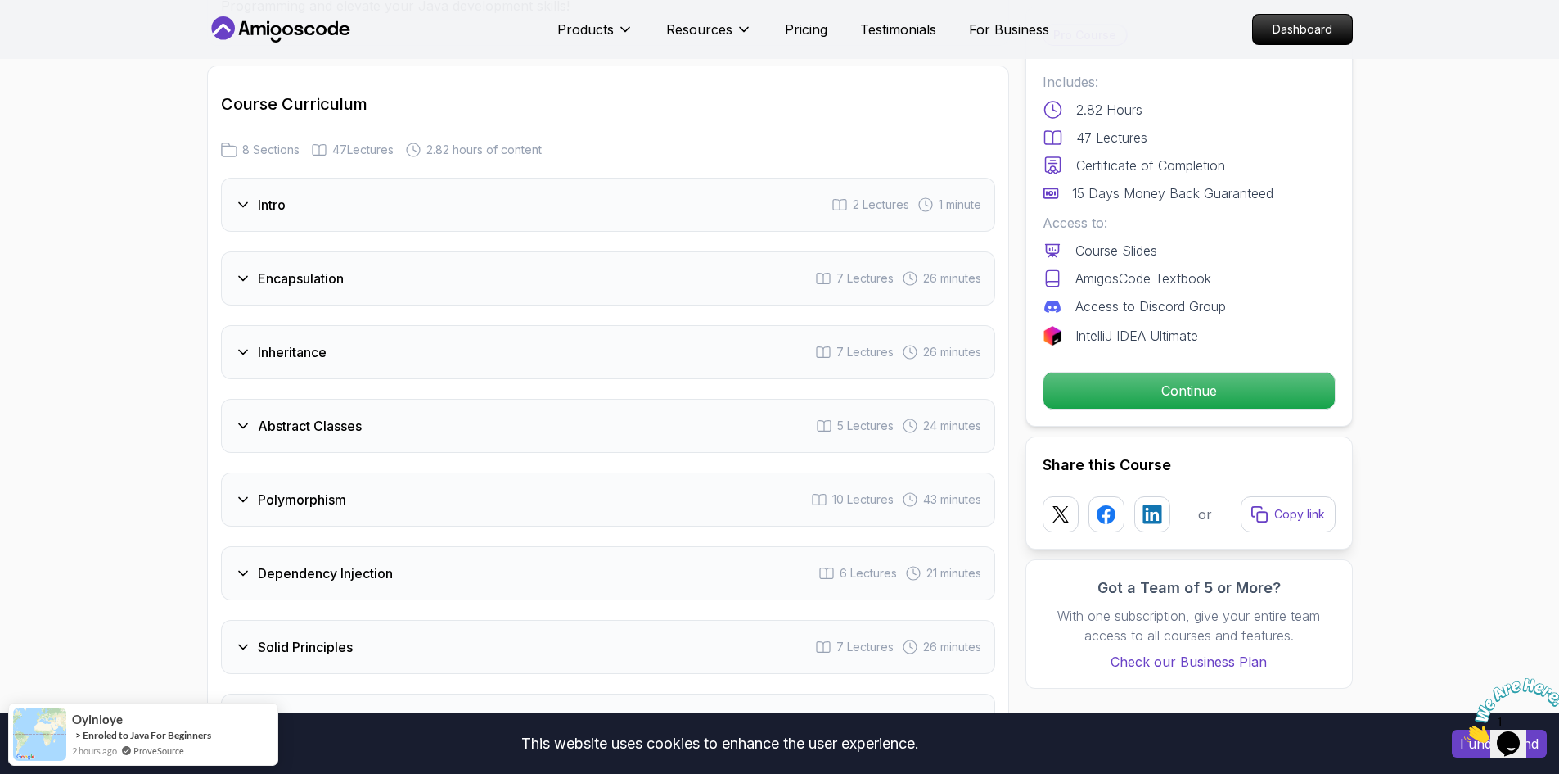
scroll to position [2046, 0]
click at [399, 323] on div "Inheritance 7 Lectures 26 minutes" at bounding box center [608, 350] width 774 height 54
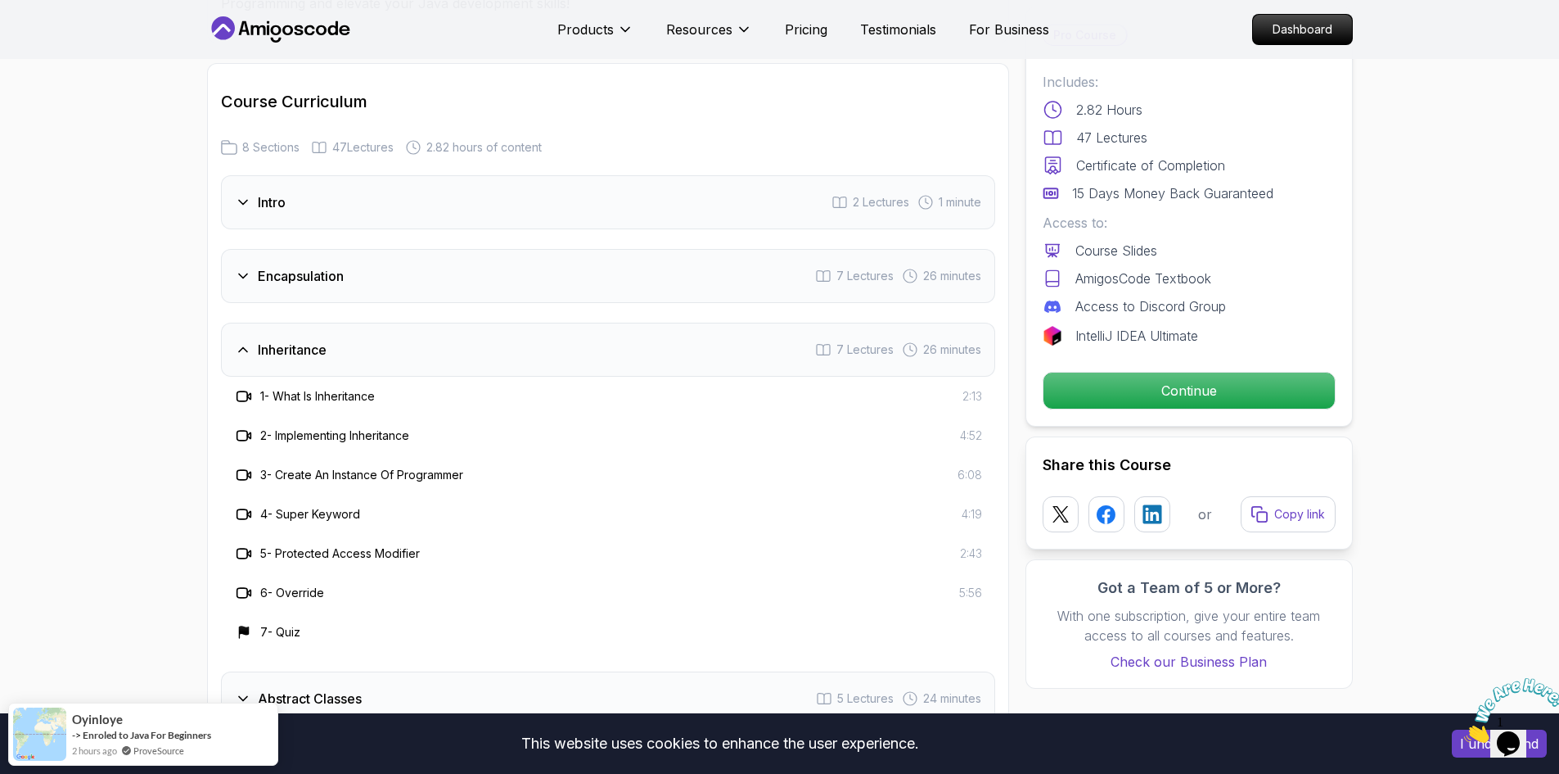
click at [399, 323] on div "Inheritance 7 Lectures 26 minutes" at bounding box center [608, 350] width 774 height 54
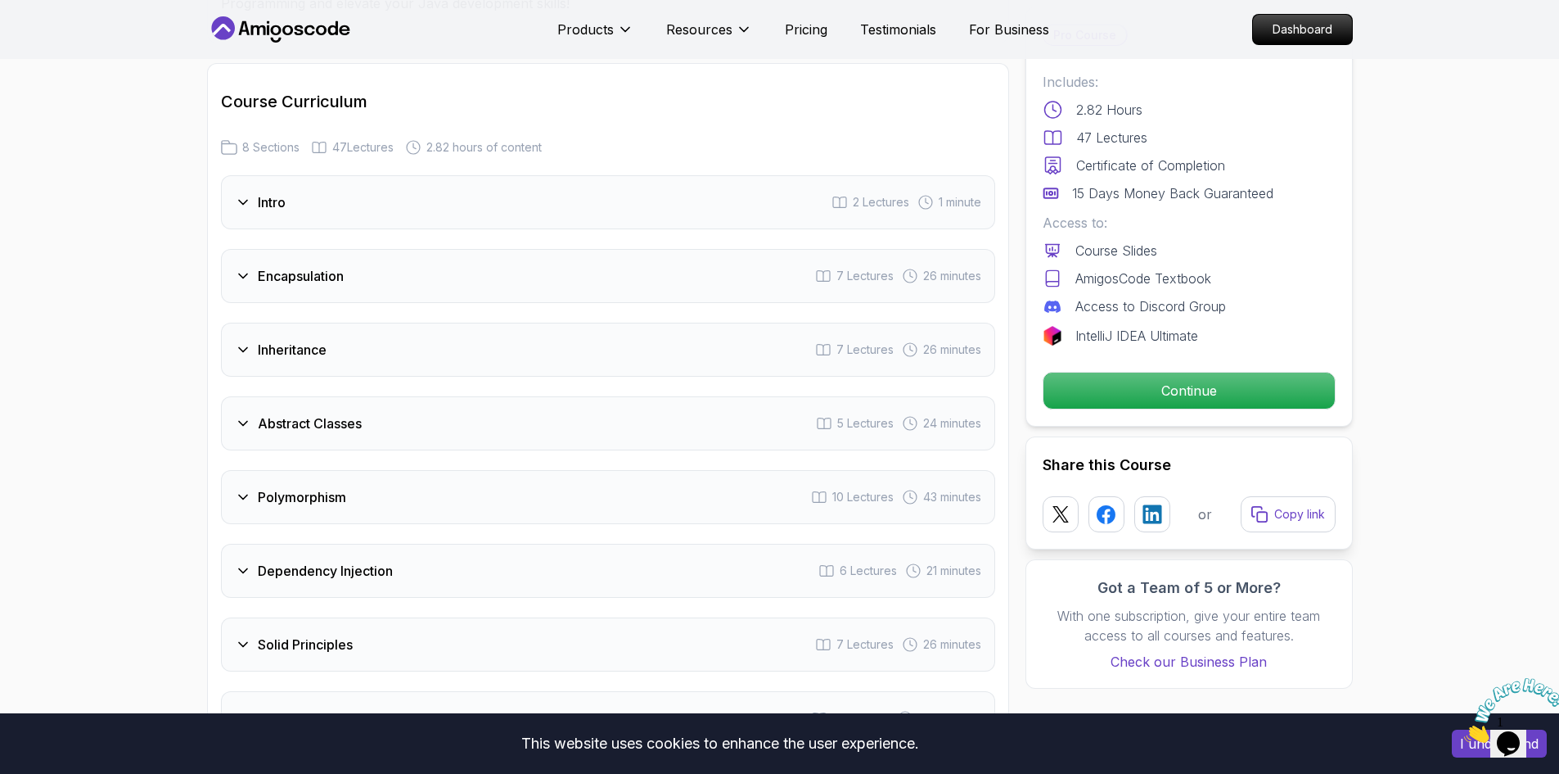
click at [419, 396] on div "Abstract Classes 5 Lectures 24 minutes" at bounding box center [608, 423] width 774 height 54
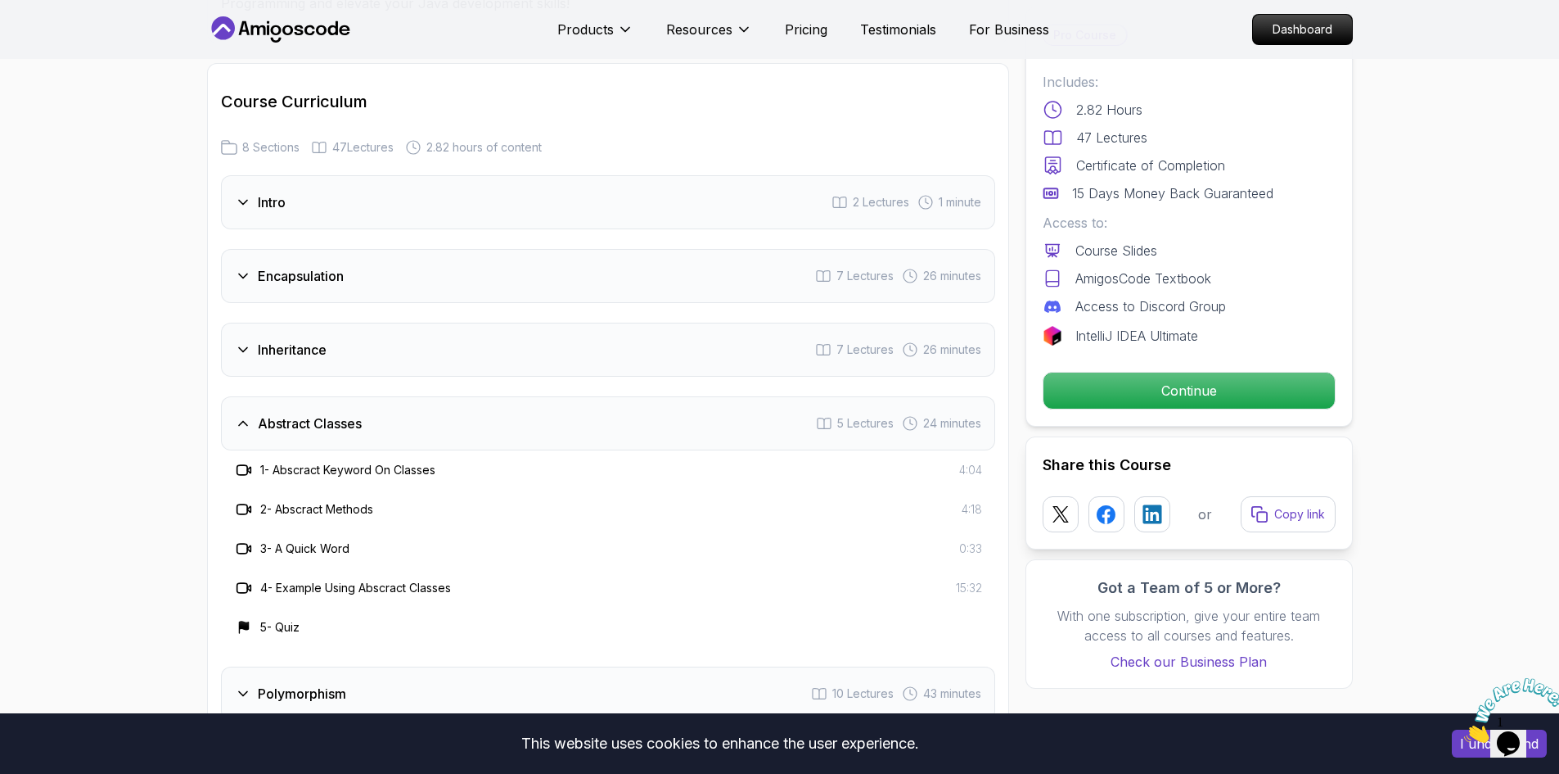
click at [419, 396] on div "Abstract Classes 5 Lectures 24 minutes" at bounding box center [608, 423] width 774 height 54
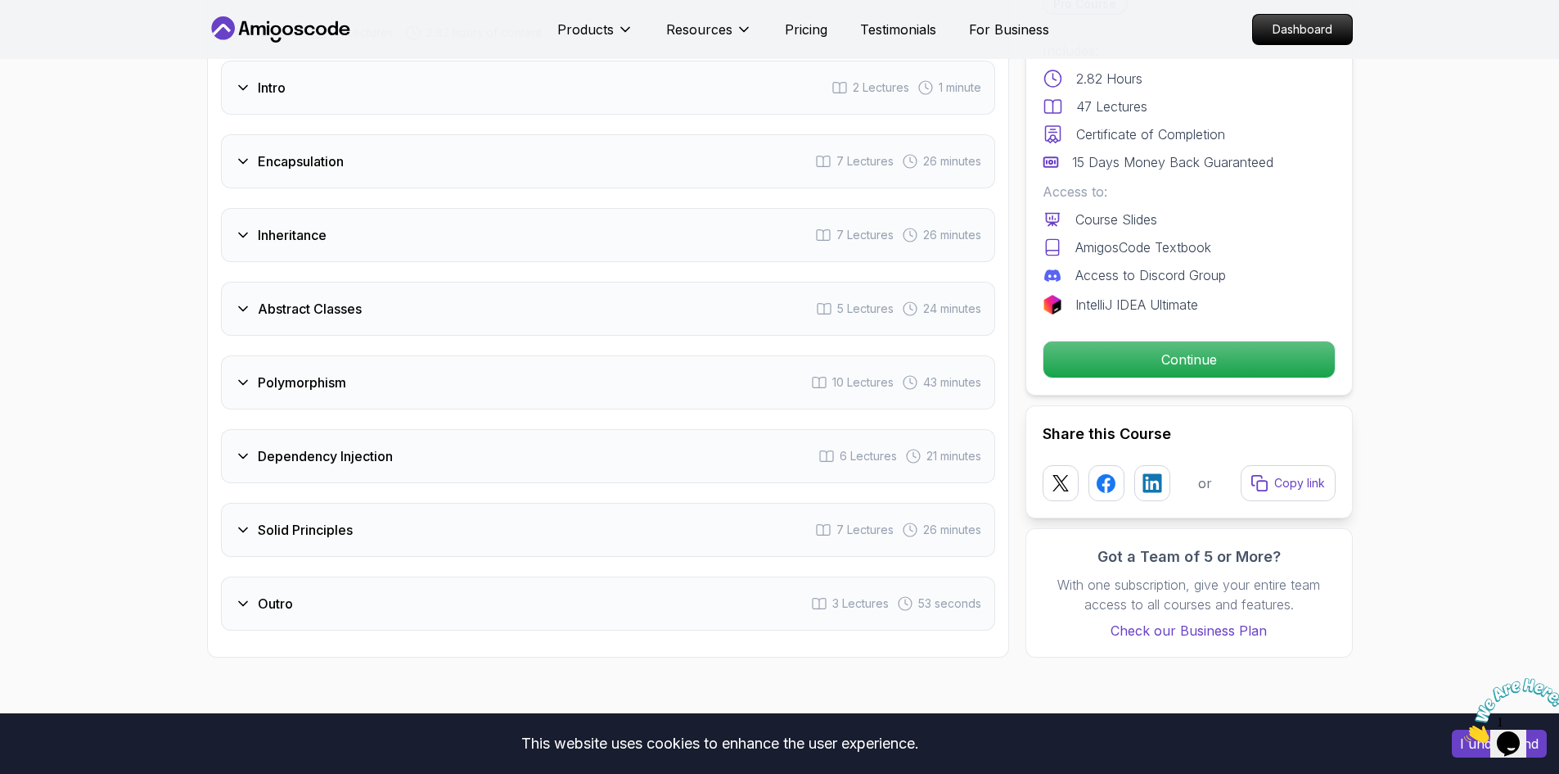
scroll to position [2210, 0]
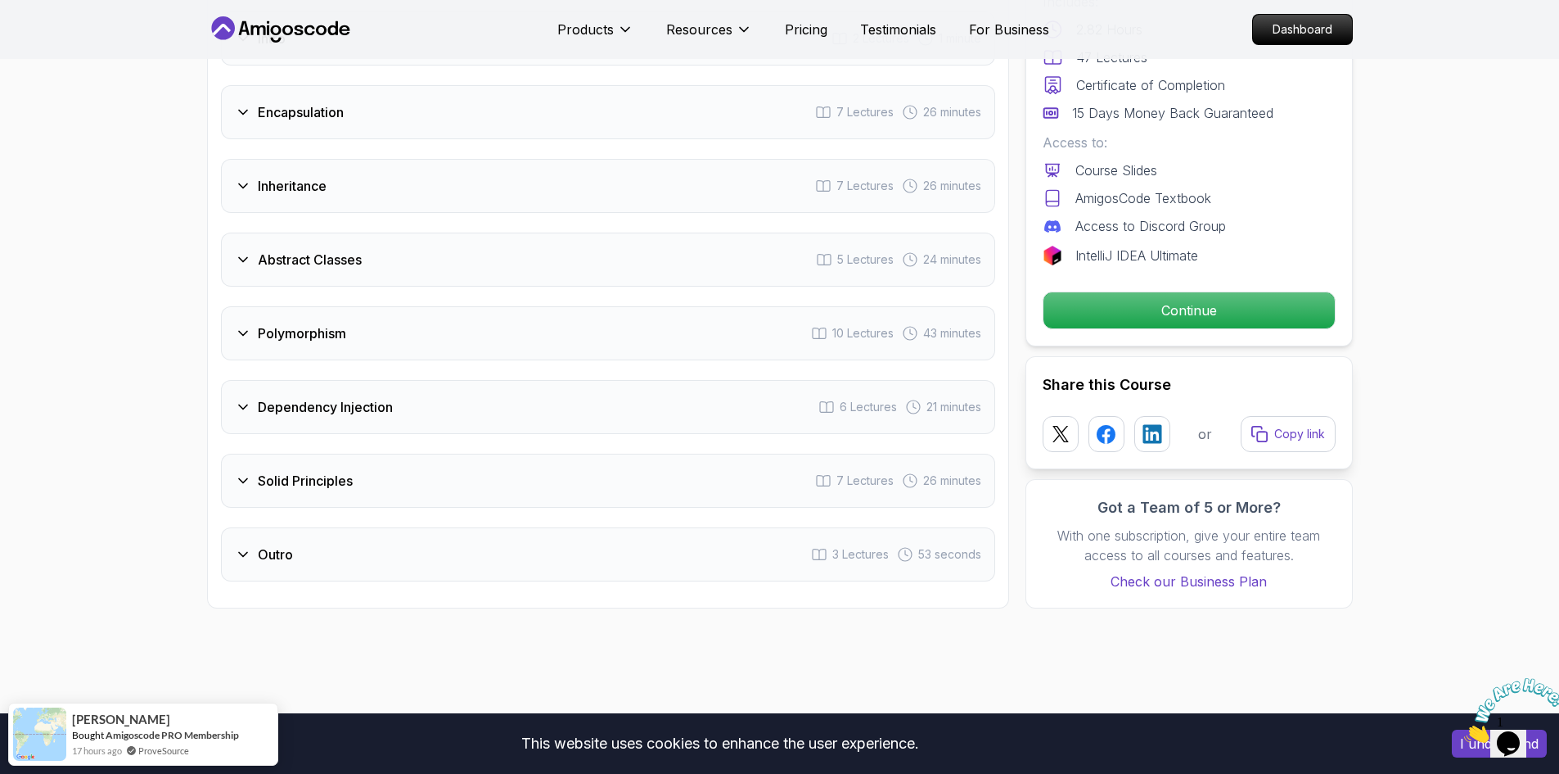
click at [471, 306] on div "Polymorphism 10 Lectures 43 minutes" at bounding box center [608, 333] width 774 height 54
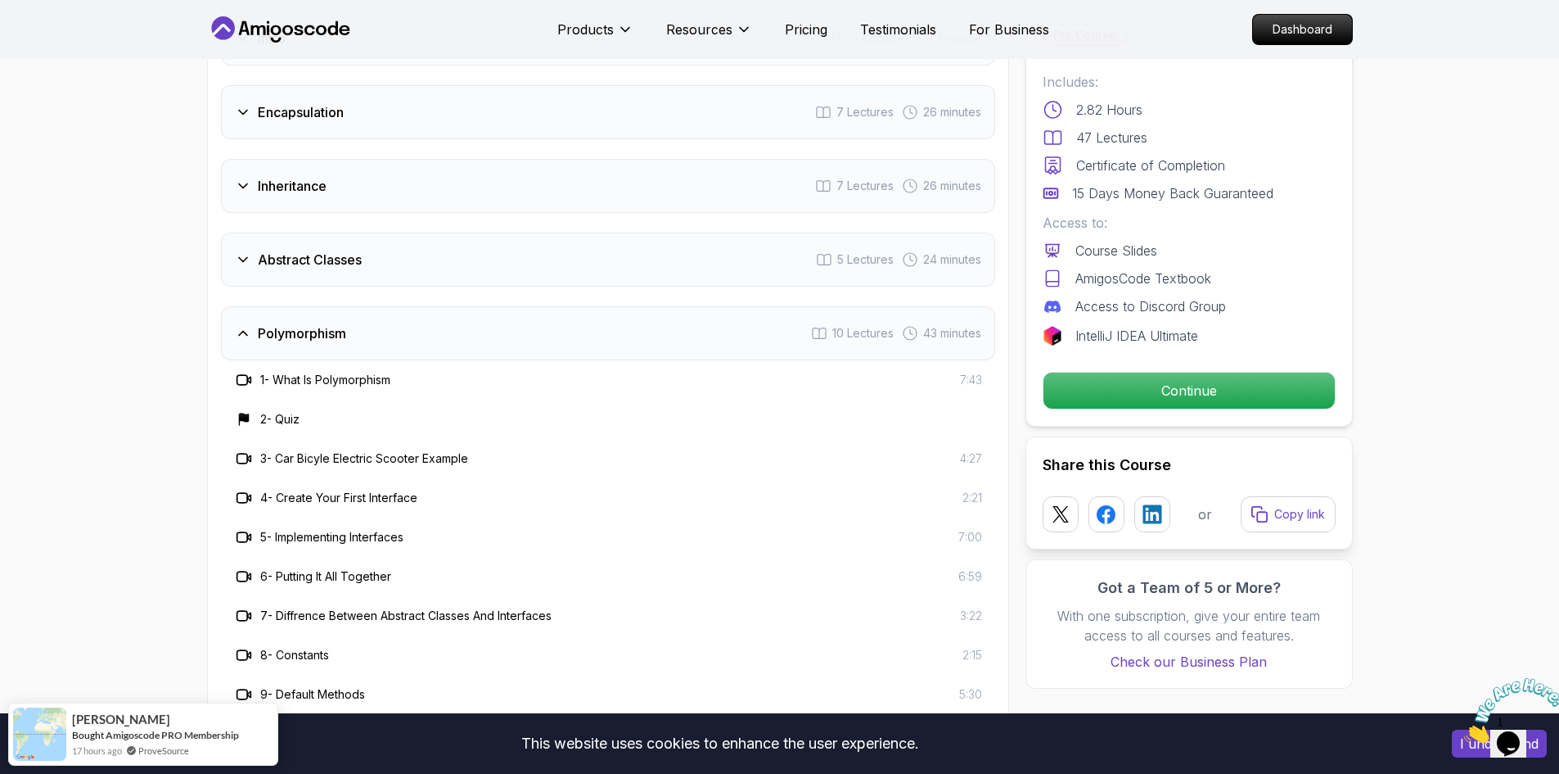
click at [471, 306] on div "Polymorphism 10 Lectures 43 minutes" at bounding box center [608, 333] width 774 height 54
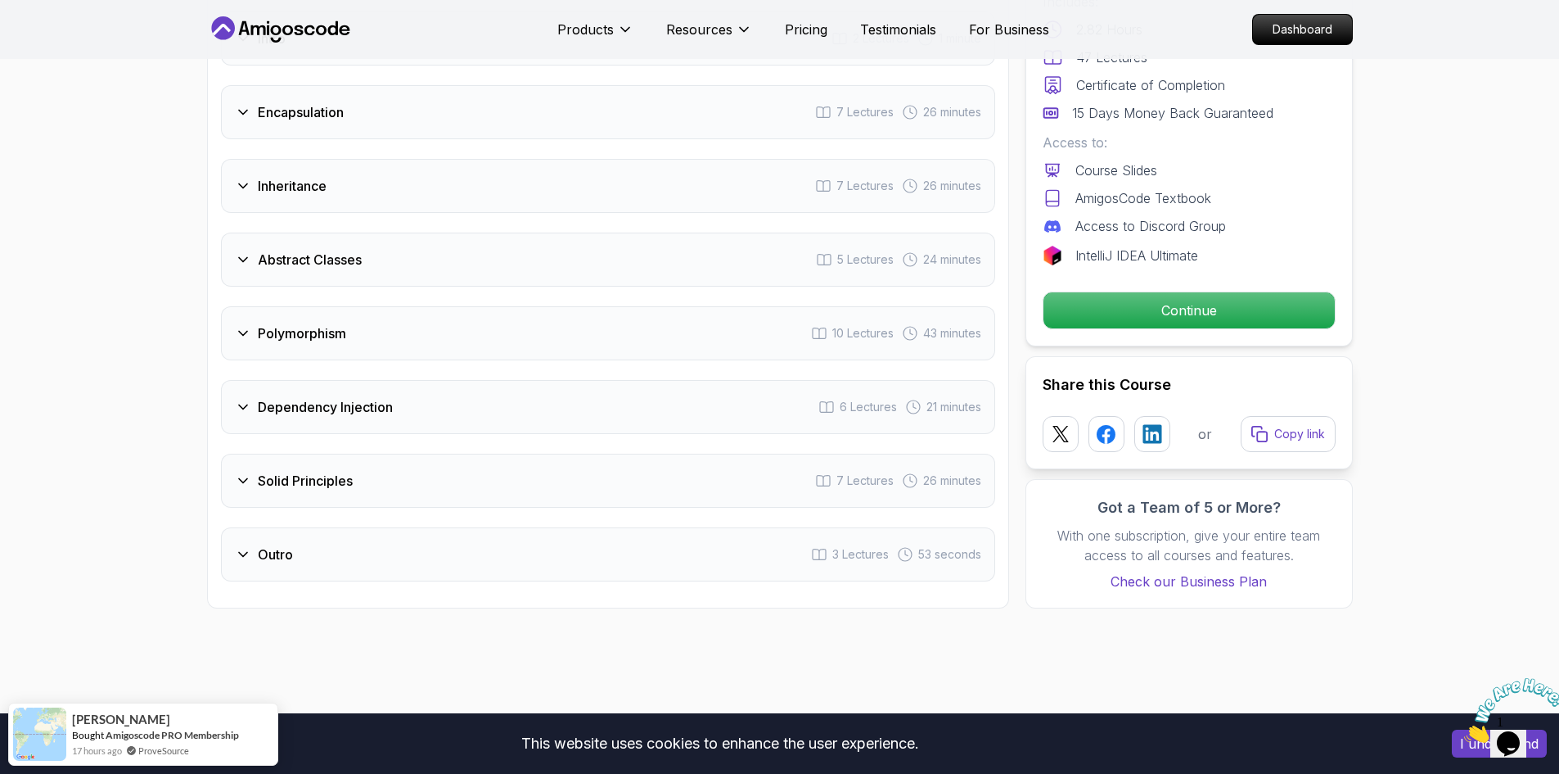
click at [463, 380] on div "Dependency Injection 6 Lectures 21 minutes" at bounding box center [608, 407] width 774 height 54
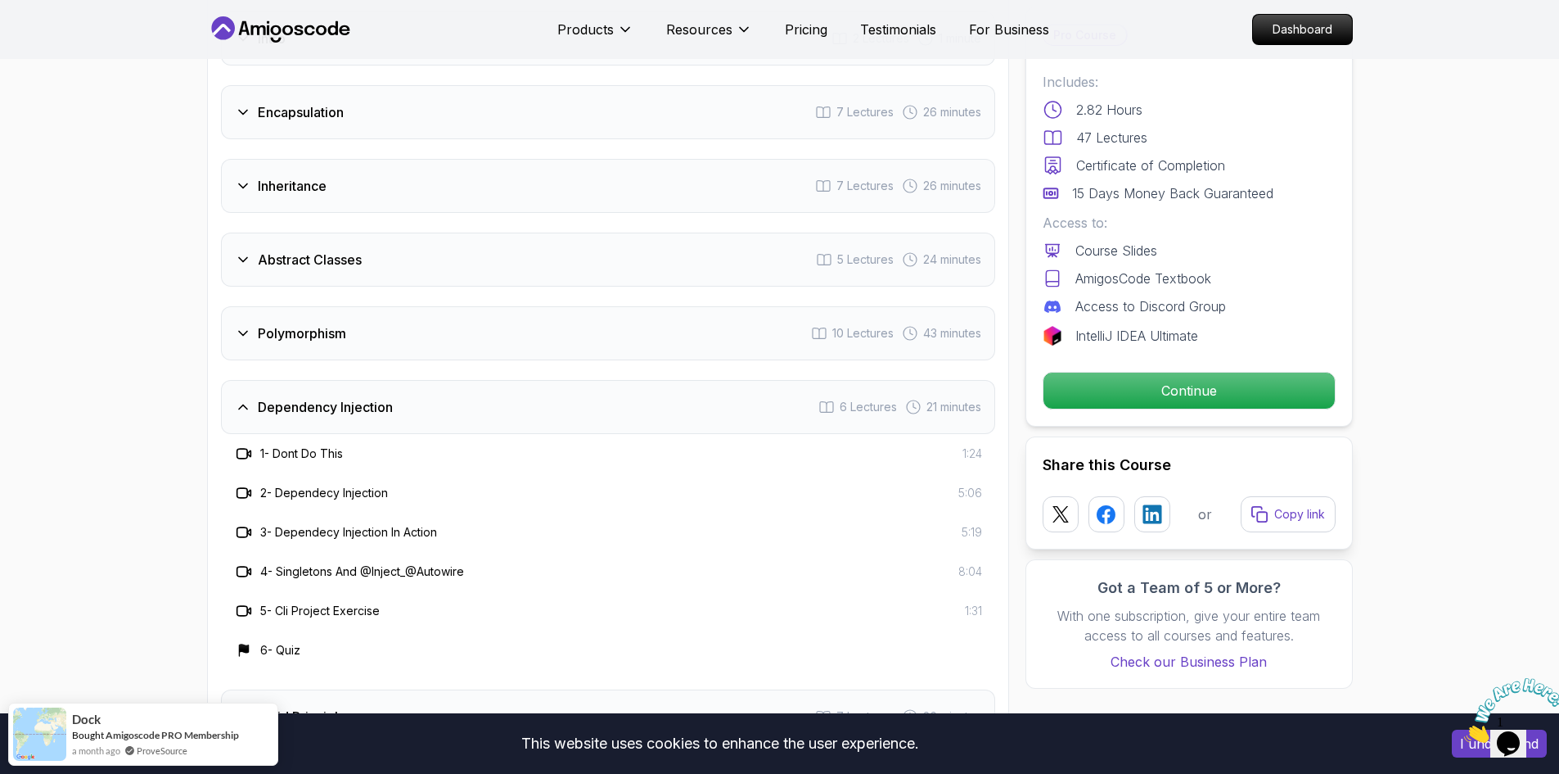
click at [463, 380] on div "Dependency Injection 6 Lectures 21 minutes" at bounding box center [608, 407] width 774 height 54
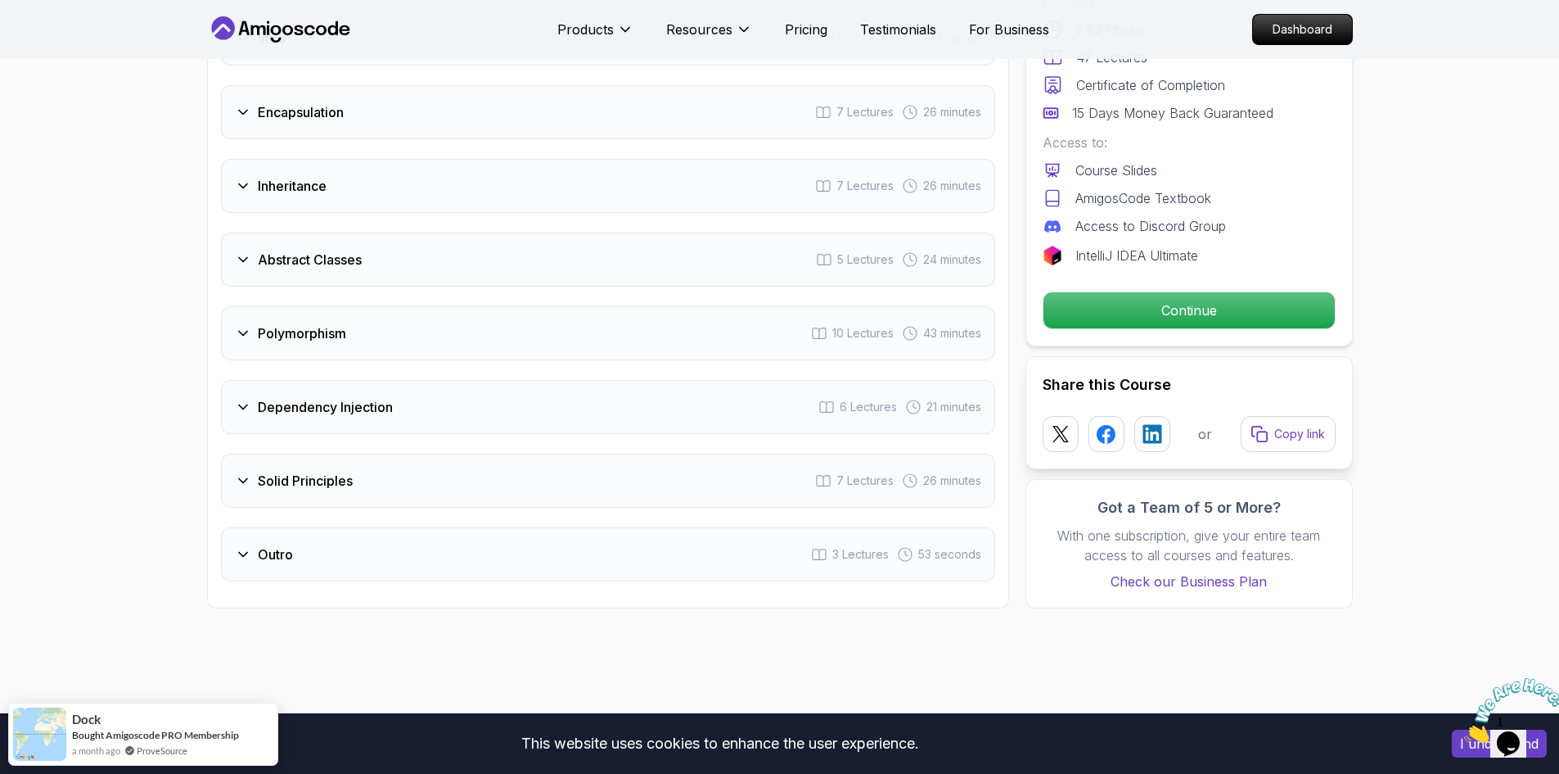
click at [463, 380] on div "Dependency Injection 6 Lectures 21 minutes" at bounding box center [608, 407] width 774 height 54
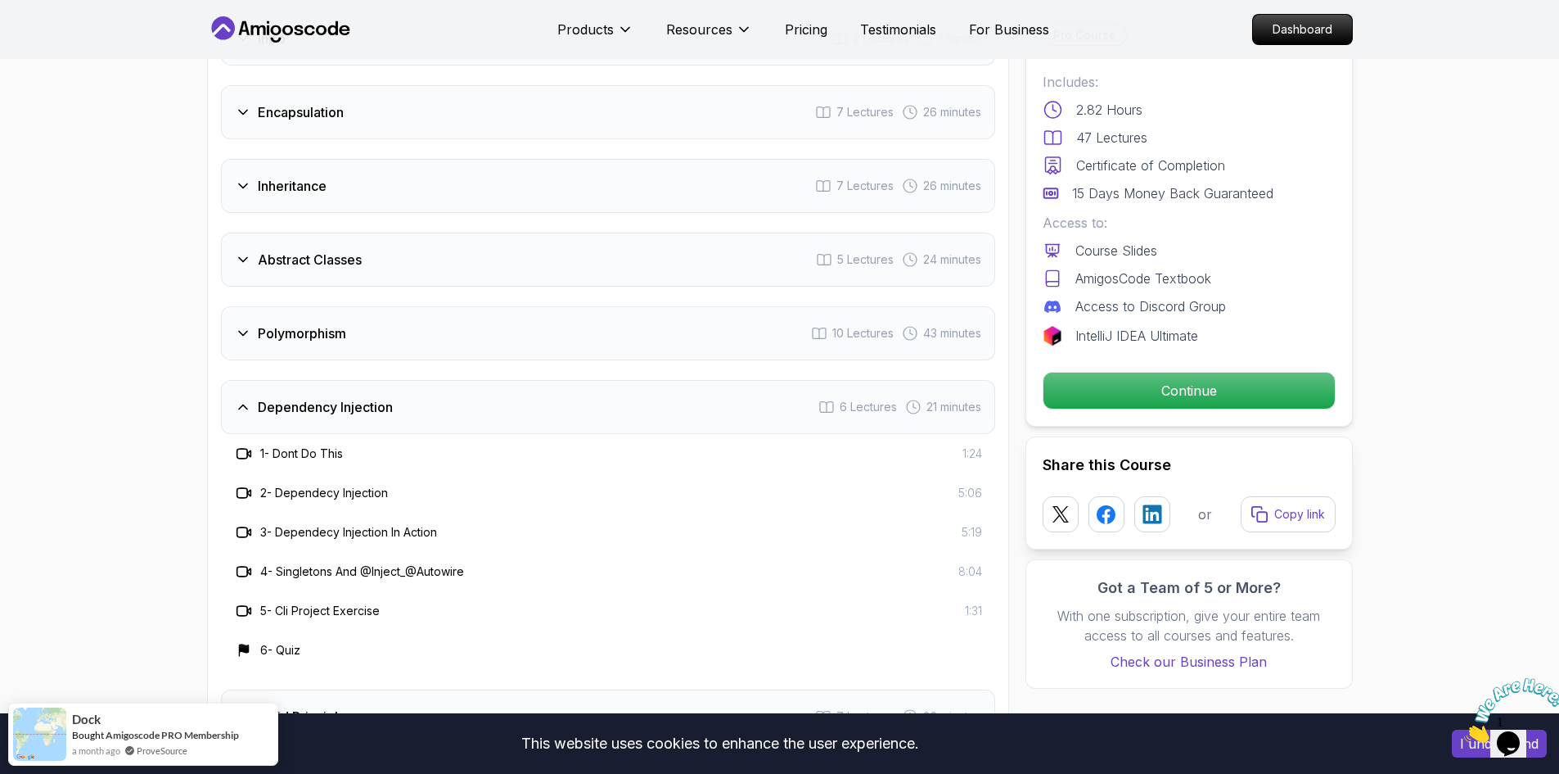
click at [463, 380] on div "Dependency Injection 6 Lectures 21 minutes" at bounding box center [608, 407] width 774 height 54
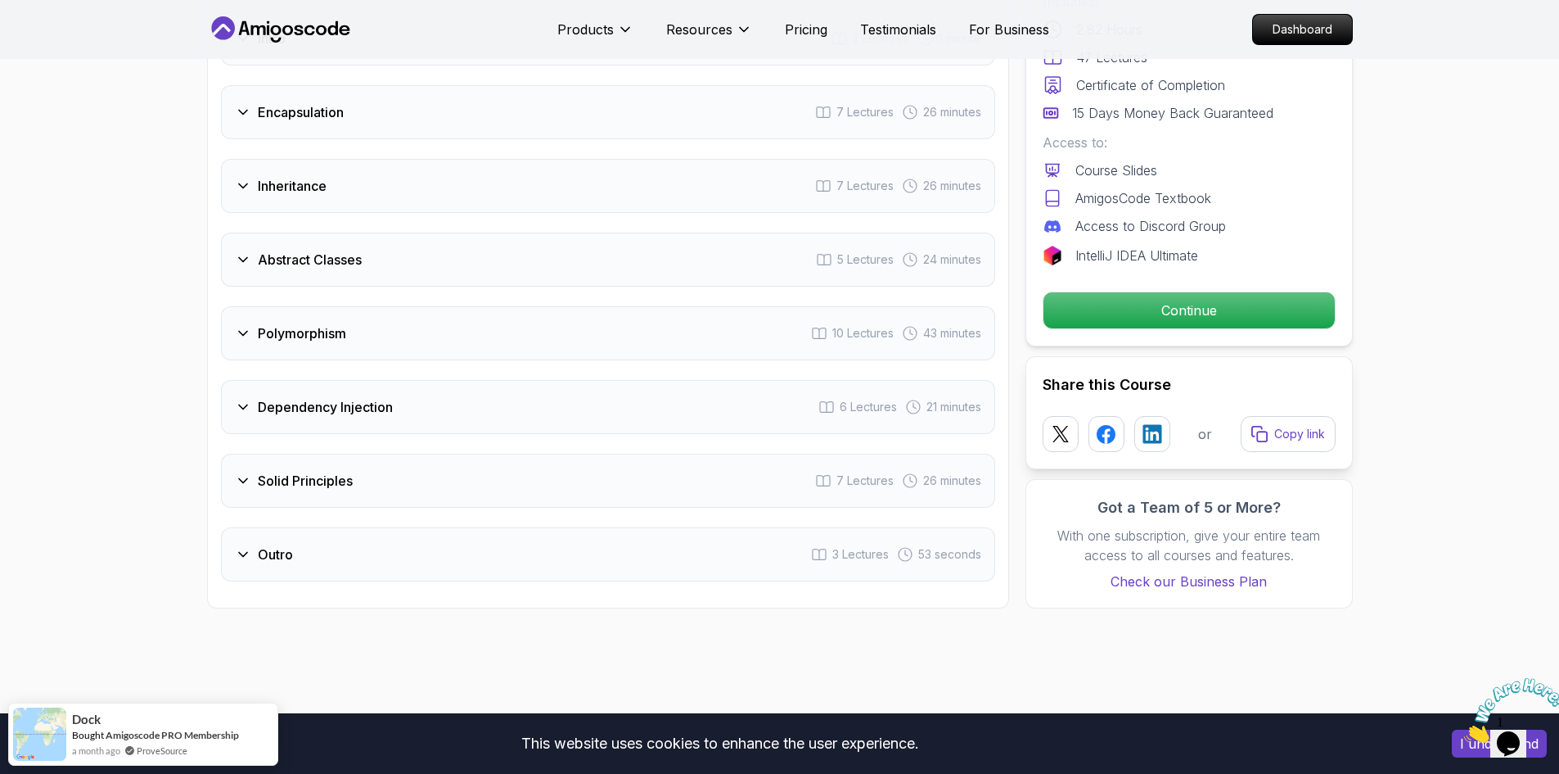
click at [458, 453] on div "Solid Principles 7 Lectures 26 minutes" at bounding box center [608, 480] width 774 height 54
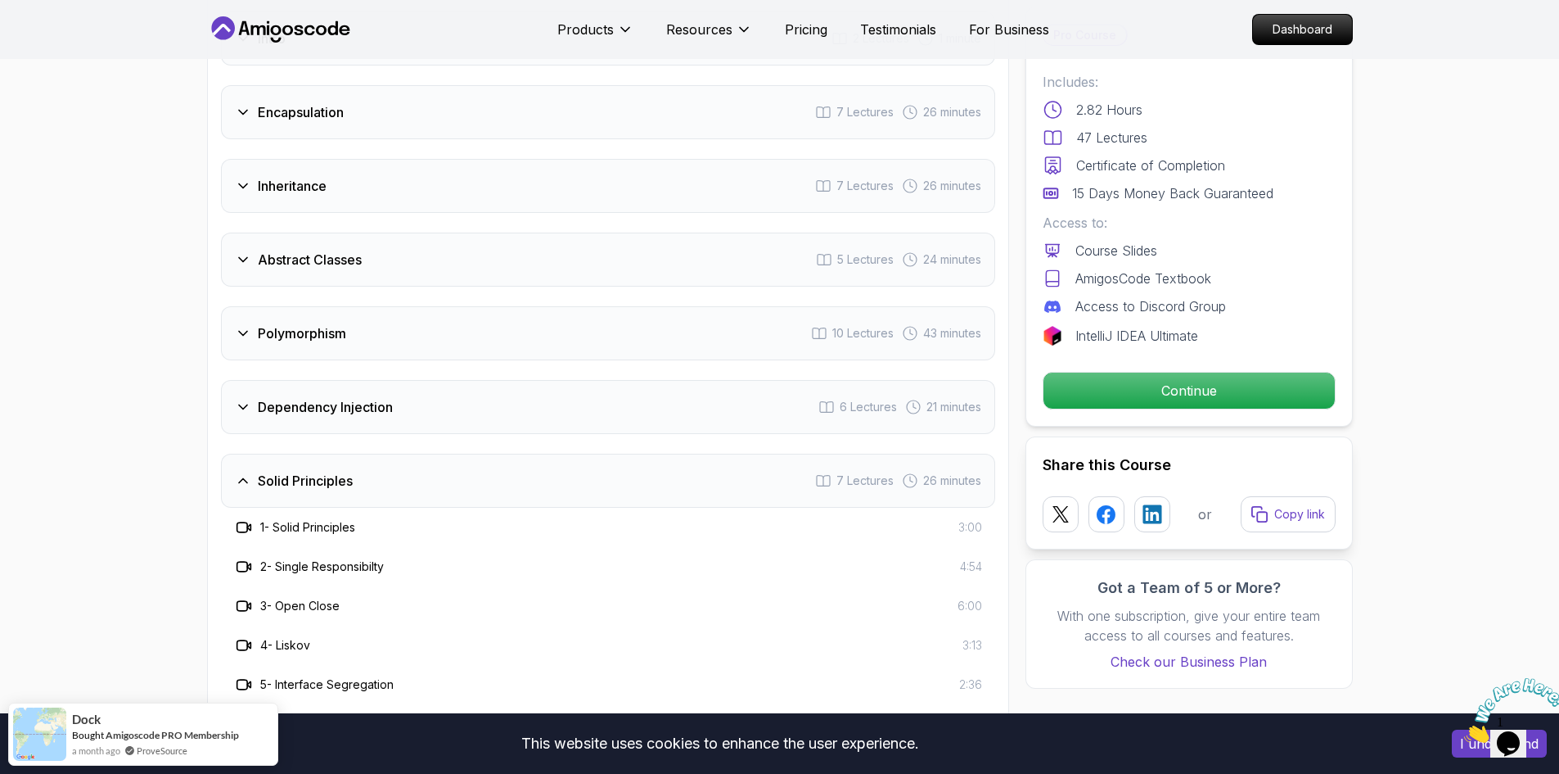
click at [459, 453] on div "Solid Principles 7 Lectures 26 minutes" at bounding box center [608, 480] width 774 height 54
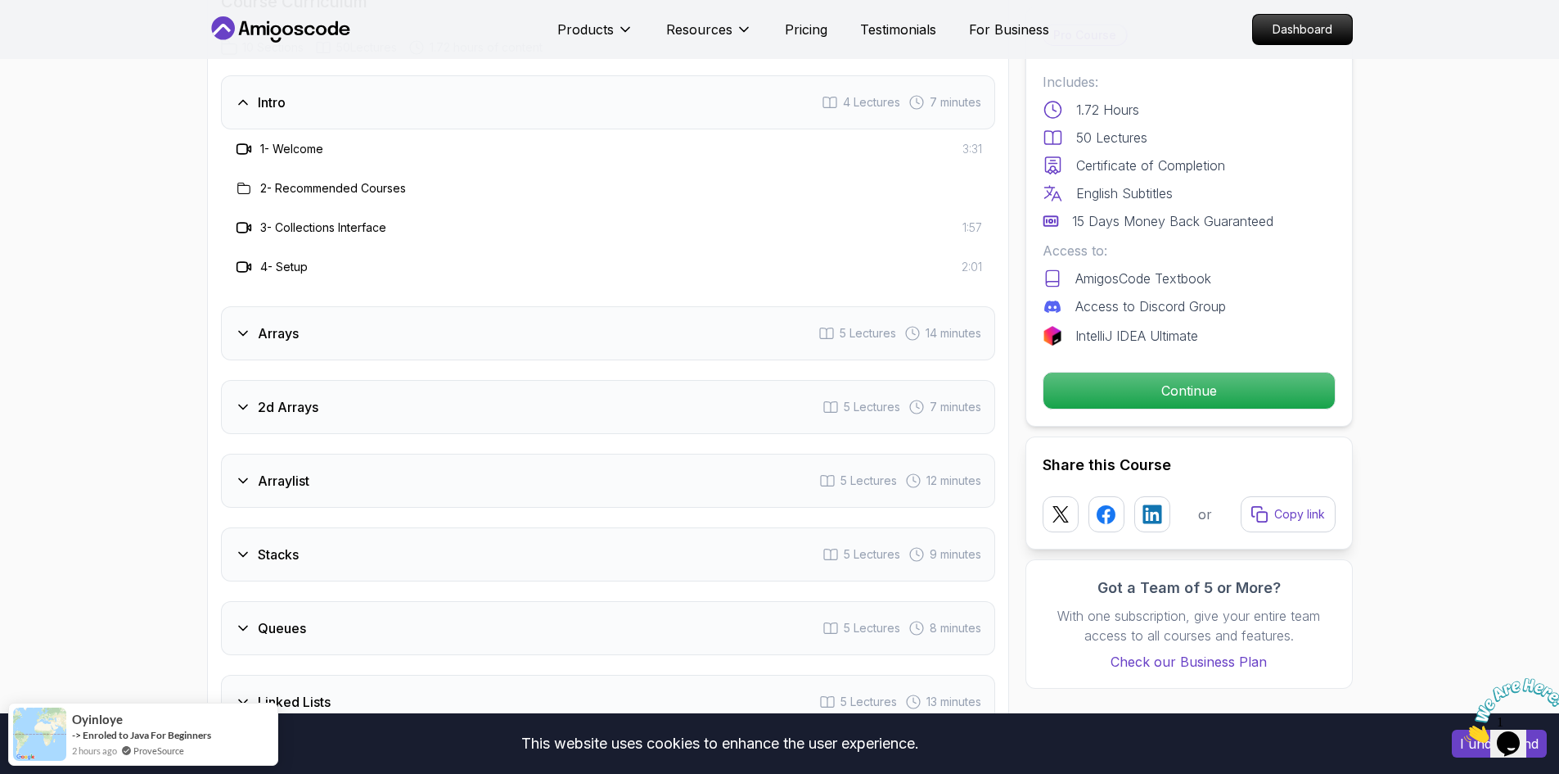
scroll to position [2128, 0]
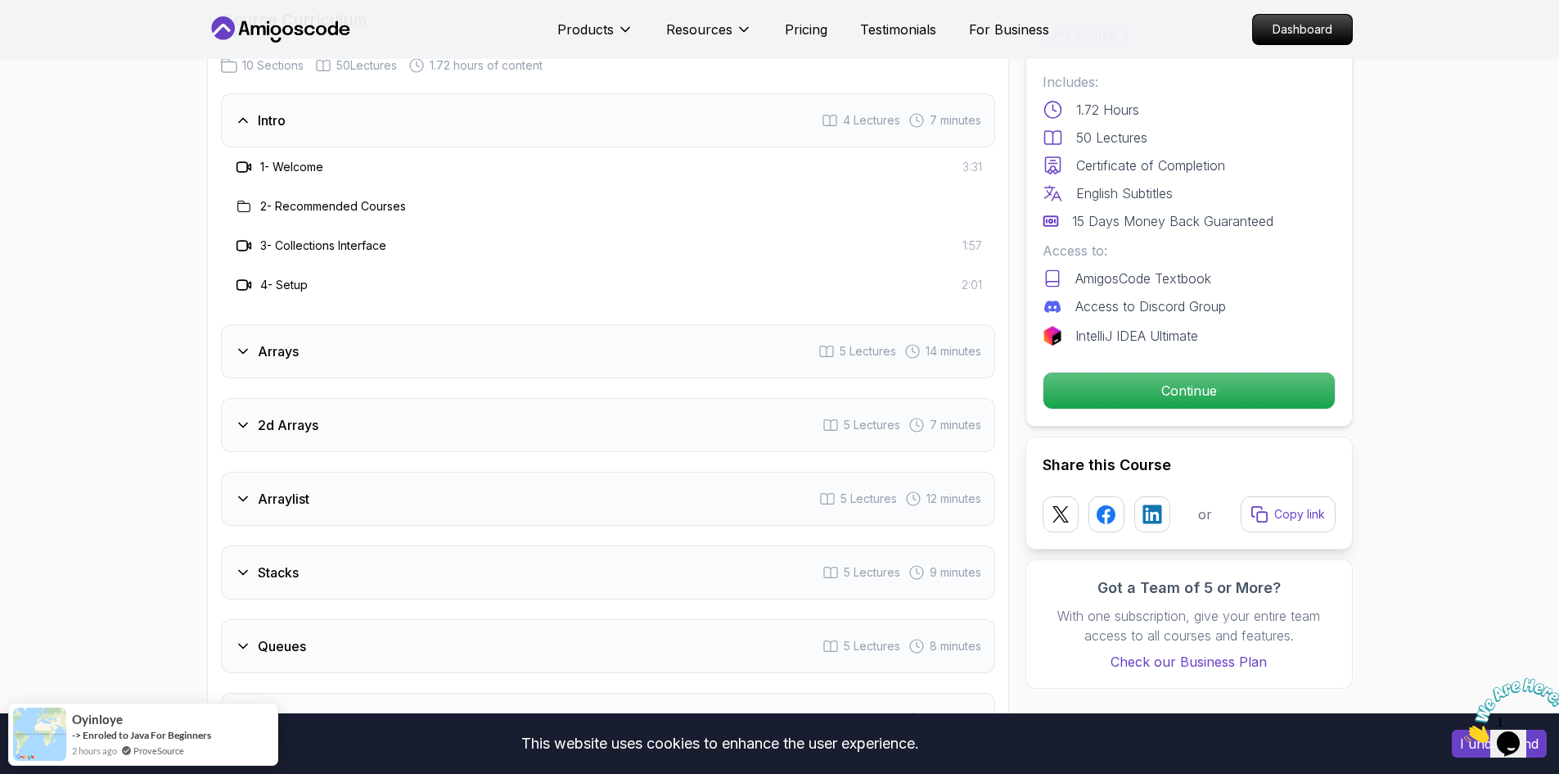
click at [352, 106] on div "Intro 4 Lectures 7 minutes" at bounding box center [608, 120] width 774 height 54
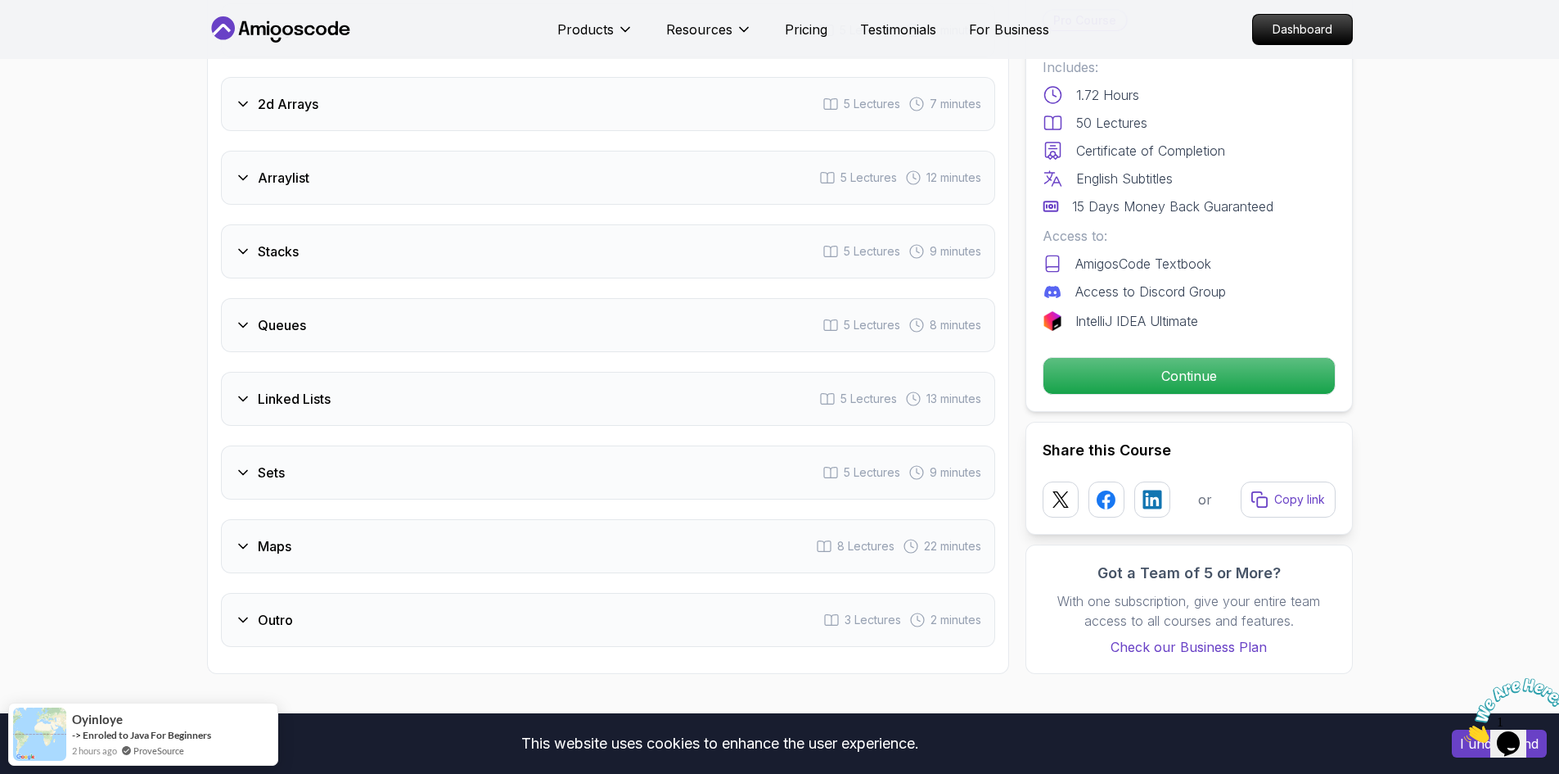
scroll to position [2374, 0]
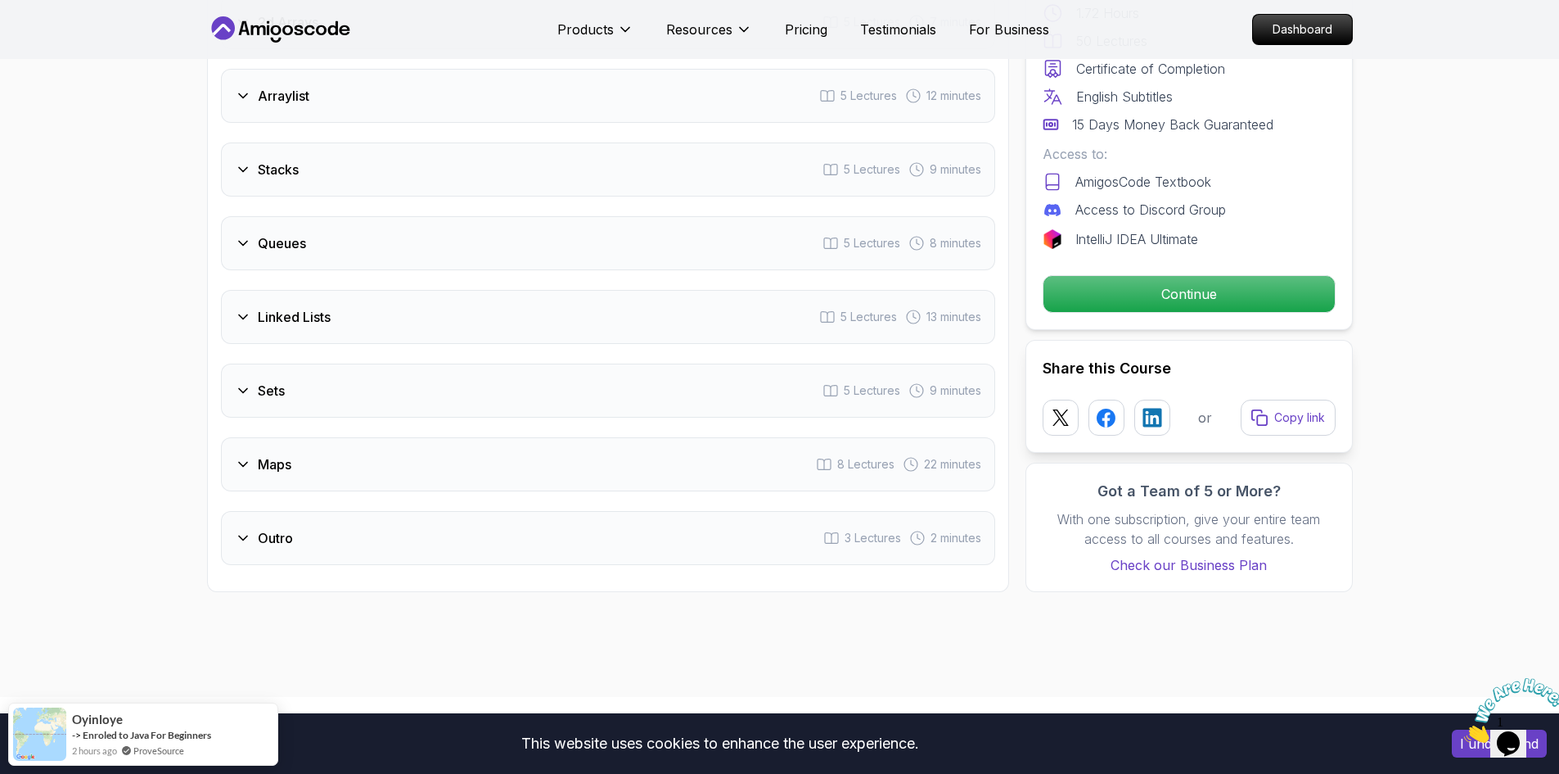
click at [346, 230] on div "Queues 5 Lectures 8 minutes" at bounding box center [608, 243] width 774 height 54
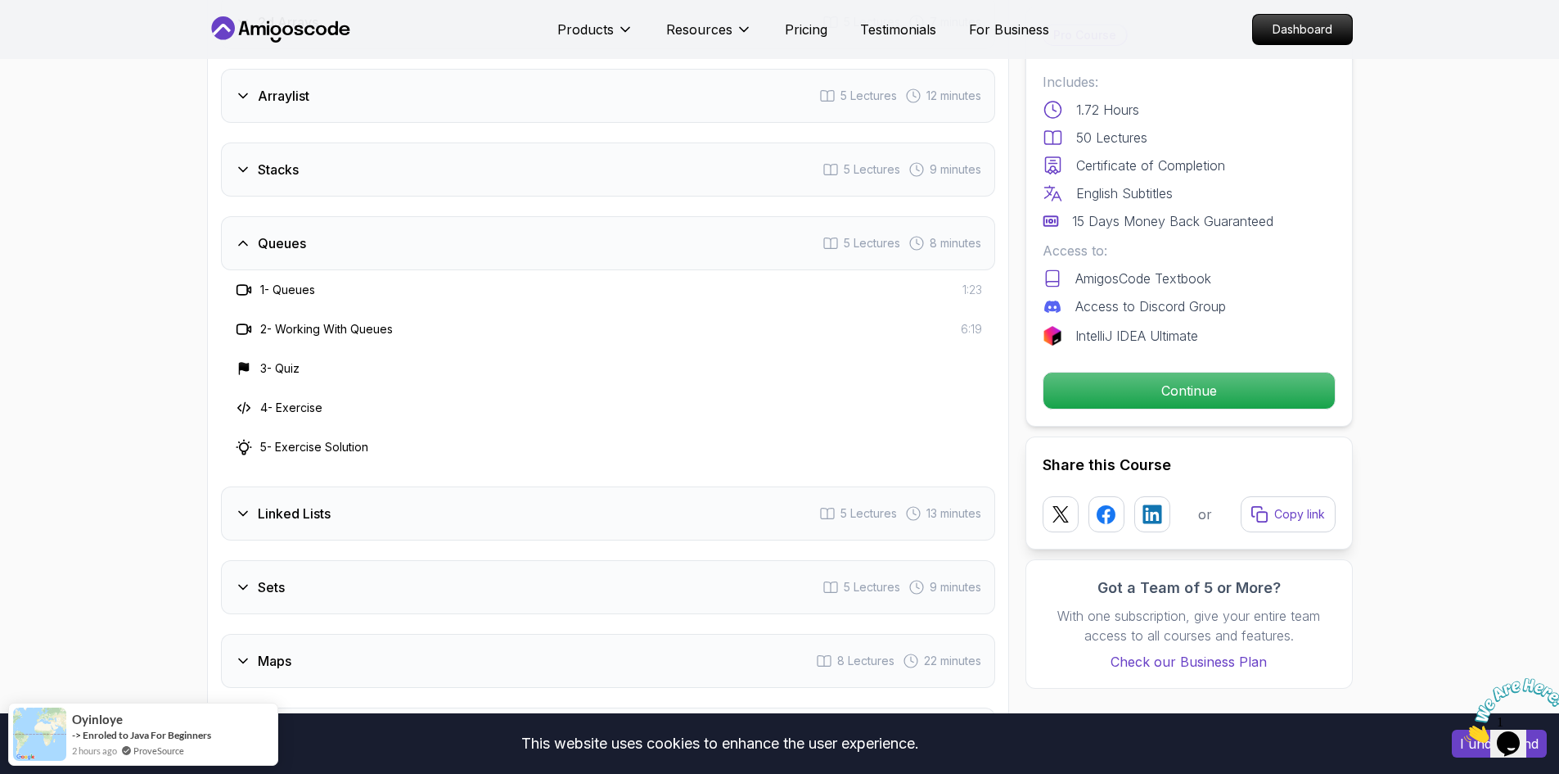
click at [346, 230] on div "Queues 5 Lectures 8 minutes" at bounding box center [608, 243] width 774 height 54
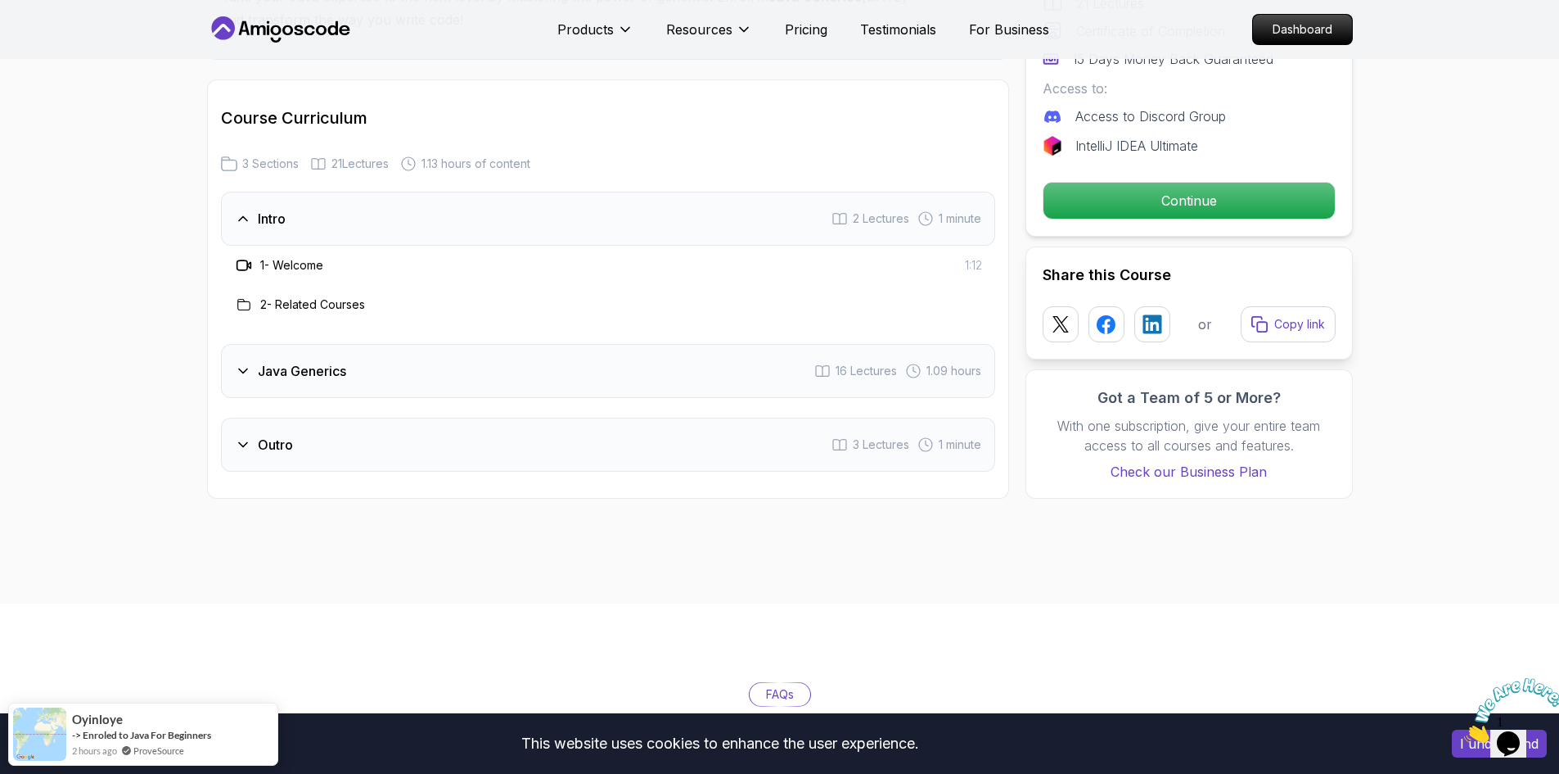
scroll to position [2046, 0]
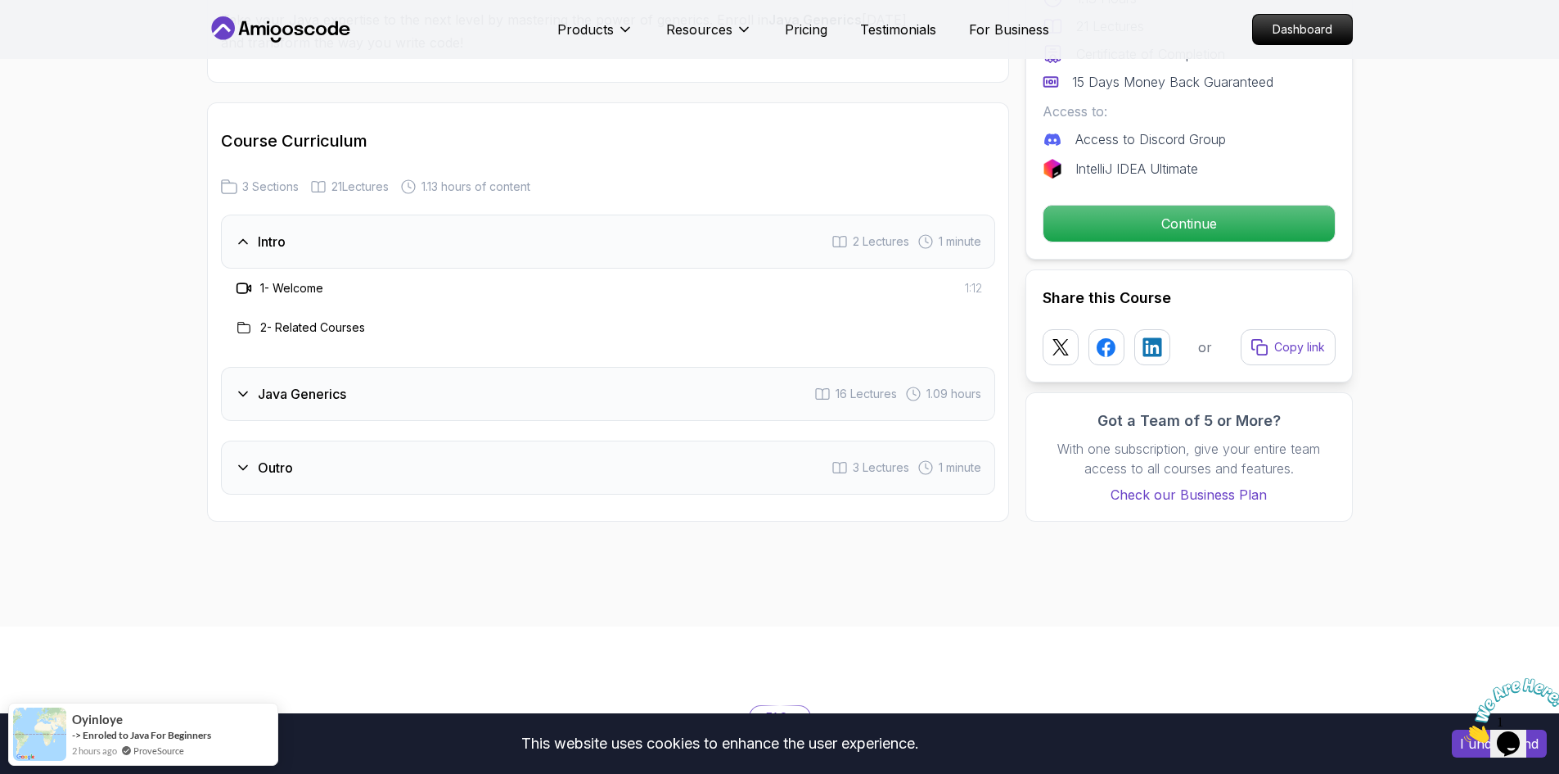
click at [259, 393] on h3 "Java Generics" at bounding box center [302, 394] width 88 height 20
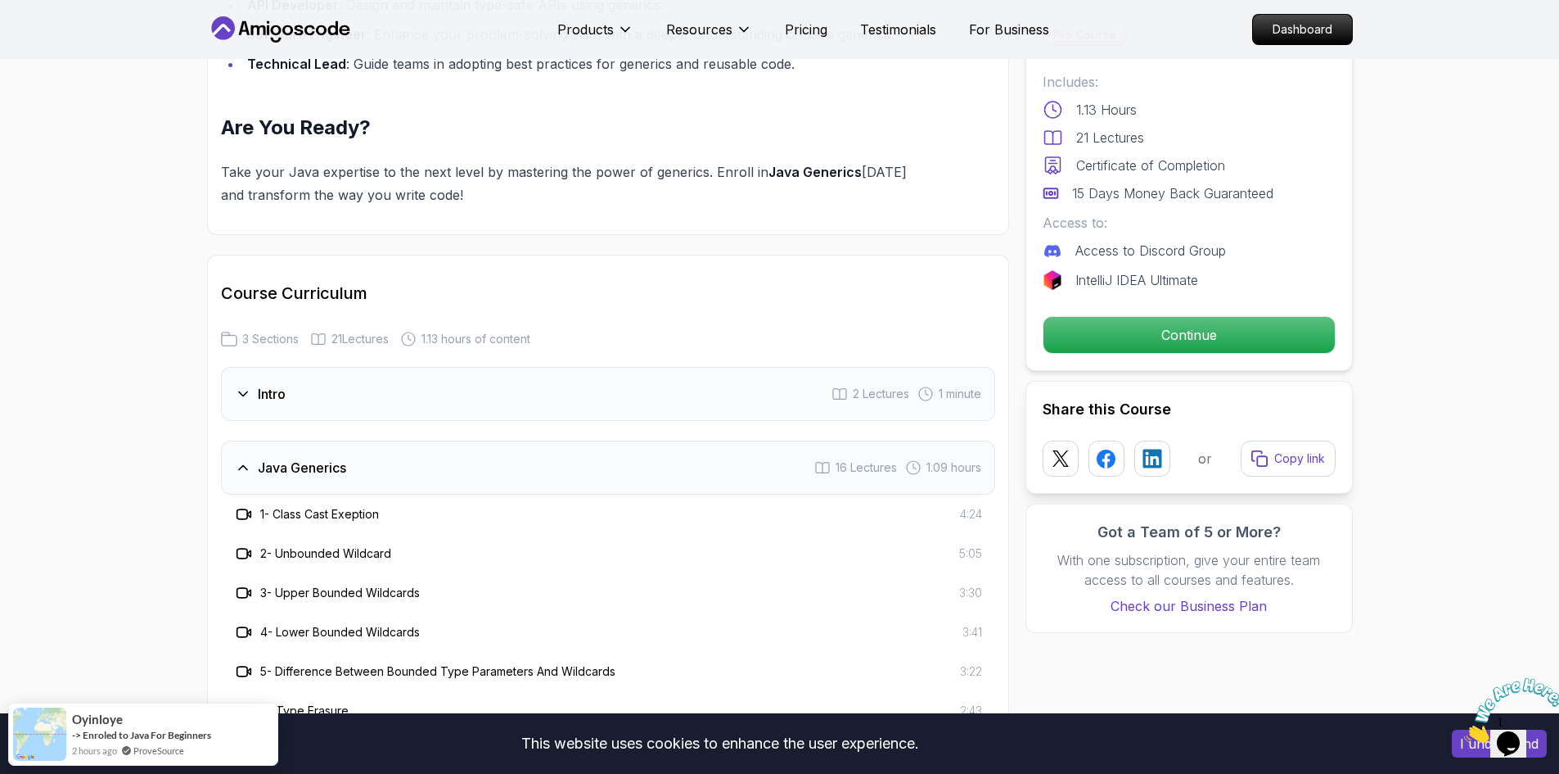
scroll to position [0, 0]
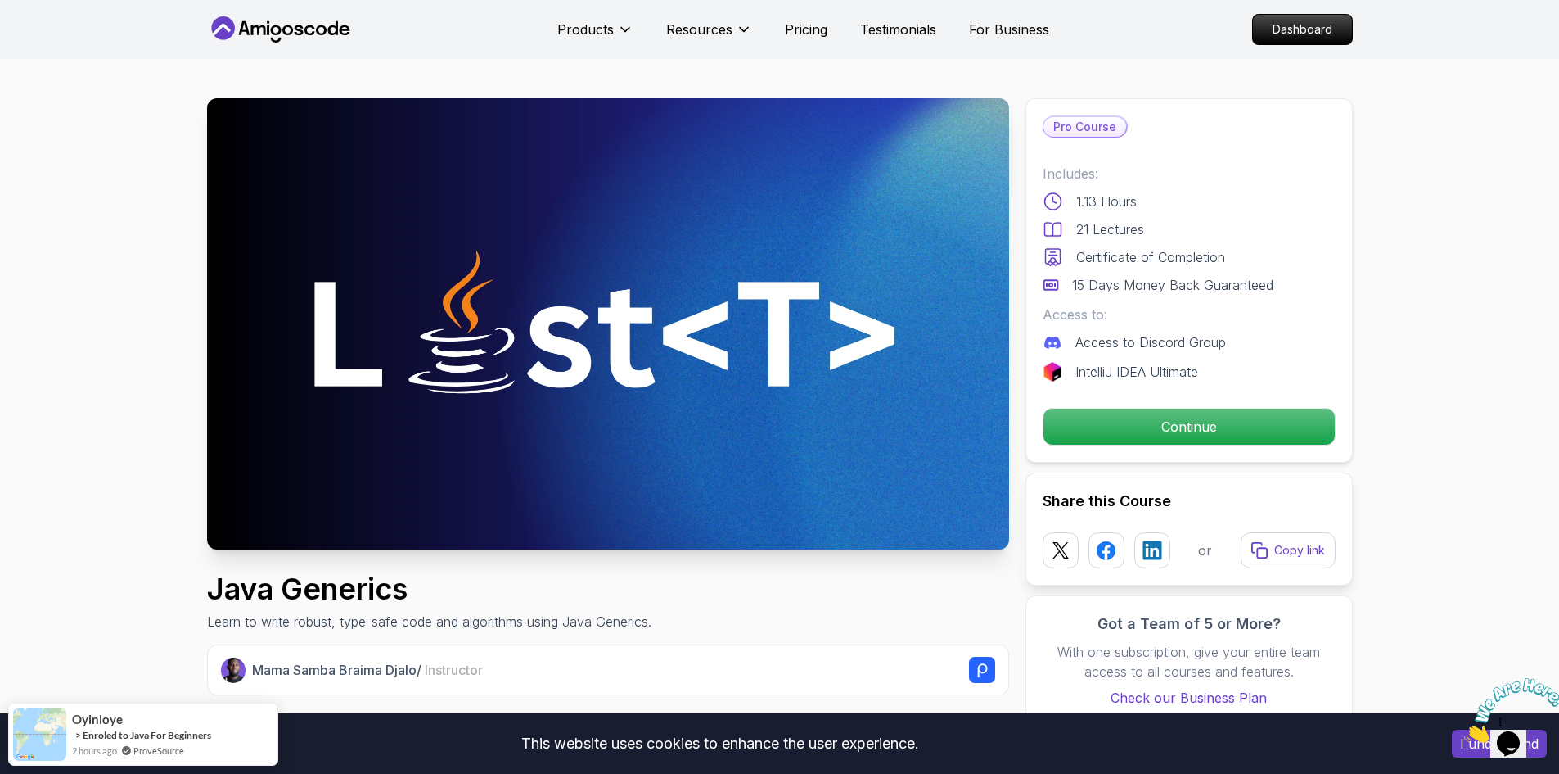
drag, startPoint x: 643, startPoint y: 220, endPoint x: 535, endPoint y: 2, distance: 243.8
